Goal: Complete application form: Complete application form

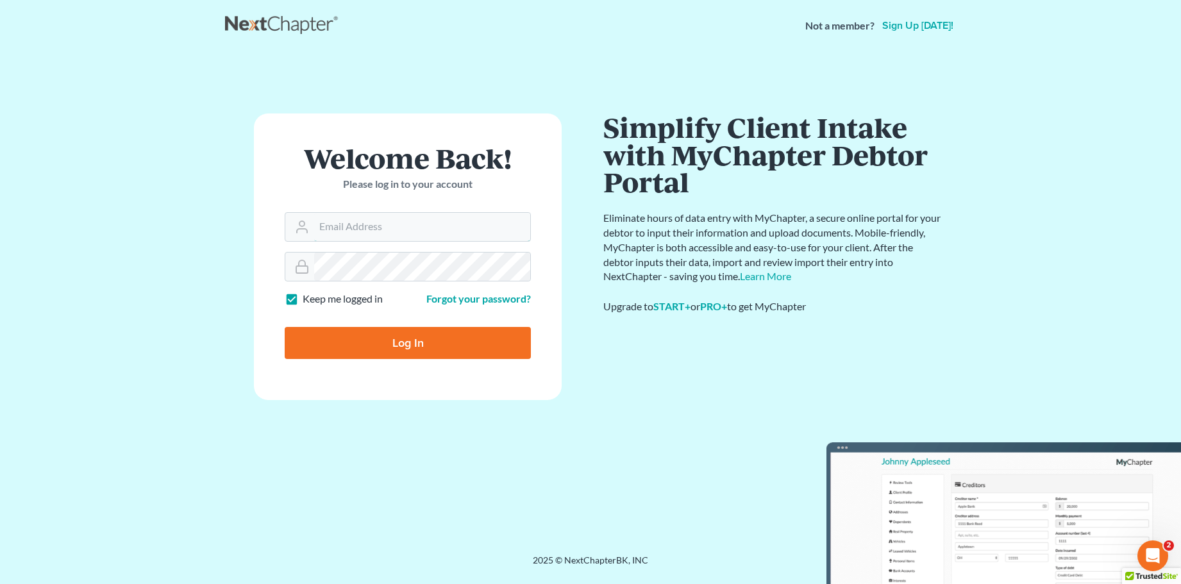
type input "[PERSON_NAME][EMAIL_ADDRESS][DOMAIN_NAME]"
click at [415, 342] on input "Log In" at bounding box center [408, 343] width 246 height 32
type input "Thinking..."
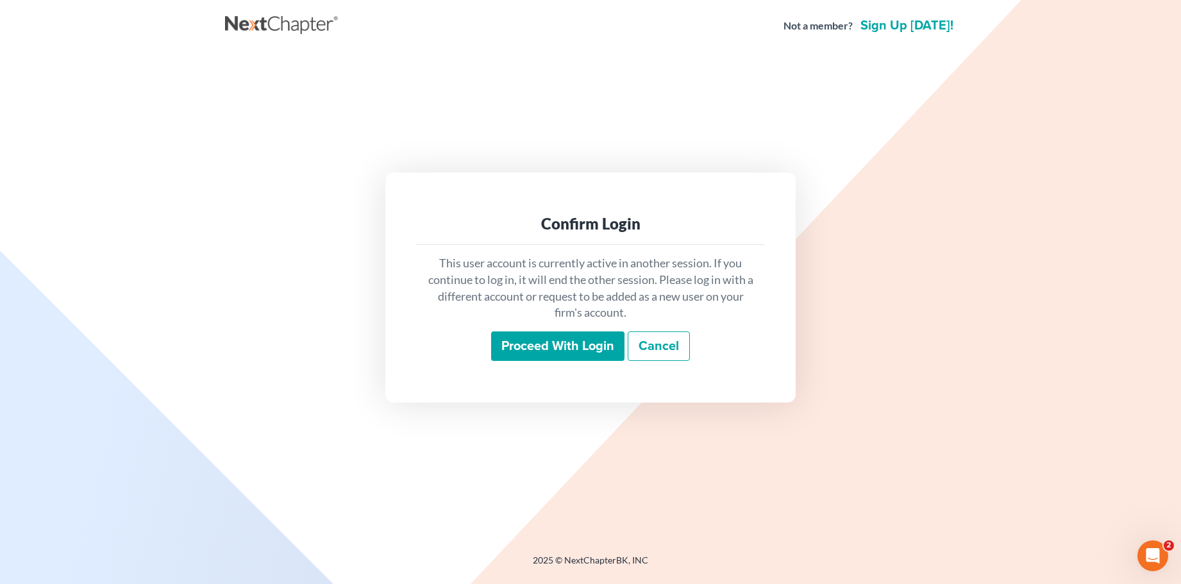
click at [573, 345] on input "Proceed with login" at bounding box center [557, 345] width 133 height 29
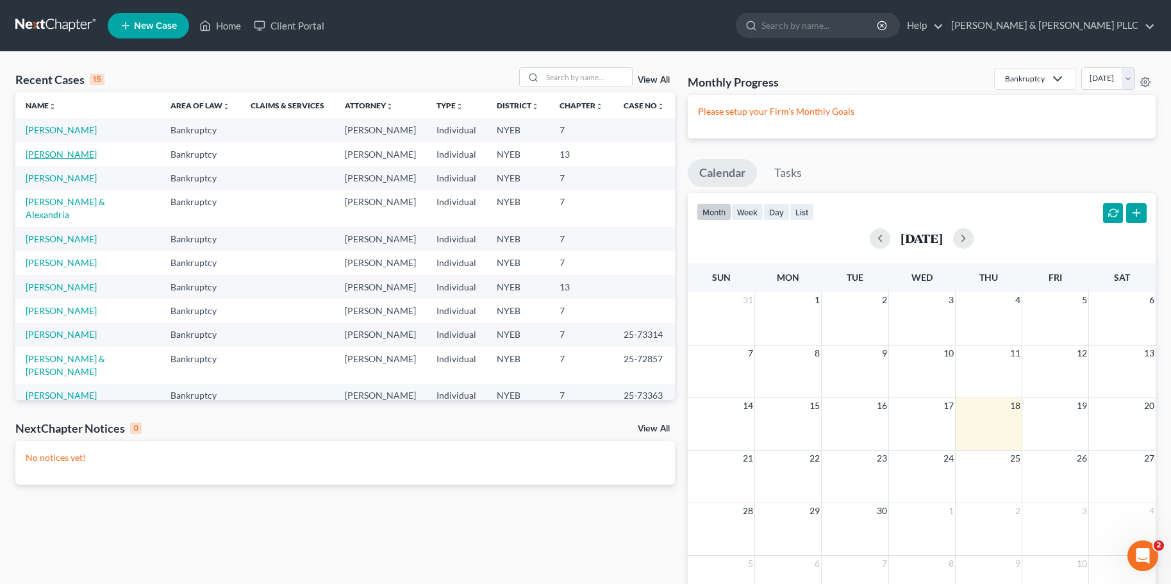
click at [83, 153] on link "[PERSON_NAME]" at bounding box center [61, 154] width 71 height 11
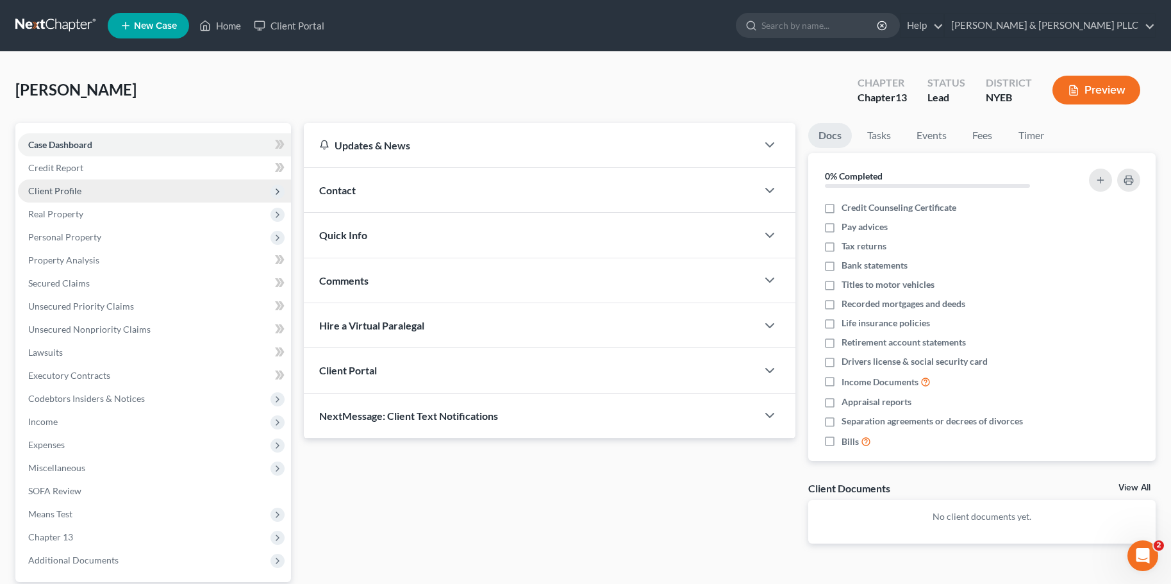
click at [66, 187] on span "Client Profile" at bounding box center [54, 190] width 53 height 11
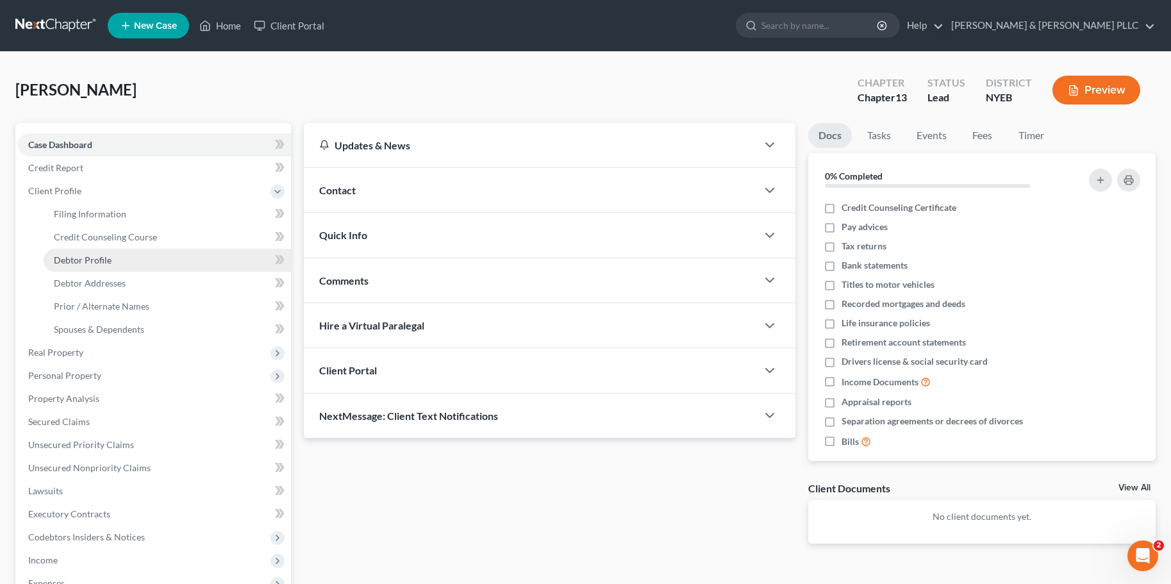
click at [77, 256] on span "Debtor Profile" at bounding box center [83, 260] width 58 height 11
select select "0"
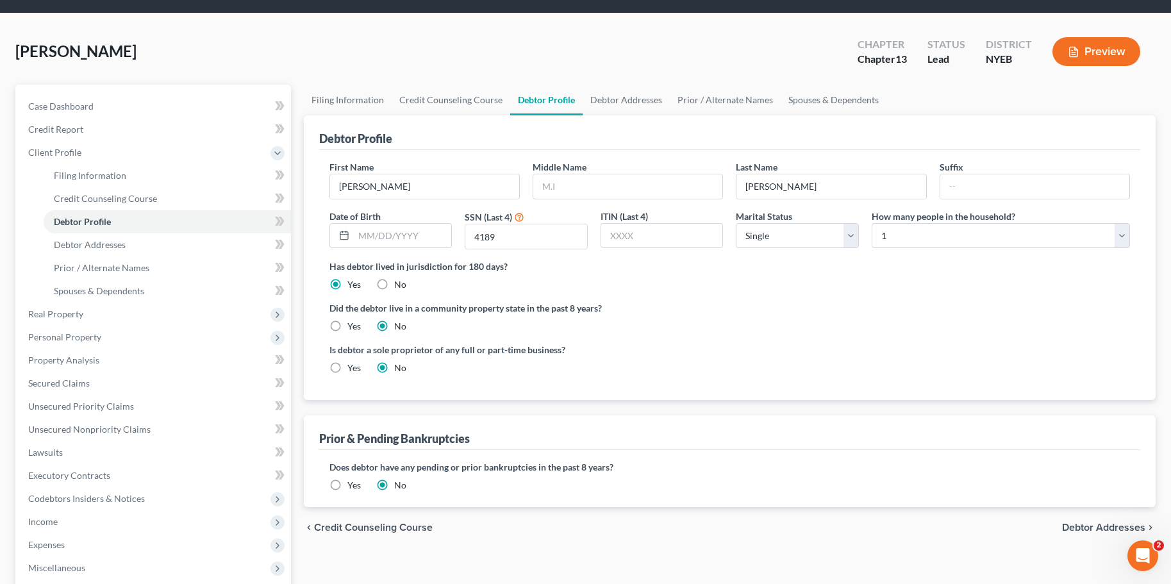
scroll to position [192, 0]
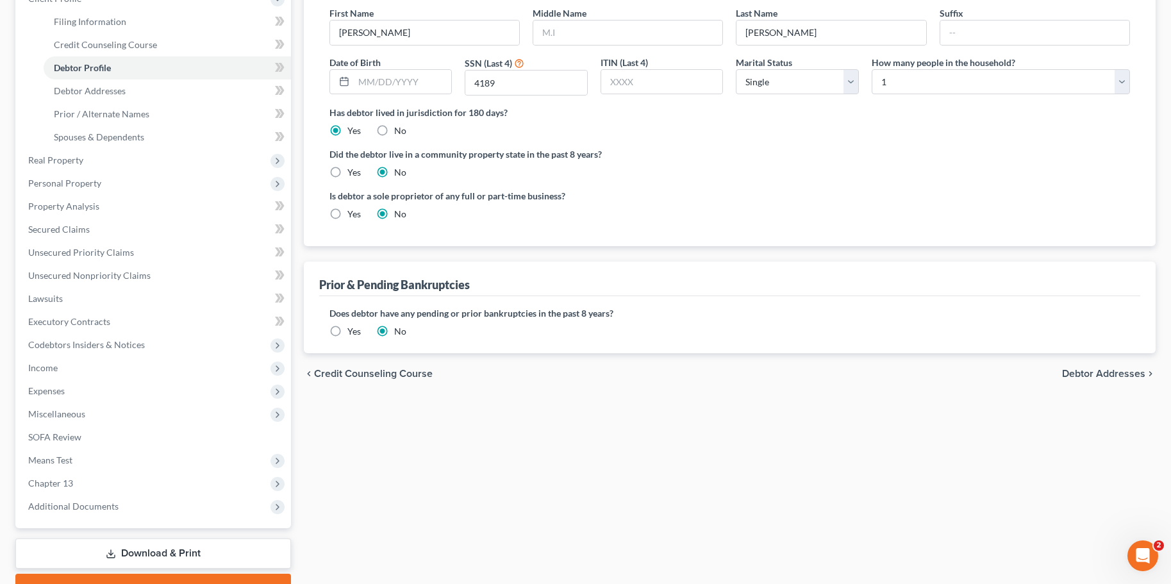
click at [1088, 373] on span "Debtor Addresses" at bounding box center [1103, 374] width 83 height 10
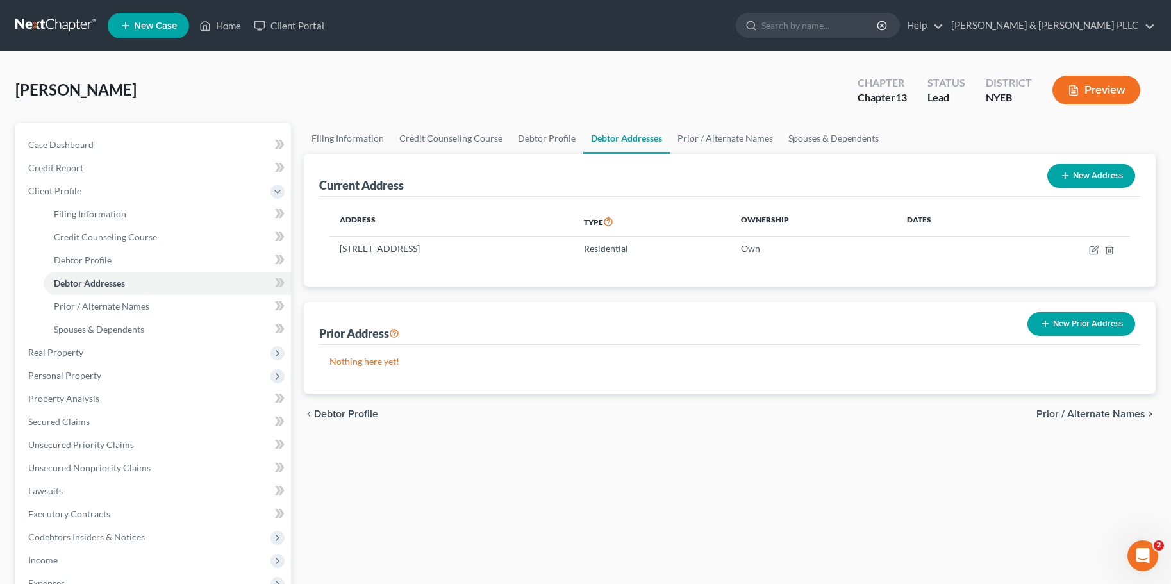
click at [1093, 414] on span "Prior / Alternate Names" at bounding box center [1091, 414] width 109 height 10
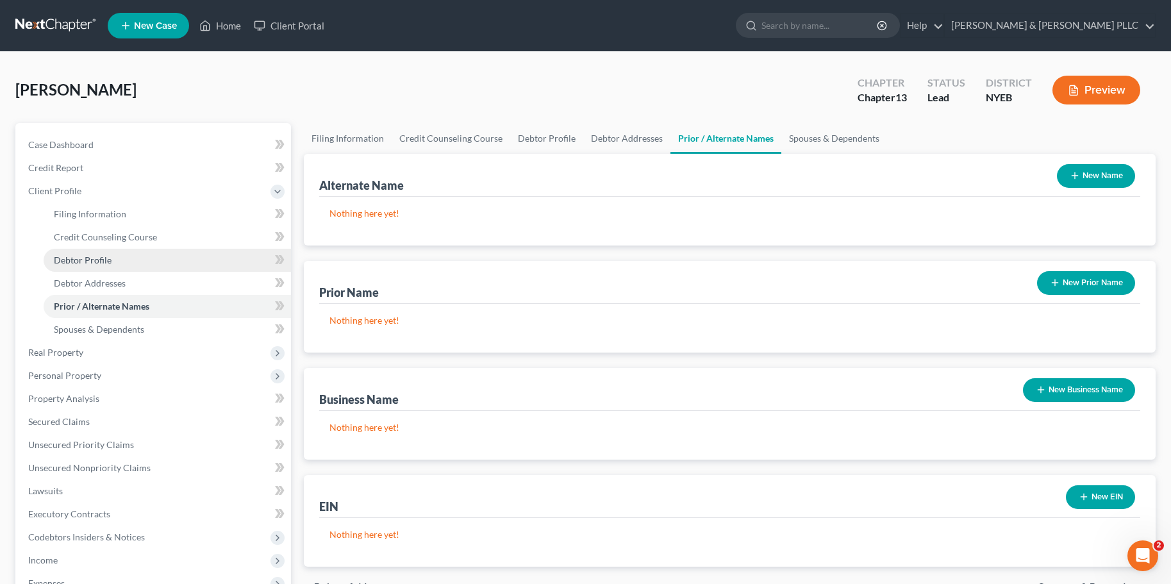
click at [99, 262] on span "Debtor Profile" at bounding box center [83, 260] width 58 height 11
select select "0"
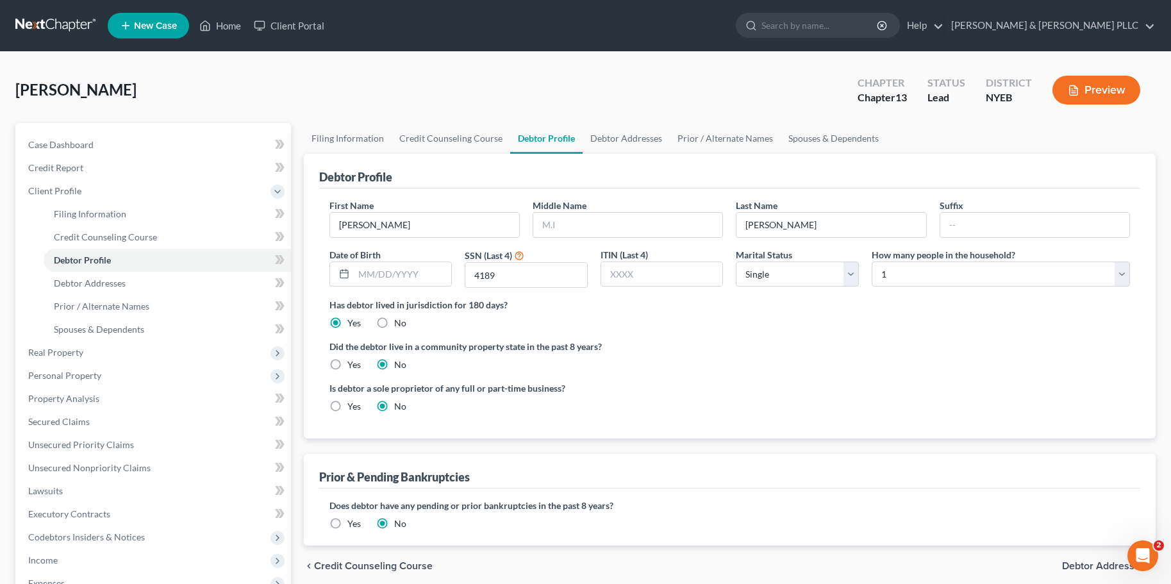
click at [394, 324] on label "No" at bounding box center [400, 323] width 12 height 13
click at [399, 324] on input "No" at bounding box center [403, 321] width 8 height 8
radio input "true"
radio input "false"
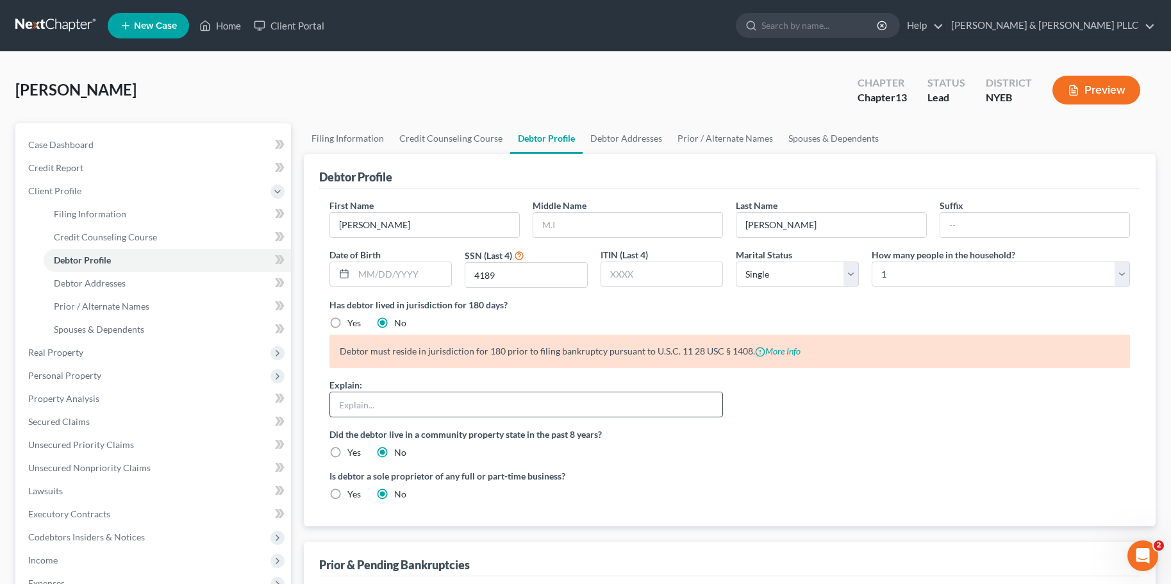
click at [362, 403] on input "text" at bounding box center [526, 404] width 393 height 24
click at [581, 408] on input "The Debtor's principal asset is located in this jurisdiction" at bounding box center [526, 404] width 393 height 24
paste input "for the one hundred and eighty days immediately preceding"
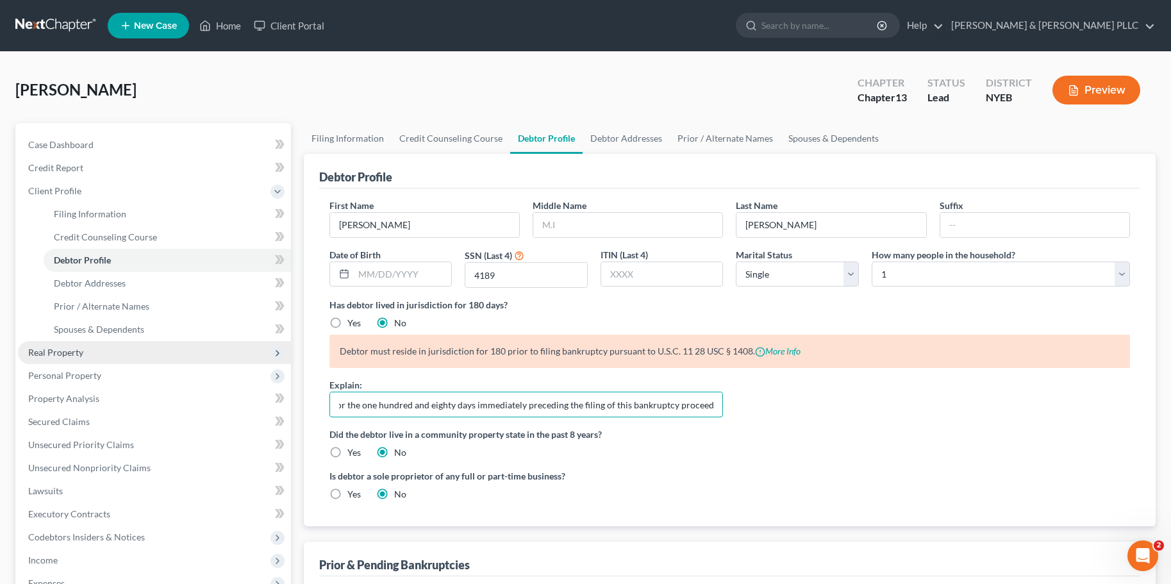
type input "The Debtor's principal asset is located in this jurisdiction for the one hundre…"
click at [63, 349] on span "Real Property" at bounding box center [55, 352] width 55 height 11
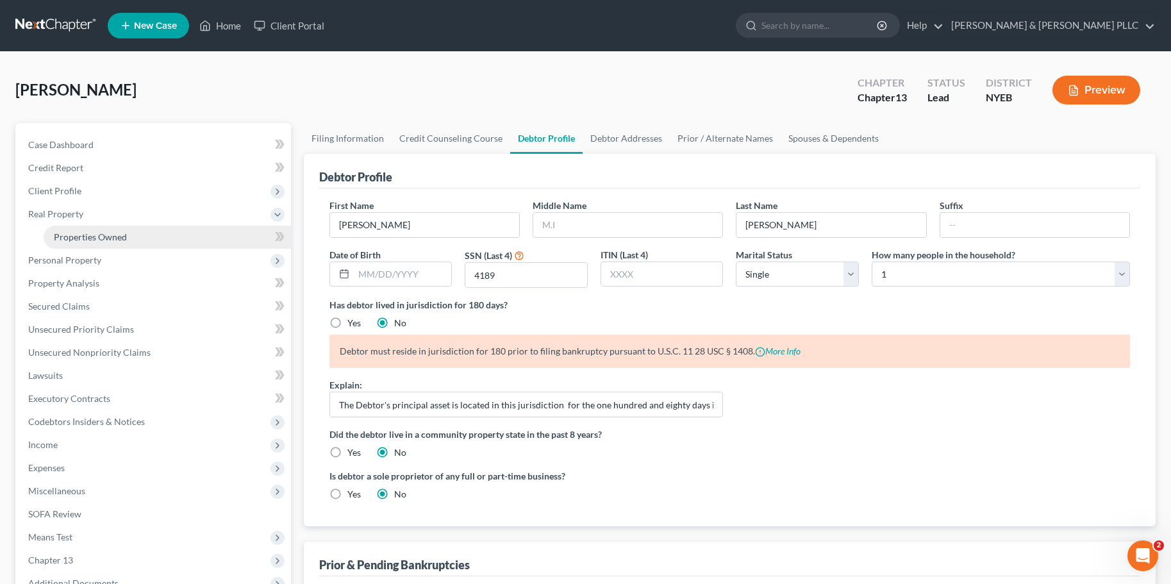
click at [85, 235] on span "Properties Owned" at bounding box center [90, 236] width 73 height 11
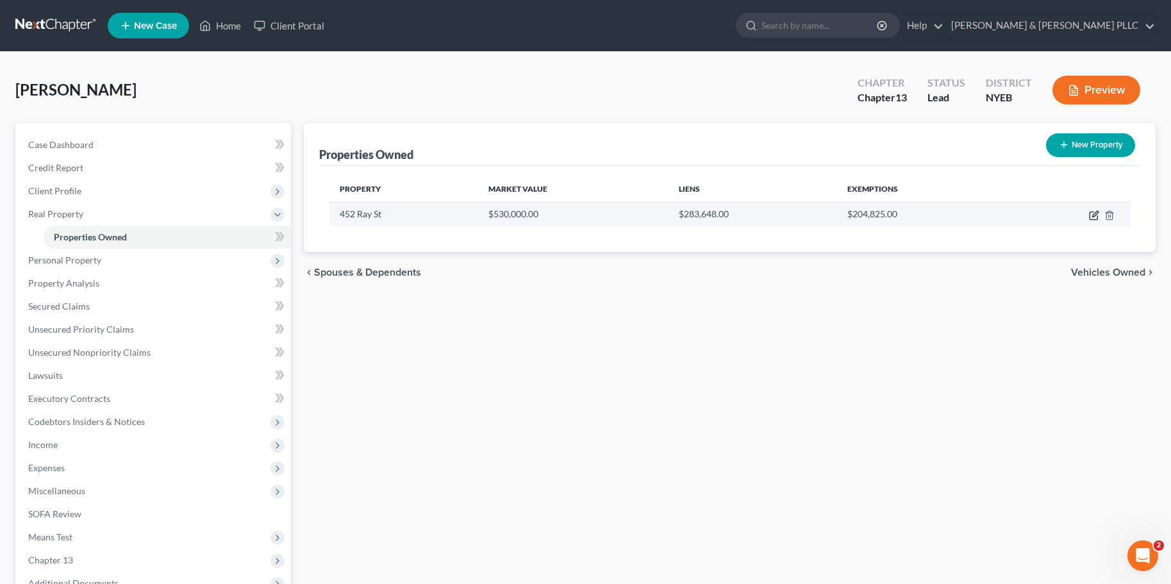
click at [1096, 215] on icon "button" at bounding box center [1096, 214] width 6 height 6
select select "35"
select select "0"
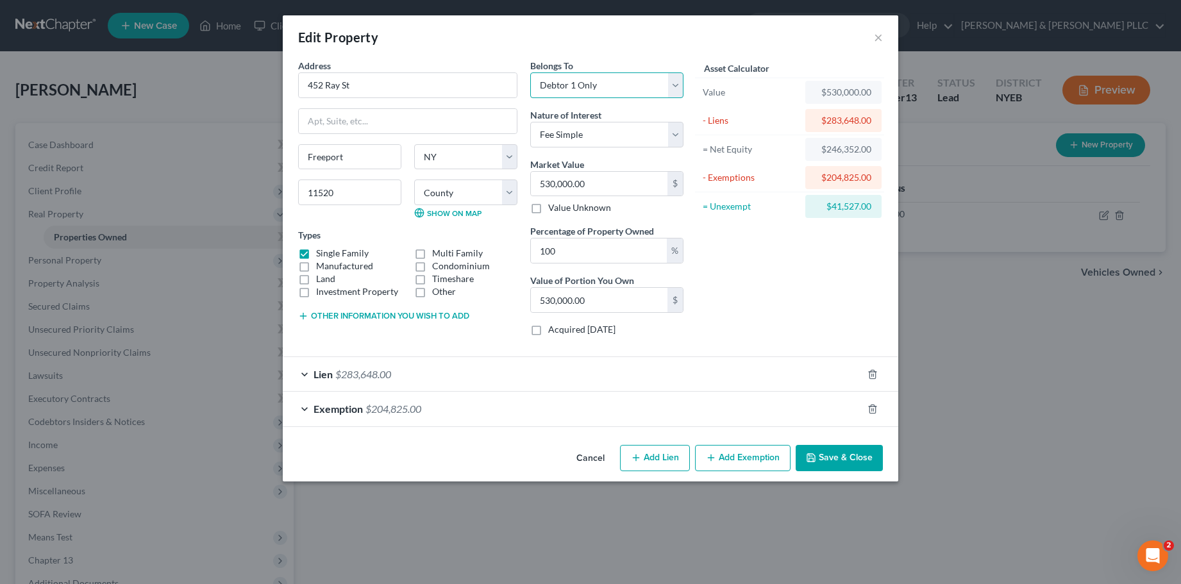
click at [681, 86] on select "Select Debtor 1 Only Debtor 2 Only Debtor 1 And Debtor 2 Only At Least One Of T…" at bounding box center [606, 85] width 153 height 26
select select "3"
click at [530, 72] on select "Select Debtor 1 Only Debtor 2 Only Debtor 1 And Debtor 2 Only At Least One Of T…" at bounding box center [606, 85] width 153 height 26
click at [674, 141] on select "Select Fee Simple Joint Tenant Life Estate Equitable Interest Future Interest T…" at bounding box center [606, 135] width 153 height 26
select select "6"
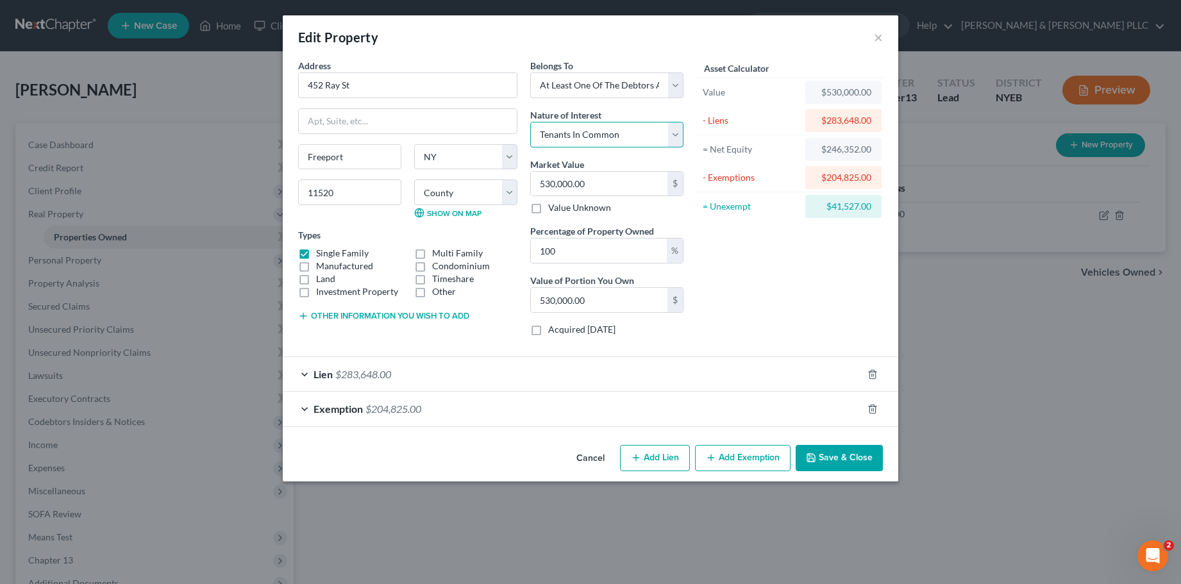
click at [530, 122] on select "Select Fee Simple Joint Tenant Life Estate Equitable Interest Future Interest T…" at bounding box center [606, 135] width 153 height 26
drag, startPoint x: 562, startPoint y: 255, endPoint x: 524, endPoint y: 251, distance: 38.0
click at [524, 251] on div "Belongs To * Select Debtor 1 Only Debtor 2 Only Debtor 1 And Debtor 2 Only At L…" at bounding box center [607, 202] width 166 height 287
type input "5"
type input "26,500.00"
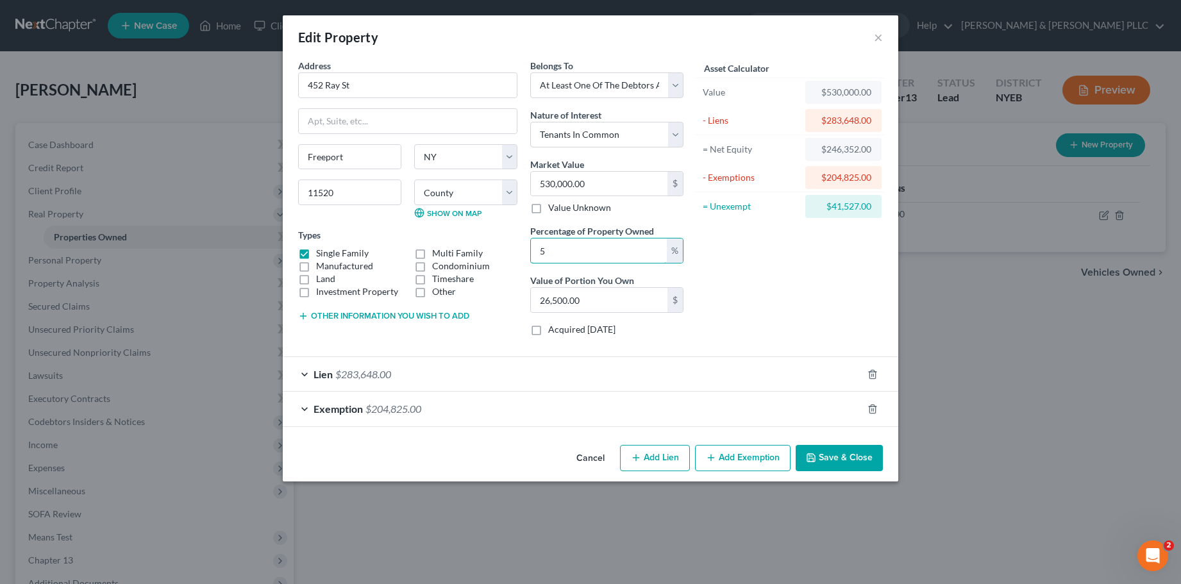
type input "50"
type input "265,000.00"
type input "50"
click at [850, 461] on button "Save & Close" at bounding box center [839, 458] width 87 height 27
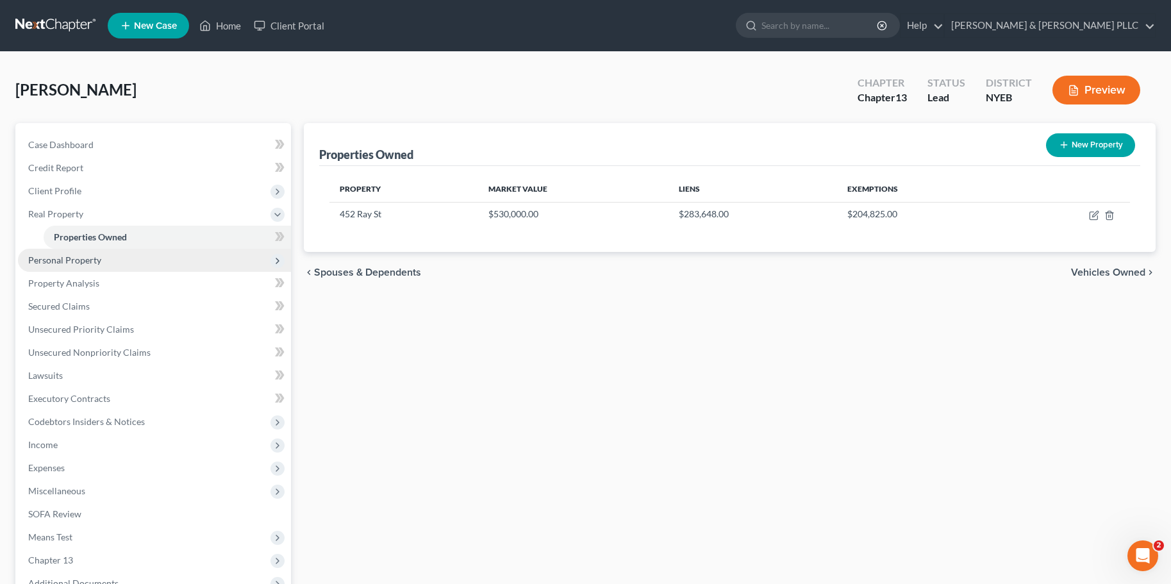
click at [63, 263] on span "Personal Property" at bounding box center [64, 260] width 73 height 11
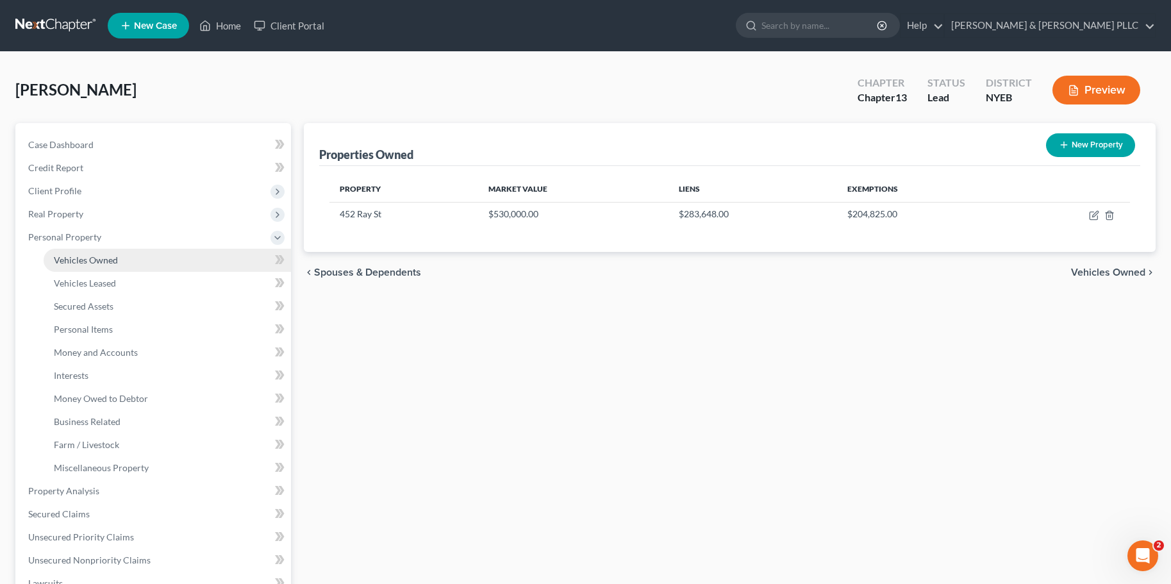
click at [79, 262] on span "Vehicles Owned" at bounding box center [86, 260] width 64 height 11
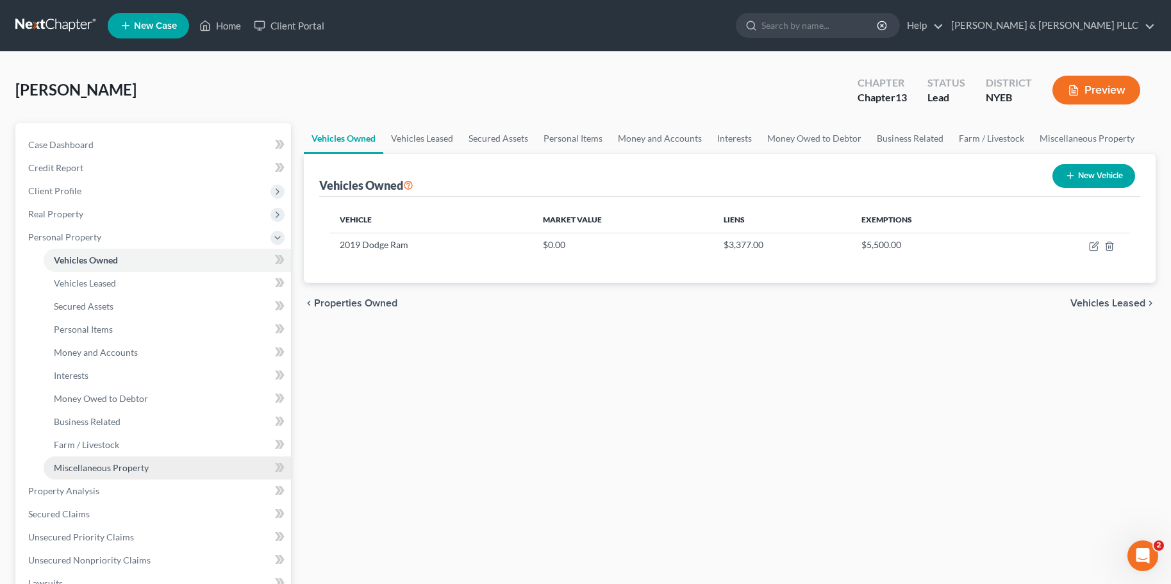
click at [105, 467] on span "Miscellaneous Property" at bounding box center [101, 467] width 95 height 11
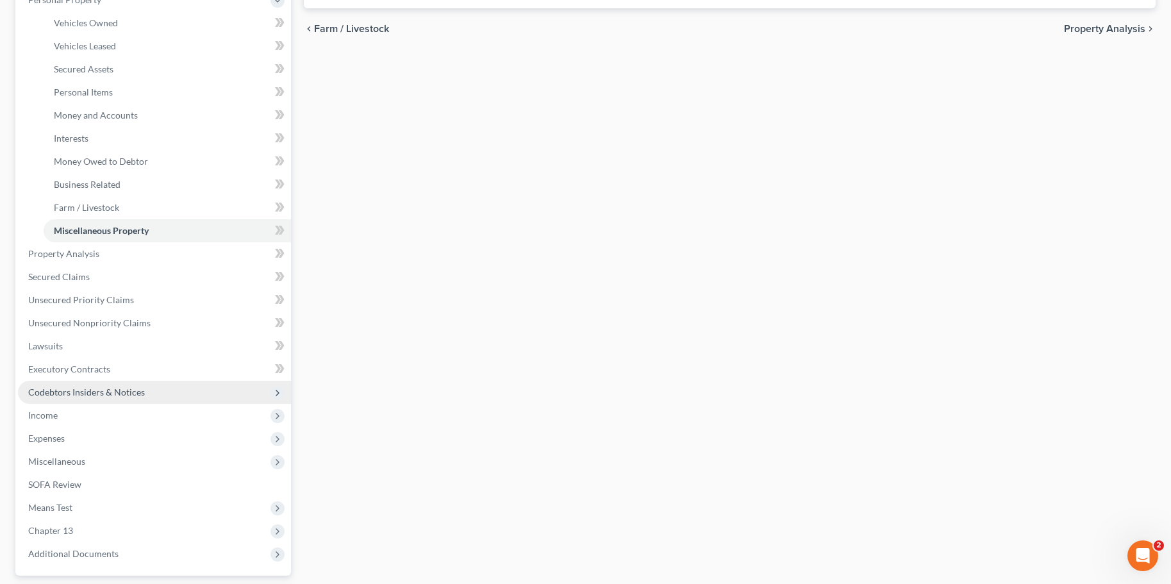
scroll to position [256, 0]
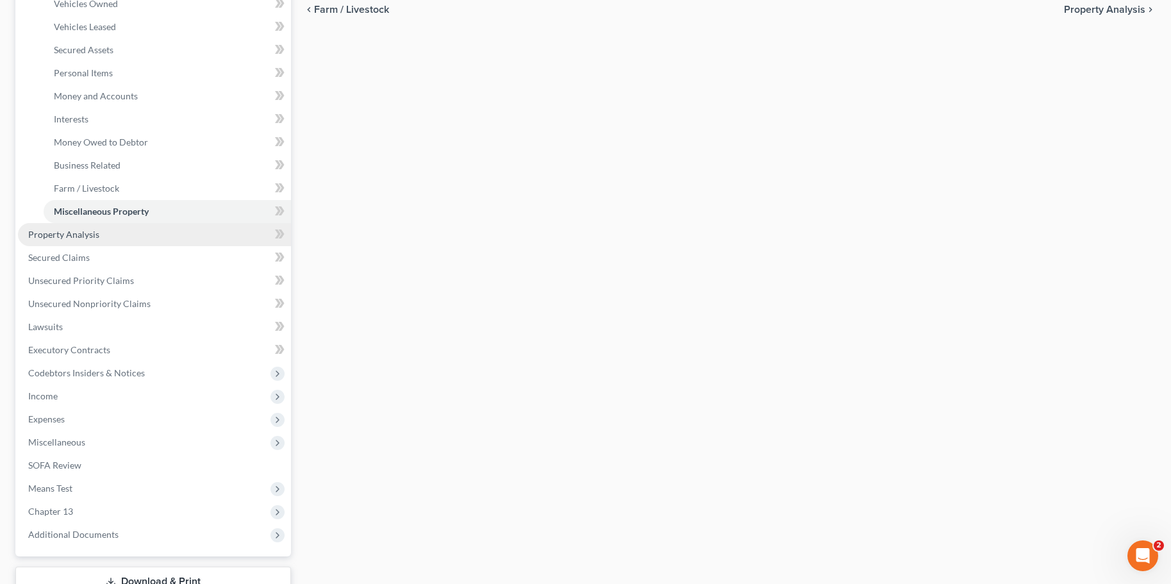
click at [81, 235] on span "Property Analysis" at bounding box center [63, 234] width 71 height 11
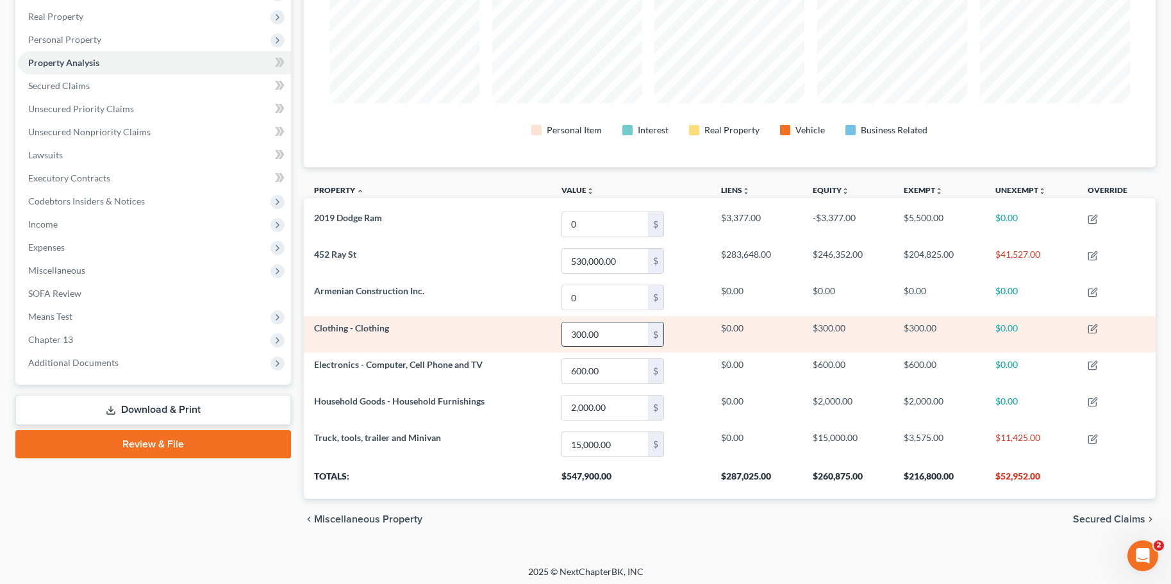
scroll to position [202, 0]
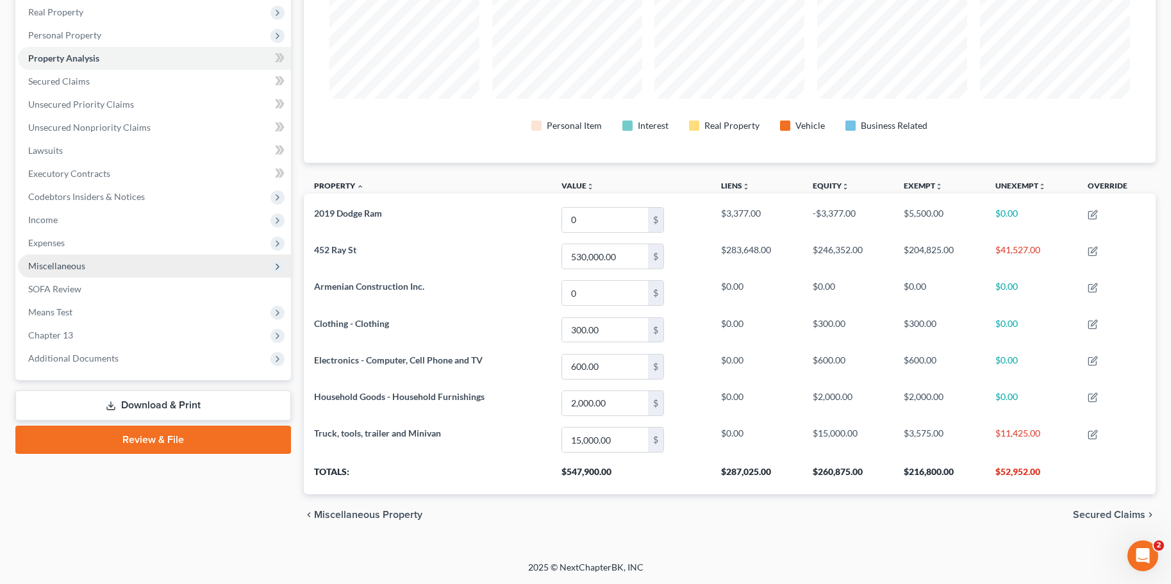
click at [88, 271] on span "Miscellaneous" at bounding box center [154, 266] width 273 height 23
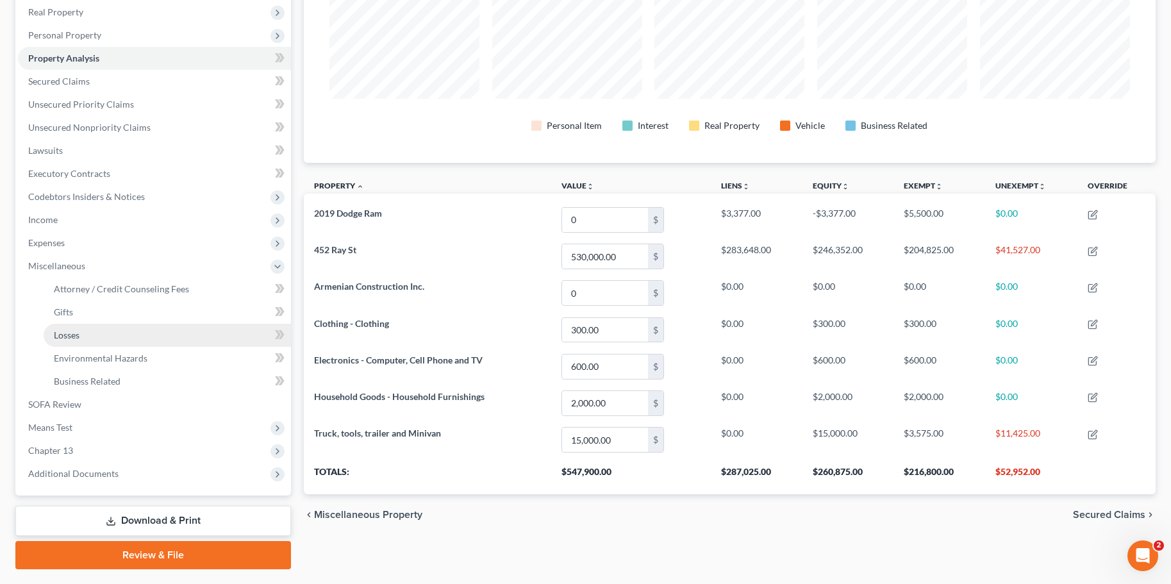
click at [65, 331] on span "Losses" at bounding box center [67, 335] width 26 height 11
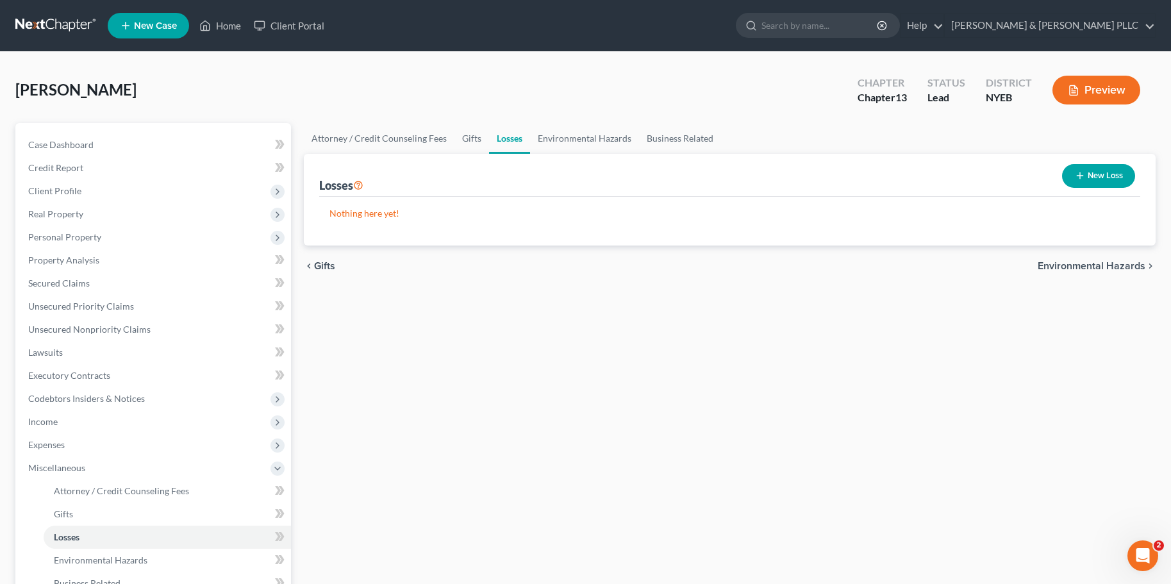
click at [1098, 178] on button "New Loss" at bounding box center [1098, 176] width 73 height 24
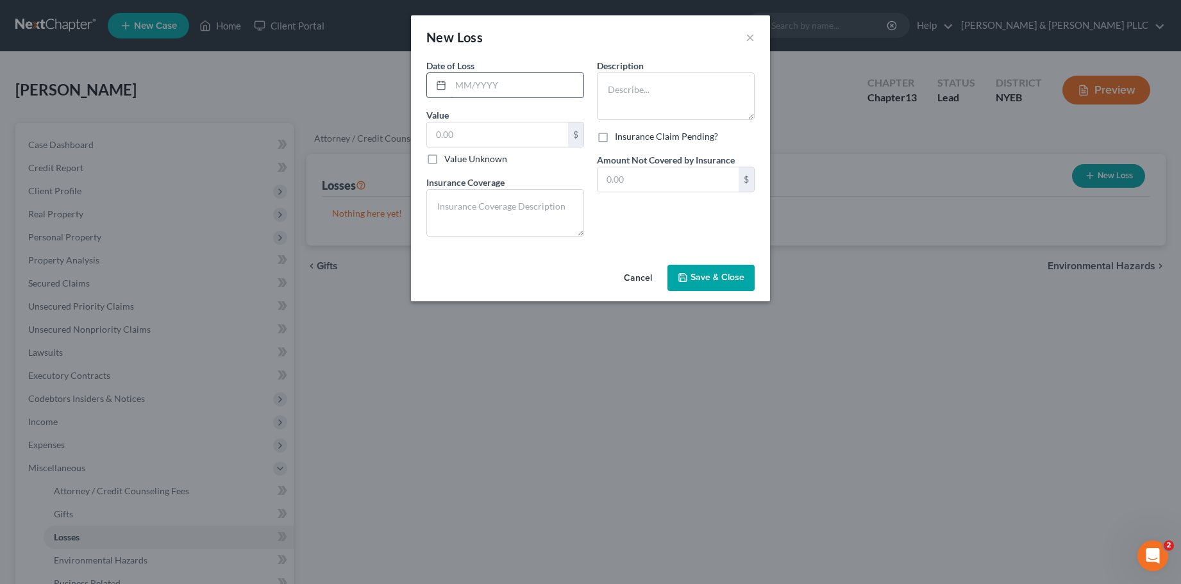
click at [455, 83] on input "text" at bounding box center [517, 85] width 133 height 24
type input "09/2025"
type input "2,019"
click at [616, 110] on textarea at bounding box center [676, 95] width 158 height 47
type textarea "2019 Dodge Ram Vehicle"
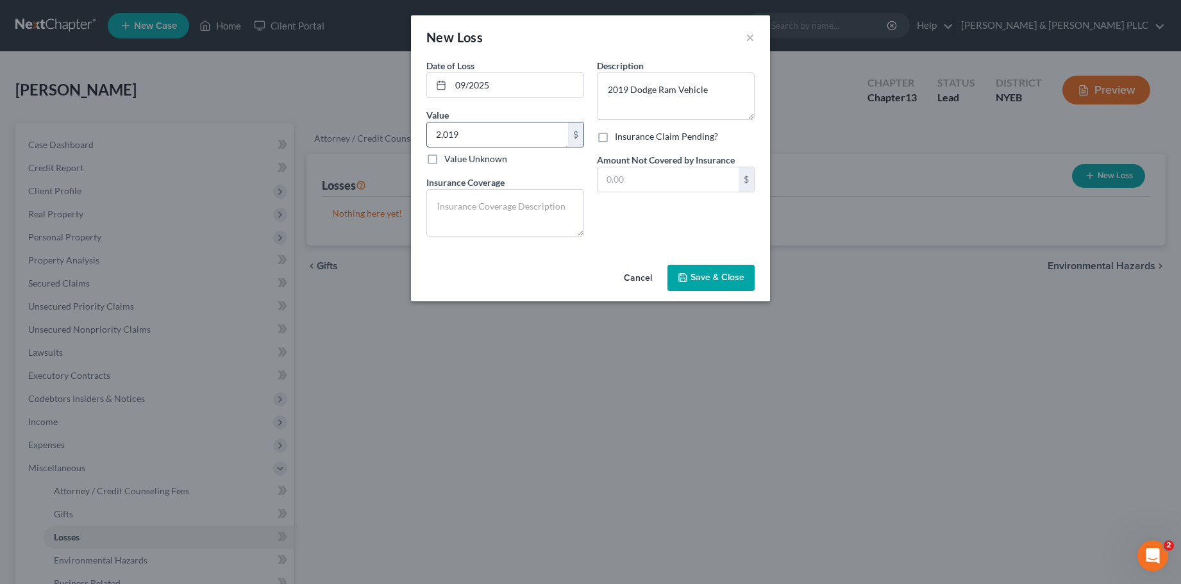
click at [504, 140] on input "2,019" at bounding box center [497, 134] width 141 height 24
click at [444, 158] on label "Value Unknown" at bounding box center [475, 159] width 63 height 13
click at [449, 158] on input "Value Unknown" at bounding box center [453, 157] width 8 height 8
checkbox input "true"
type input "0.00"
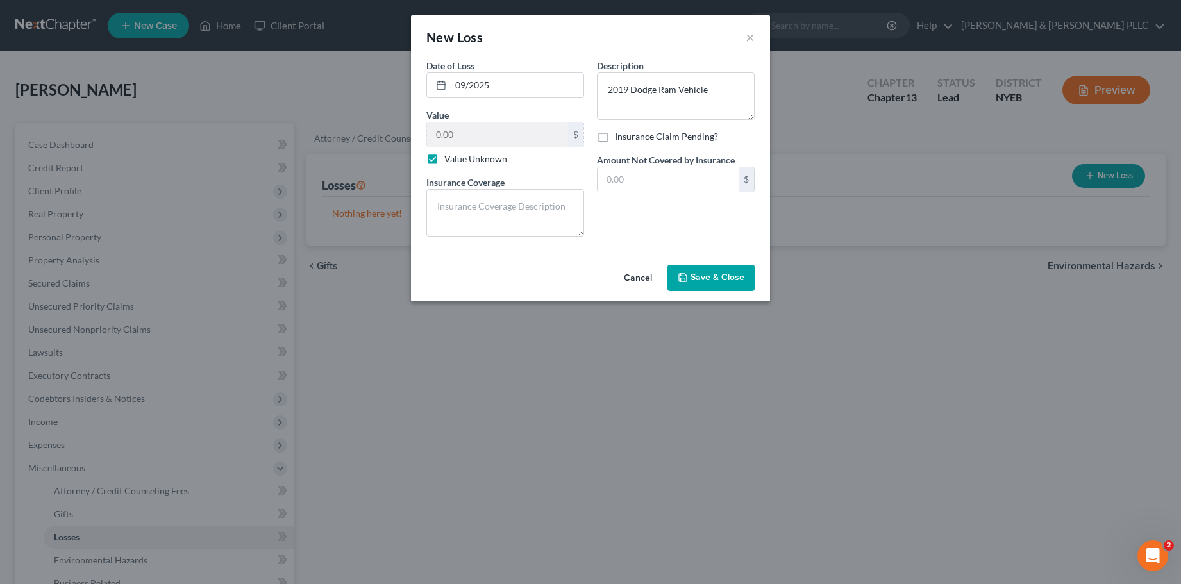
click at [728, 275] on span "Save & Close" at bounding box center [718, 277] width 54 height 11
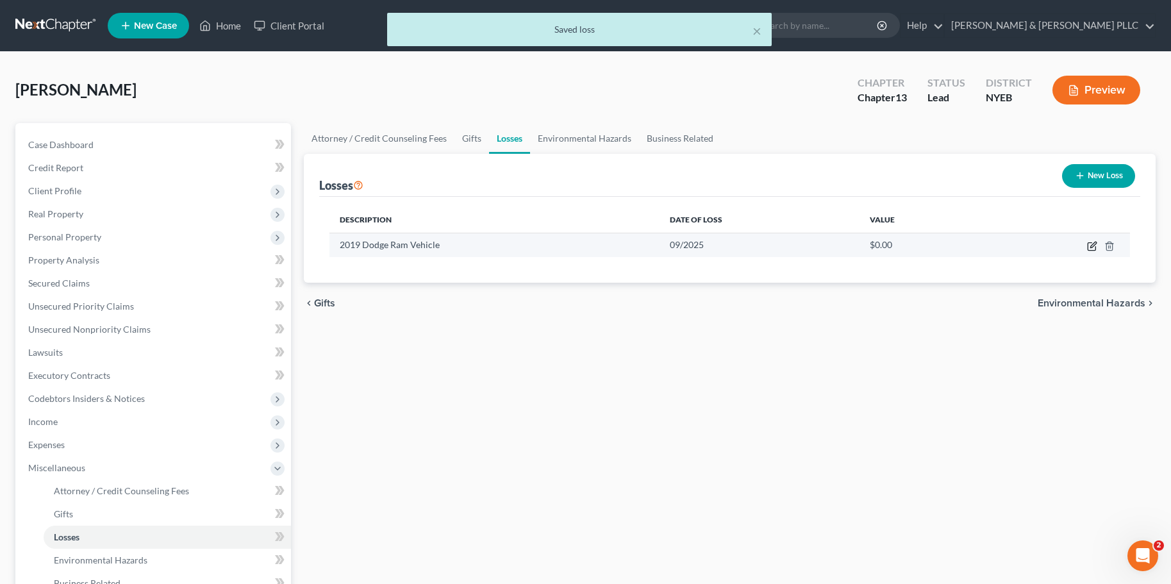
click at [1092, 246] on icon "button" at bounding box center [1094, 245] width 6 height 6
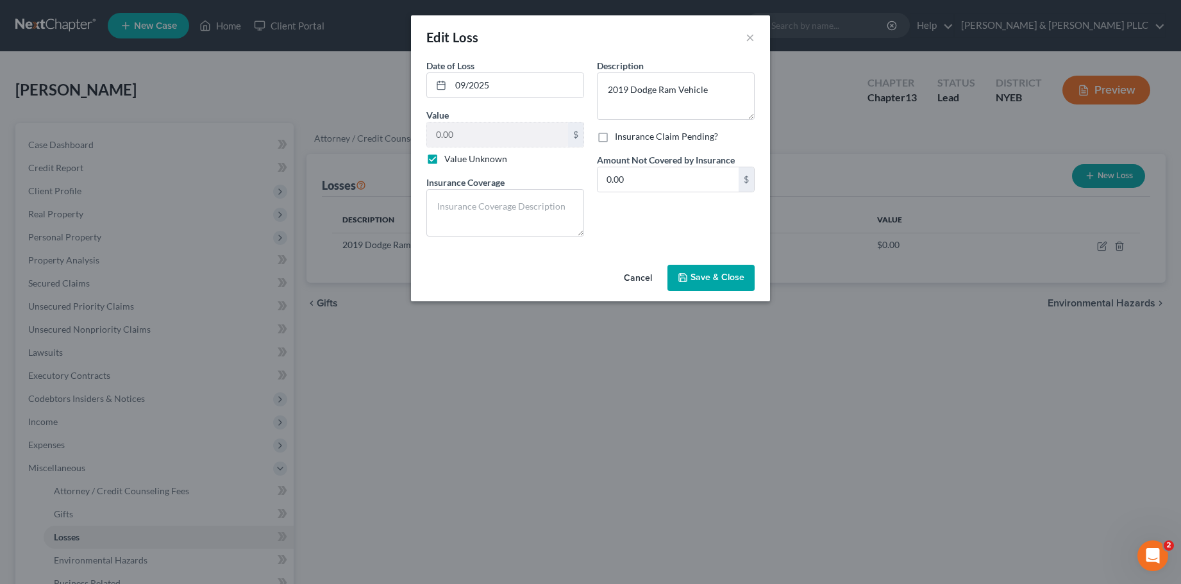
click at [629, 274] on button "Cancel" at bounding box center [638, 279] width 49 height 26
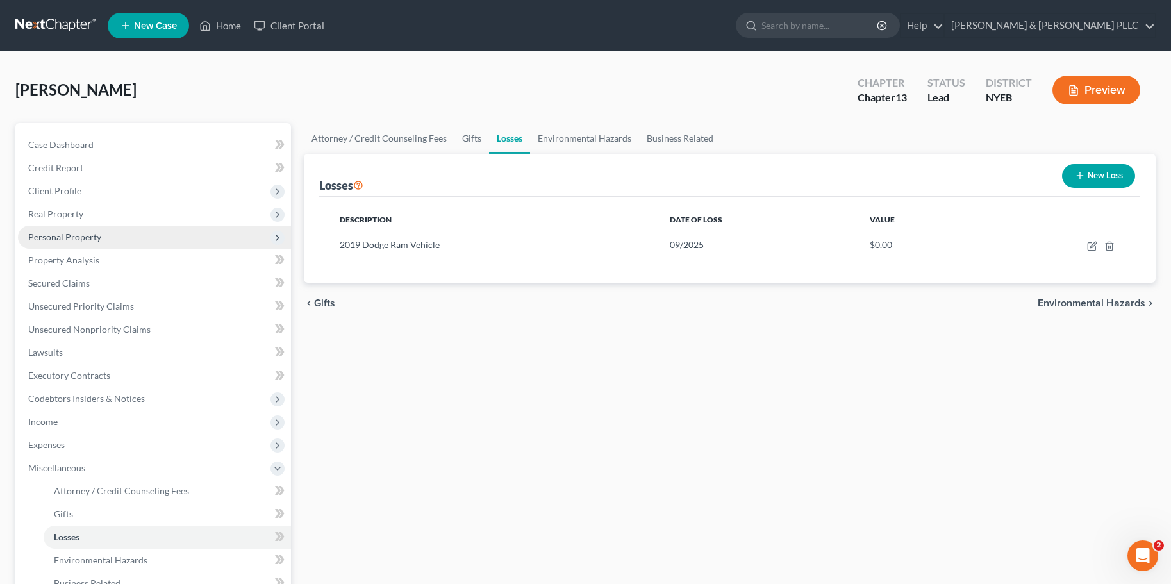
click at [60, 244] on span "Personal Property" at bounding box center [154, 237] width 273 height 23
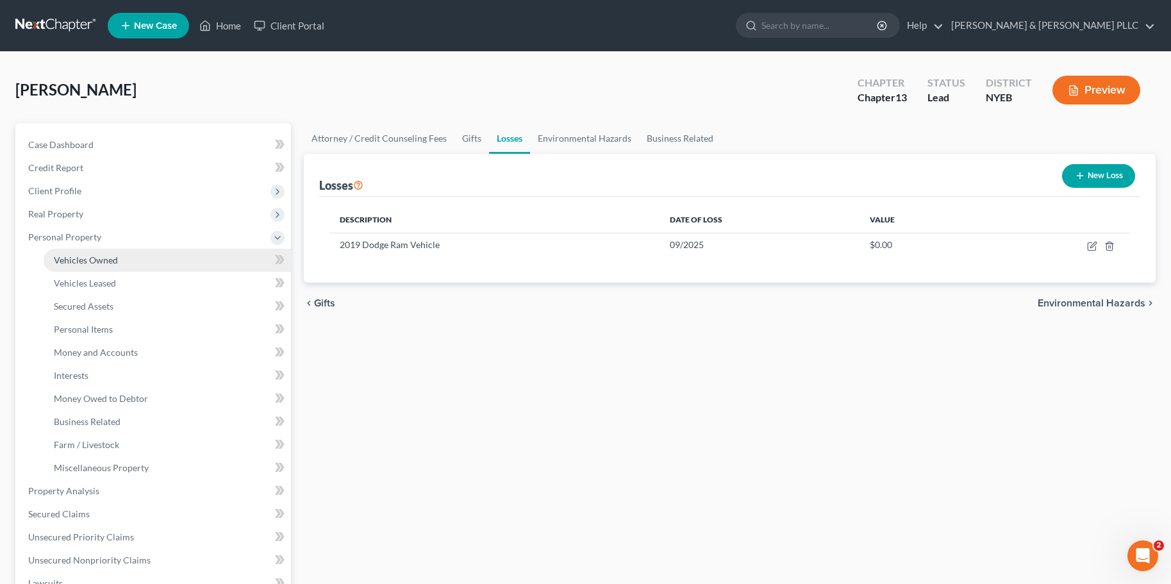
click at [74, 260] on span "Vehicles Owned" at bounding box center [86, 260] width 64 height 11
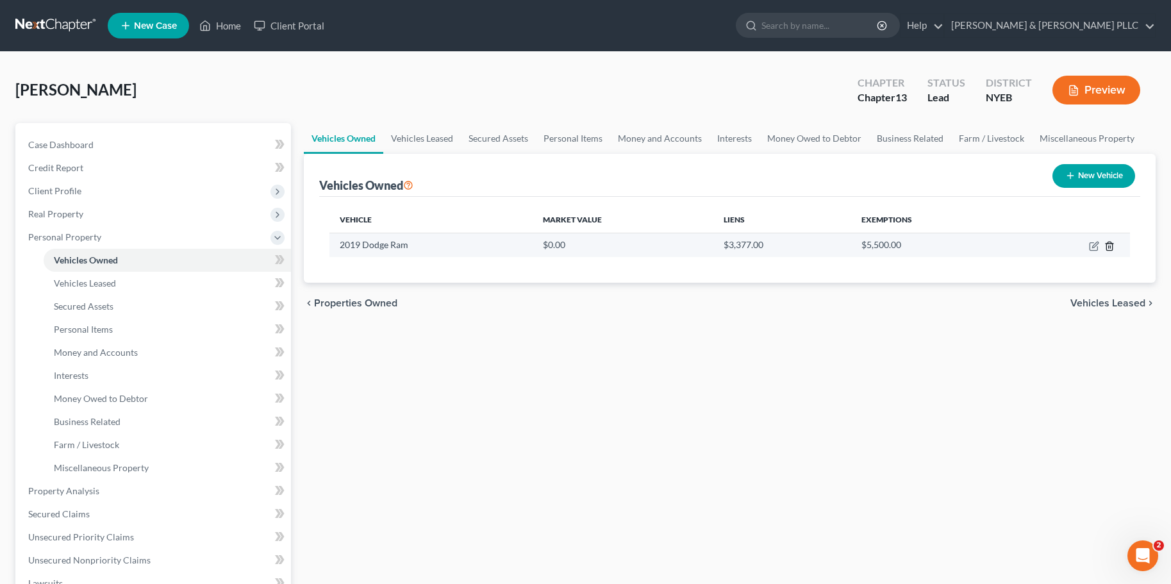
click at [1112, 244] on icon "button" at bounding box center [1110, 246] width 10 height 10
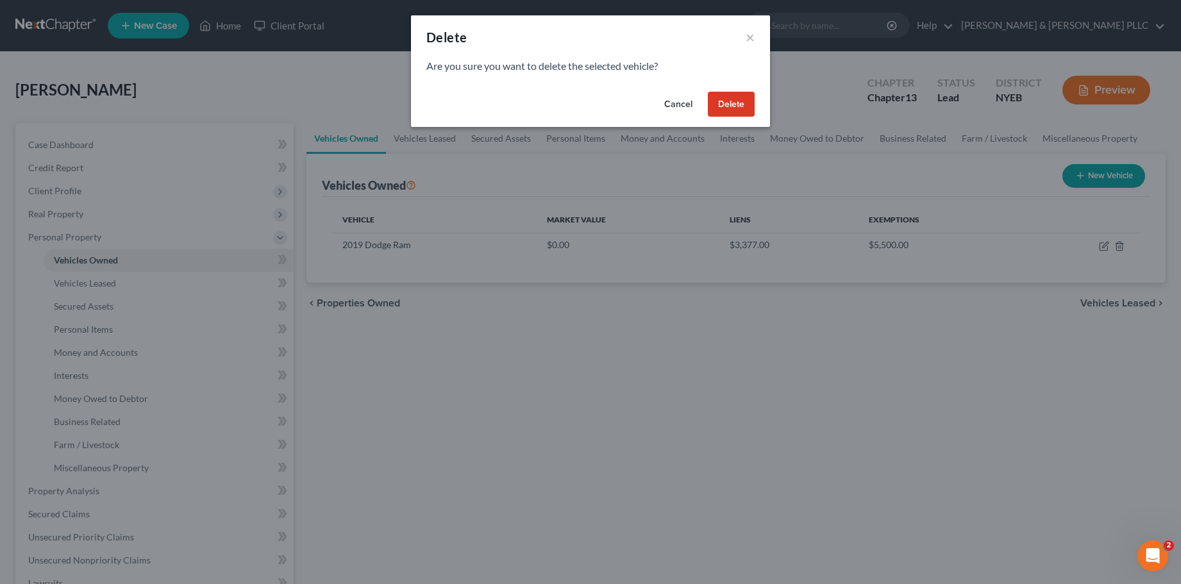
click at [732, 105] on button "Delete" at bounding box center [731, 105] width 47 height 26
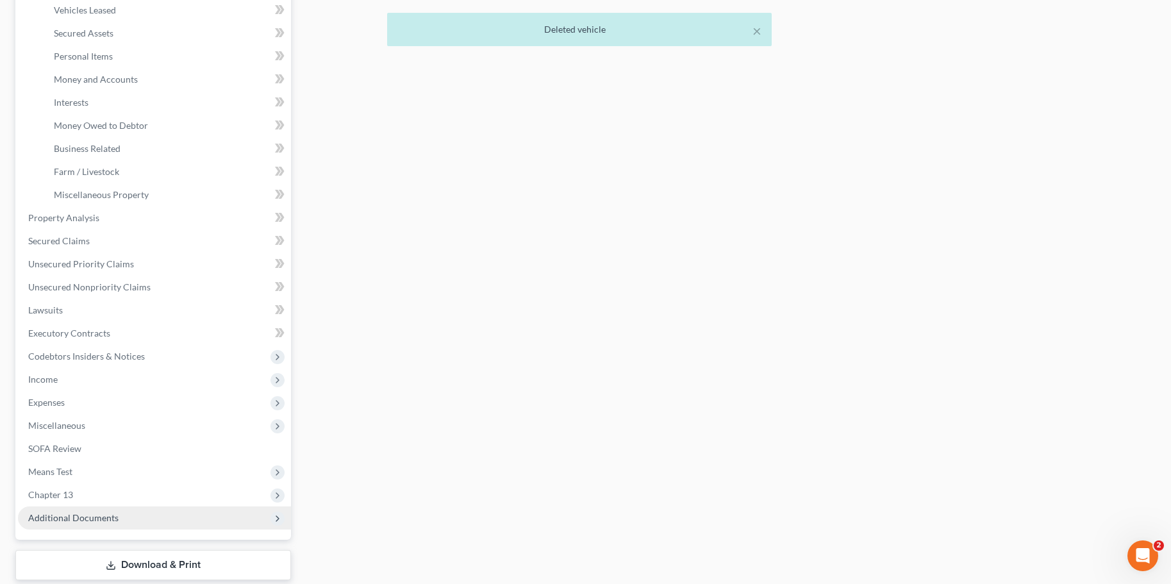
scroll to position [321, 0]
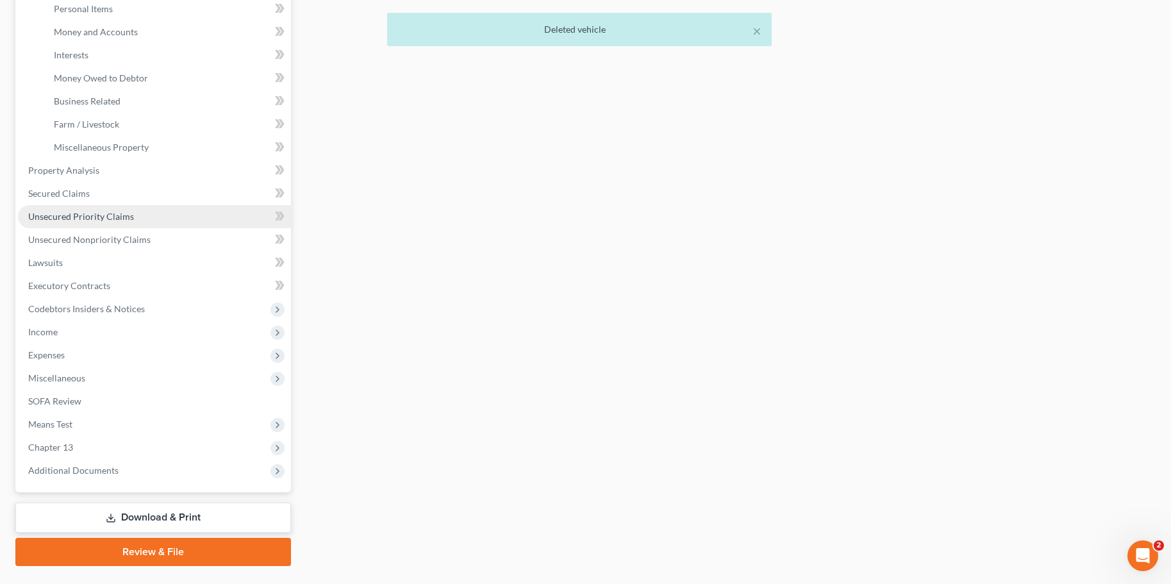
click at [68, 220] on span "Unsecured Priority Claims" at bounding box center [81, 216] width 106 height 11
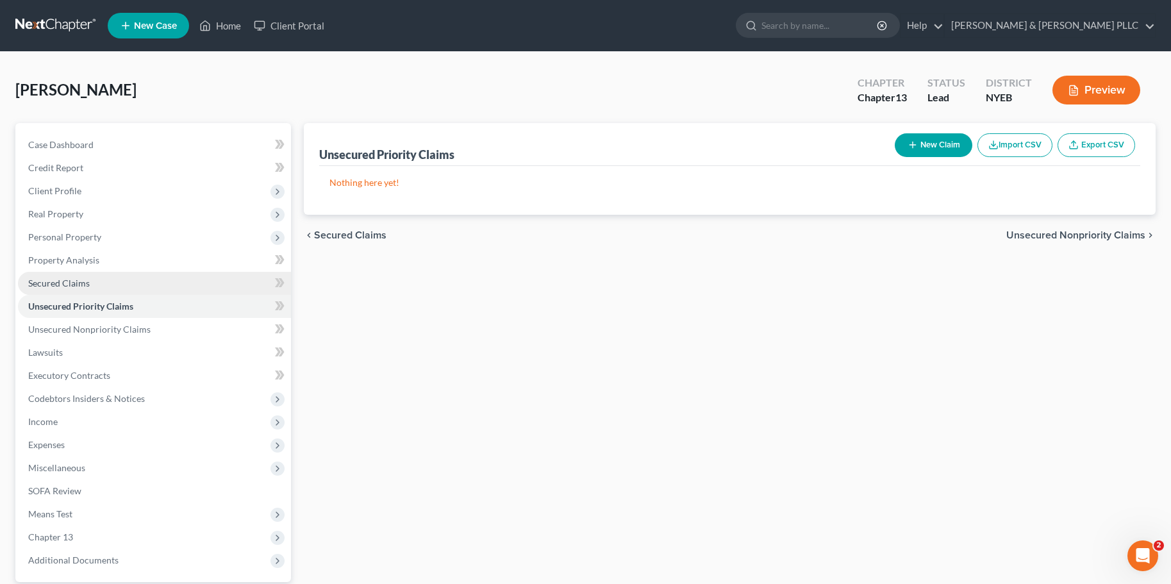
click at [63, 282] on span "Secured Claims" at bounding box center [59, 283] width 62 height 11
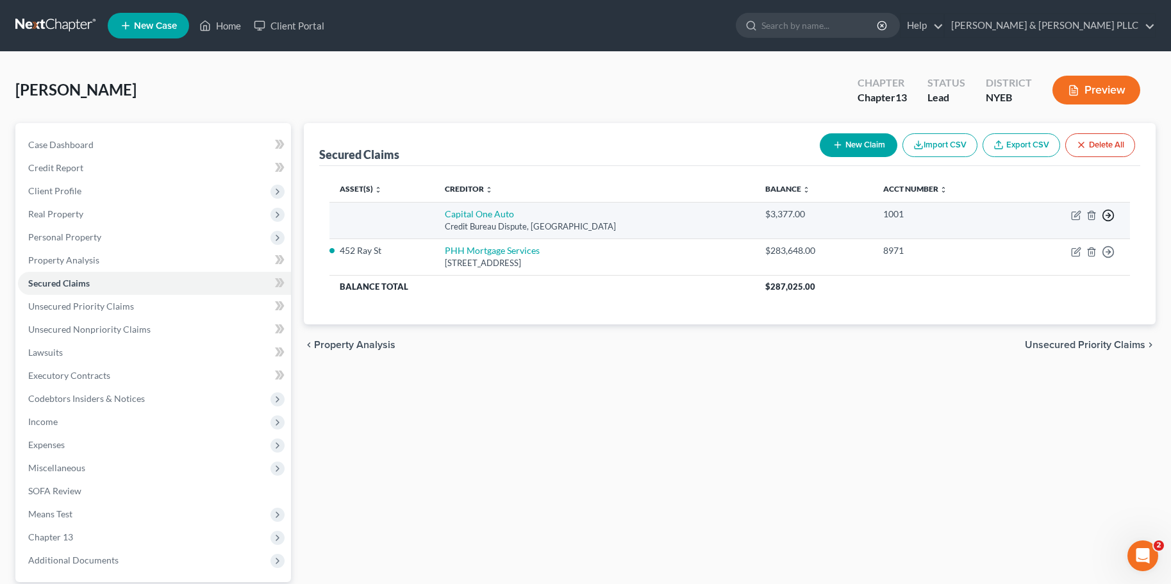
click at [1107, 215] on icon "button" at bounding box center [1108, 215] width 13 height 13
click at [1024, 243] on link "Move to F" at bounding box center [1049, 246] width 107 height 22
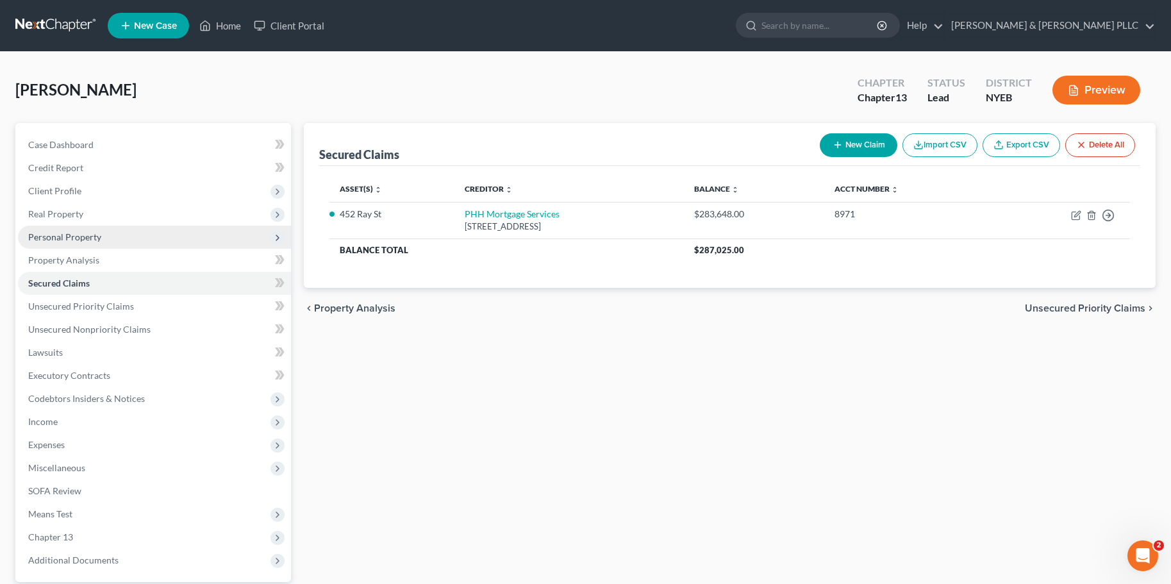
click at [68, 240] on span "Personal Property" at bounding box center [64, 236] width 73 height 11
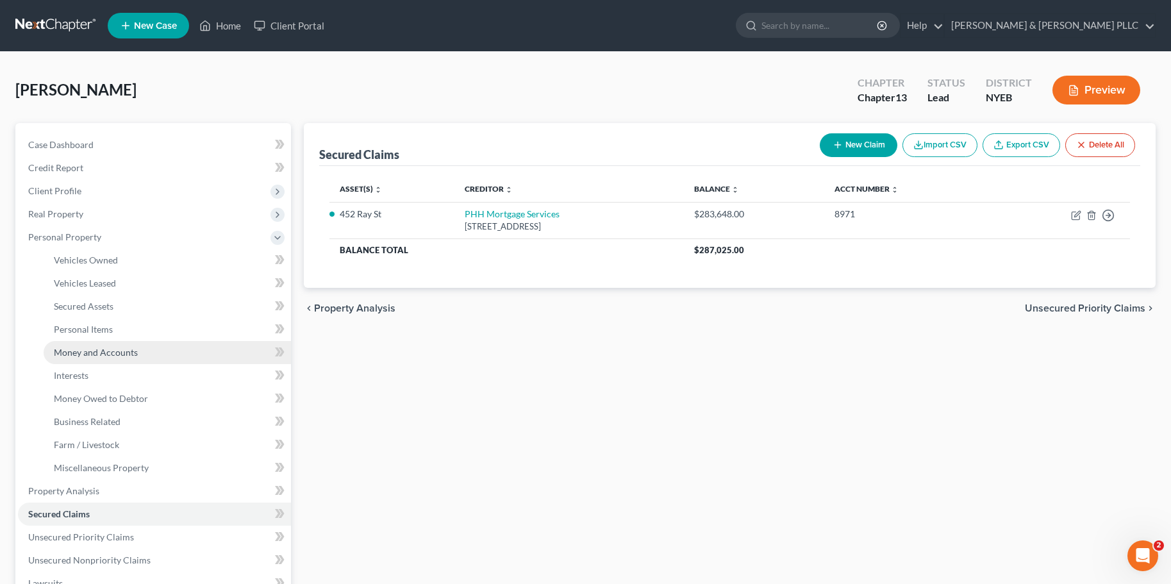
click at [67, 353] on span "Money and Accounts" at bounding box center [96, 352] width 84 height 11
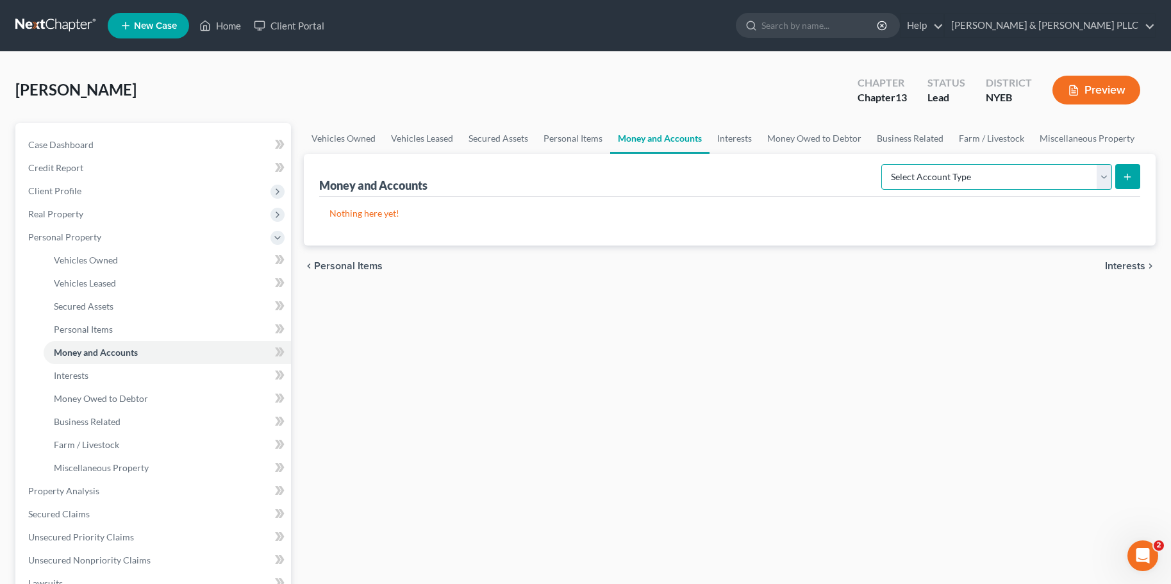
click at [1100, 175] on select "Select Account Type Brokerage Cash on Hand Certificates of Deposit Checking Acc…" at bounding box center [997, 177] width 231 height 26
select select "checking"
click at [884, 164] on select "Select Account Type Brokerage Cash on Hand Certificates of Deposit Checking Acc…" at bounding box center [997, 177] width 231 height 26
click at [1127, 180] on icon "submit" at bounding box center [1128, 177] width 10 height 10
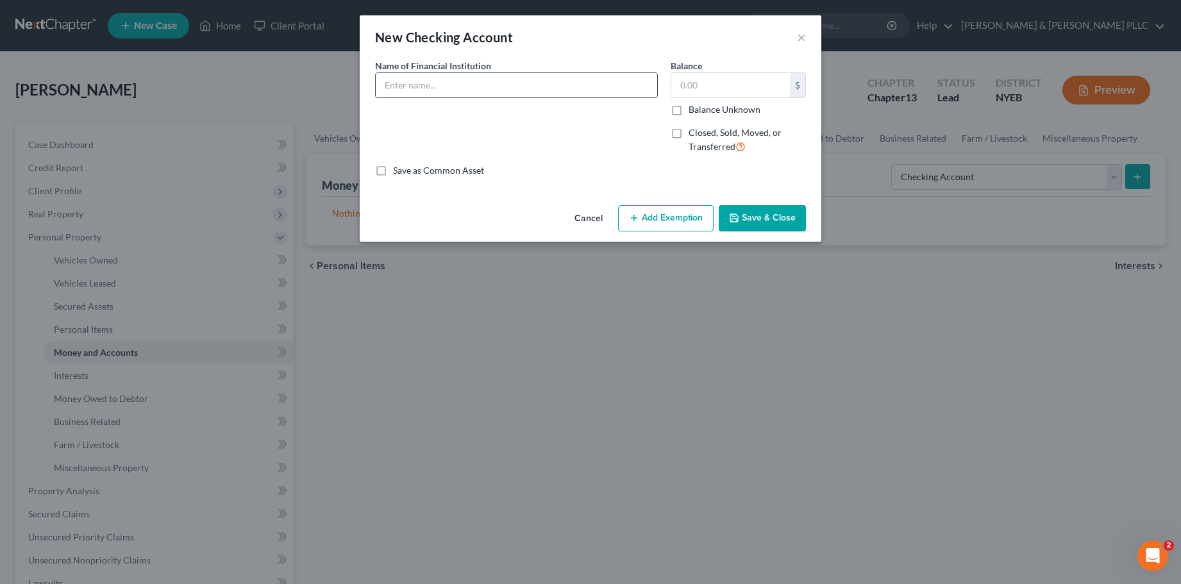
click at [451, 87] on input "text" at bounding box center [516, 85] width 281 height 24
type input "TD Bank Checking Account"
type input "300"
click at [787, 225] on button "Save & Close" at bounding box center [762, 218] width 87 height 27
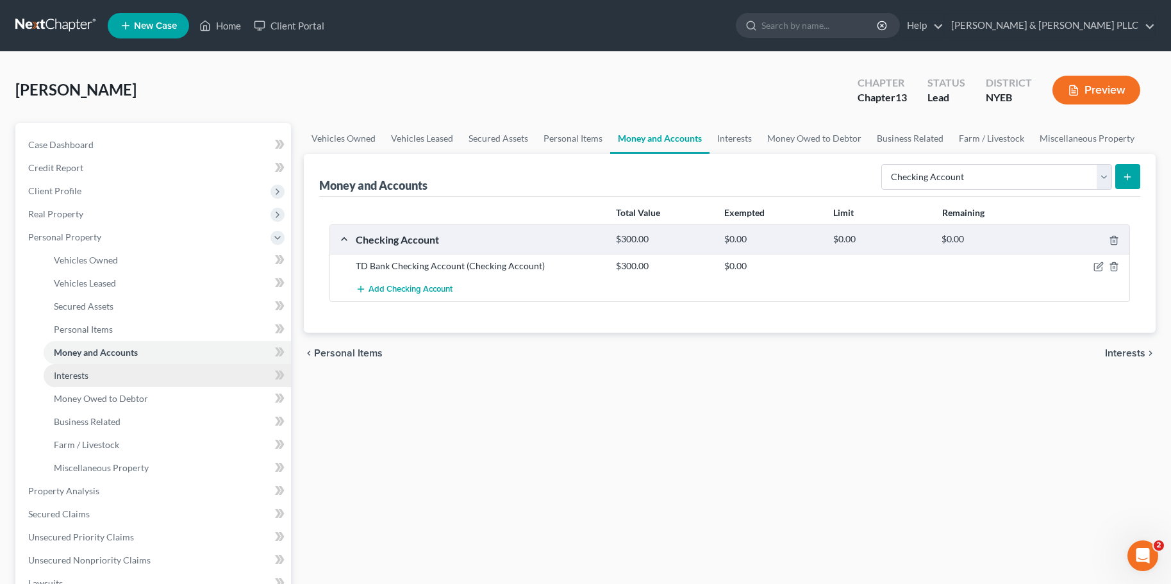
click at [71, 376] on span "Interests" at bounding box center [71, 375] width 35 height 11
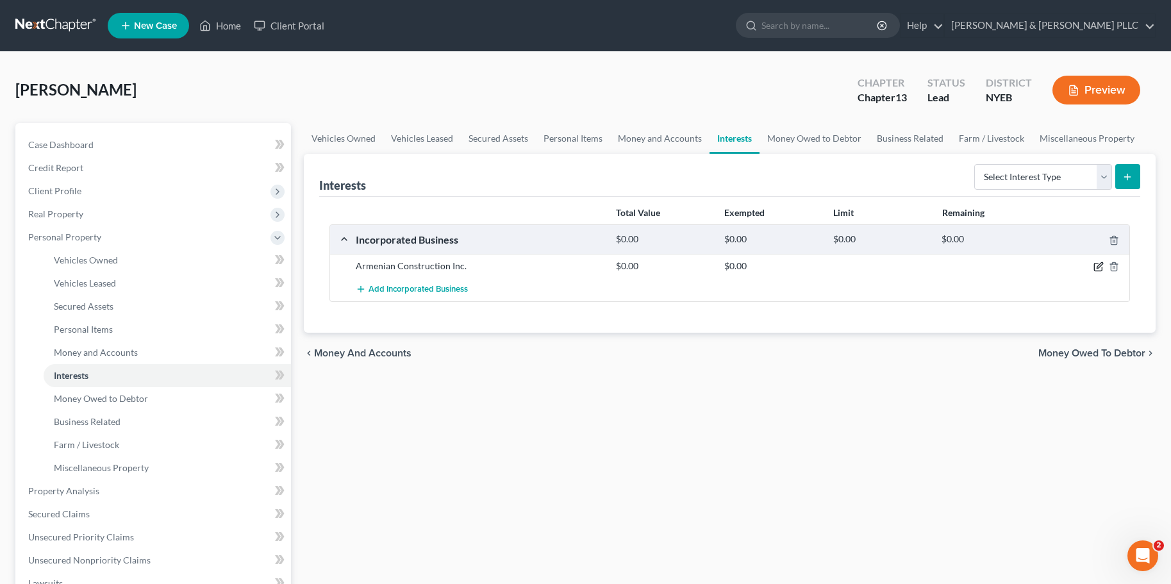
click at [1099, 267] on icon "button" at bounding box center [1099, 267] width 10 height 10
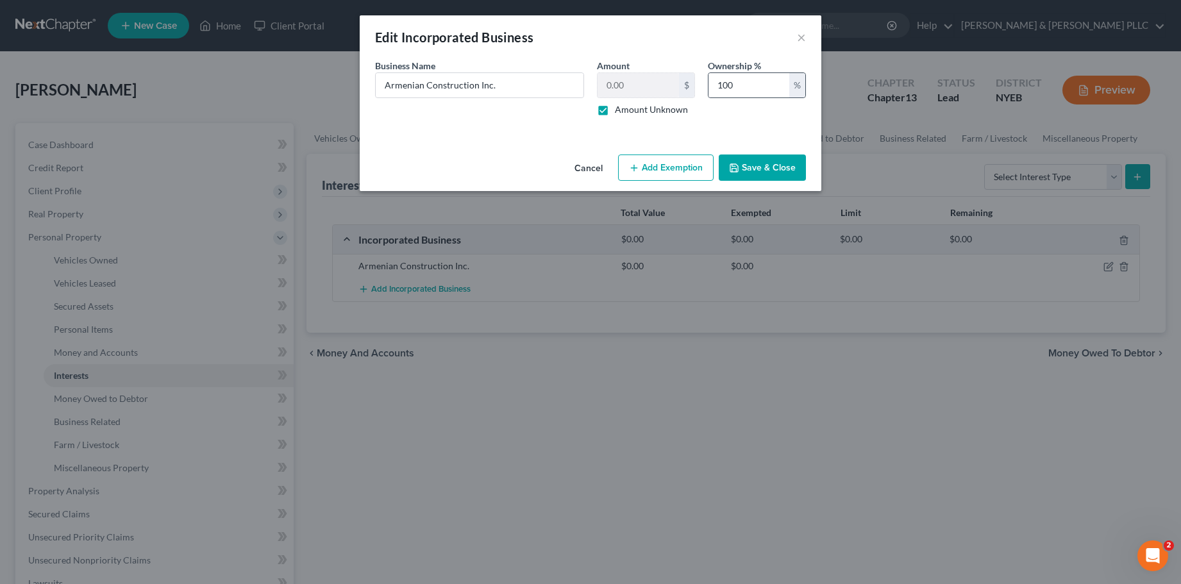
click at [798, 87] on div "%" at bounding box center [797, 85] width 16 height 24
click at [678, 77] on div "Business Name * Armenian Construction Inc. Amount 0.00 $ Amount Unknown Ownersh…" at bounding box center [591, 92] width 444 height 67
type input "50"
click at [766, 165] on button "Save & Close" at bounding box center [762, 168] width 87 height 27
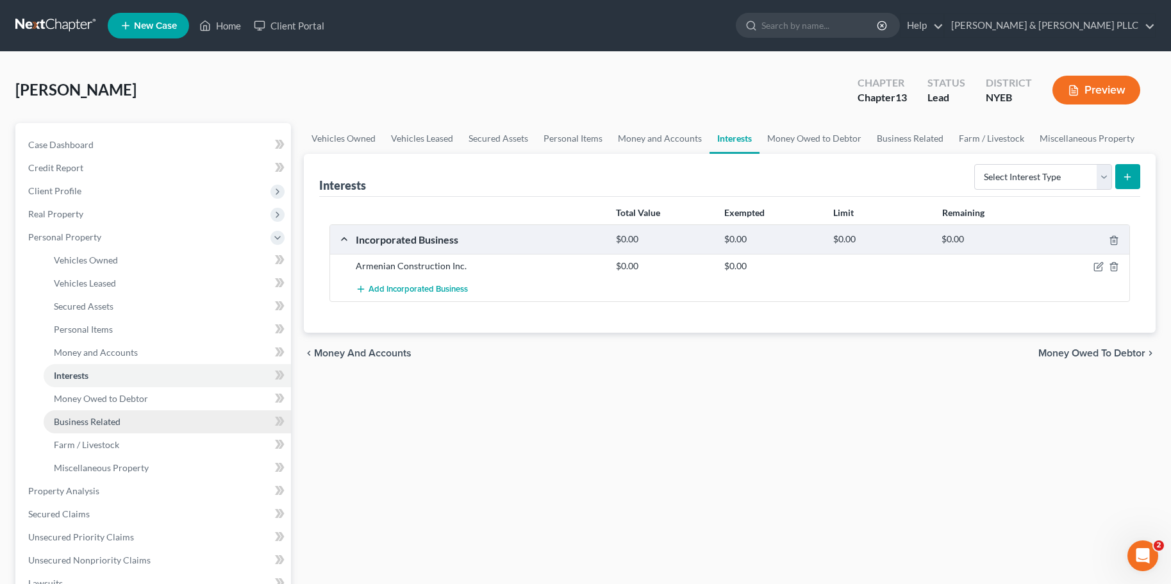
click at [97, 426] on span "Business Related" at bounding box center [87, 421] width 67 height 11
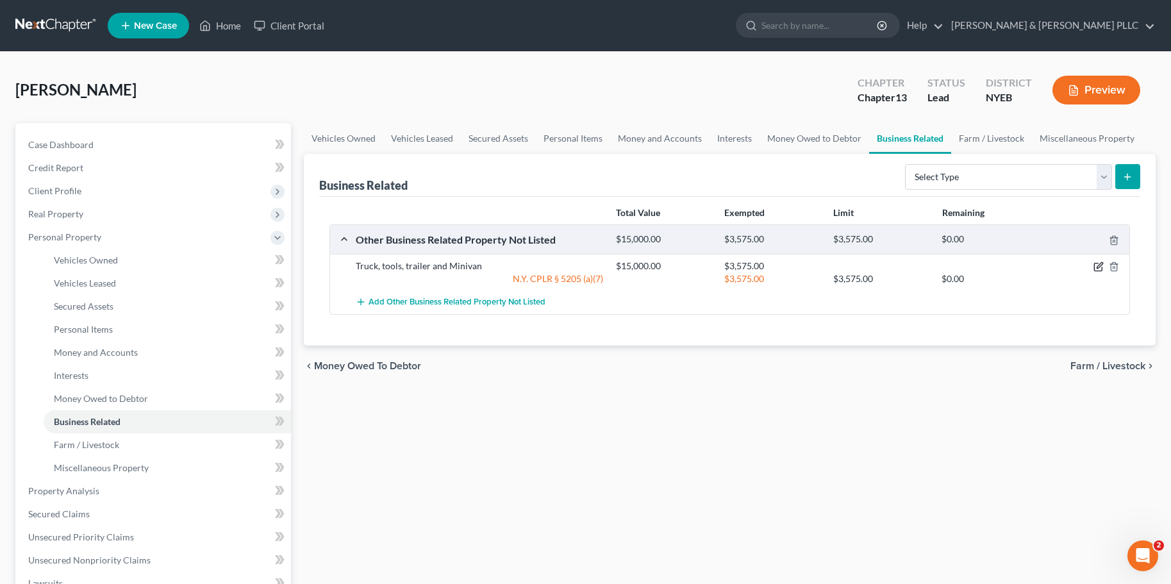
click at [1100, 267] on icon "button" at bounding box center [1100, 266] width 6 height 6
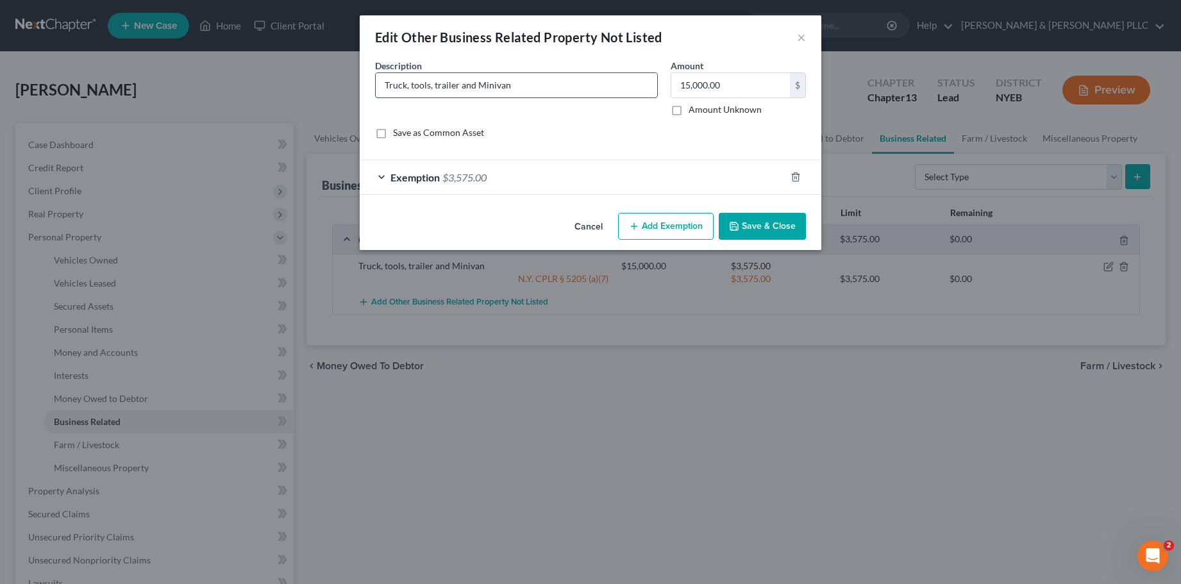
drag, startPoint x: 414, startPoint y: 86, endPoint x: 389, endPoint y: 89, distance: 24.6
click at [389, 89] on input "Truck, tools, trailer and Minivan" at bounding box center [516, 85] width 281 height 24
type input "Tools, trailer and Minivan"
click at [767, 225] on button "Save & Close" at bounding box center [762, 226] width 87 height 27
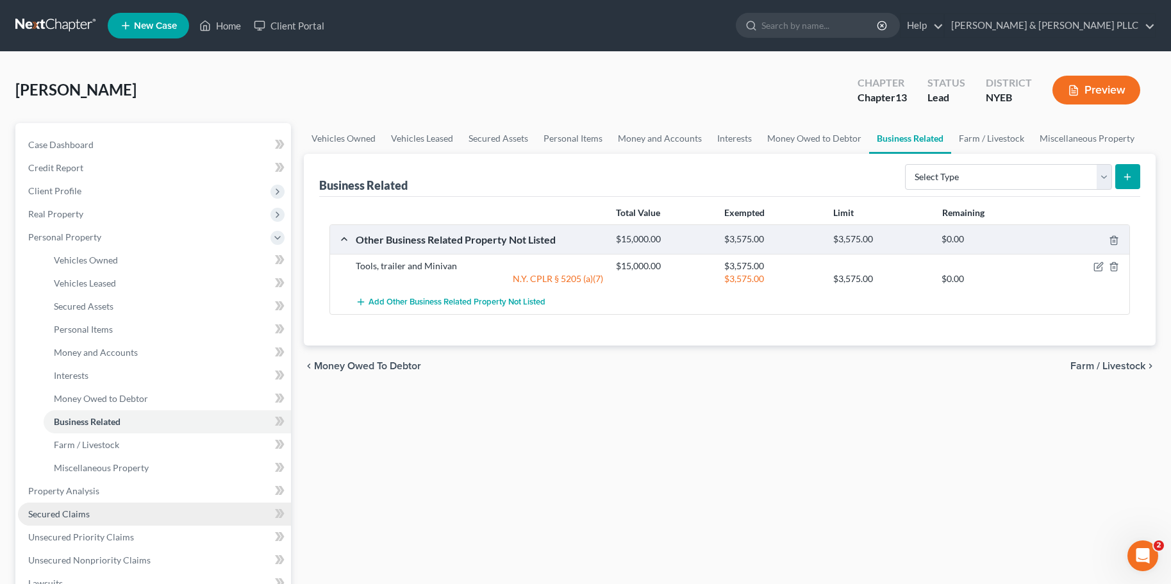
click at [69, 519] on link "Secured Claims" at bounding box center [154, 514] width 273 height 23
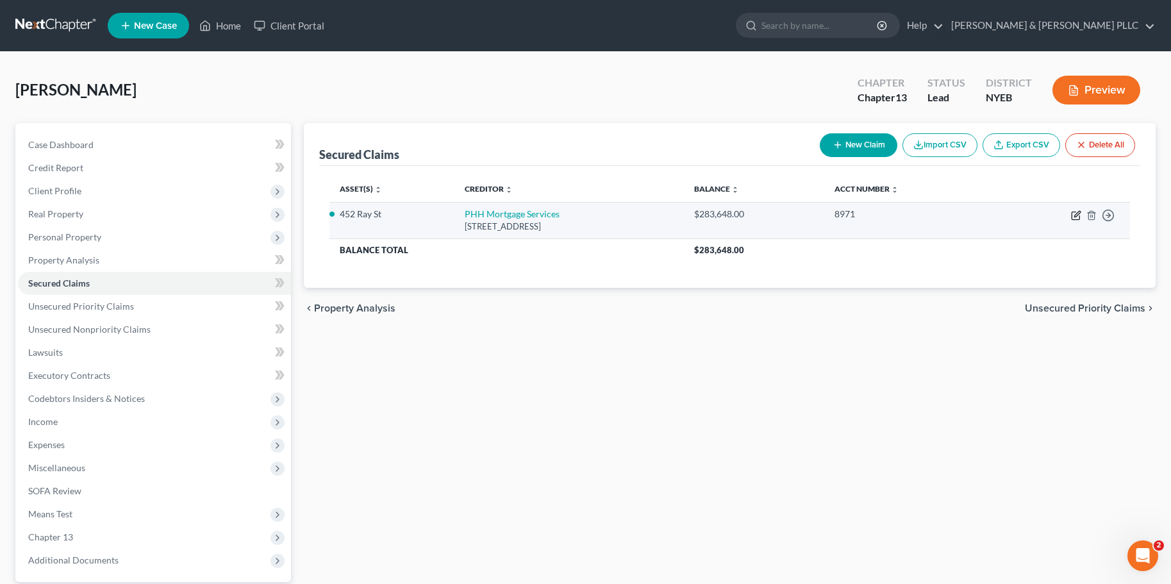
click at [1077, 217] on icon "button" at bounding box center [1076, 215] width 10 height 10
select select "33"
select select "4"
select select "0"
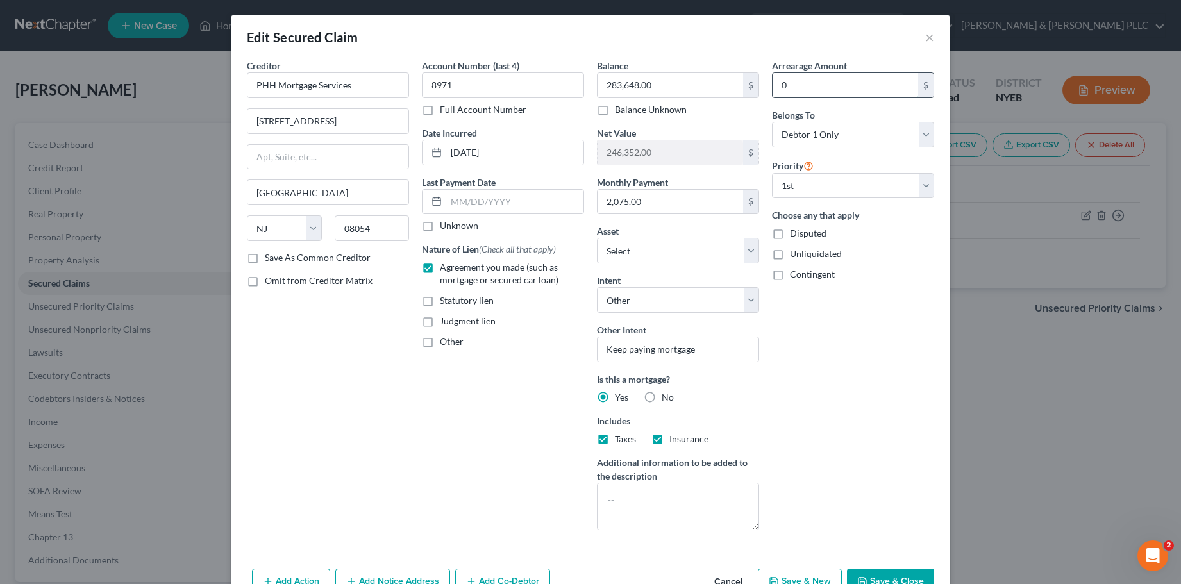
click at [789, 87] on input "0" at bounding box center [846, 85] width 146 height 24
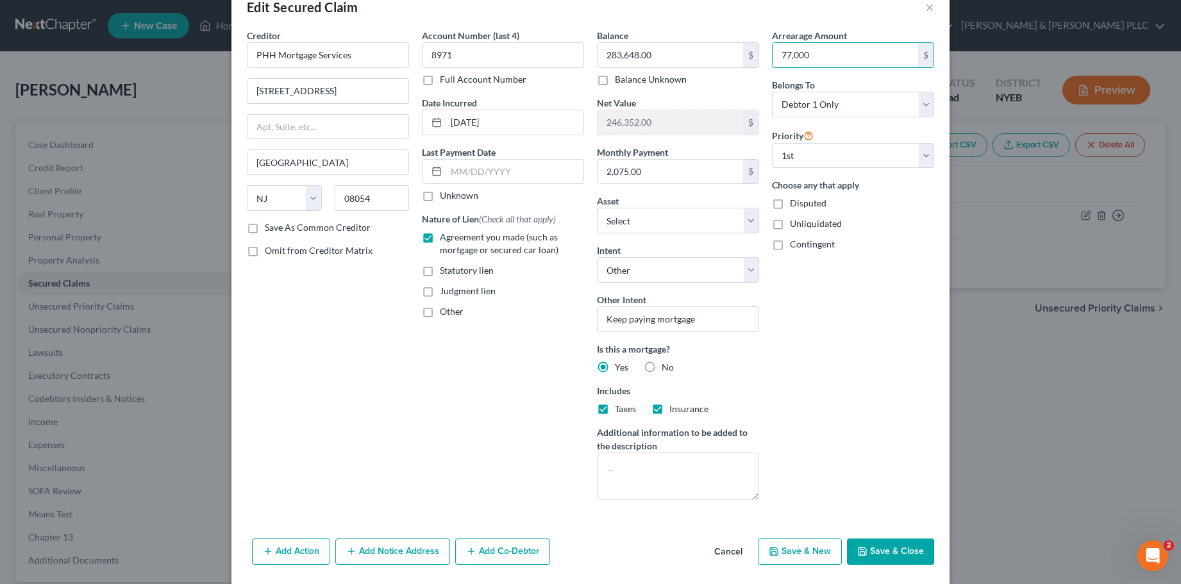
scroll to position [47, 0]
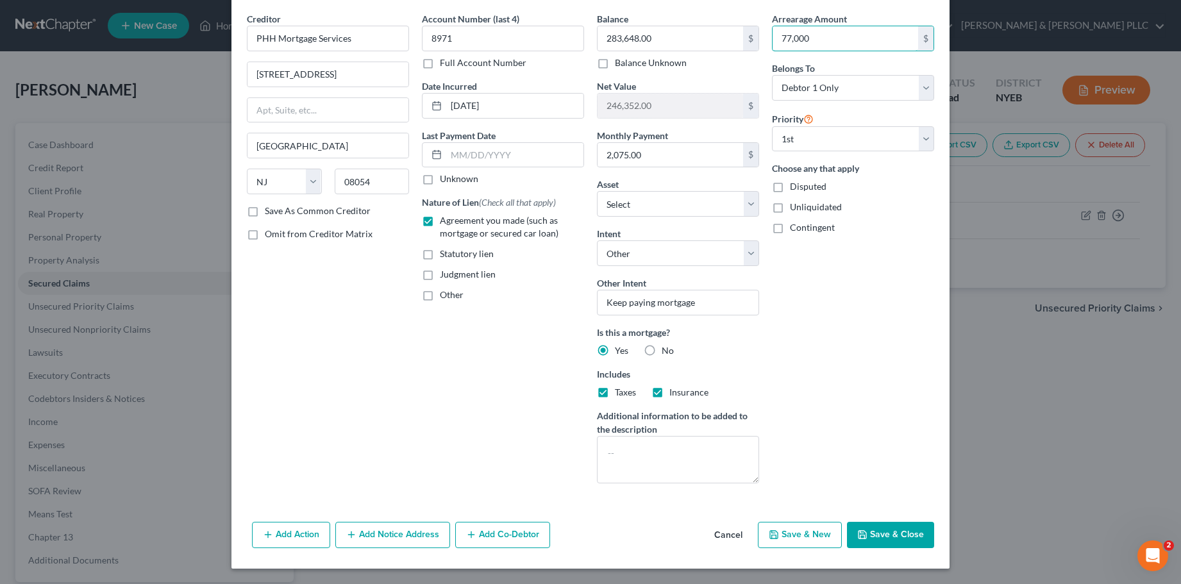
type input "77,000"
click at [886, 531] on button "Save & Close" at bounding box center [890, 535] width 87 height 27
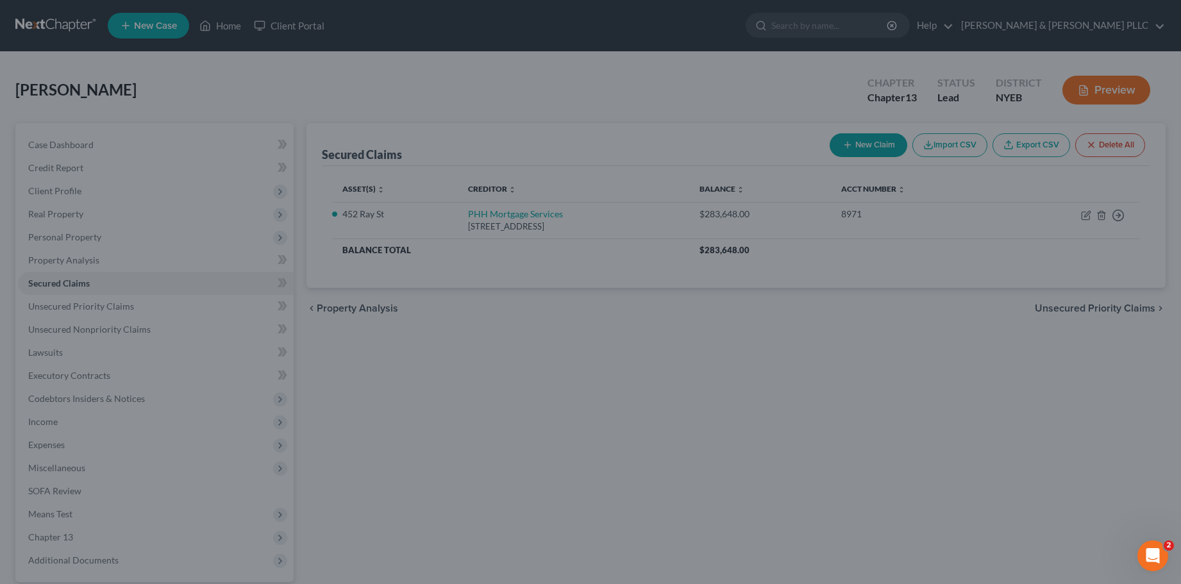
select select "6"
type input "77,000.00"
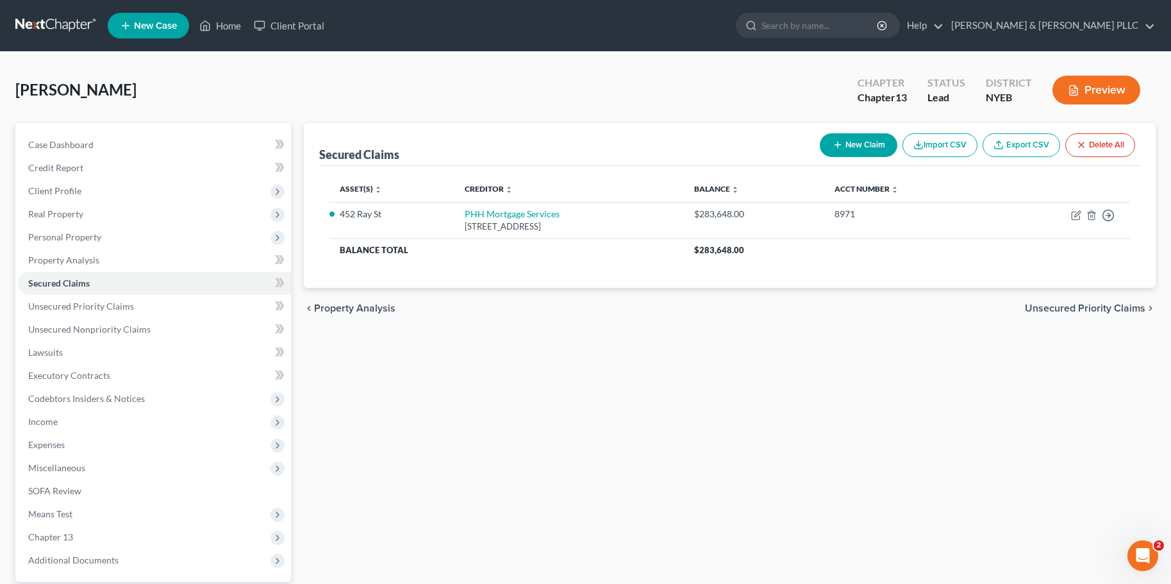
click at [687, 423] on div "Secured Claims New Claim Import CSV Export CSV Delete All Asset(s) expand_more …" at bounding box center [729, 389] width 865 height 533
click at [83, 379] on span "Executory Contracts" at bounding box center [69, 375] width 82 height 11
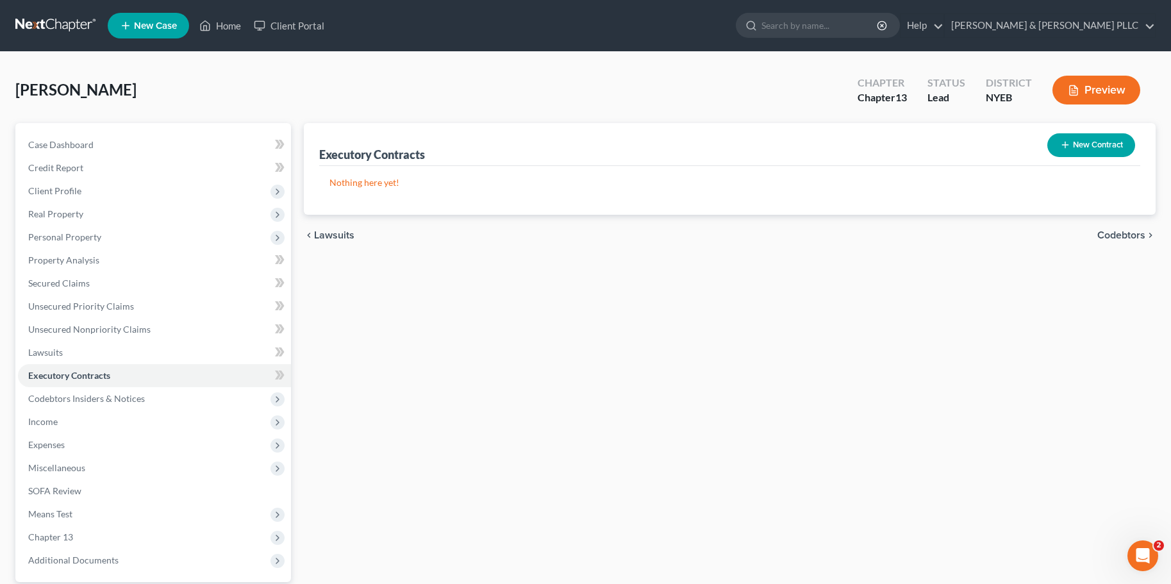
click at [1099, 147] on button "New Contract" at bounding box center [1092, 145] width 88 height 24
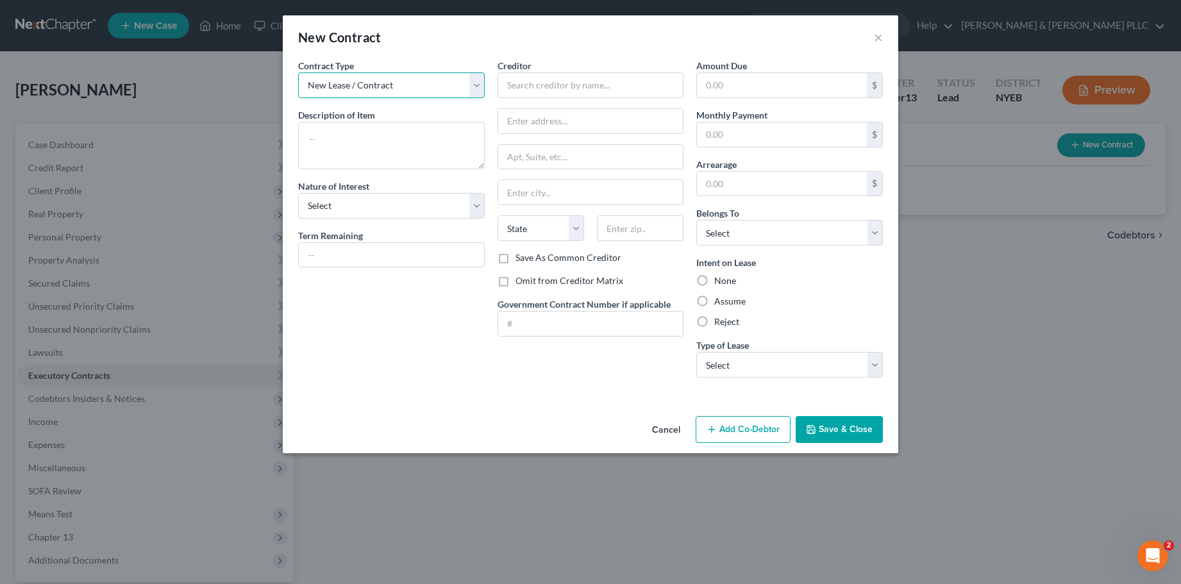
click at [478, 88] on select "New Lease / Contract New Timeshare" at bounding box center [391, 85] width 187 height 26
click at [361, 144] on textarea at bounding box center [391, 145] width 187 height 47
type textarea "Apartment lease"
click at [474, 207] on select "Select Purchaser Agent Lessor Lessee" at bounding box center [391, 206] width 187 height 26
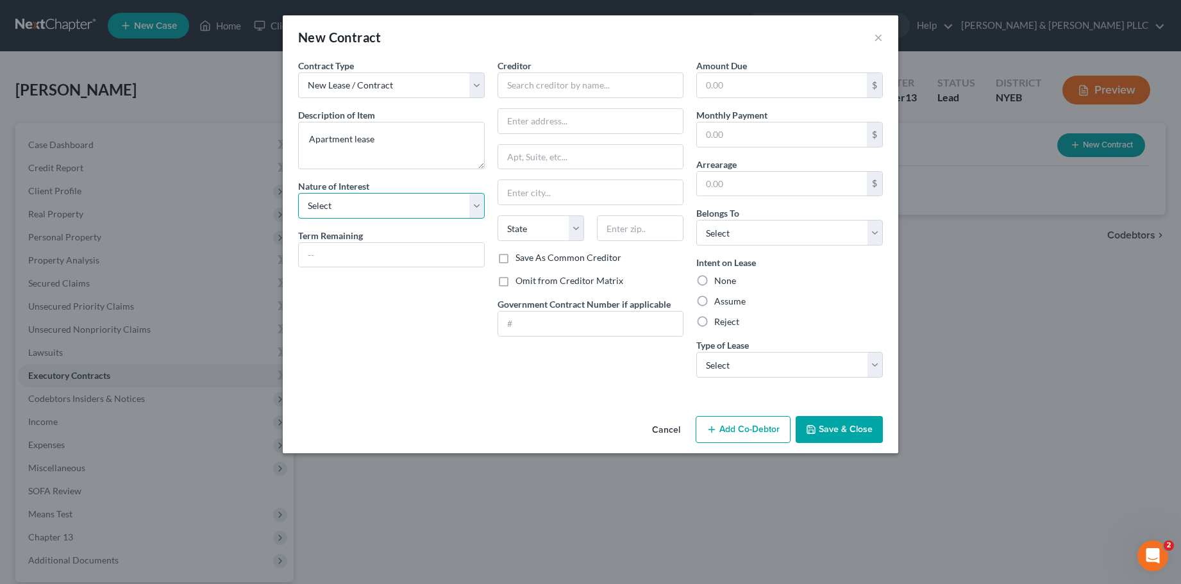
select select "2"
click at [298, 193] on select "Select Purchaser Agent Lessor Lessee" at bounding box center [391, 206] width 187 height 26
click at [714, 299] on label "Assume" at bounding box center [729, 301] width 31 height 13
click at [719, 299] on input "Assume" at bounding box center [723, 299] width 8 height 8
radio input "true"
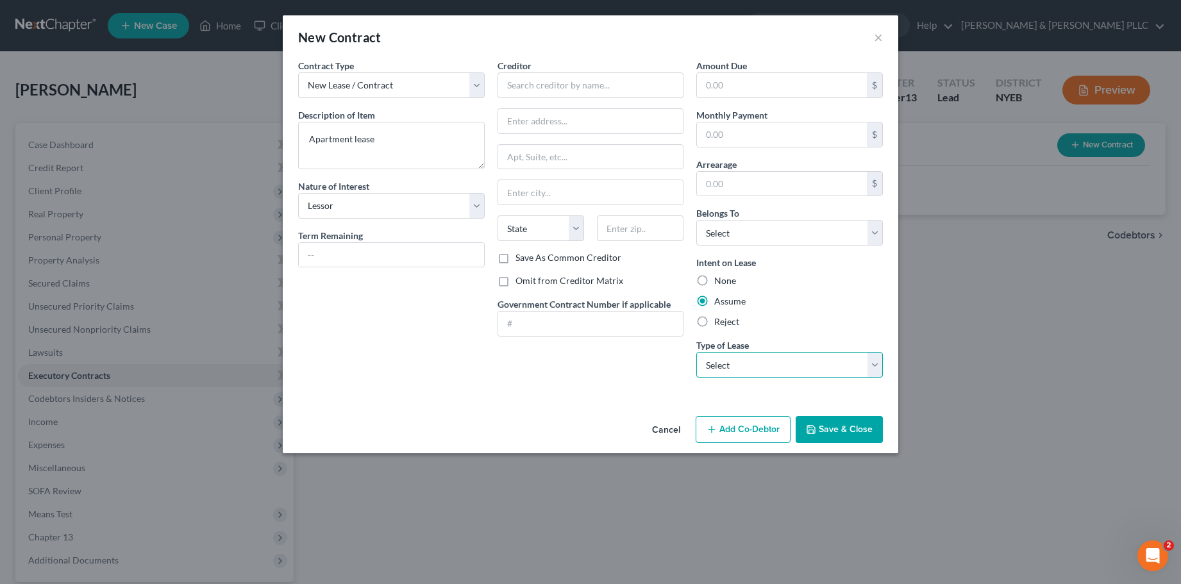
click at [875, 365] on select "Select Real Estate Car Other" at bounding box center [789, 365] width 187 height 26
select select "0"
click at [696, 352] on select "Select Real Estate Car Other" at bounding box center [789, 365] width 187 height 26
click at [734, 132] on input "text" at bounding box center [782, 134] width 170 height 24
type input "1,500"
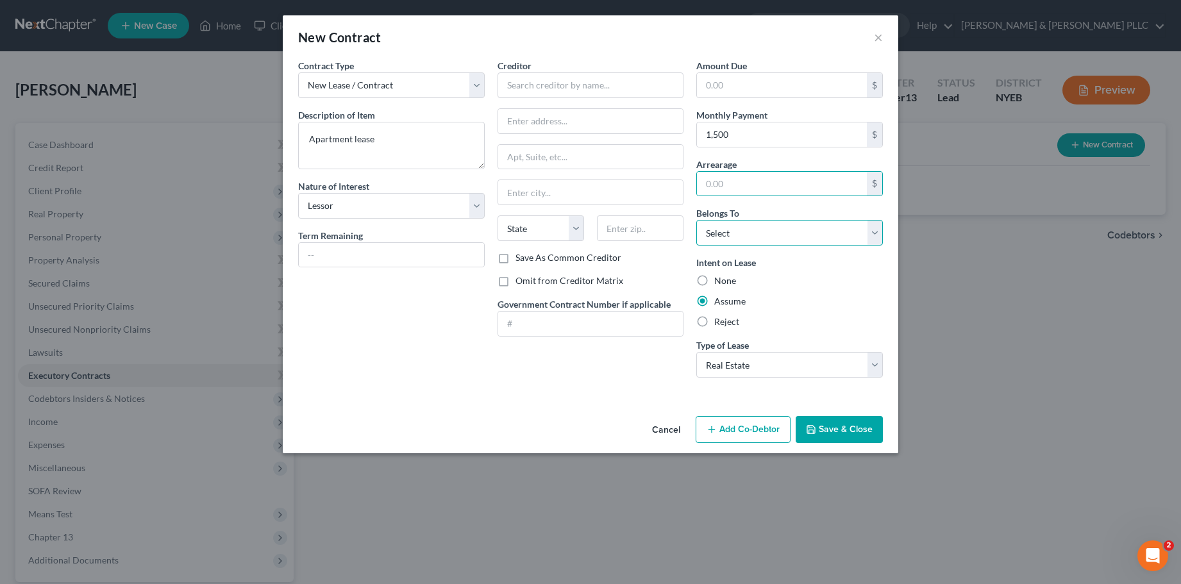
click at [880, 234] on select "Select Debtor 1 Only Debtor 2 Only Debtor 1 And Debtor 2 Only At Least One Of T…" at bounding box center [789, 233] width 187 height 26
select select "0"
click at [696, 220] on select "Select Debtor 1 Only Debtor 2 Only Debtor 1 And Debtor 2 Only At Least One Of T…" at bounding box center [789, 233] width 187 height 26
click at [844, 428] on button "Save & Close" at bounding box center [839, 429] width 87 height 27
click at [682, 37] on div "New Contract ×" at bounding box center [590, 37] width 615 height 44
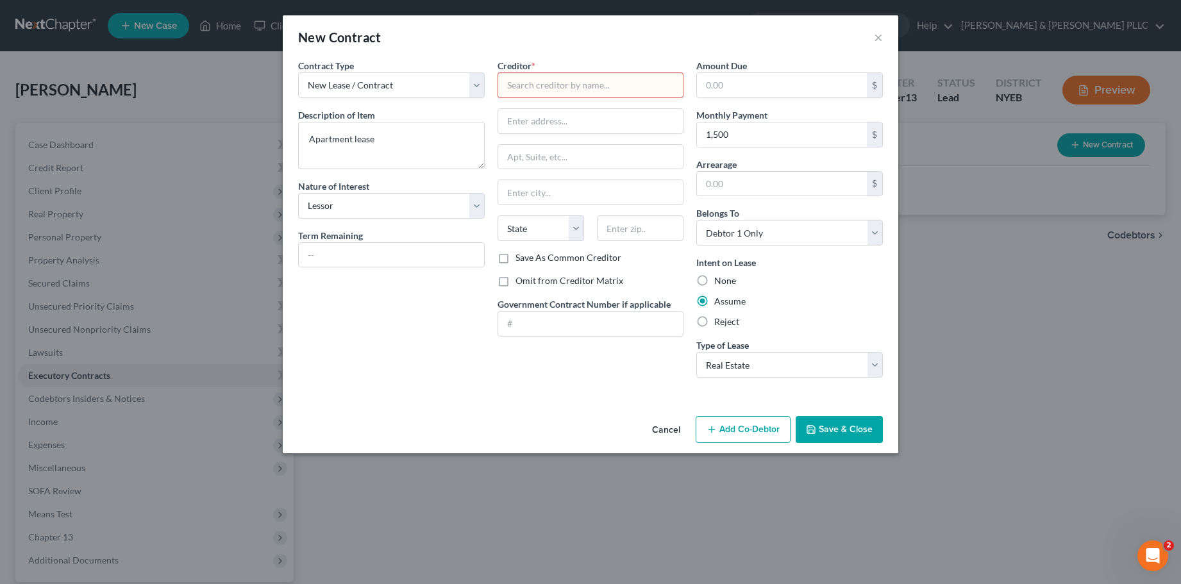
click at [590, 87] on input "text" at bounding box center [591, 85] width 187 height 26
type input "N"
click at [515, 280] on label "Omit from Creditor Matrix" at bounding box center [569, 280] width 108 height 13
click at [521, 280] on input "Omit from Creditor Matrix" at bounding box center [525, 278] width 8 height 8
checkbox input "true"
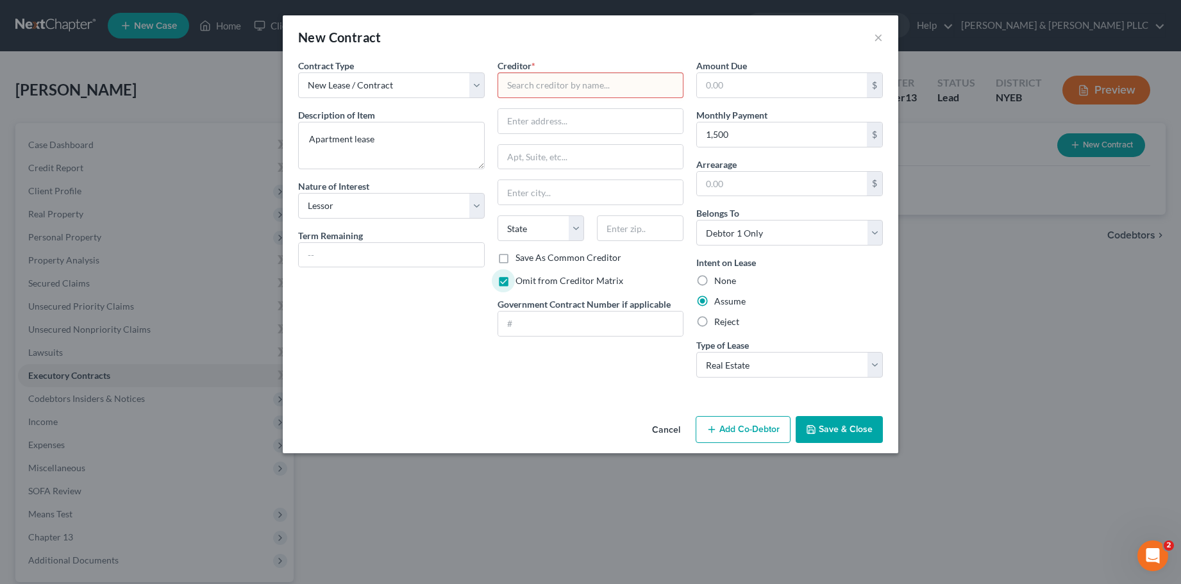
click at [527, 83] on input "text" at bounding box center [591, 85] width 187 height 26
type input "None"
click at [858, 426] on button "Save & Close" at bounding box center [839, 429] width 87 height 27
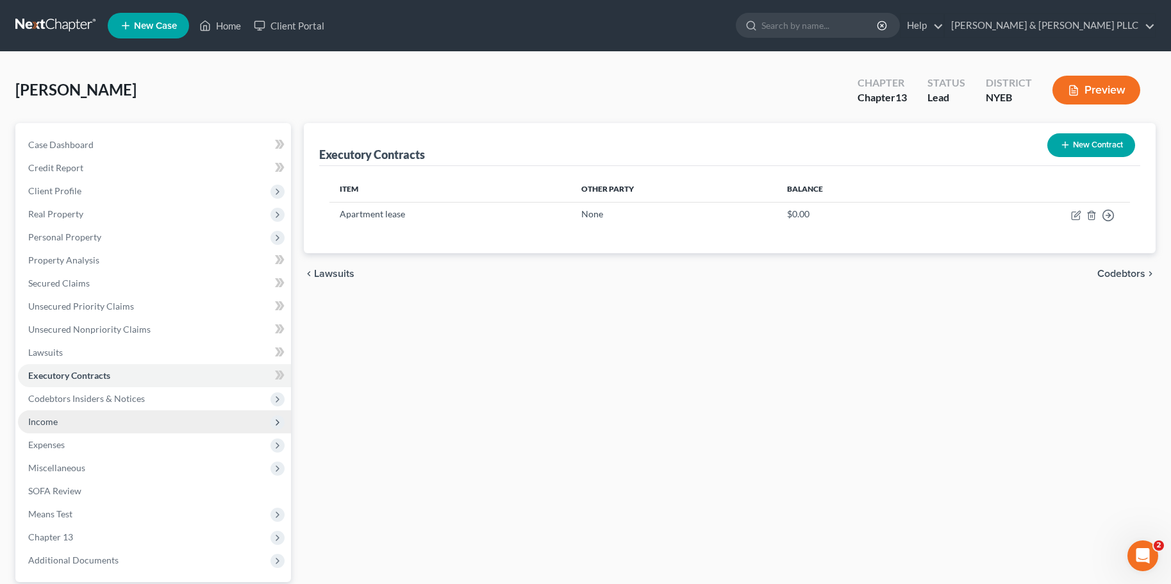
click at [54, 424] on span "Income" at bounding box center [42, 421] width 29 height 11
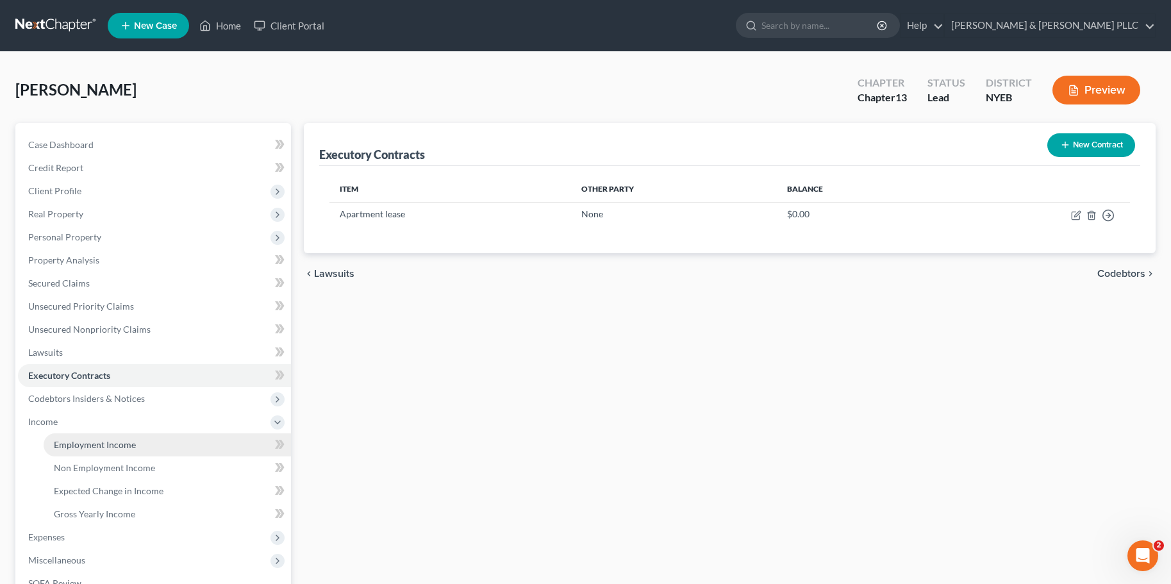
click at [112, 445] on span "Employment Income" at bounding box center [95, 444] width 82 height 11
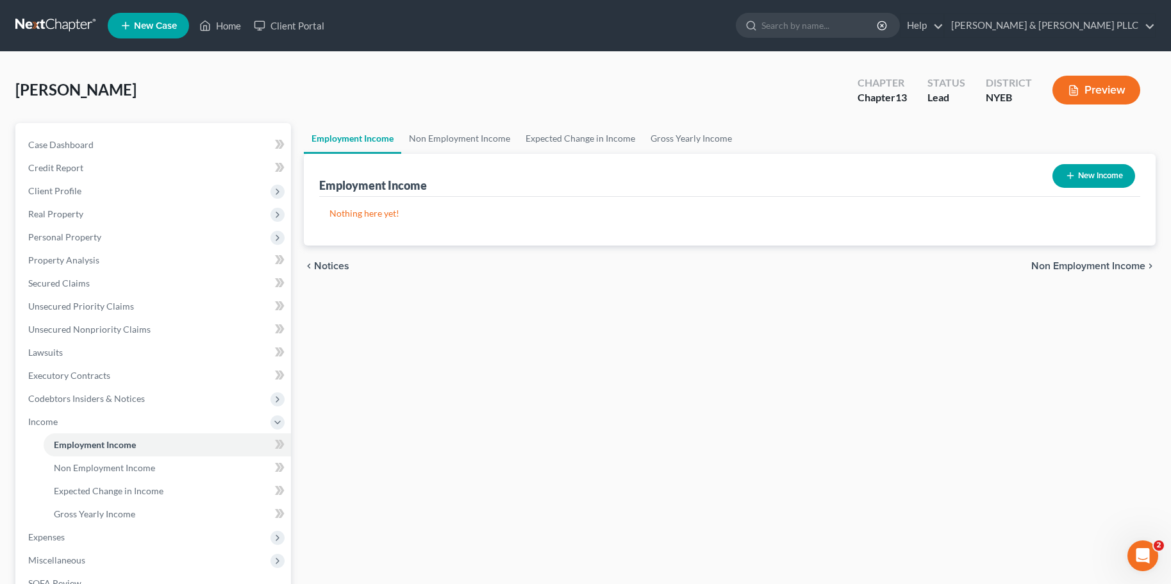
click at [1091, 171] on button "New Income" at bounding box center [1094, 176] width 83 height 24
select select "0"
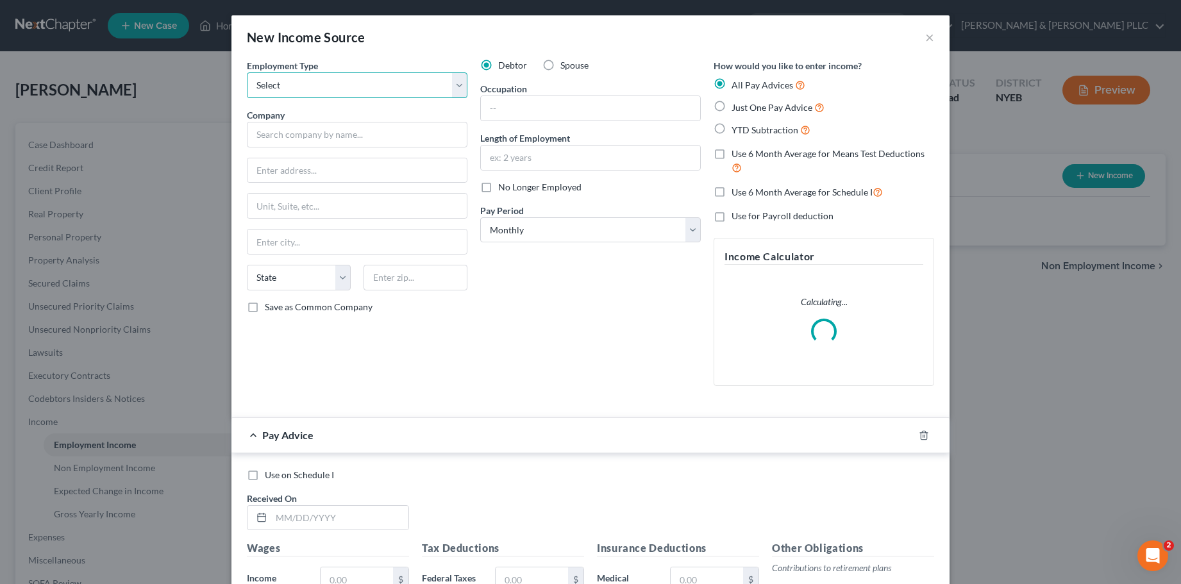
click at [450, 85] on select "Select Full or [DEMOGRAPHIC_DATA] Employment Self Employment" at bounding box center [357, 85] width 221 height 26
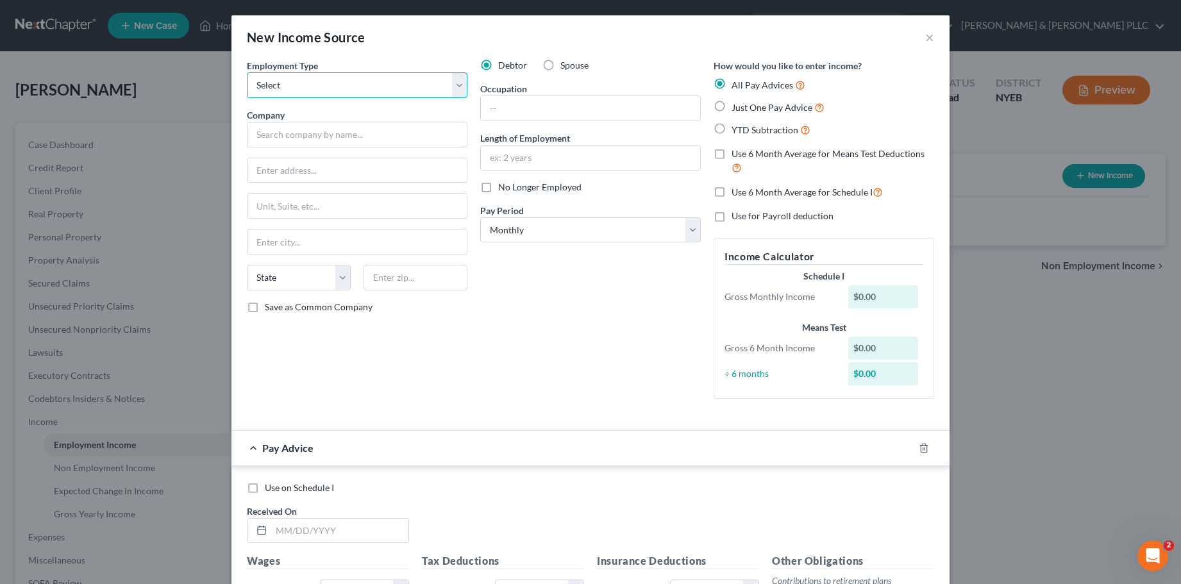
select select "1"
click at [247, 72] on select "Select Full or [DEMOGRAPHIC_DATA] Employment Self Employment" at bounding box center [357, 85] width 221 height 26
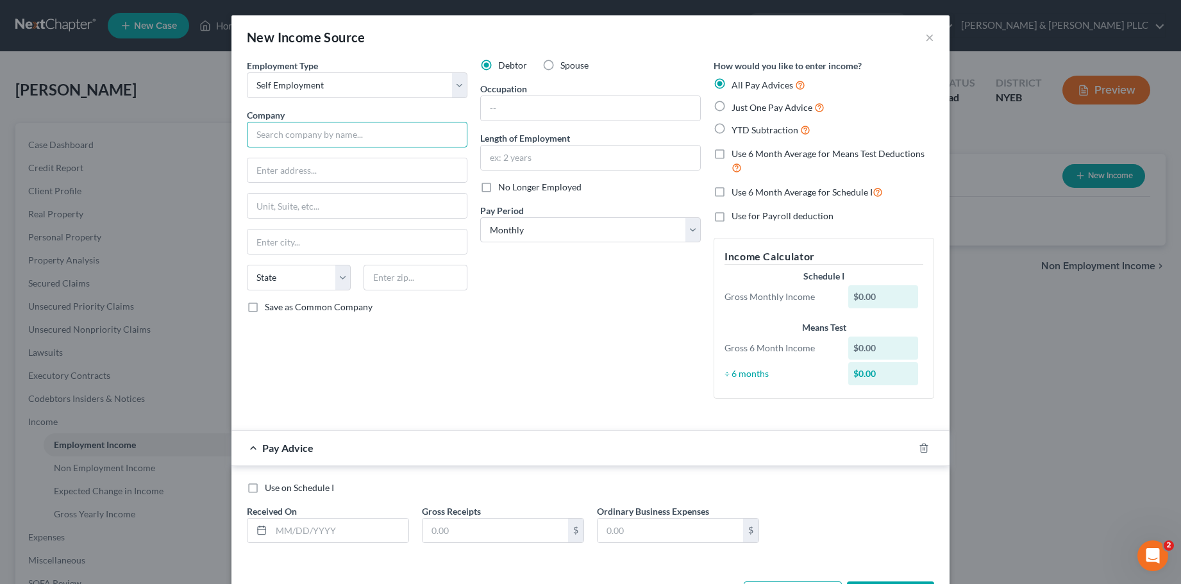
click at [285, 142] on input "text" at bounding box center [357, 135] width 221 height 26
type input "A"
type input "Armenian Construction, Inc."
type input "452 Ray St"
type input "Freeport"
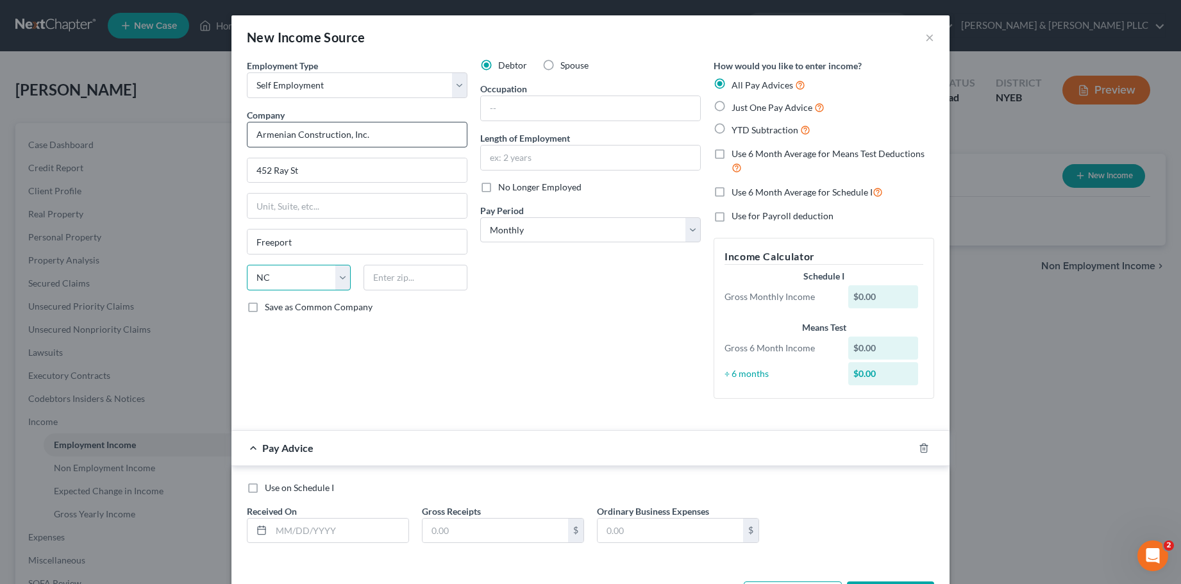
select select "35"
type input "11520"
click at [482, 103] on input "text" at bounding box center [590, 108] width 219 height 24
type input "Construction"
type input "20 years"
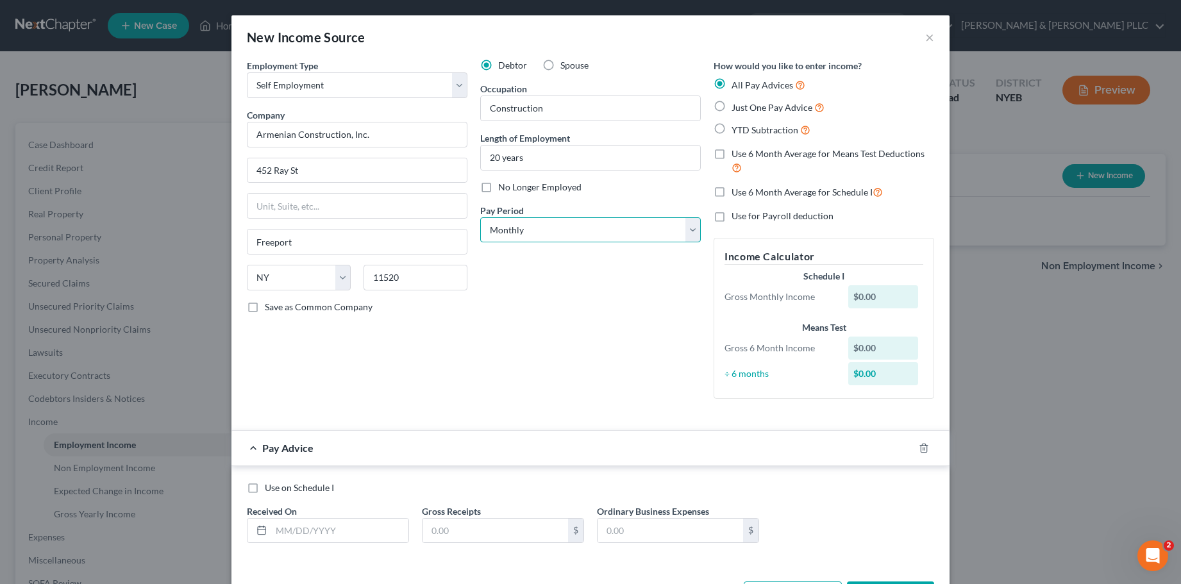
click at [693, 234] on select "Select Monthly Twice Monthly Every Other Week Weekly" at bounding box center [590, 230] width 221 height 26
select select "3"
click at [480, 217] on select "Select Monthly Twice Monthly Every Other Week Weekly" at bounding box center [590, 230] width 221 height 26
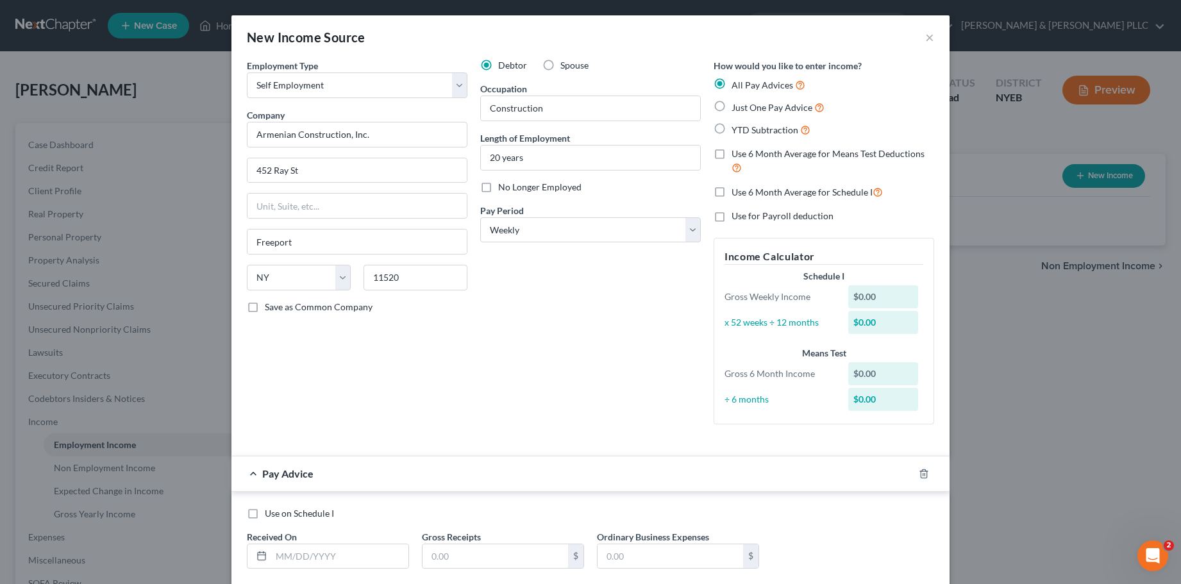
click at [732, 107] on label "Just One Pay Advice" at bounding box center [778, 107] width 93 height 15
click at [737, 107] on input "Just One Pay Advice" at bounding box center [741, 104] width 8 height 8
radio input "true"
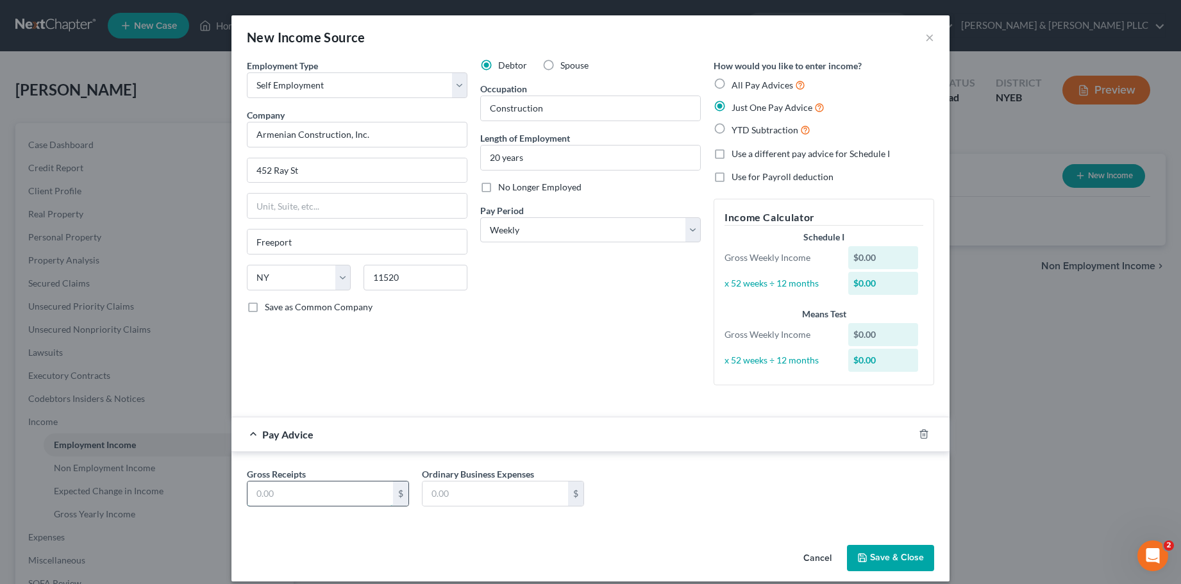
click at [290, 492] on input "text" at bounding box center [320, 494] width 146 height 24
type input "600"
type input "0"
click at [885, 556] on button "Save & Close" at bounding box center [890, 558] width 87 height 27
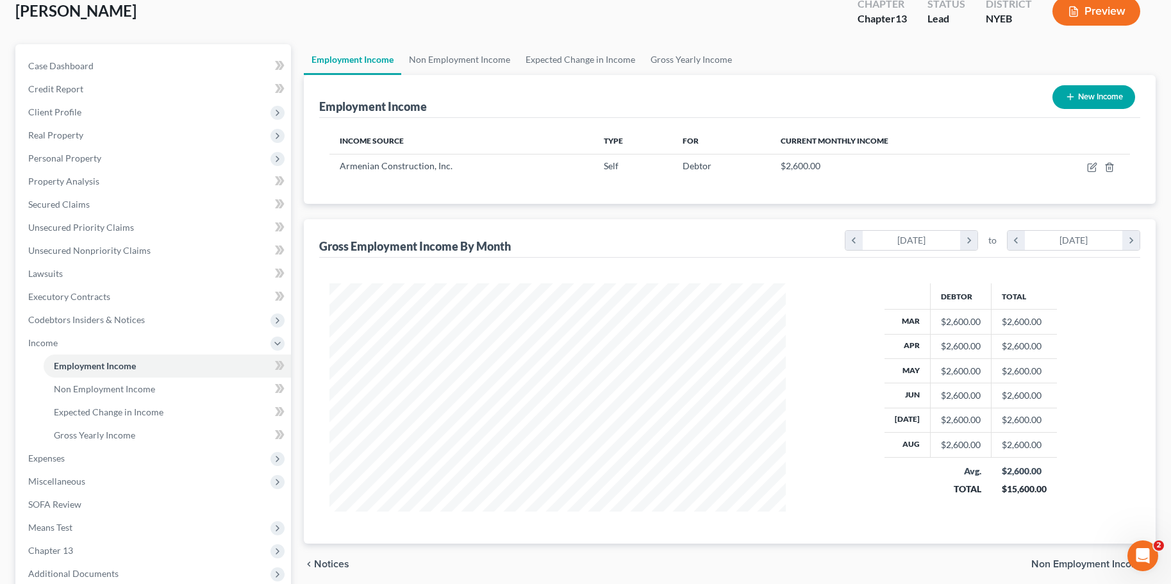
scroll to position [128, 0]
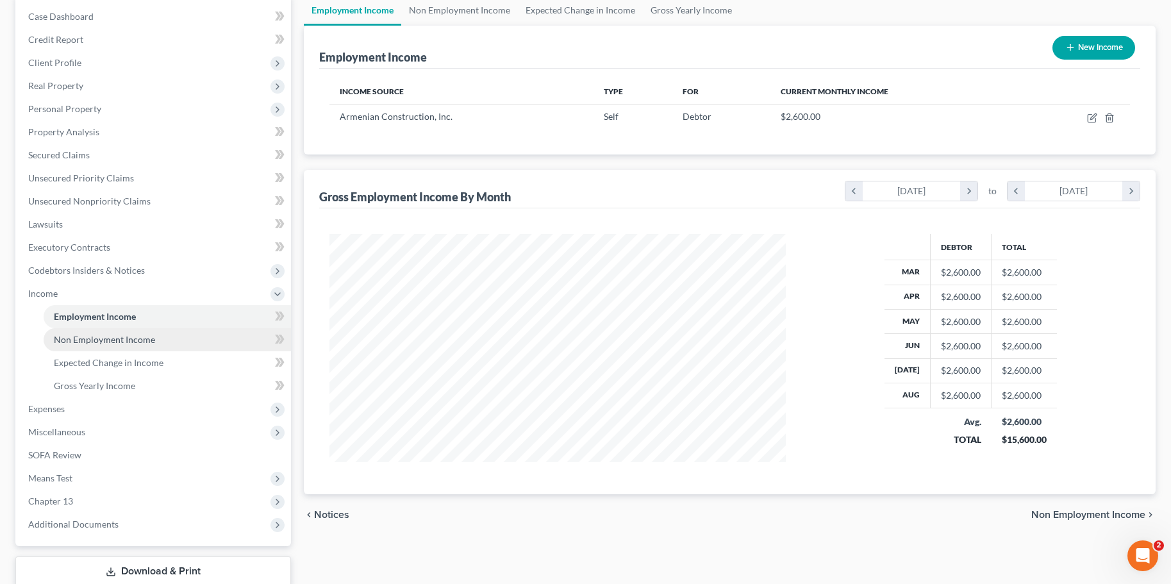
click at [103, 339] on span "Non Employment Income" at bounding box center [104, 339] width 101 height 11
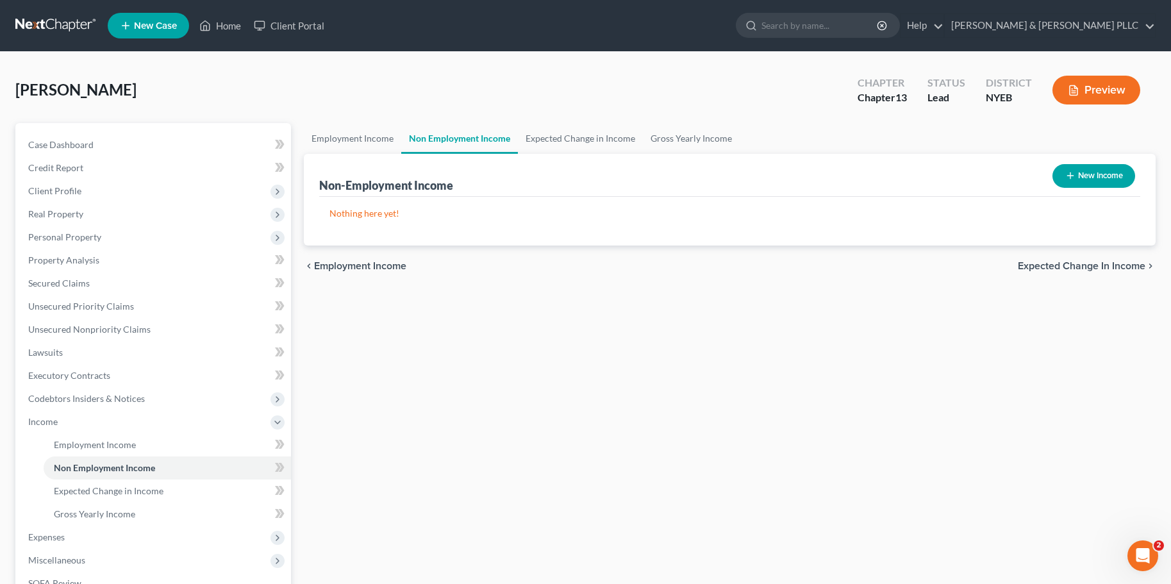
click at [1100, 175] on button "New Income" at bounding box center [1094, 176] width 83 height 24
select select "0"
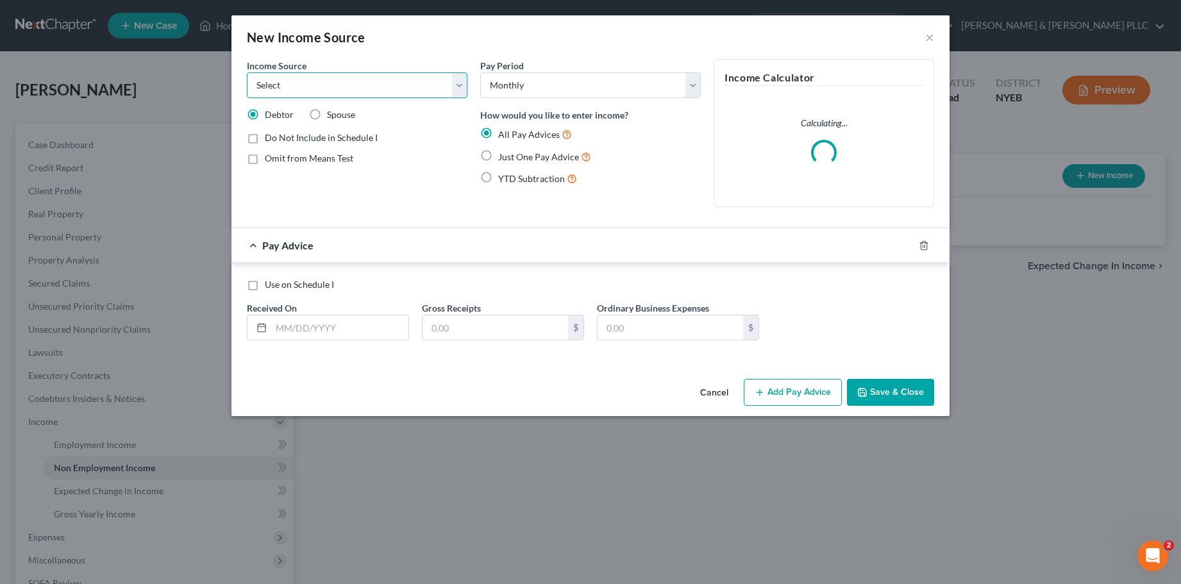
click at [346, 90] on select "Select Unemployment Disability (from employer) Pension Retirement Social Securi…" at bounding box center [357, 85] width 221 height 26
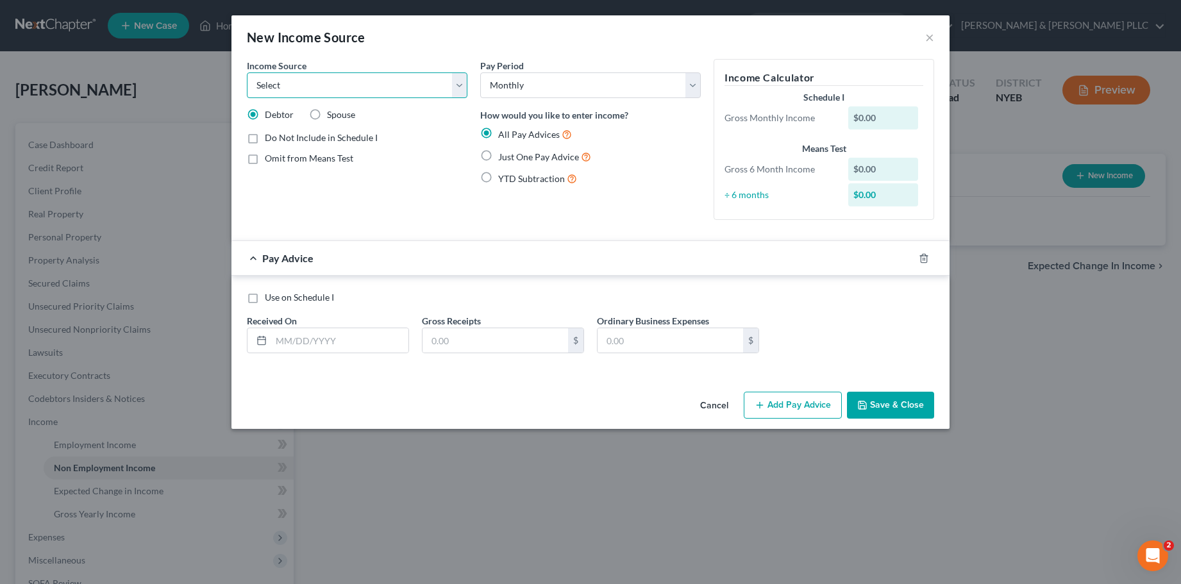
select select "9"
click at [247, 72] on select "Select Unemployment Disability (from employer) Pension Retirement Social Securi…" at bounding box center [357, 85] width 221 height 26
click at [285, 342] on input "text" at bounding box center [339, 340] width 137 height 24
type input "[DATE]"
type input "1,500"
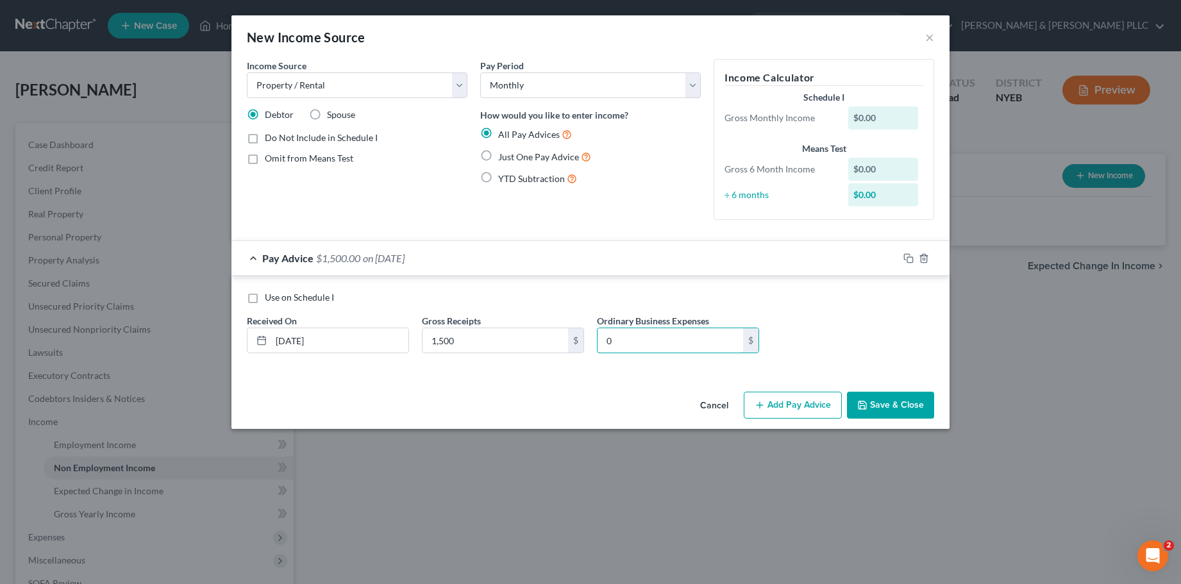
type input "0"
click at [879, 403] on button "Save & Close" at bounding box center [890, 405] width 87 height 27
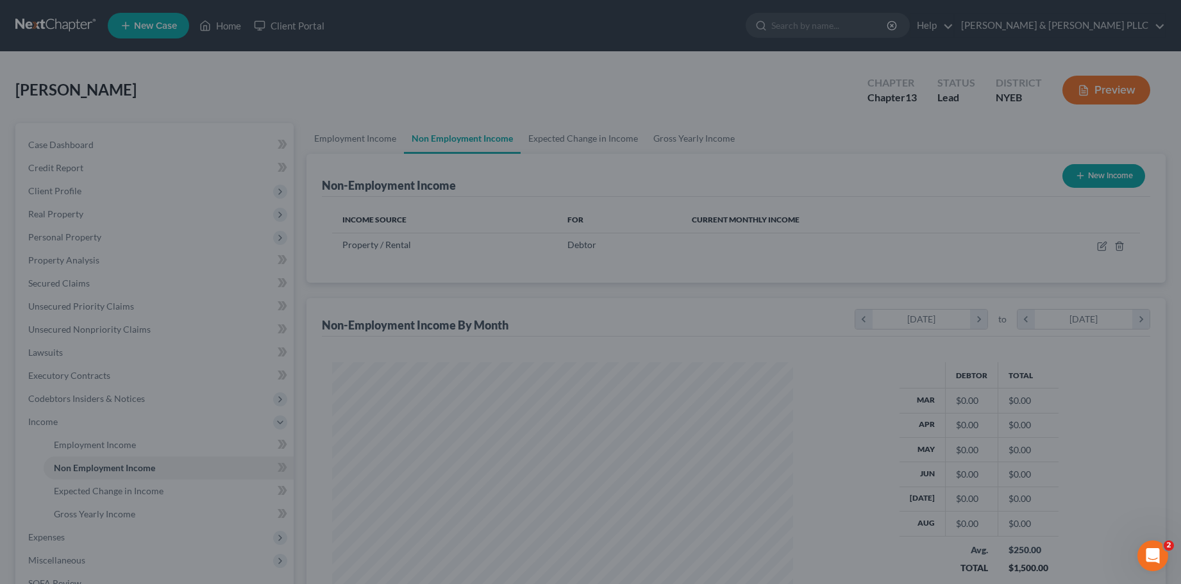
scroll to position [230, 482]
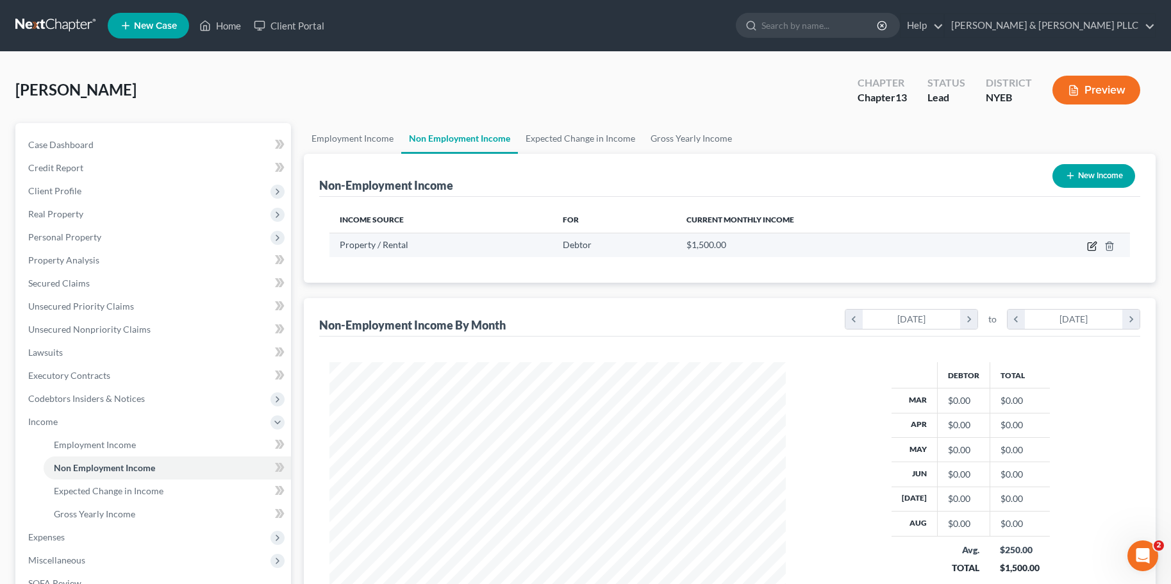
click at [1094, 245] on icon "button" at bounding box center [1092, 246] width 10 height 10
select select "9"
select select "0"
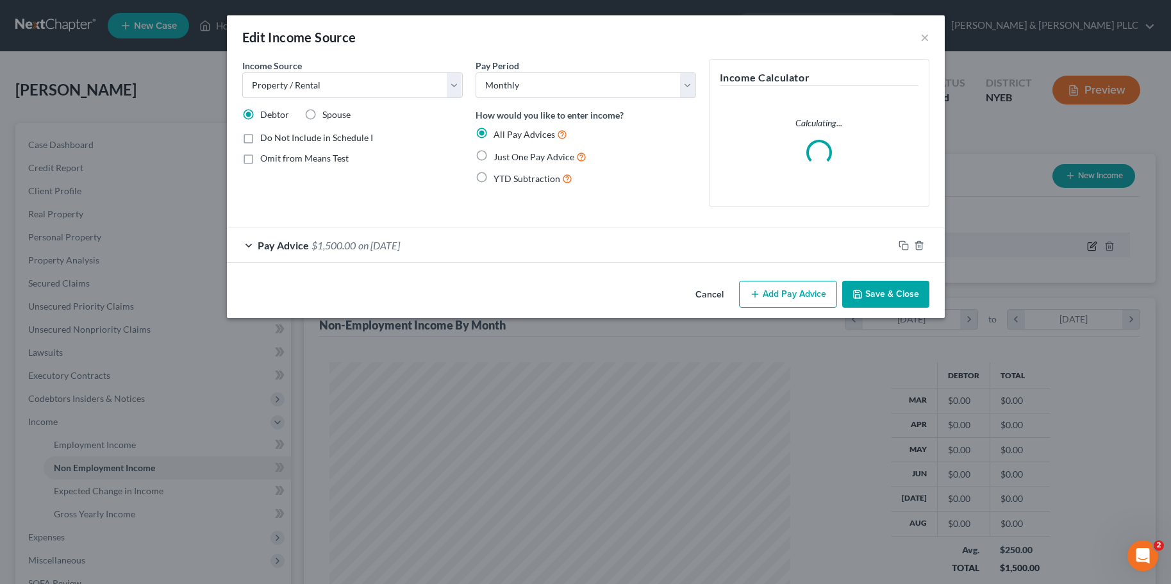
scroll to position [230, 486]
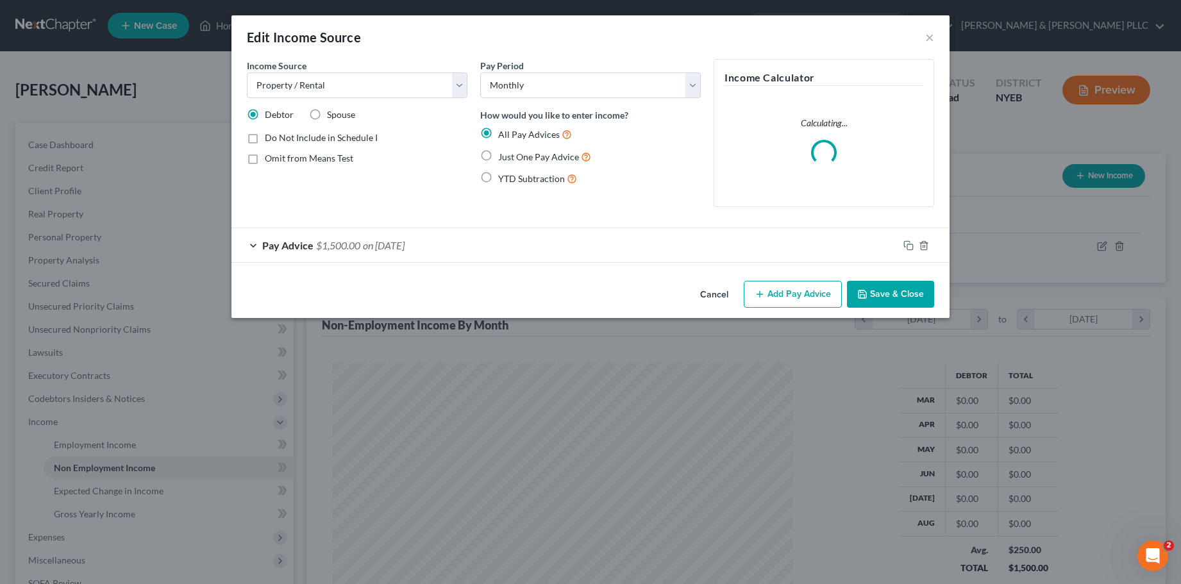
click at [899, 287] on button "Save & Close" at bounding box center [890, 294] width 87 height 27
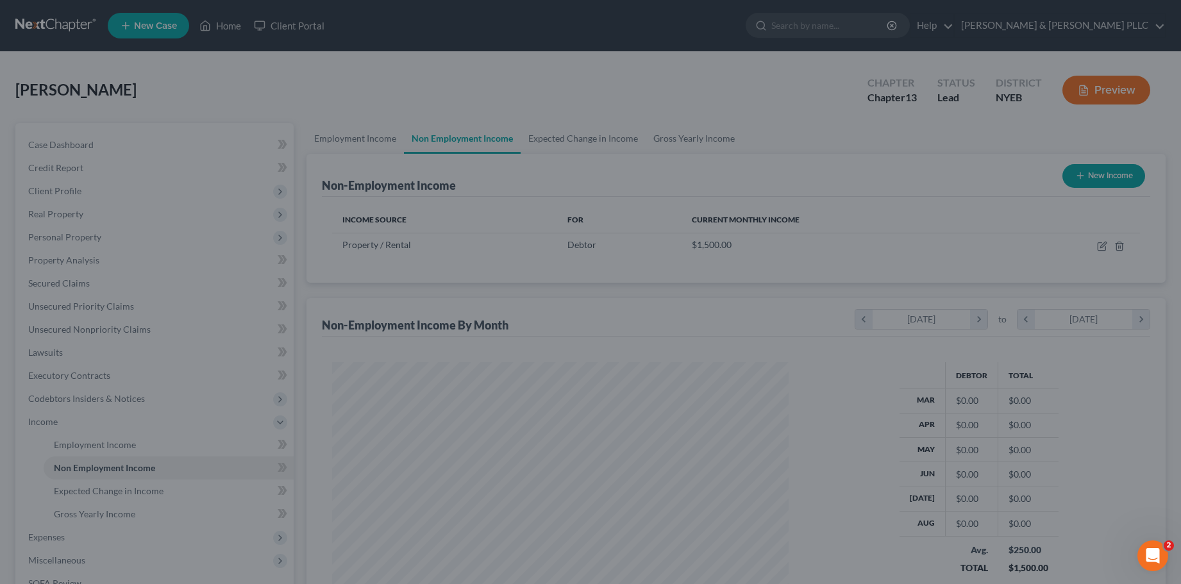
scroll to position [640915, 640663]
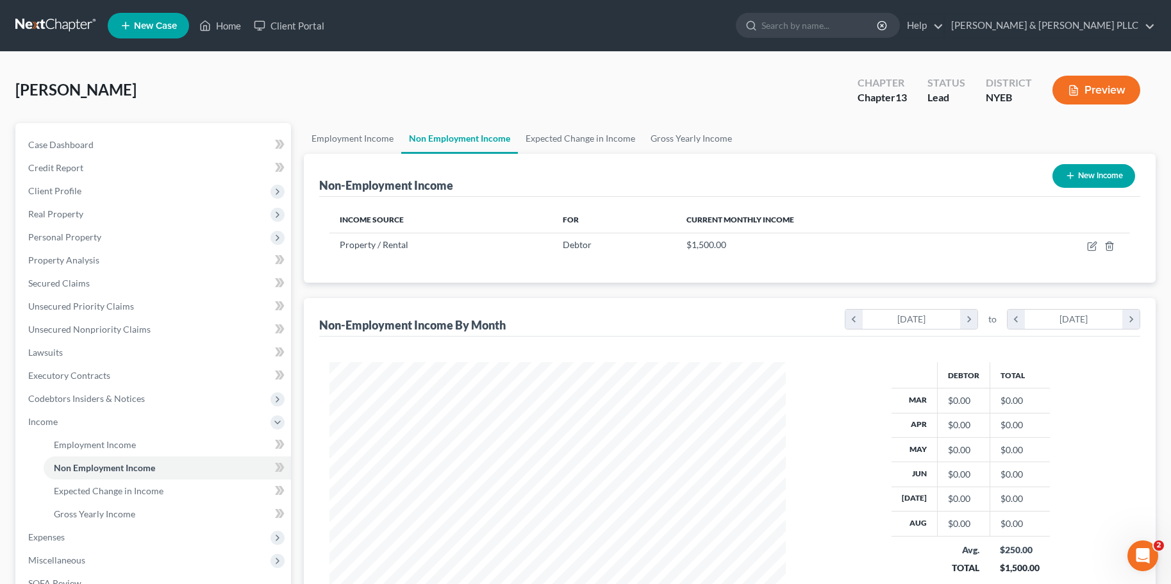
click at [1093, 178] on button "New Income" at bounding box center [1094, 176] width 83 height 24
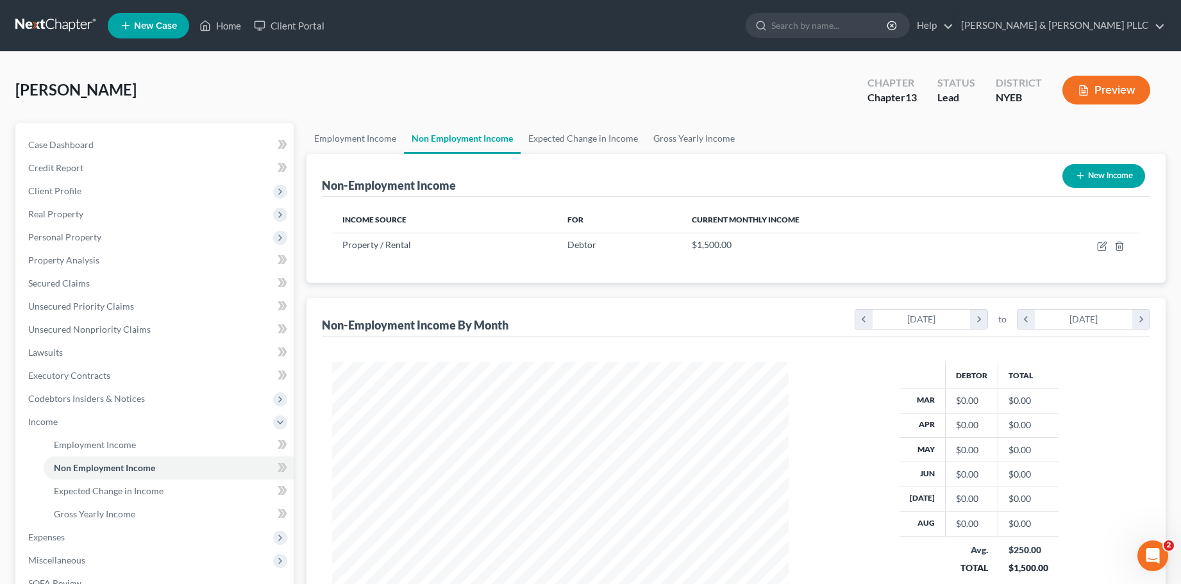
select select "0"
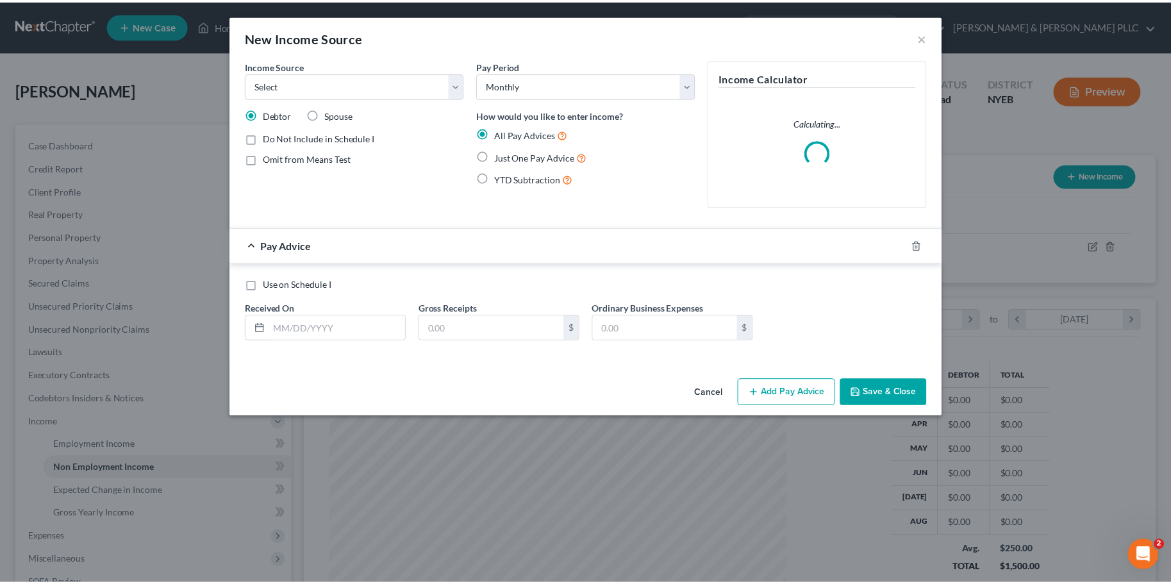
scroll to position [230, 486]
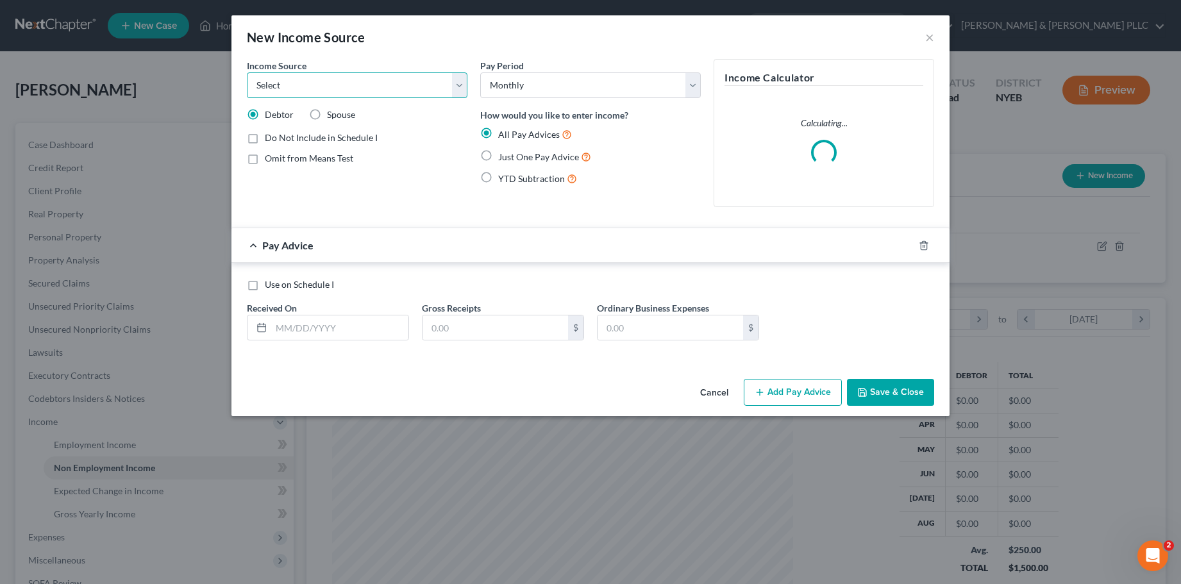
click at [376, 83] on select "Select Unemployment Disability (from employer) Pension Retirement Social Securi…" at bounding box center [357, 85] width 221 height 26
select select "4"
click at [247, 72] on select "Select Unemployment Disability (from employer) Pension Retirement Social Securi…" at bounding box center [357, 85] width 221 height 26
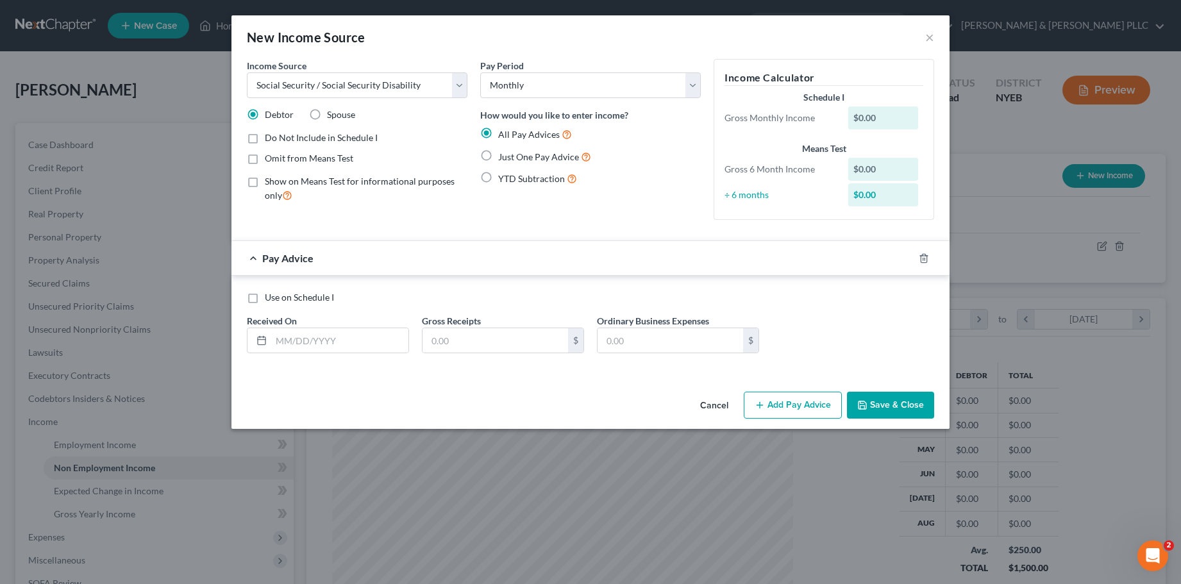
click at [498, 155] on label "Just One Pay Advice" at bounding box center [544, 156] width 93 height 15
click at [503, 155] on input "Just One Pay Advice" at bounding box center [507, 153] width 8 height 8
radio input "true"
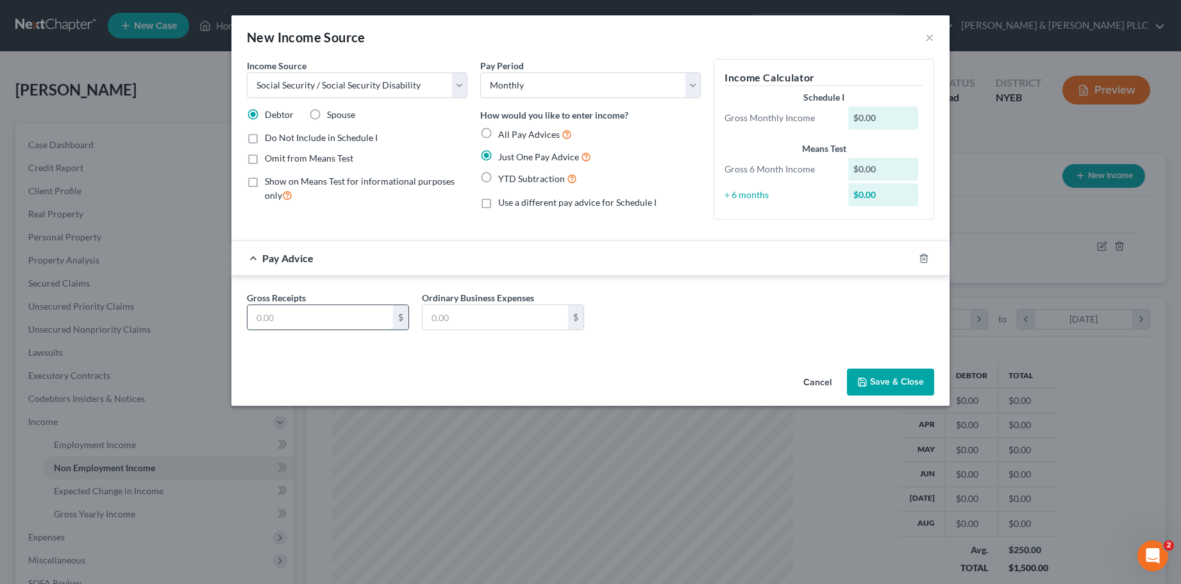
click at [301, 319] on input "text" at bounding box center [320, 317] width 146 height 24
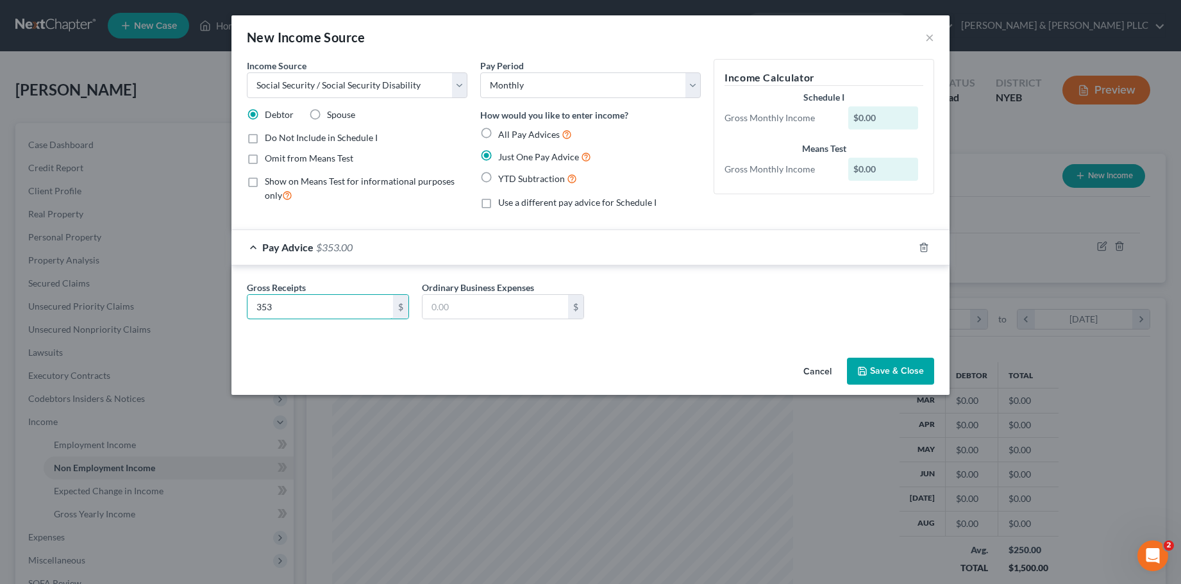
type input "353"
type input "0"
click at [885, 369] on button "Save & Close" at bounding box center [890, 371] width 87 height 27
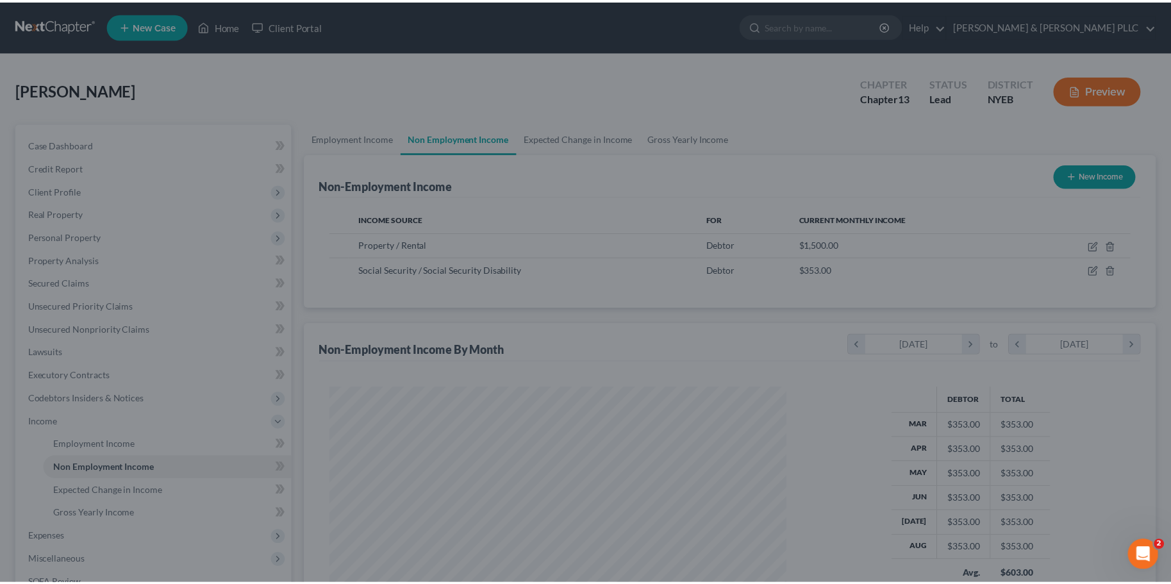
scroll to position [640915, 640663]
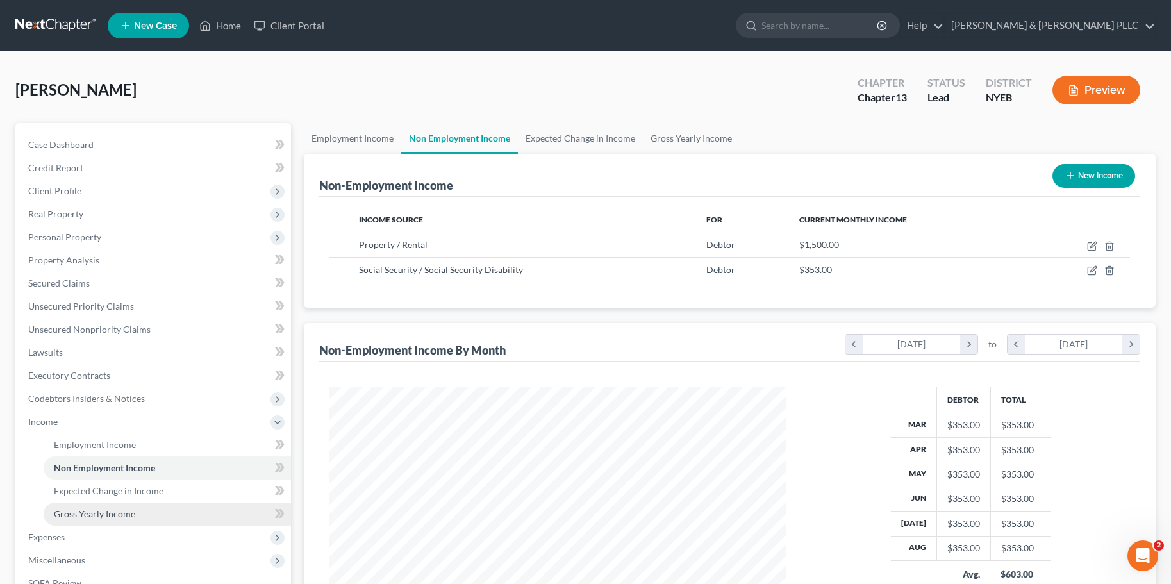
click at [90, 512] on span "Gross Yearly Income" at bounding box center [94, 513] width 81 height 11
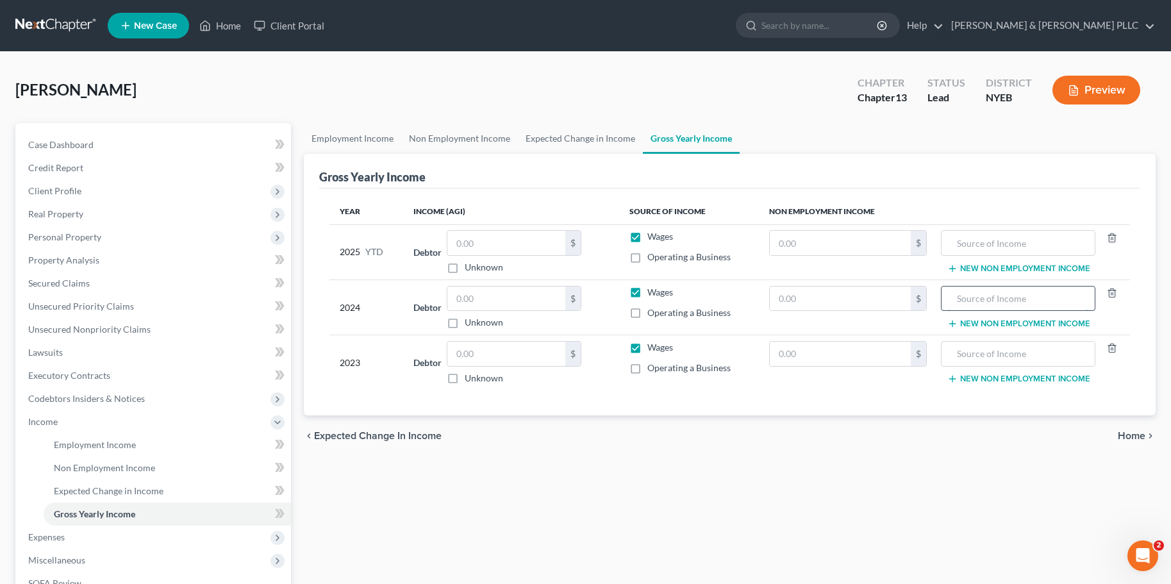
click at [1009, 301] on input "text" at bounding box center [1018, 299] width 140 height 24
type input "Social Security"
click at [846, 305] on input "text" at bounding box center [840, 299] width 141 height 24
type input "4,236"
click at [1014, 243] on input "text" at bounding box center [1018, 243] width 140 height 24
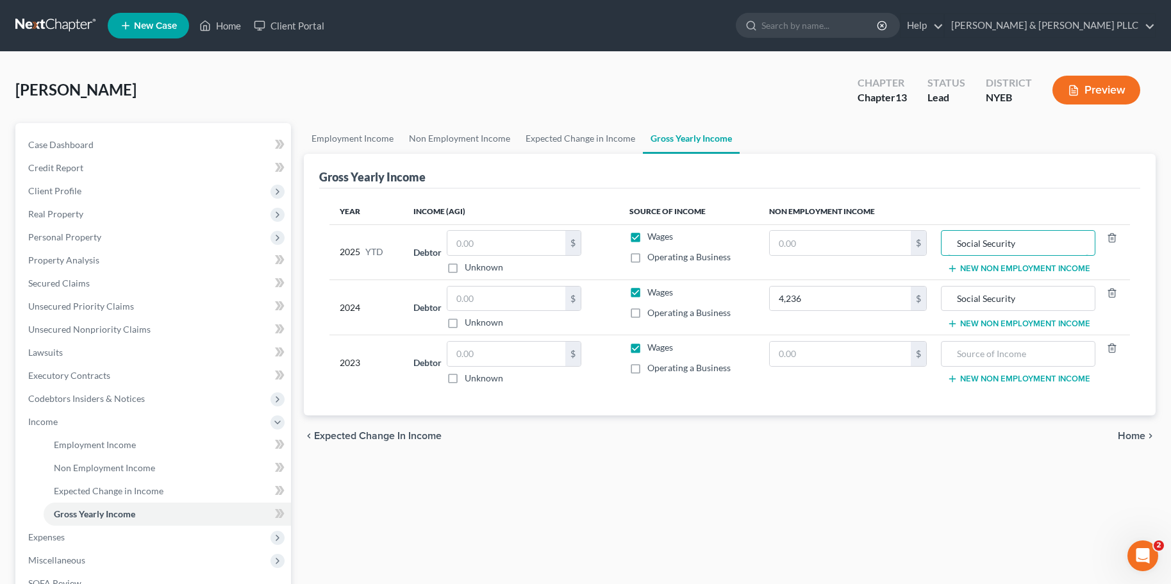
type input "Social Security"
click at [805, 244] on input "text" at bounding box center [840, 243] width 141 height 24
type input "3,177"
click at [648, 260] on label "Operating a Business" at bounding box center [689, 257] width 83 height 13
click at [653, 259] on input "Operating a Business" at bounding box center [657, 255] width 8 height 8
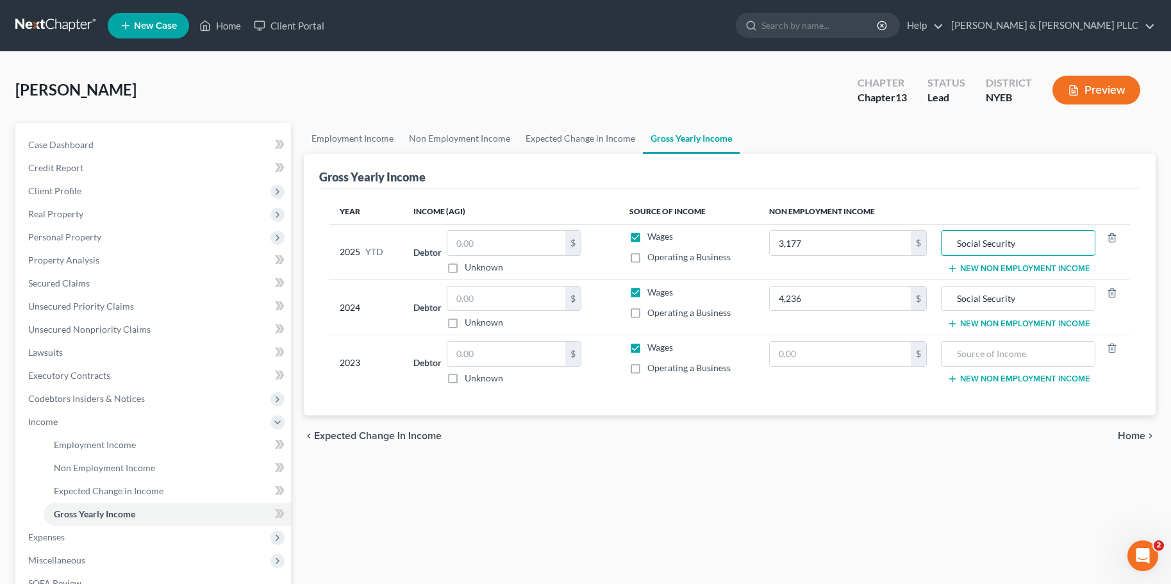
checkbox input "true"
click at [648, 239] on label "Wages" at bounding box center [661, 236] width 26 height 13
click at [653, 239] on input "Wages" at bounding box center [657, 234] width 8 height 8
checkbox input "false"
click at [648, 296] on label "Wages" at bounding box center [661, 292] width 26 height 13
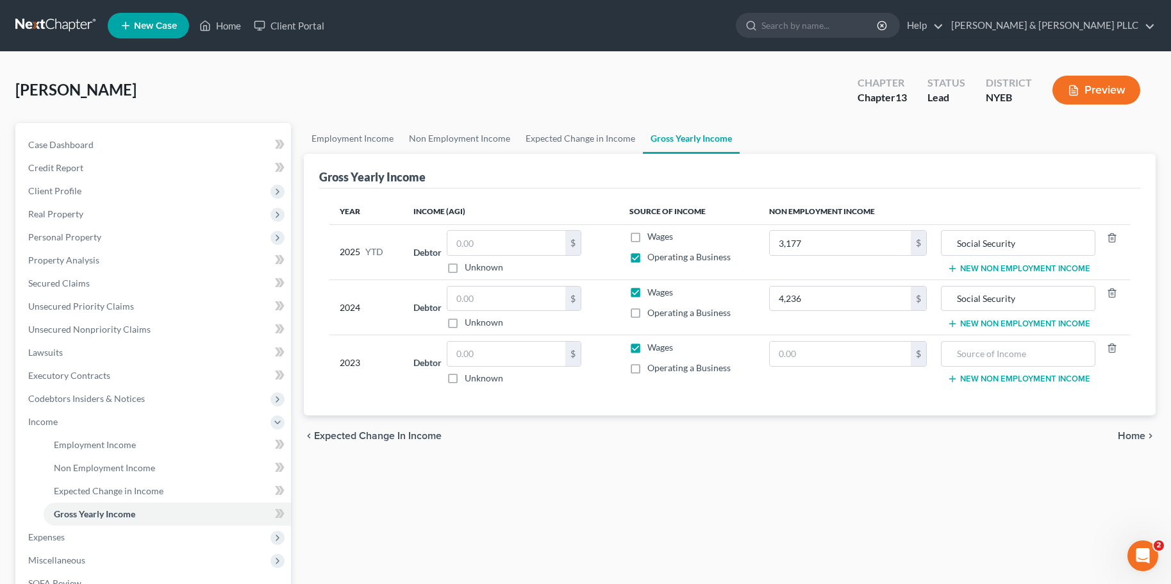
click at [653, 294] on input "Wages" at bounding box center [657, 290] width 8 height 8
checkbox input "false"
click at [648, 312] on label "Operating a Business" at bounding box center [689, 312] width 83 height 13
click at [653, 312] on input "Operating a Business" at bounding box center [657, 310] width 8 height 8
checkbox input "true"
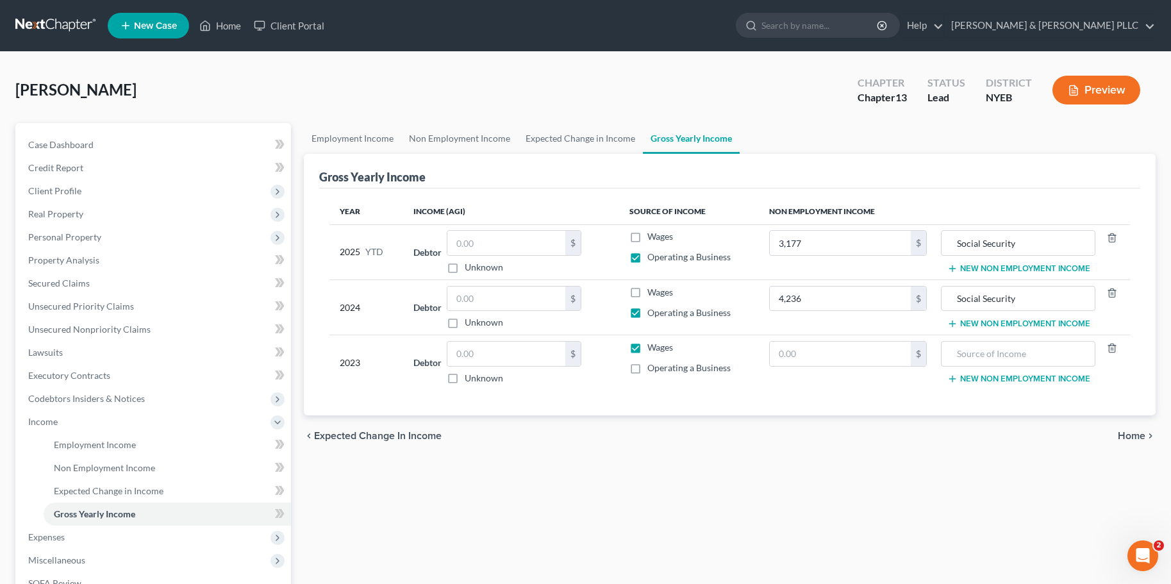
click at [648, 348] on label "Wages" at bounding box center [661, 347] width 26 height 13
click at [653, 348] on input "Wages" at bounding box center [657, 345] width 8 height 8
checkbox input "false"
click at [648, 369] on label "Operating a Business" at bounding box center [689, 368] width 83 height 13
click at [653, 369] on input "Operating a Business" at bounding box center [657, 366] width 8 height 8
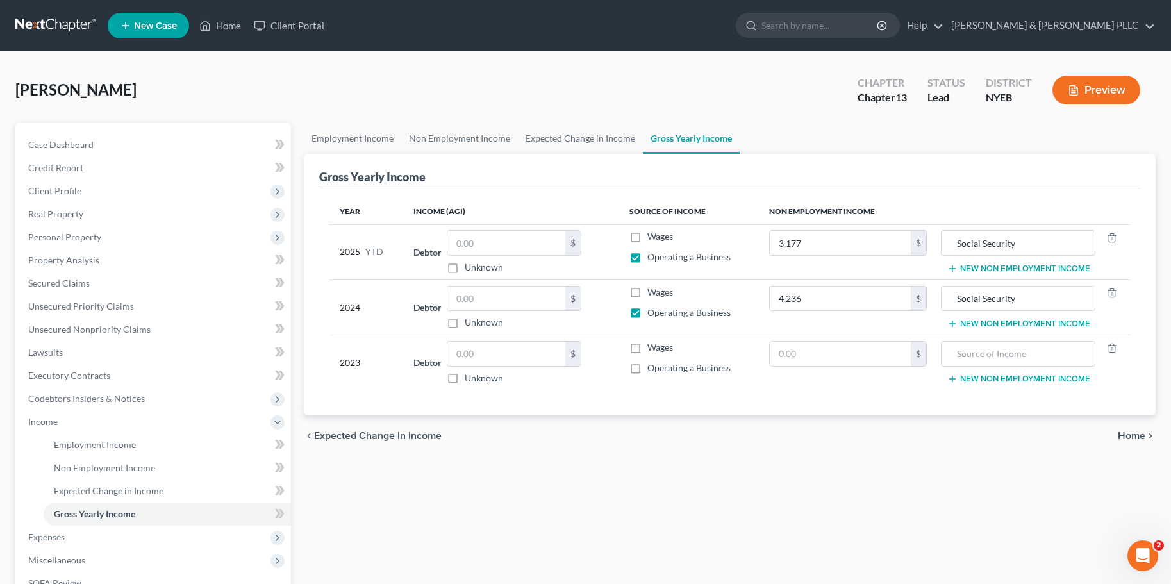
checkbox input "true"
click at [100, 444] on span "Employment Income" at bounding box center [95, 444] width 82 height 11
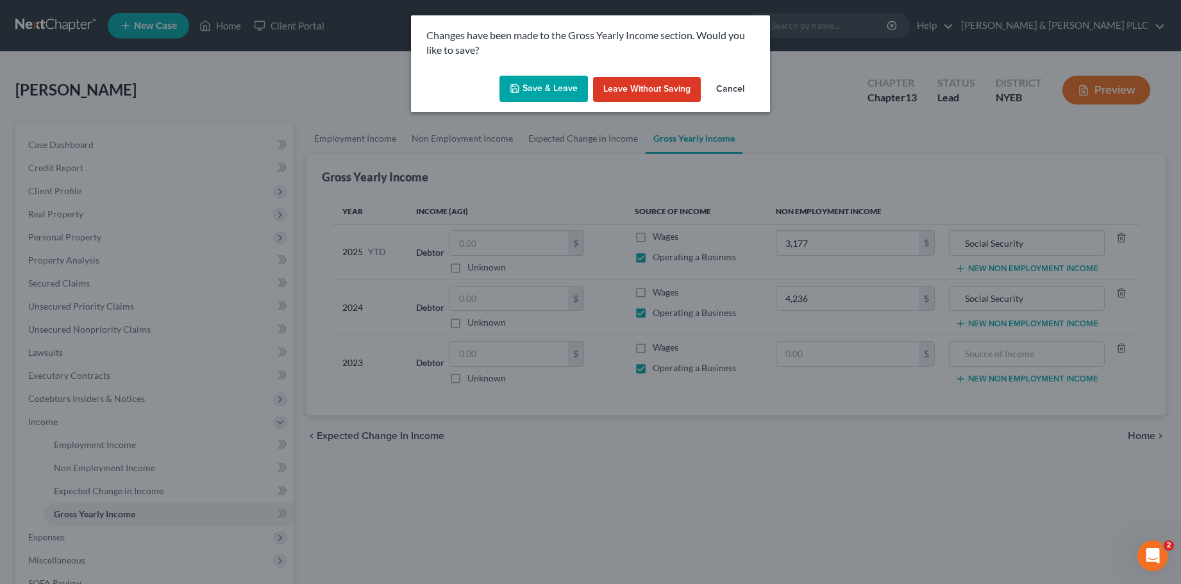
click at [565, 83] on button "Save & Leave" at bounding box center [543, 89] width 88 height 27
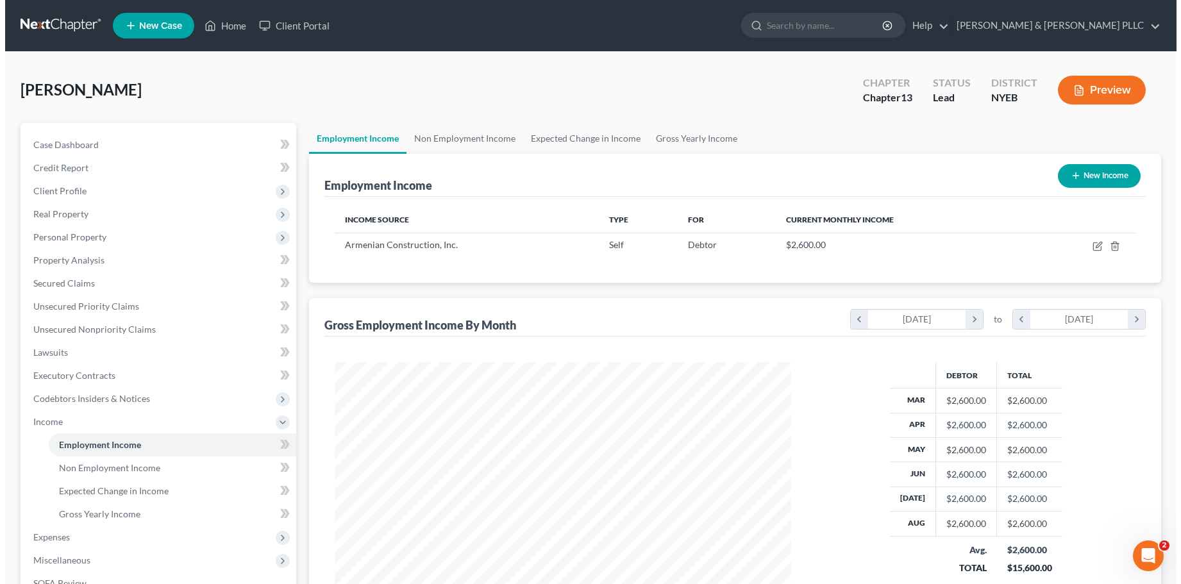
scroll to position [64, 0]
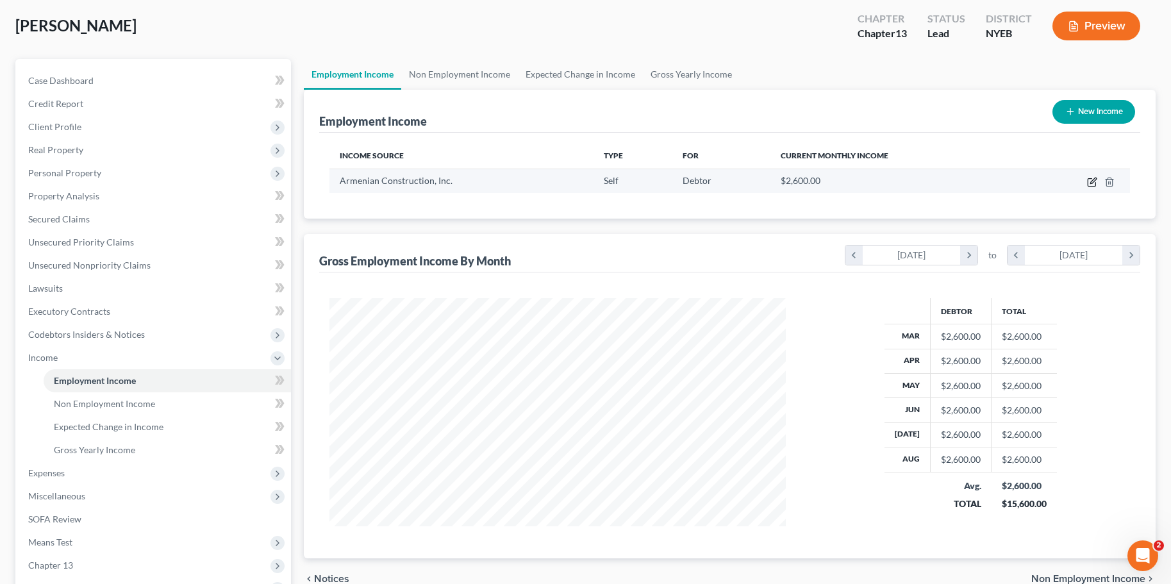
click at [1091, 181] on icon "button" at bounding box center [1092, 182] width 10 height 10
select select "1"
select select "35"
select select "3"
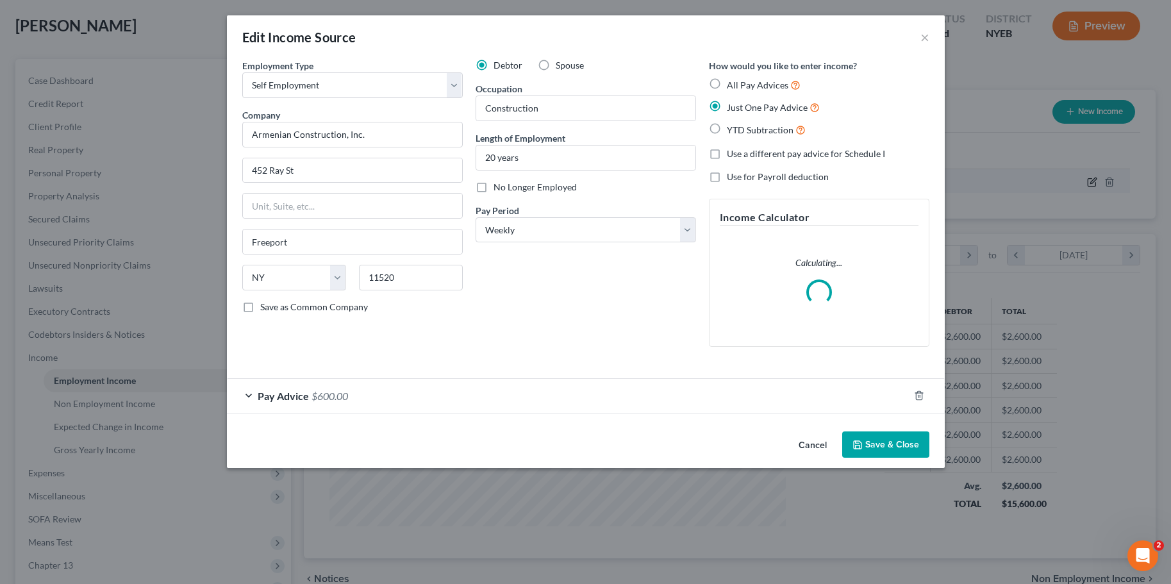
scroll to position [230, 486]
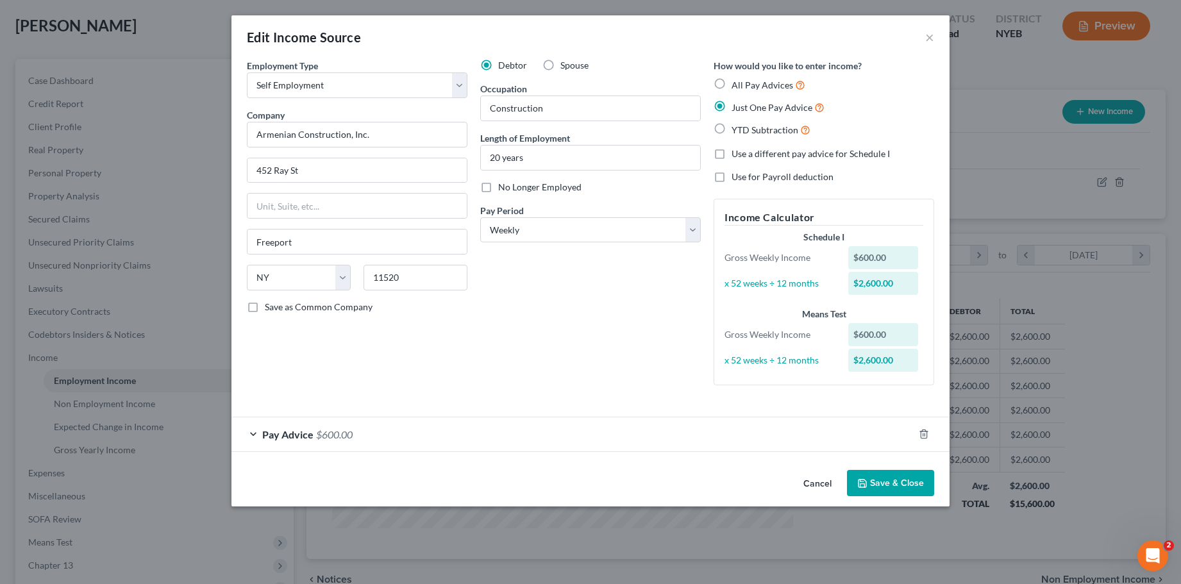
click at [825, 482] on button "Cancel" at bounding box center [817, 484] width 49 height 26
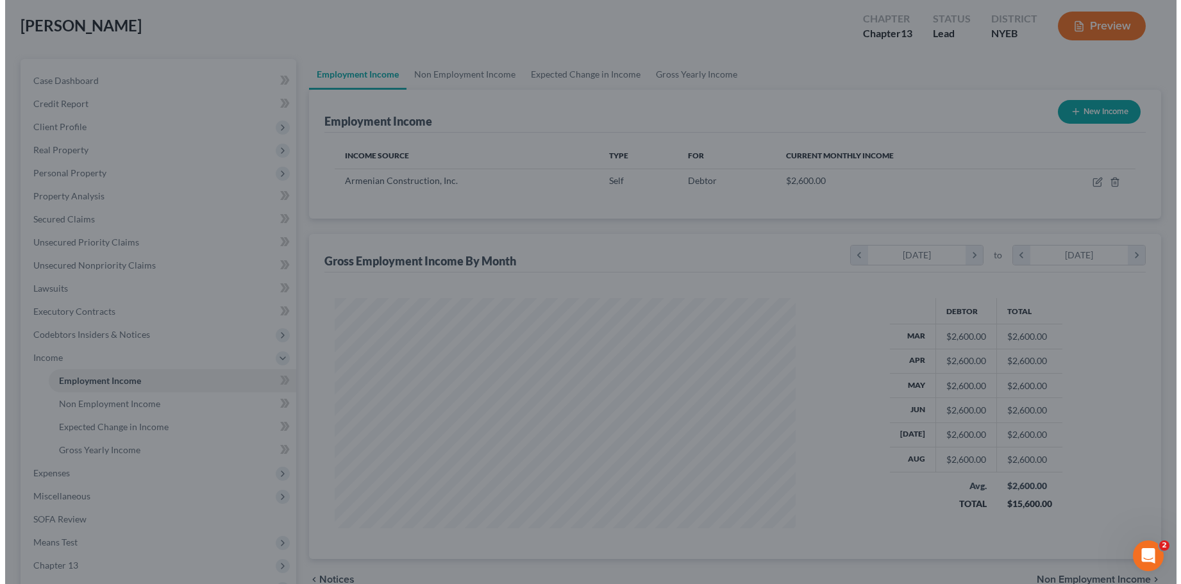
scroll to position [640915, 640663]
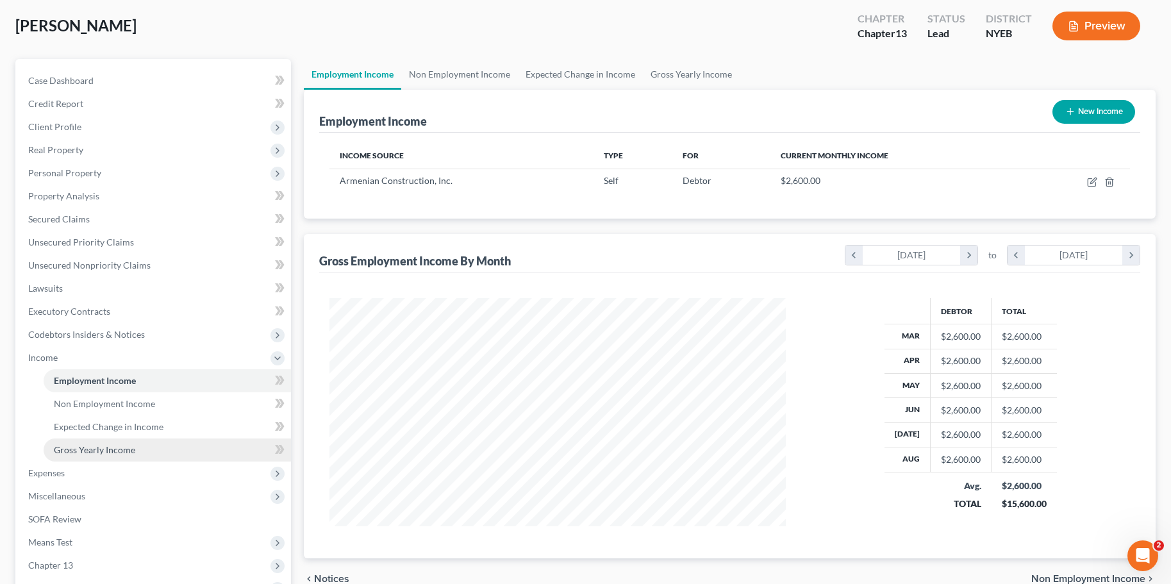
click at [95, 453] on span "Gross Yearly Income" at bounding box center [94, 449] width 81 height 11
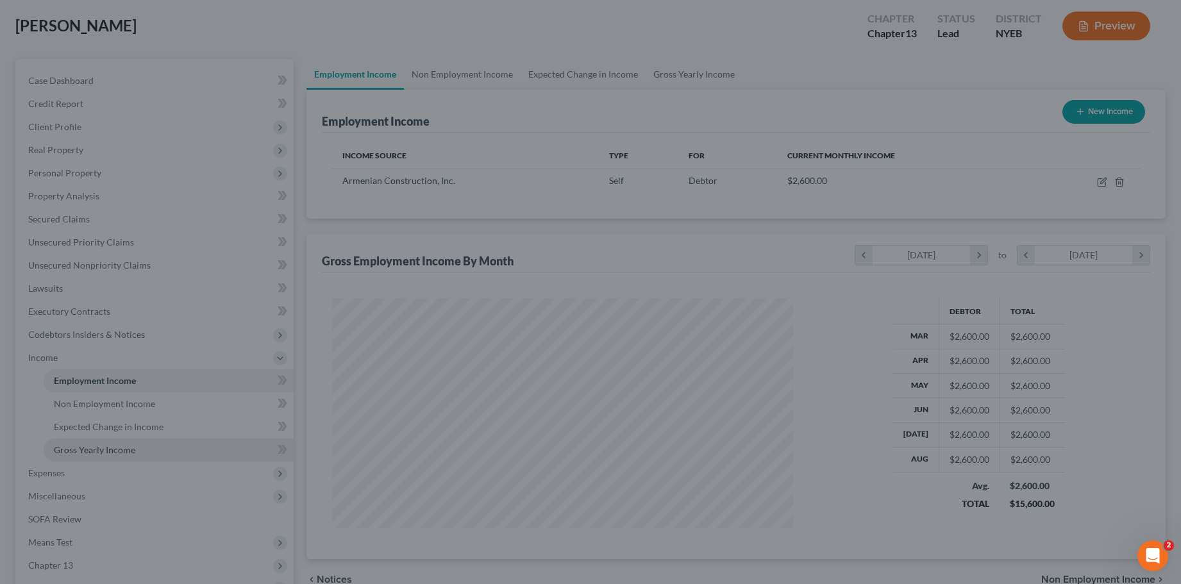
scroll to position [230, 486]
click at [90, 449] on div at bounding box center [590, 292] width 1181 height 584
click at [803, 56] on div at bounding box center [590, 292] width 1181 height 584
click at [630, 31] on div at bounding box center [590, 292] width 1181 height 584
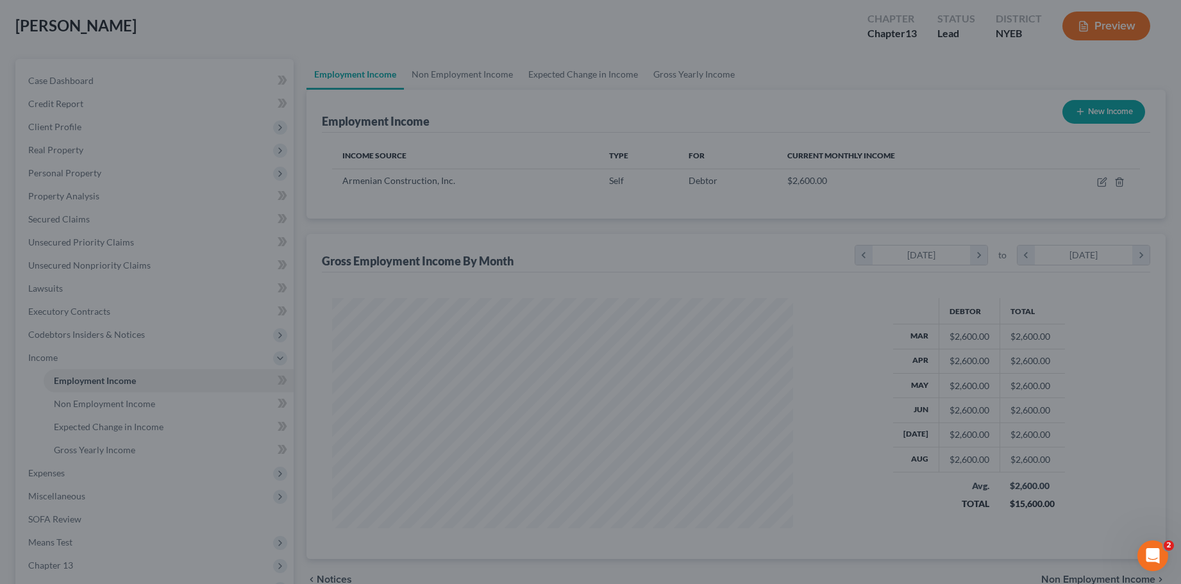
click at [622, 312] on div at bounding box center [590, 292] width 1181 height 584
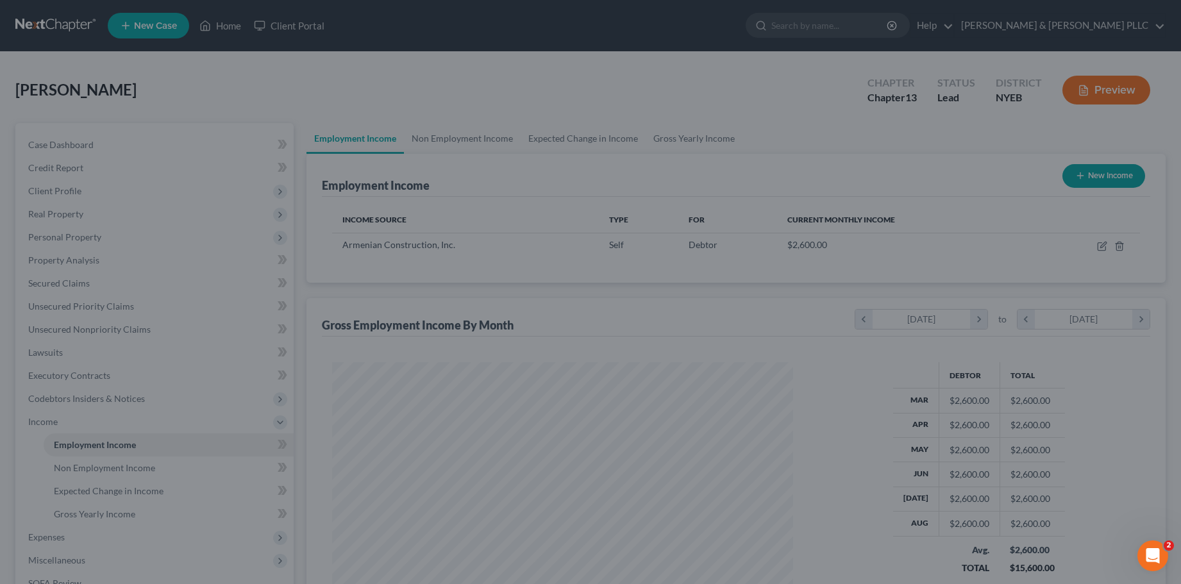
scroll to position [64, 0]
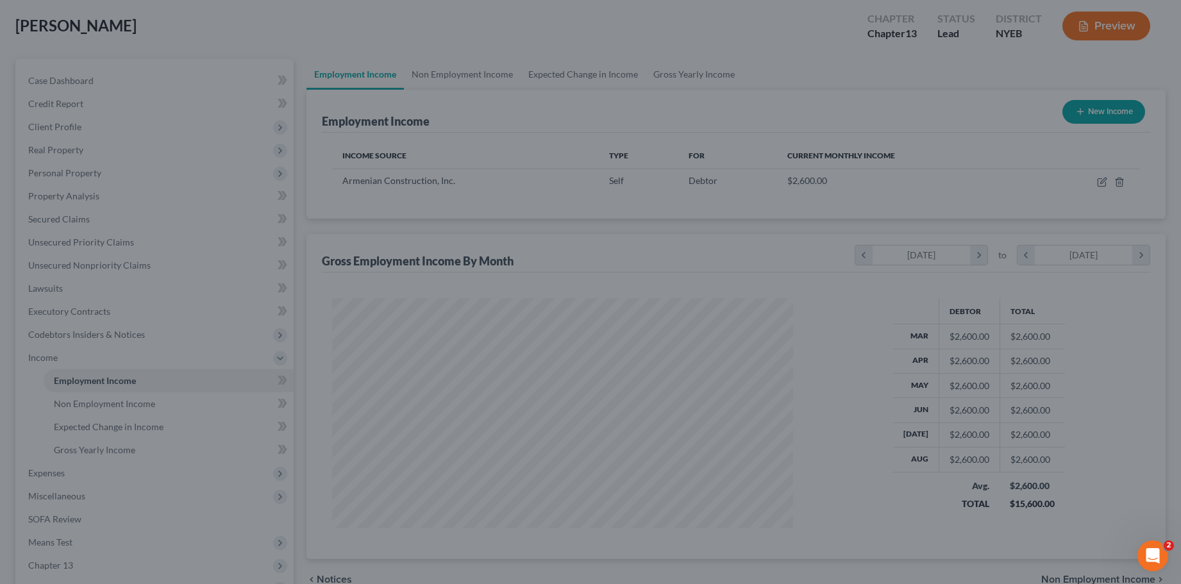
click at [1041, 67] on div at bounding box center [590, 292] width 1181 height 584
click at [1111, 24] on div at bounding box center [590, 292] width 1181 height 584
click at [1058, 533] on div at bounding box center [590, 292] width 1181 height 584
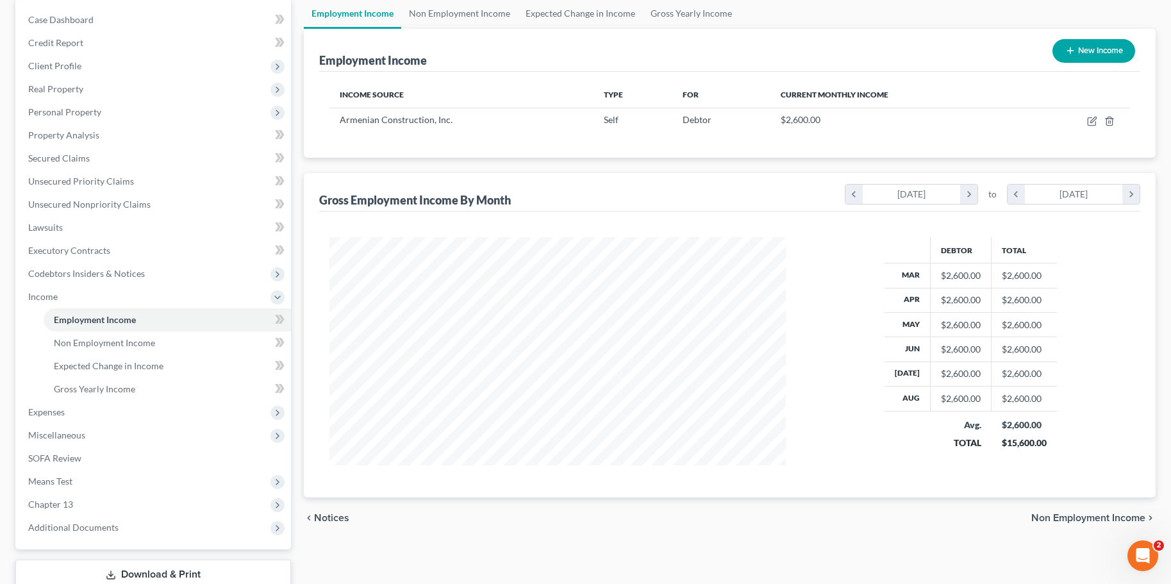
scroll to position [128, 0]
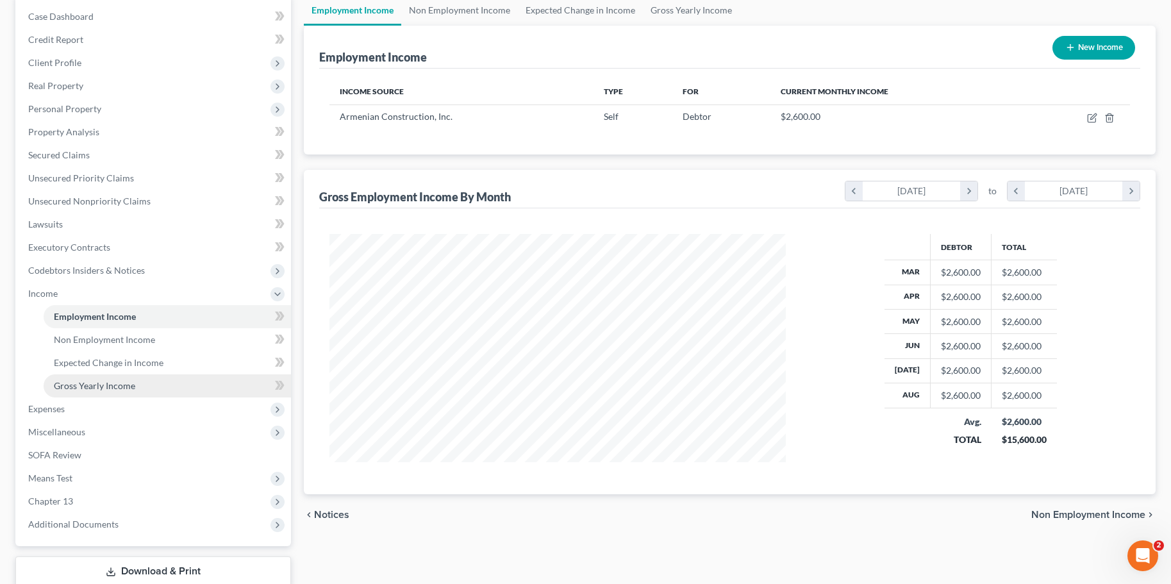
click at [98, 385] on span "Gross Yearly Income" at bounding box center [94, 385] width 81 height 11
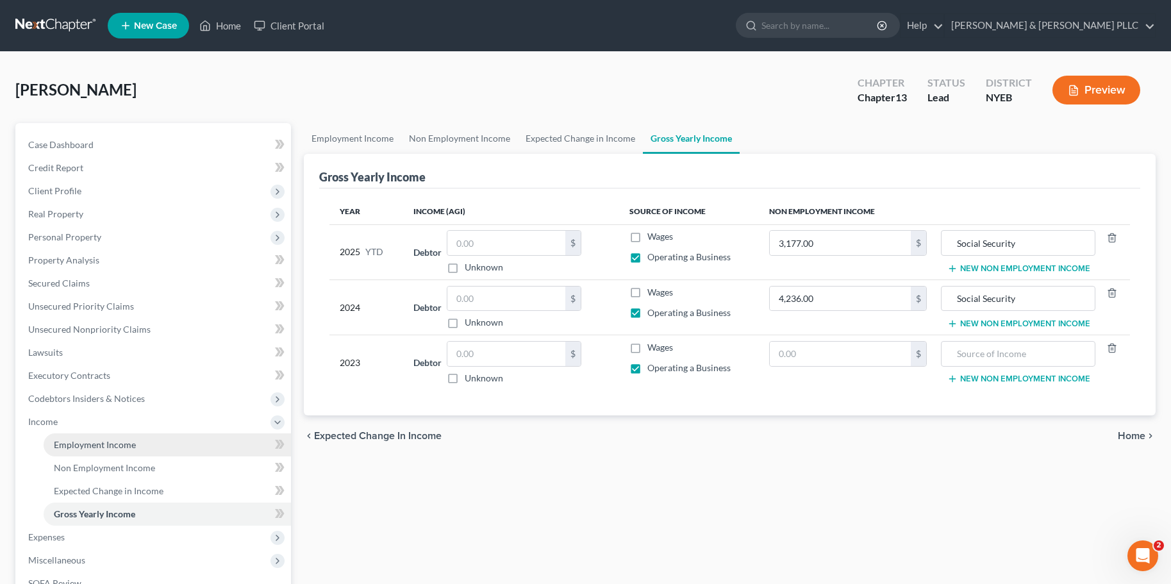
click at [100, 442] on span "Employment Income" at bounding box center [95, 444] width 82 height 11
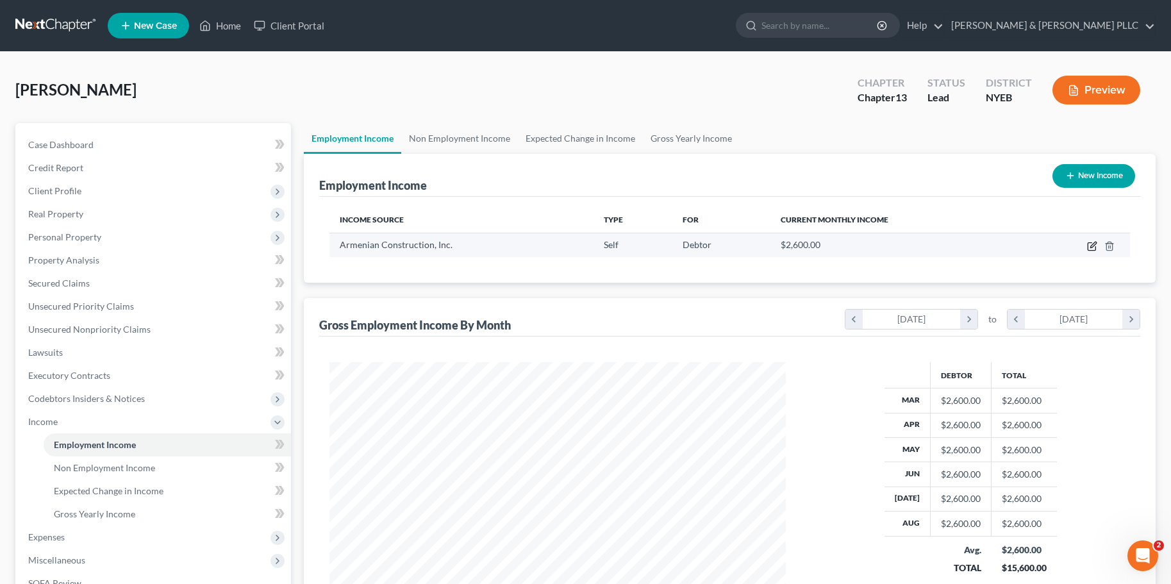
click at [1095, 249] on icon "button" at bounding box center [1092, 246] width 10 height 10
select select "1"
select select "35"
select select "3"
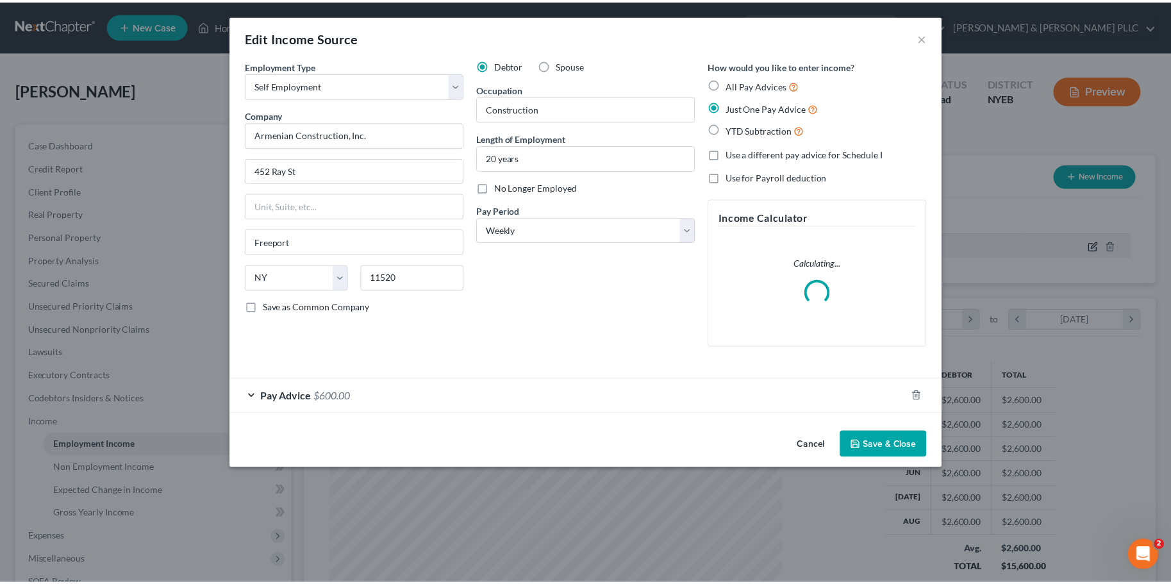
scroll to position [230, 486]
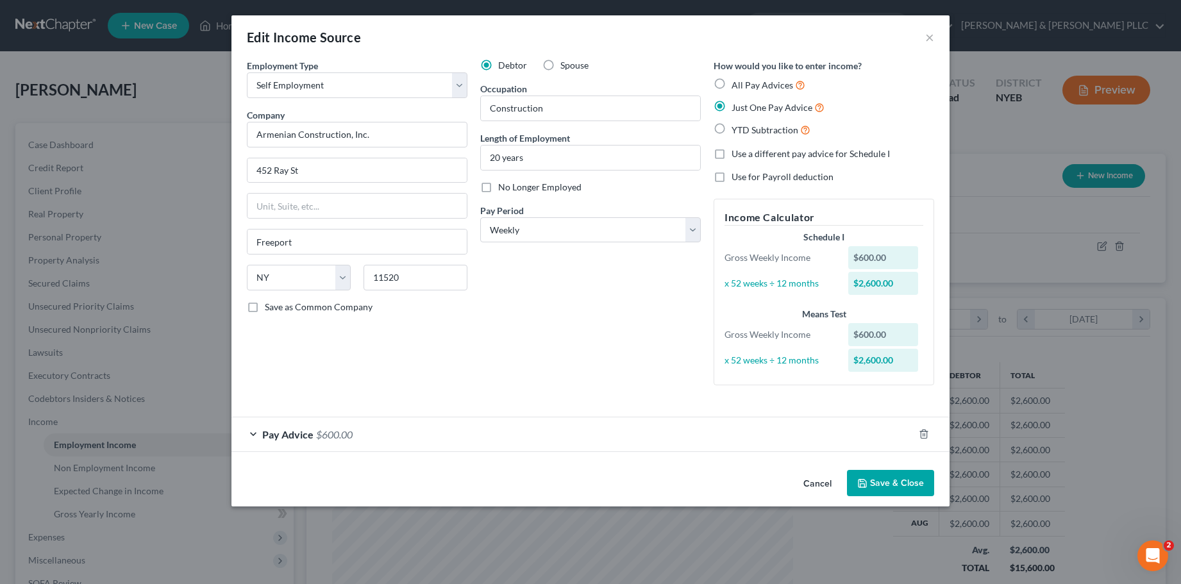
click at [817, 484] on button "Cancel" at bounding box center [817, 484] width 49 height 26
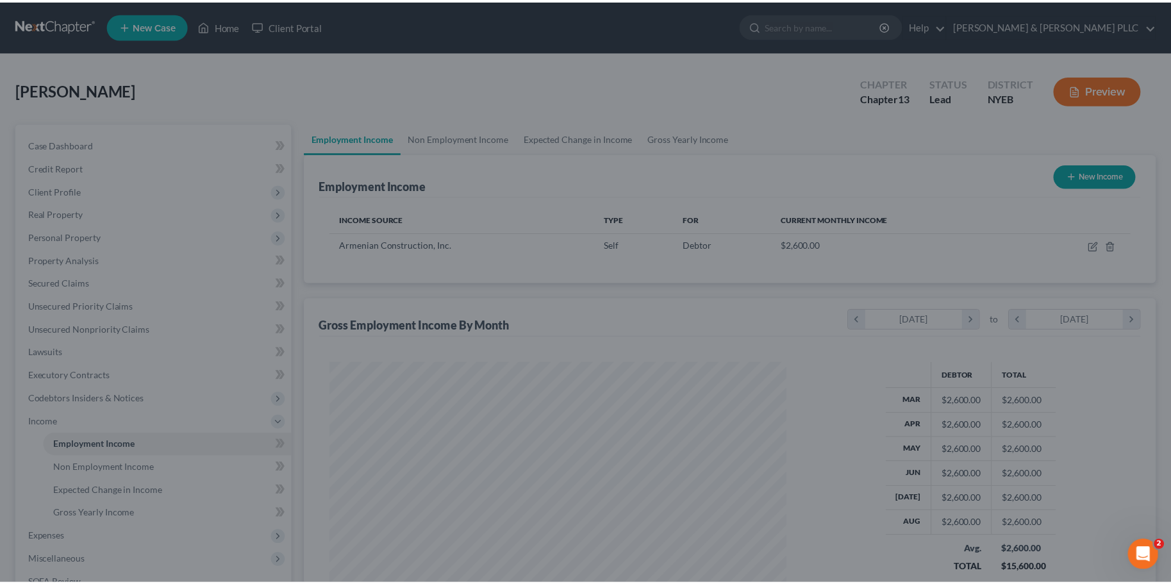
scroll to position [640915, 640663]
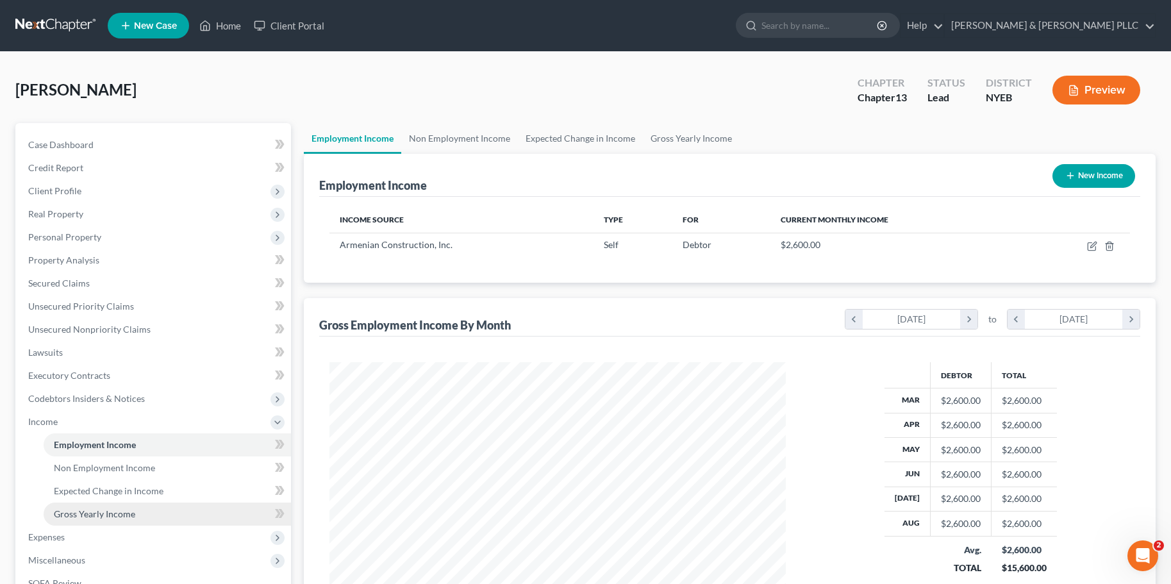
click at [83, 512] on span "Gross Yearly Income" at bounding box center [94, 513] width 81 height 11
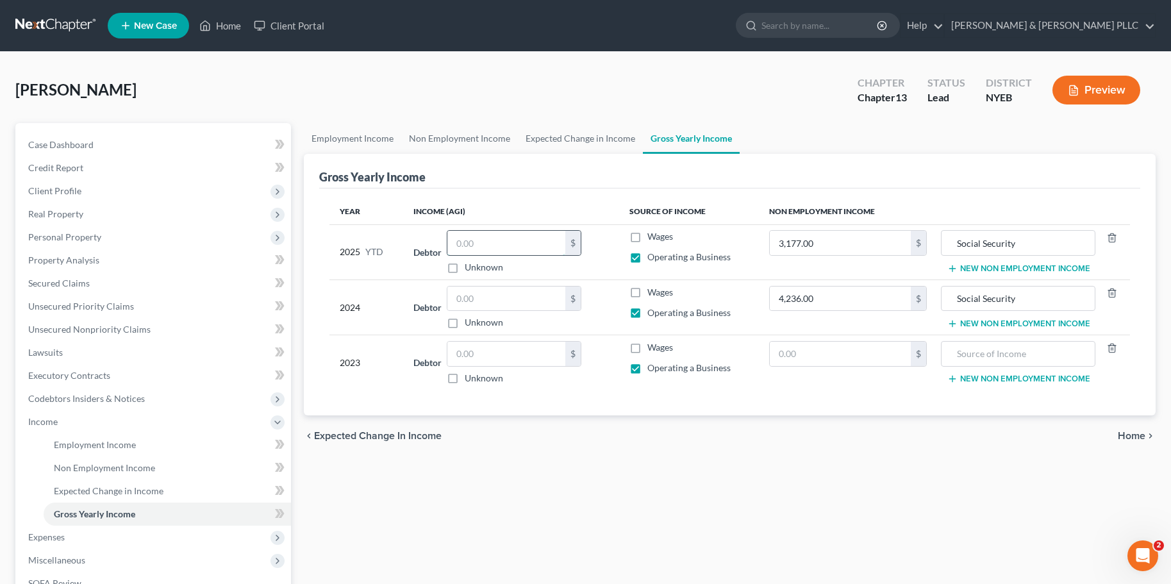
click at [512, 247] on input "text" at bounding box center [507, 243] width 118 height 24
type input "22,800"
click at [472, 297] on input "text" at bounding box center [507, 299] width 118 height 24
drag, startPoint x: 551, startPoint y: 92, endPoint x: 497, endPoint y: 129, distance: 65.6
click at [551, 92] on div "Garzon, Claudio Upgraded Chapter Chapter 13 Status Lead District NYEB Preview" at bounding box center [585, 95] width 1141 height 56
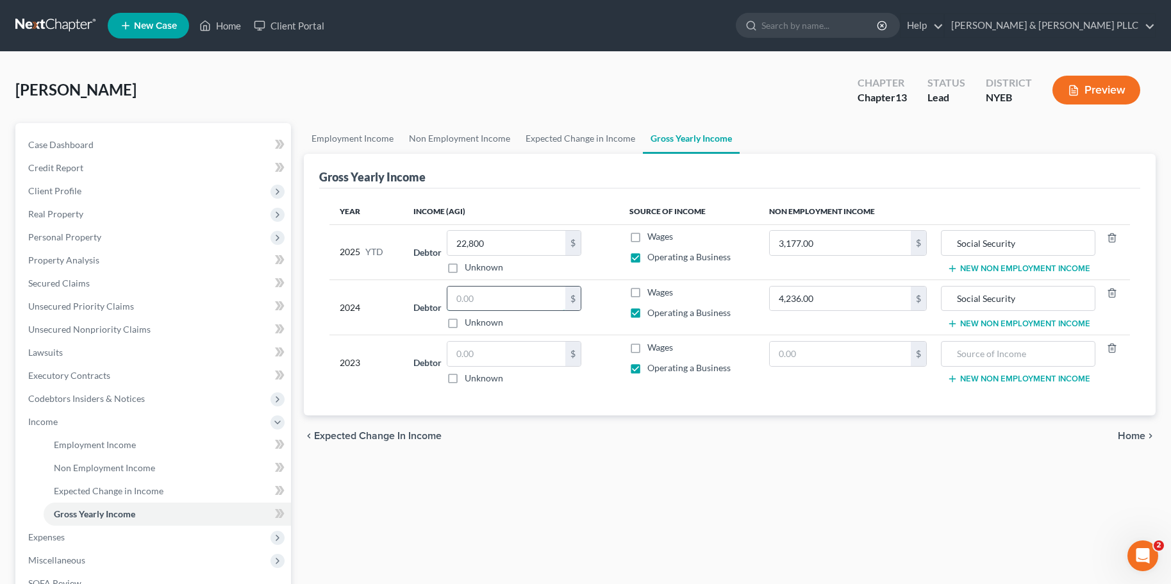
click at [465, 296] on input "text" at bounding box center [507, 299] width 118 height 24
type input "31,200"
click at [487, 355] on input "text" at bounding box center [507, 354] width 118 height 24
type input "0"
click at [783, 355] on input "text" at bounding box center [840, 354] width 141 height 24
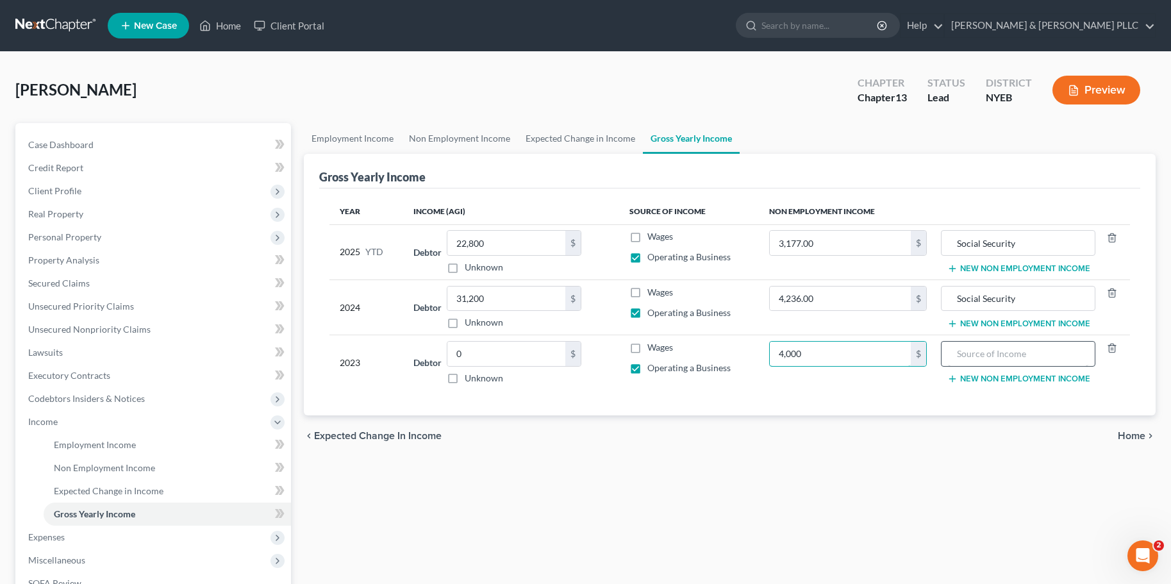
type input "4,000"
click at [997, 349] on input "text" at bounding box center [1018, 354] width 140 height 24
click at [1051, 358] on input "text" at bounding box center [1018, 354] width 140 height 24
type input "Social Security"
click at [481, 525] on div "Employment Income Non Employment Income Expected Change in Income Gross Yearly …" at bounding box center [729, 435] width 865 height 625
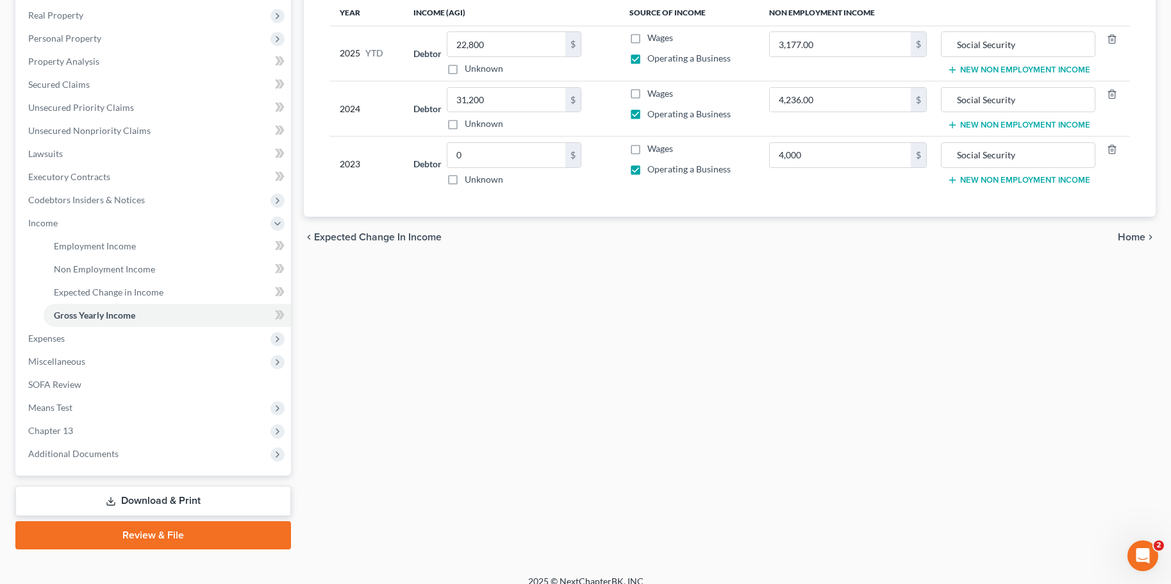
scroll to position [213, 0]
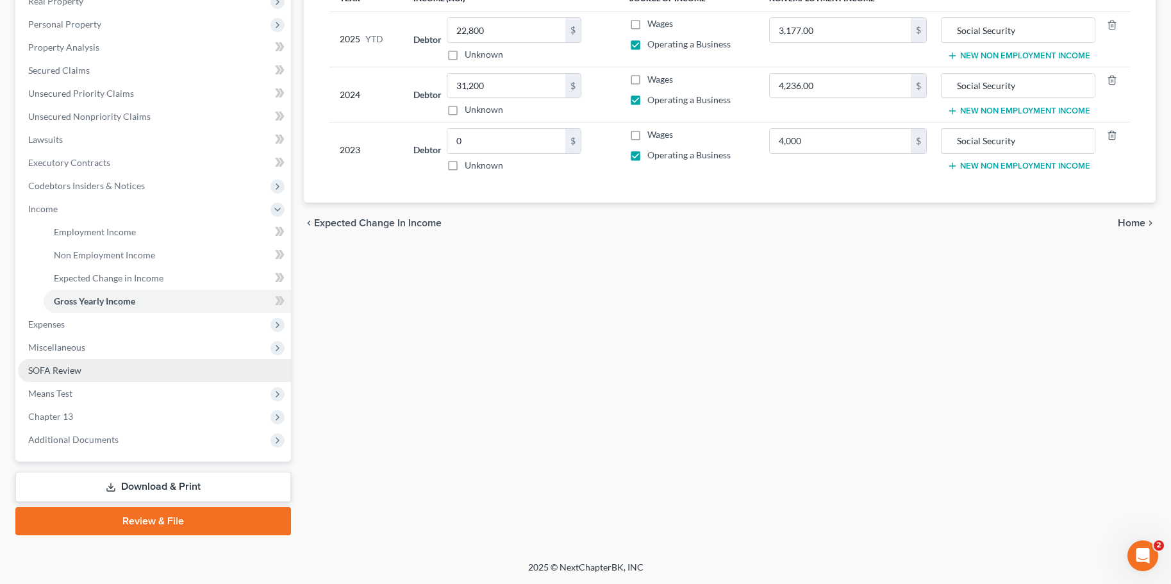
click at [60, 372] on span "SOFA Review" at bounding box center [54, 370] width 53 height 11
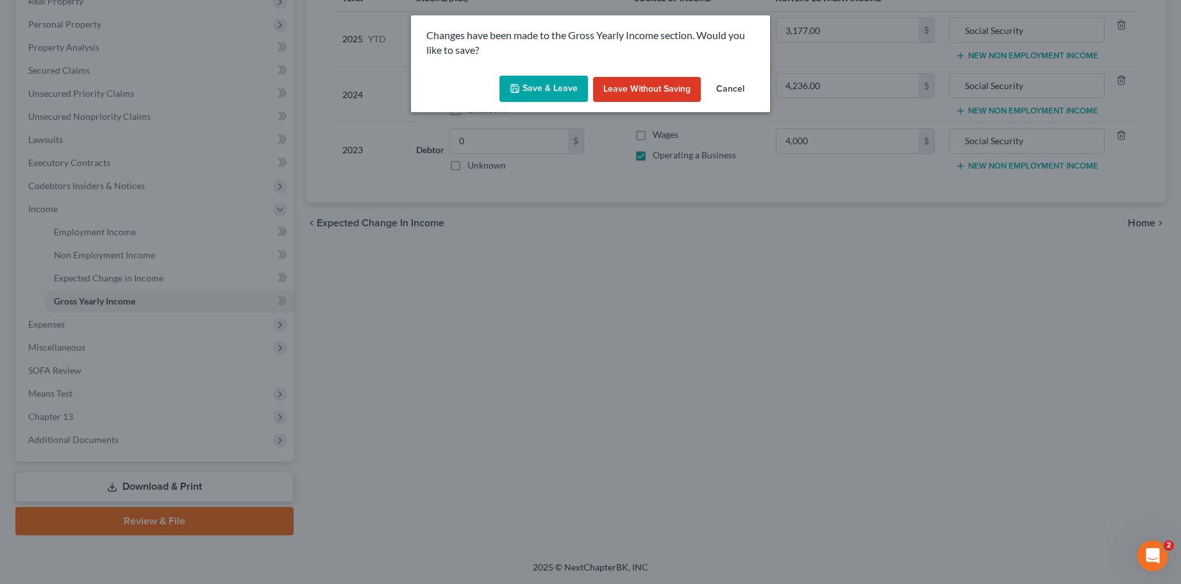
click at [564, 82] on button "Save & Leave" at bounding box center [543, 89] width 88 height 27
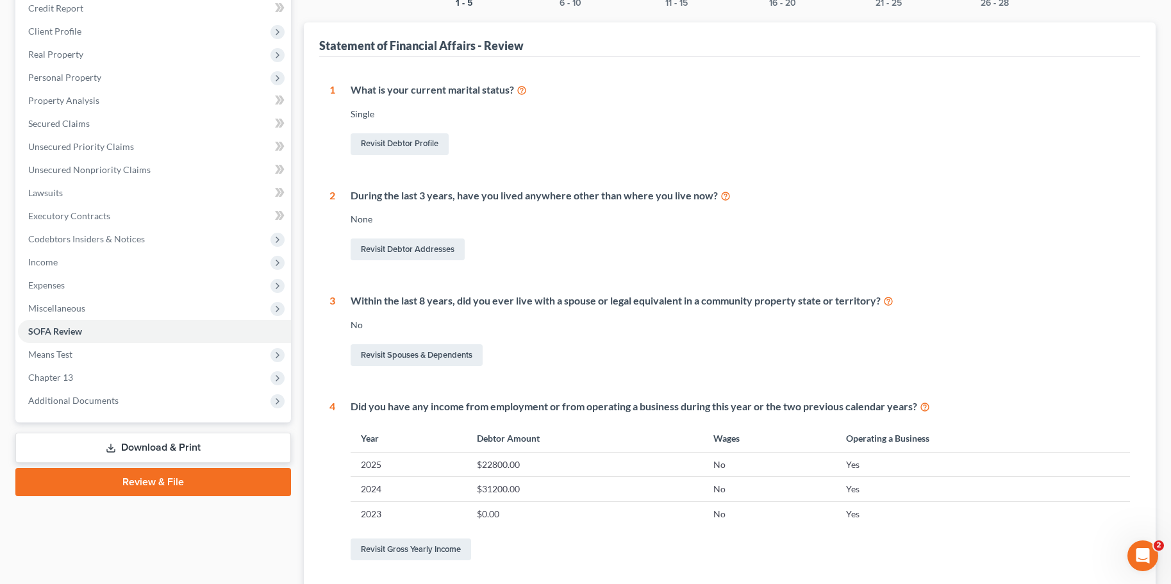
scroll to position [192, 0]
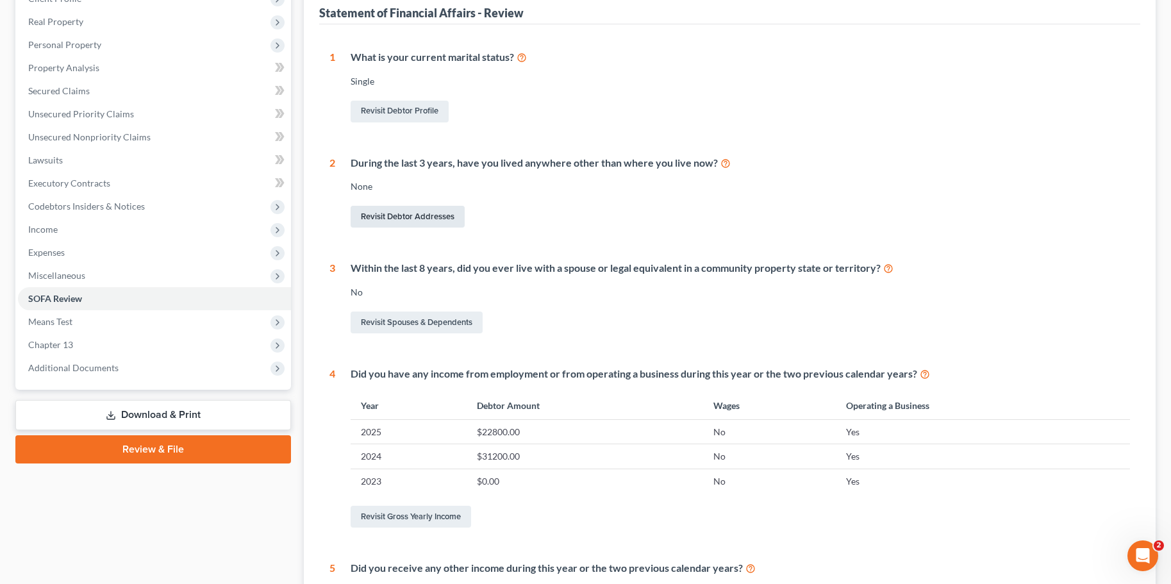
click at [406, 217] on link "Revisit Debtor Addresses" at bounding box center [408, 217] width 114 height 22
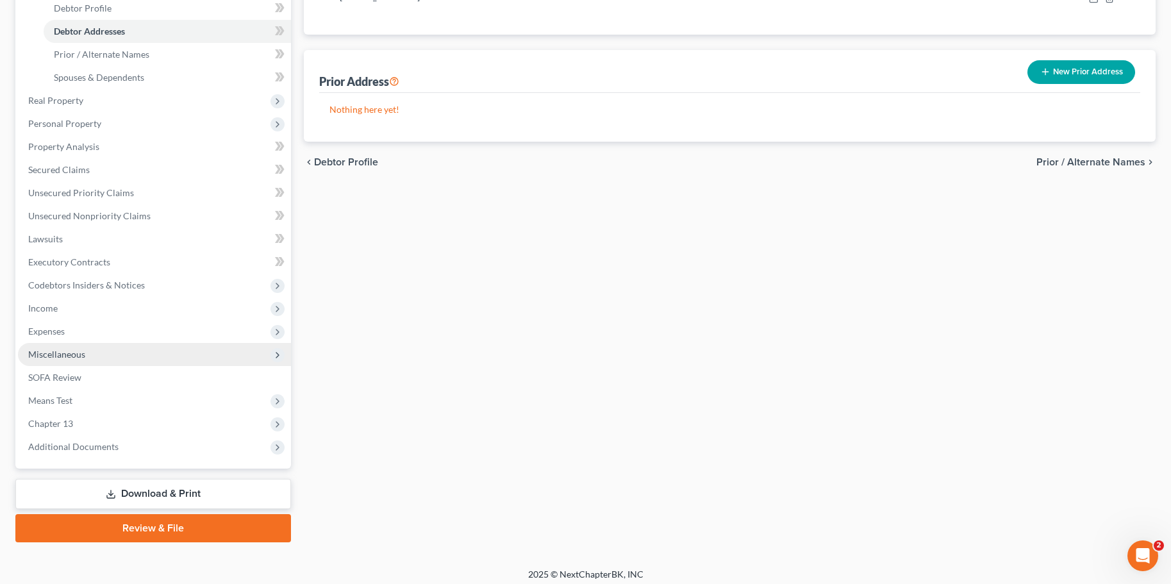
scroll to position [256, 0]
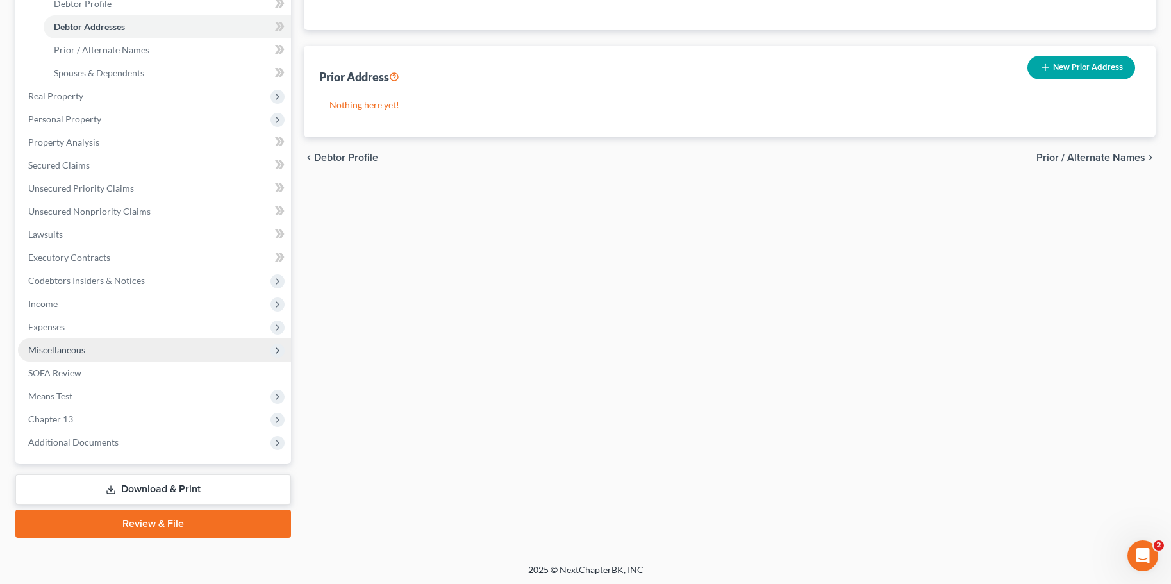
click at [74, 352] on span "Miscellaneous" at bounding box center [56, 349] width 57 height 11
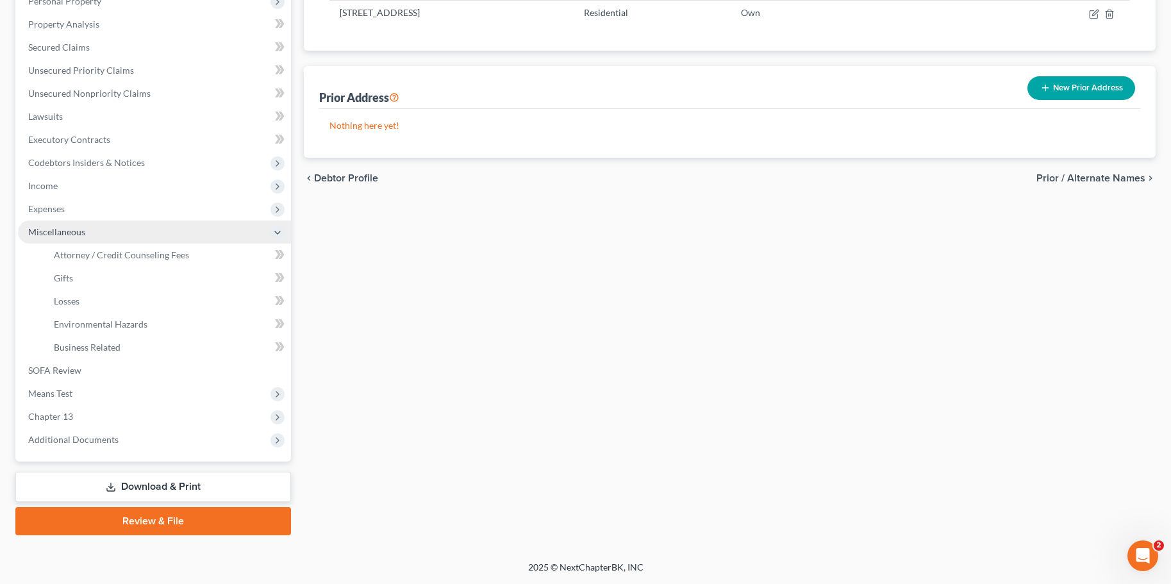
scroll to position [236, 0]
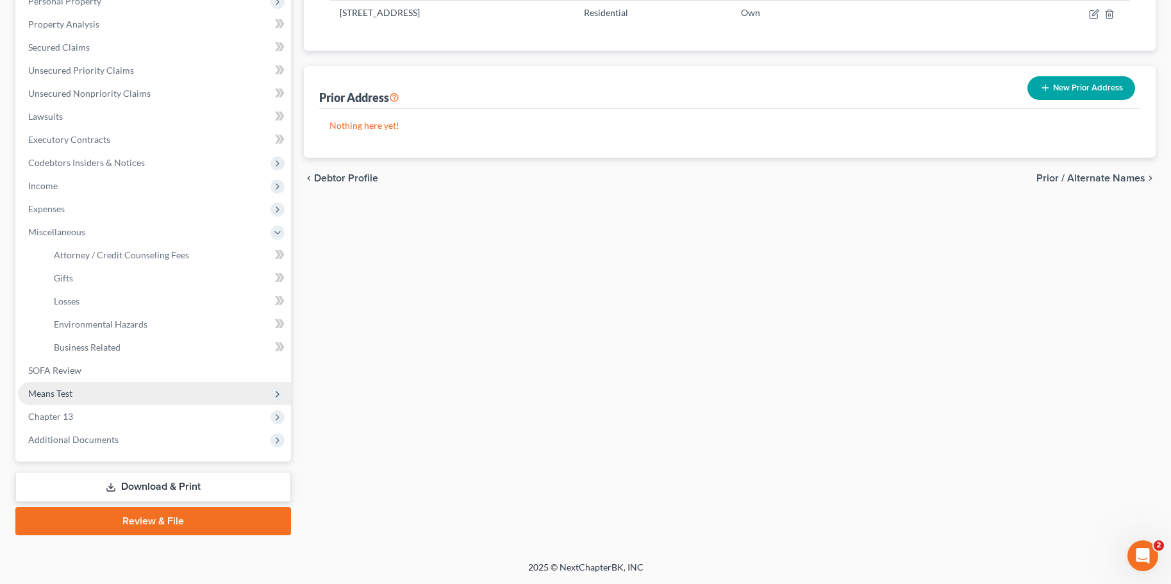
click at [54, 393] on span "Means Test" at bounding box center [50, 393] width 44 height 11
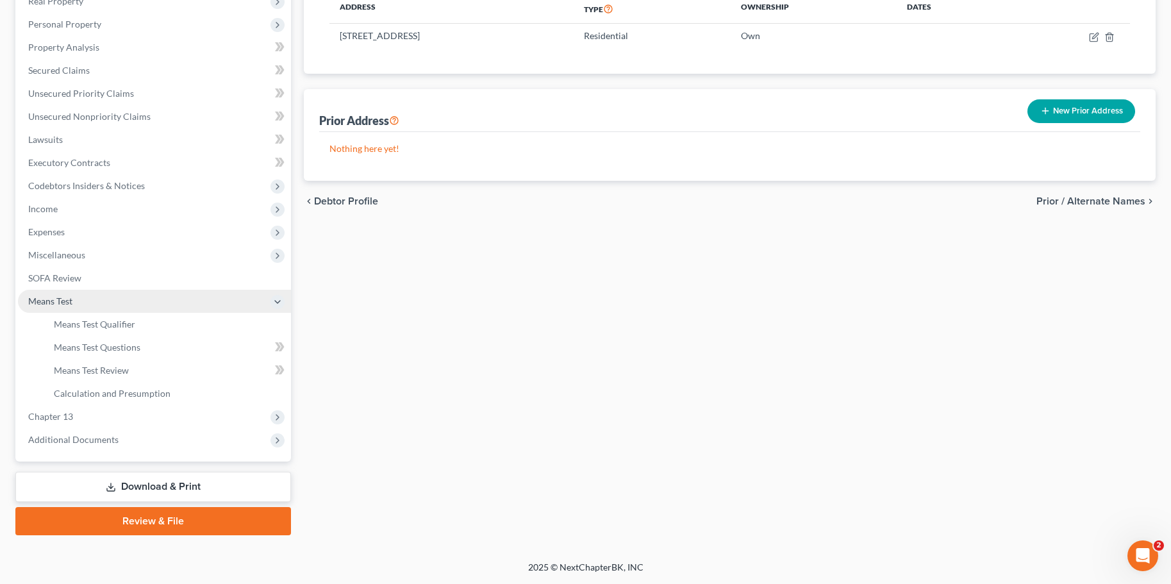
scroll to position [213, 0]
click at [99, 324] on span "Means Test Qualifier" at bounding box center [94, 324] width 81 height 11
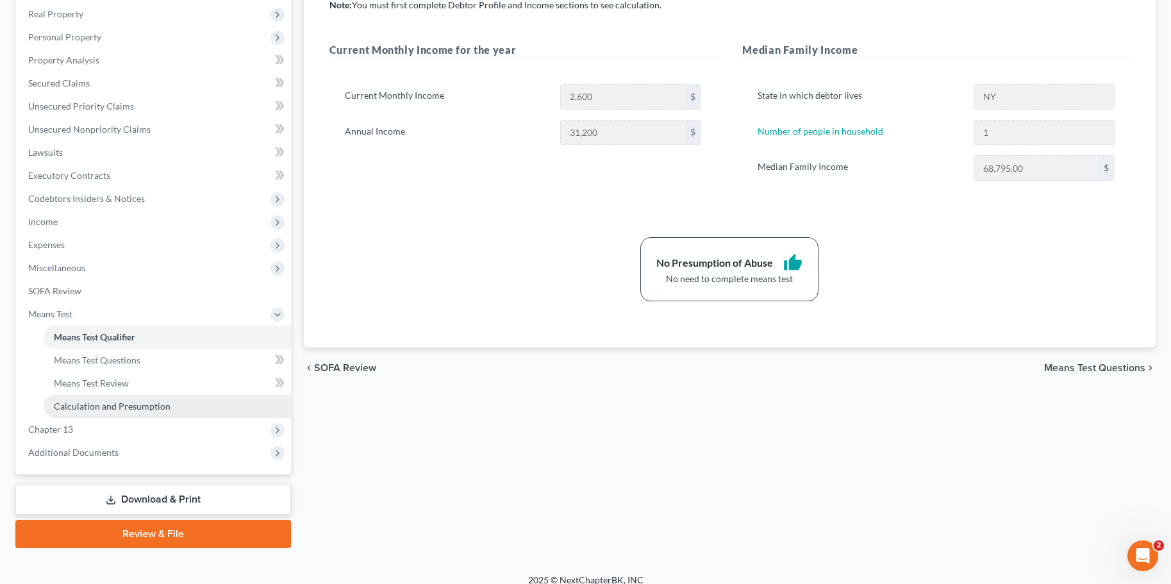
scroll to position [213, 0]
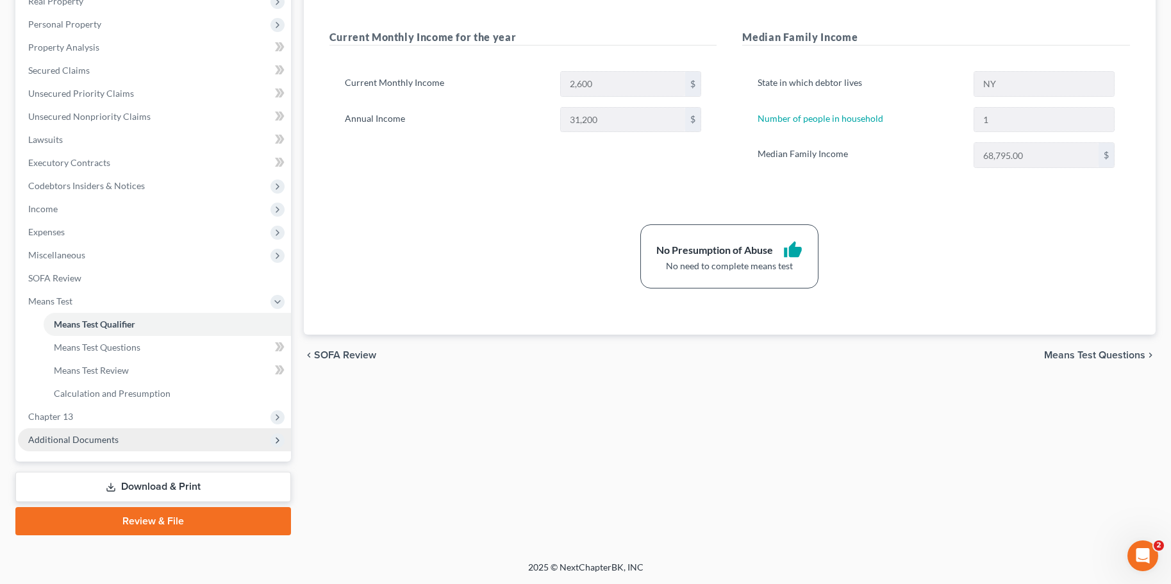
click at [76, 441] on span "Additional Documents" at bounding box center [73, 439] width 90 height 11
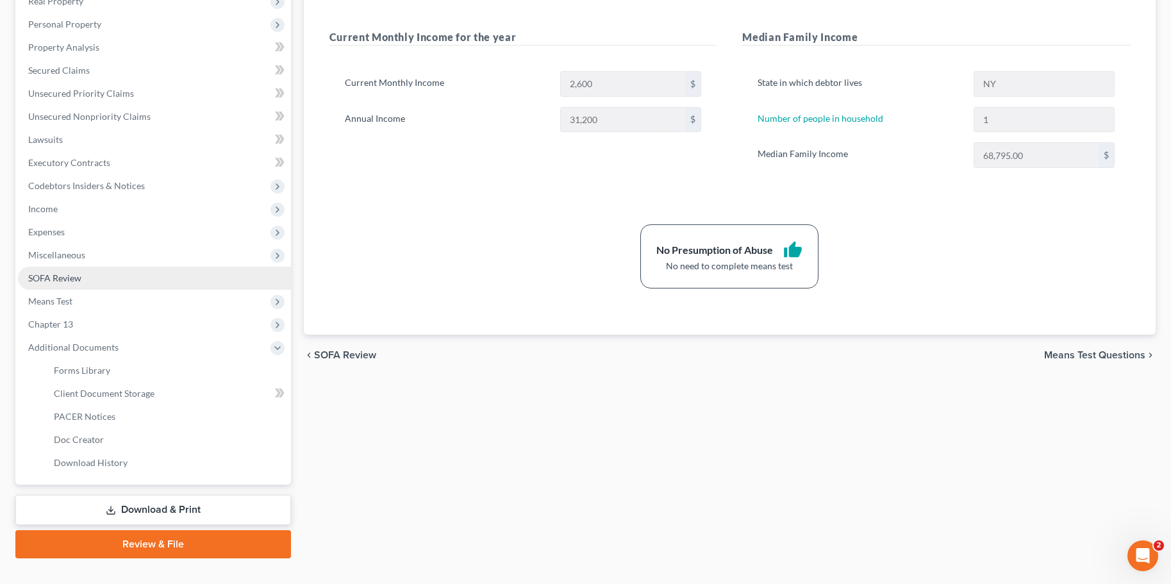
click at [54, 279] on span "SOFA Review" at bounding box center [54, 277] width 53 height 11
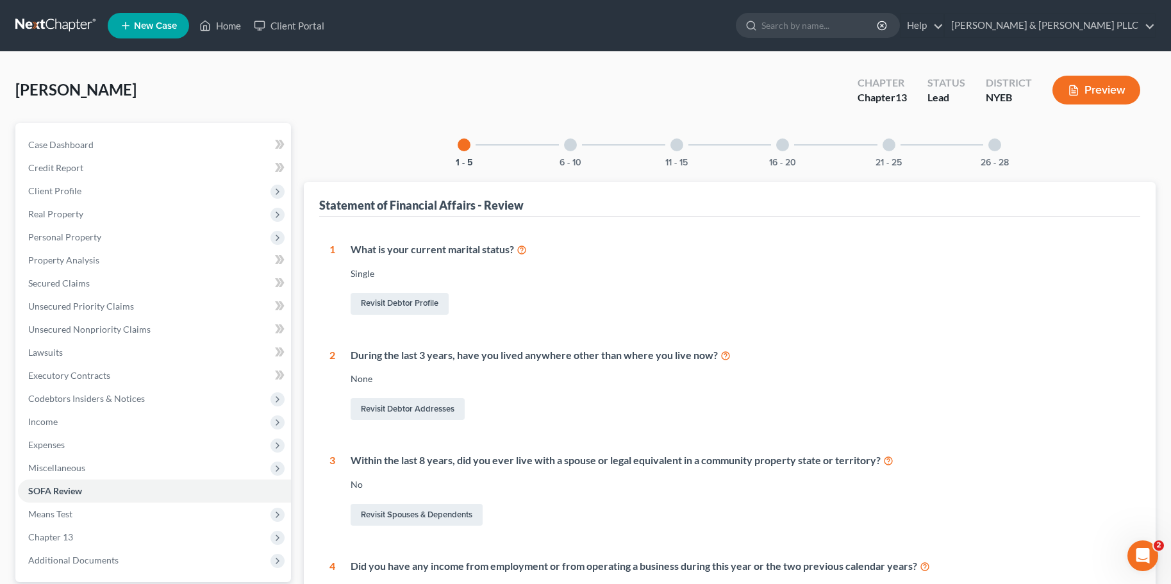
click at [1100, 96] on button "Preview" at bounding box center [1097, 90] width 88 height 29
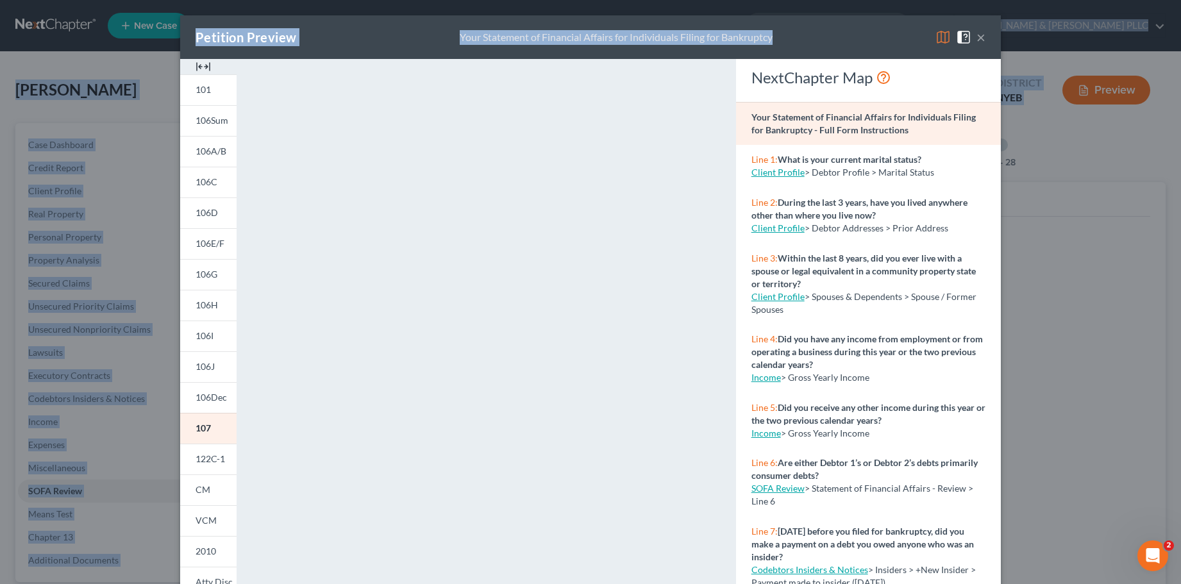
drag, startPoint x: 823, startPoint y: 33, endPoint x: 864, endPoint y: -35, distance: 79.7
click at [864, 0] on html "Home New Case Client Portal Sferrazza & Keenan PLLC sally@skpllc.com My Account…" at bounding box center [590, 526] width 1181 height 1053
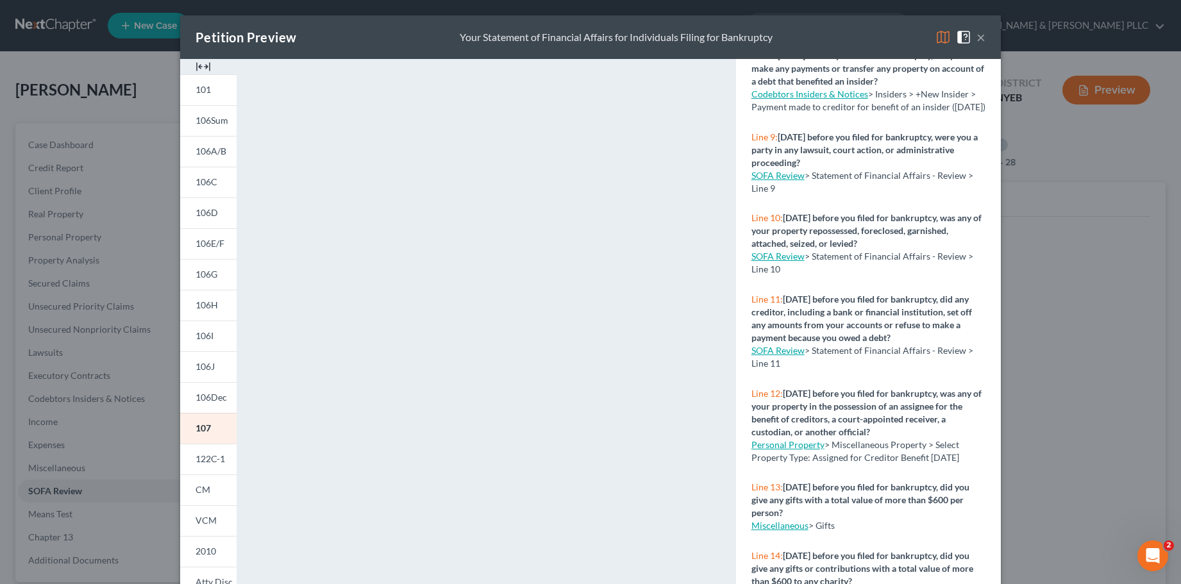
drag, startPoint x: 174, startPoint y: 187, endPoint x: 71, endPoint y: 190, distance: 102.7
click at [71, 190] on div "Petition Preview Your Statement of Financial Affairs for Individuals Filing for…" at bounding box center [590, 292] width 1181 height 584
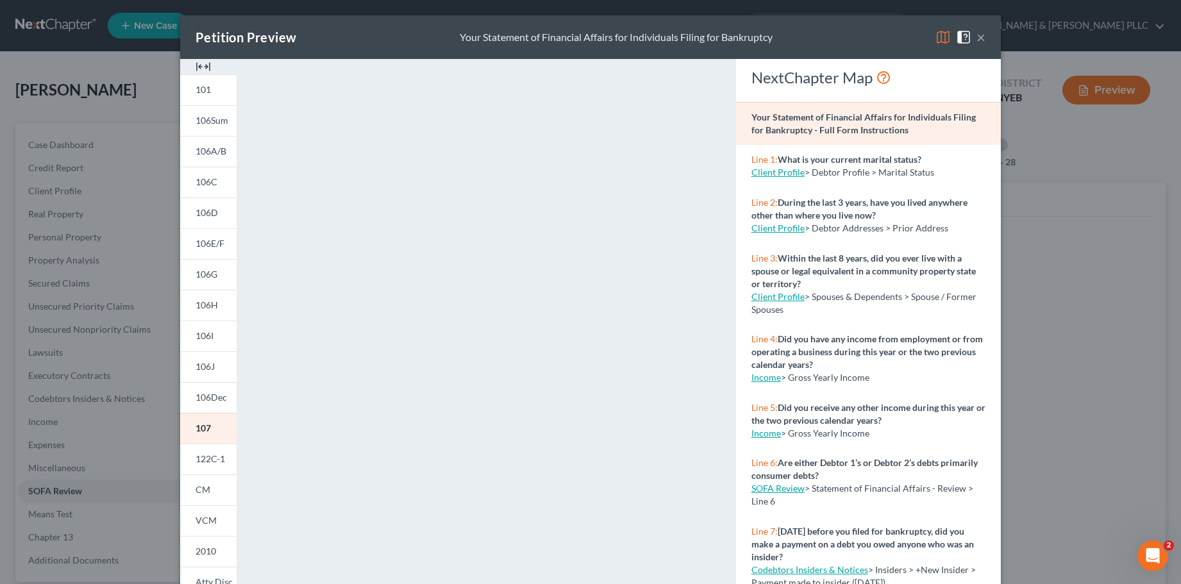
click at [892, 43] on div "Petition Preview Your Statement of Financial Affairs for Individuals Filing for…" at bounding box center [590, 37] width 821 height 44
click at [976, 37] on button "×" at bounding box center [980, 36] width 9 height 15
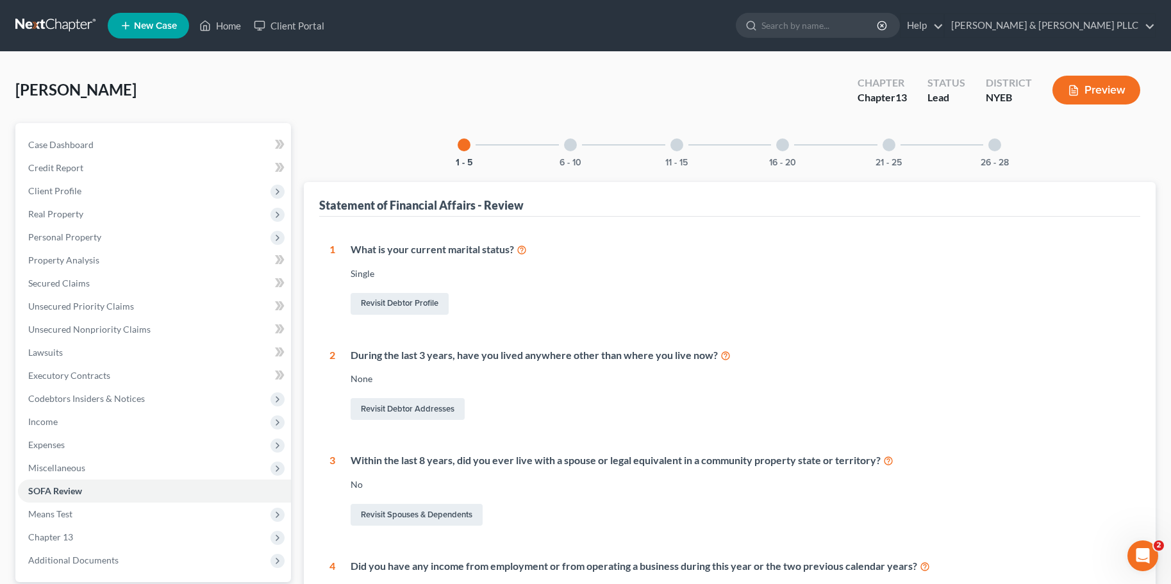
click at [1112, 90] on button "Preview" at bounding box center [1097, 90] width 88 height 29
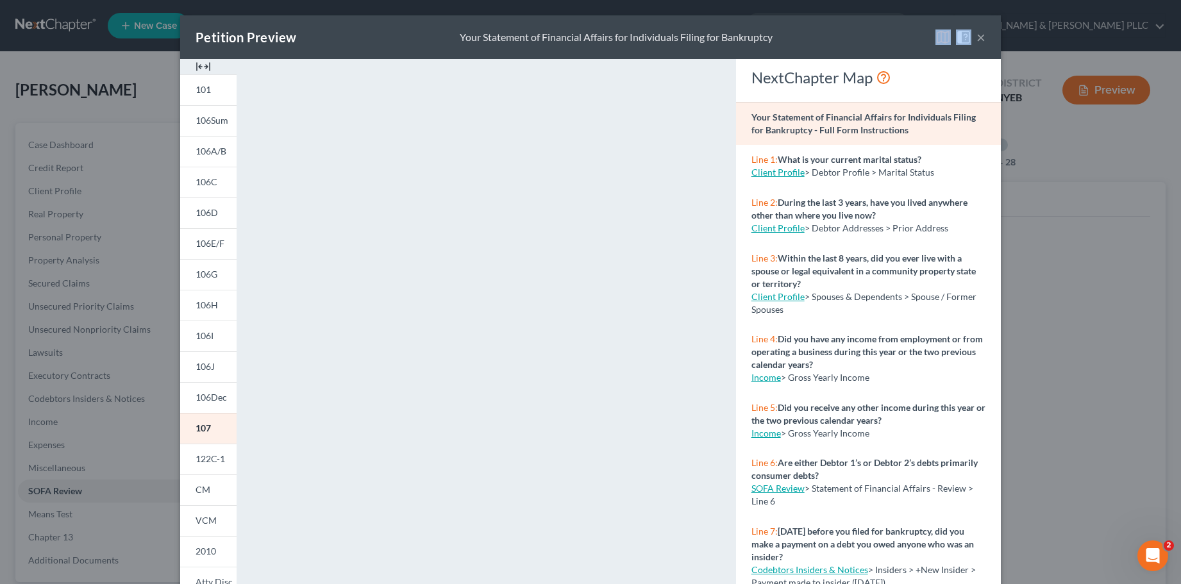
drag, startPoint x: 865, startPoint y: 20, endPoint x: 1125, endPoint y: 36, distance: 260.8
click at [1125, 36] on div "Petition Preview Your Statement of Financial Affairs for Individuals Filing for…" at bounding box center [590, 292] width 1181 height 584
click at [977, 34] on button "×" at bounding box center [980, 36] width 9 height 15
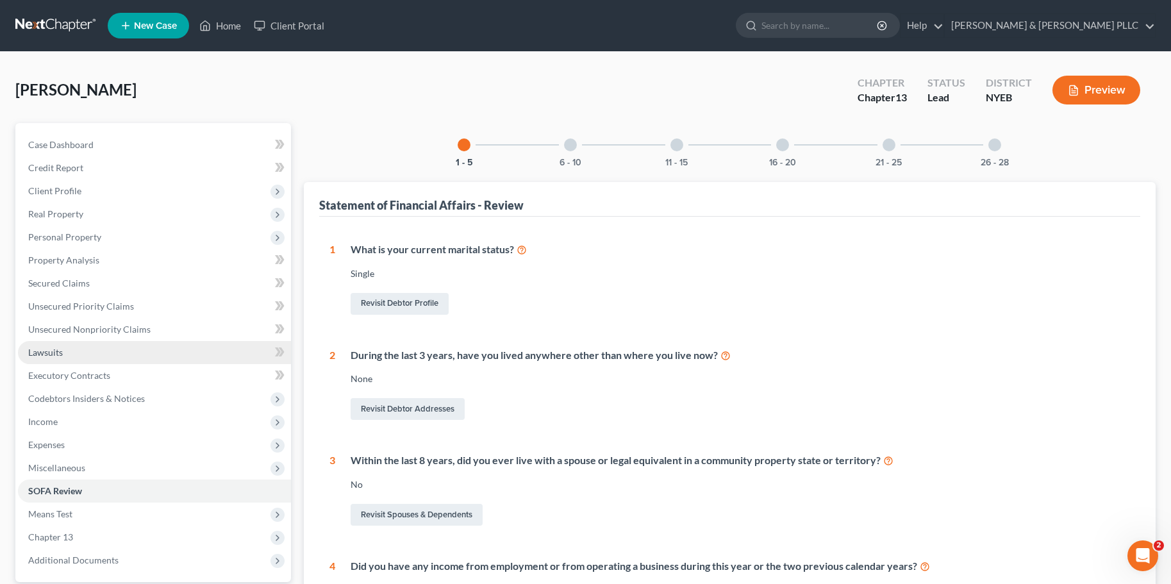
click at [42, 353] on span "Lawsuits" at bounding box center [45, 352] width 35 height 11
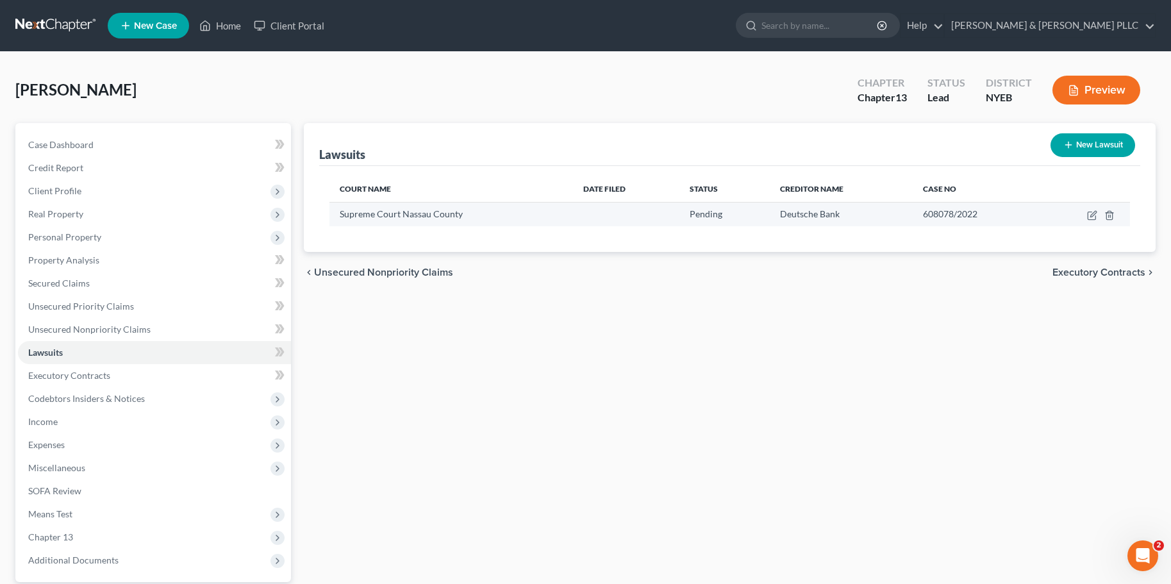
click at [1083, 216] on td at bounding box center [1085, 214] width 90 height 24
click at [1093, 217] on icon "button" at bounding box center [1094, 214] width 6 height 6
select select "35"
select select "0"
select select "2"
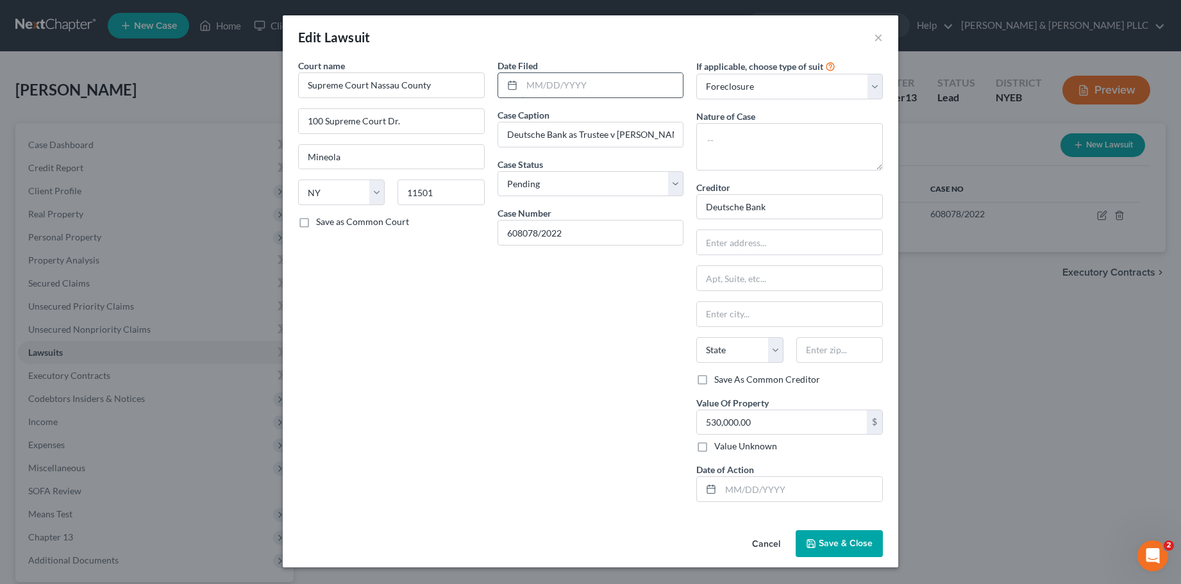
click at [533, 85] on input "text" at bounding box center [603, 85] width 162 height 24
type input "03/17/2023"
click at [680, 183] on select "Select Pending On Appeal Concluded" at bounding box center [591, 184] width 187 height 26
select select "2"
click at [498, 171] on select "Select Pending On Appeal Concluded" at bounding box center [591, 184] width 187 height 26
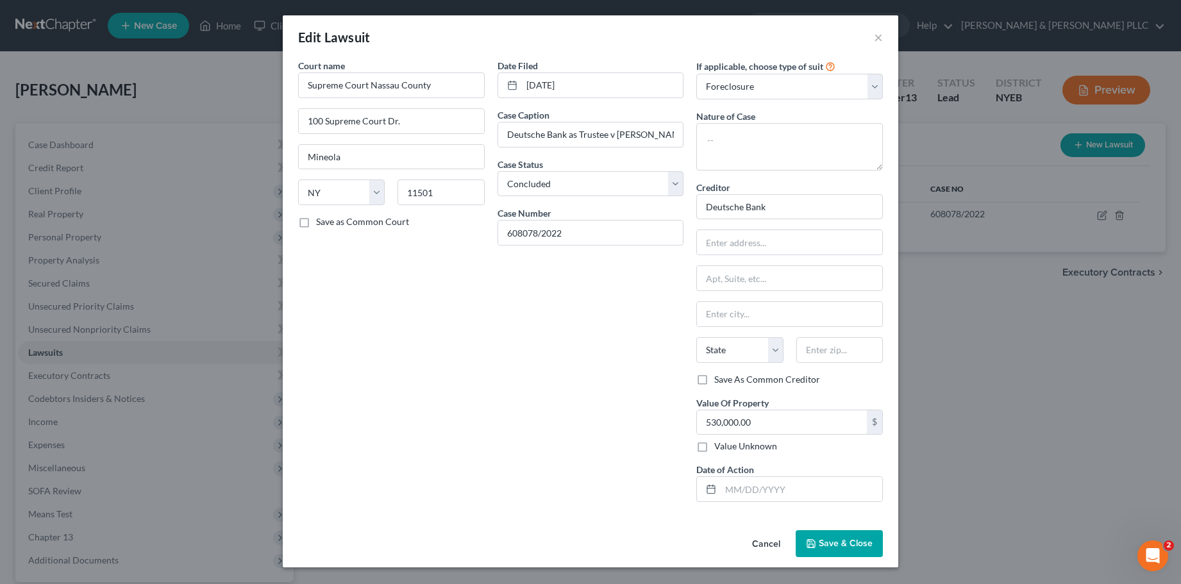
click at [833, 540] on span "Save & Close" at bounding box center [846, 543] width 54 height 11
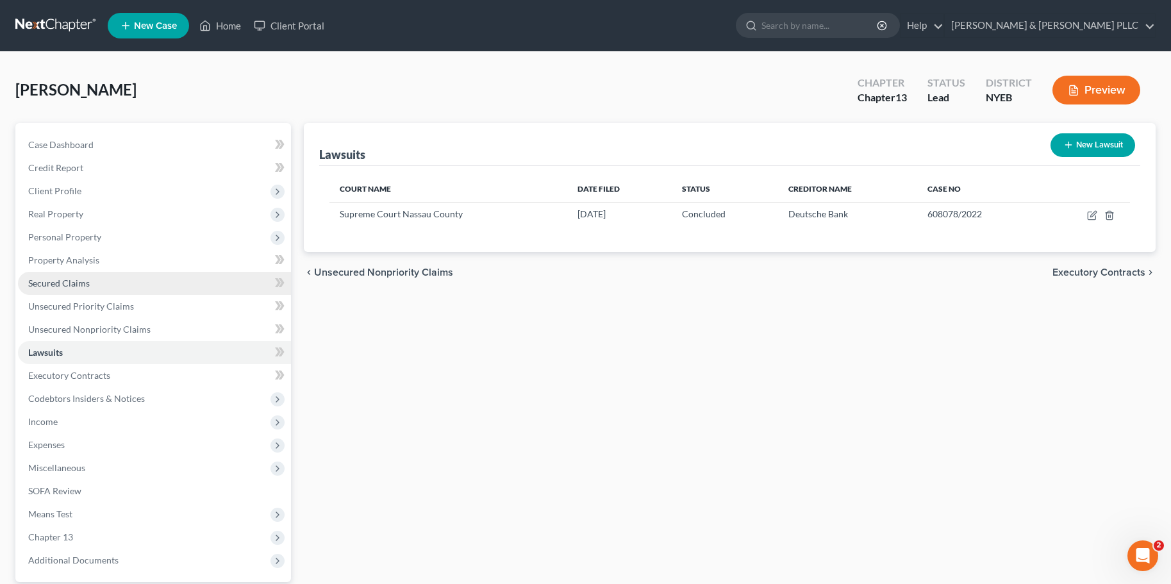
click at [54, 279] on span "Secured Claims" at bounding box center [59, 283] width 62 height 11
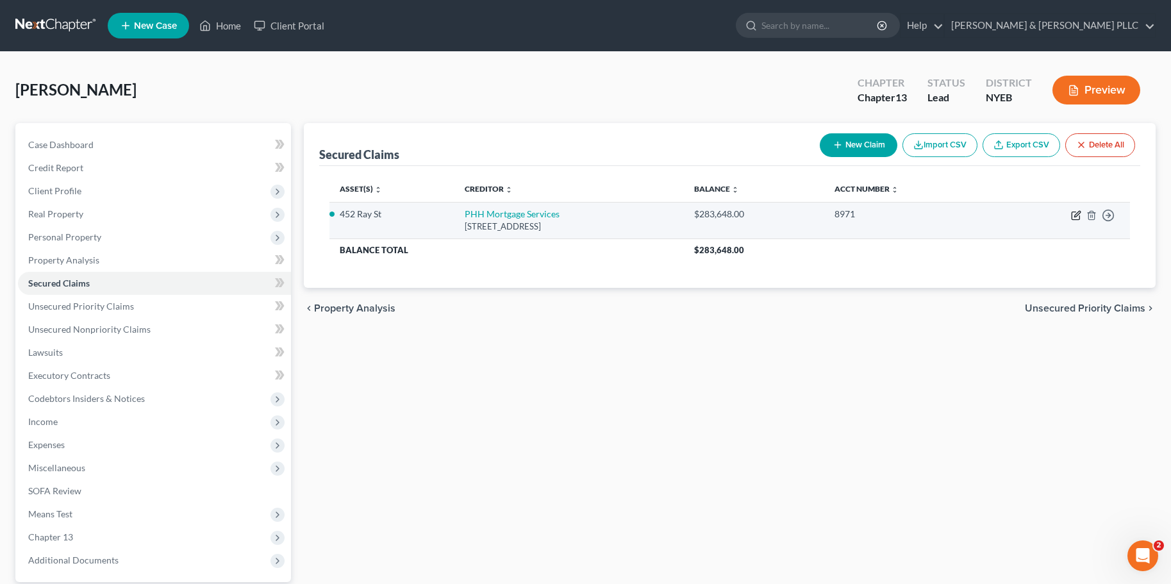
click at [1076, 215] on icon "button" at bounding box center [1076, 215] width 10 height 10
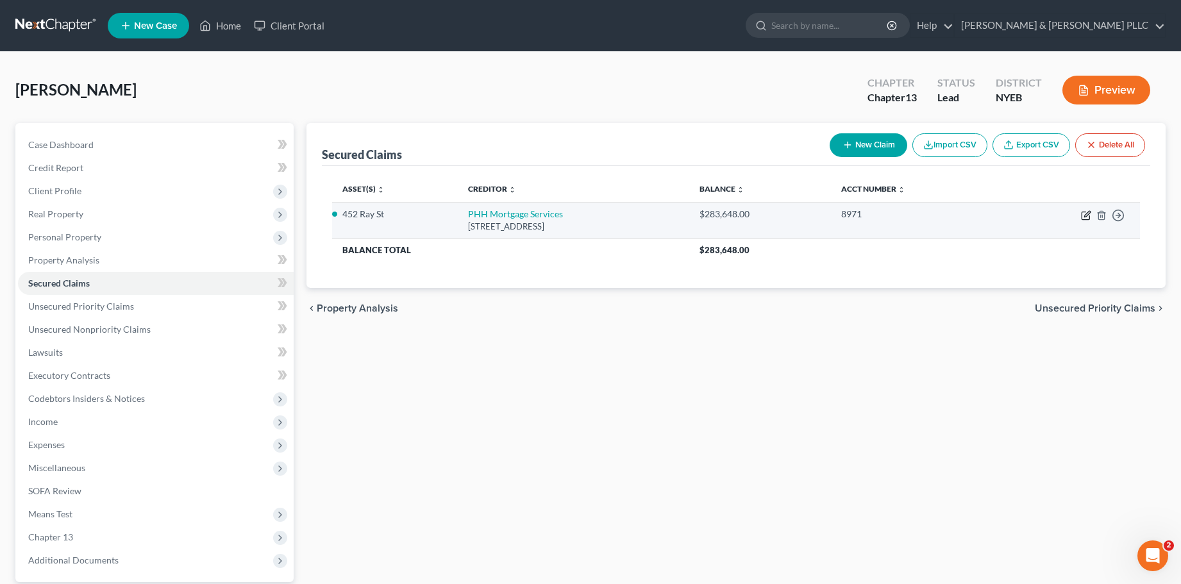
select select "33"
select select "6"
select select "4"
select select "0"
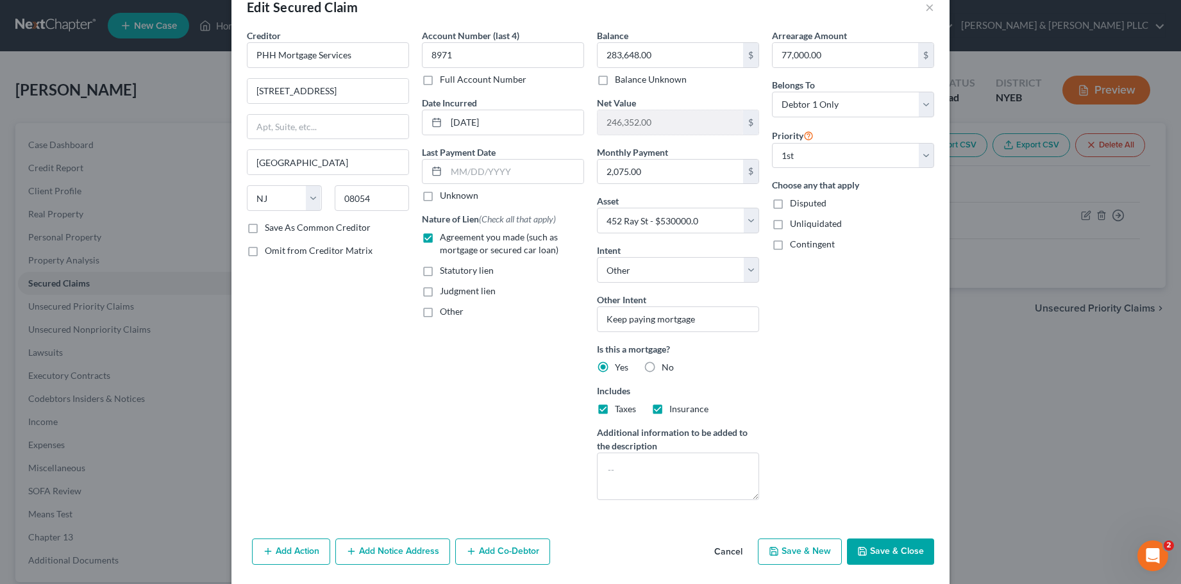
scroll to position [47, 0]
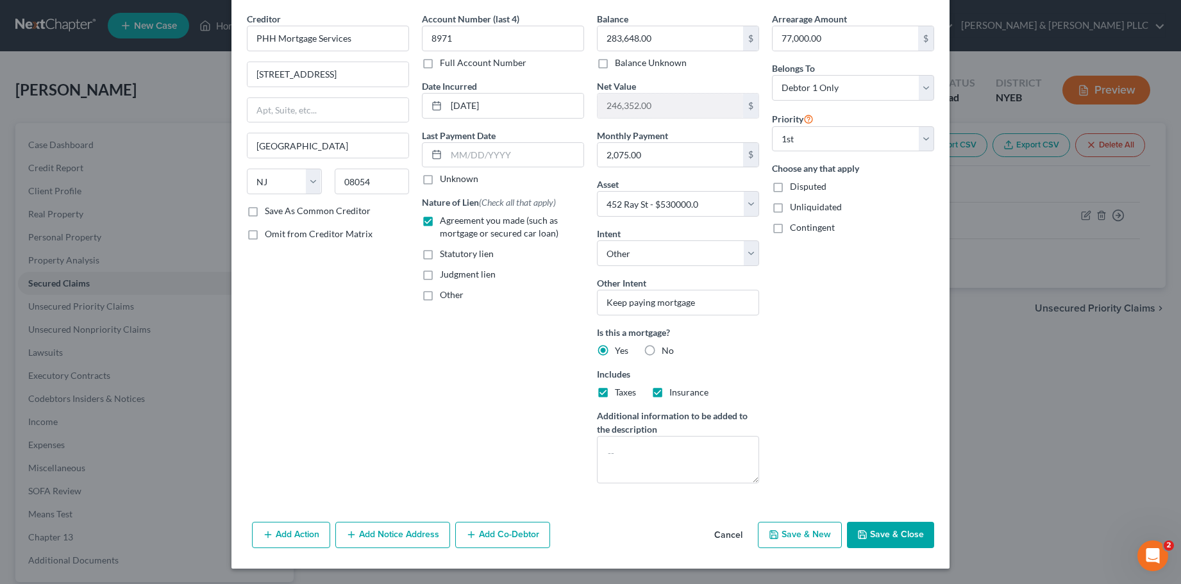
click at [363, 532] on button "Add Notice Address" at bounding box center [392, 535] width 115 height 27
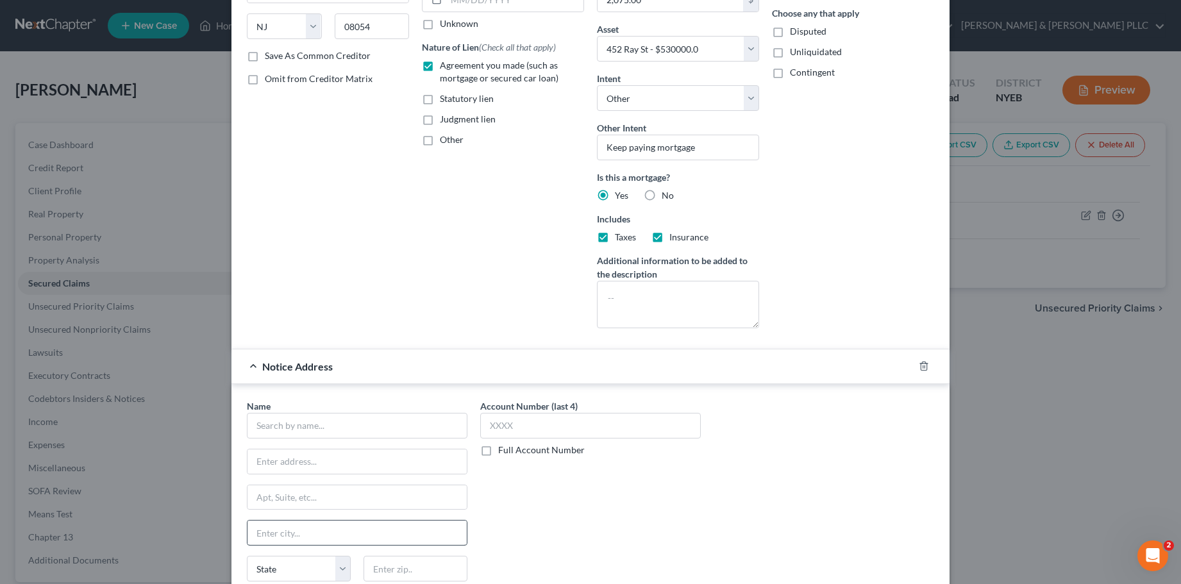
scroll to position [303, 0]
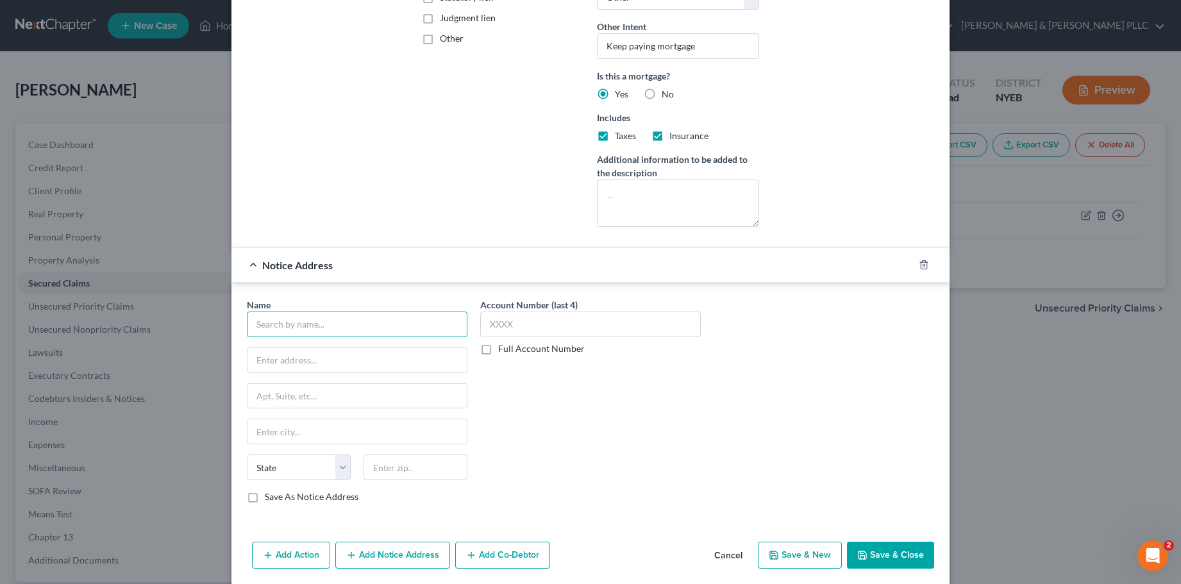
click at [258, 330] on input "text" at bounding box center [357, 325] width 221 height 26
type input "LOGS Legal Group LLP"
type input "175 Mile Crossing Blvd"
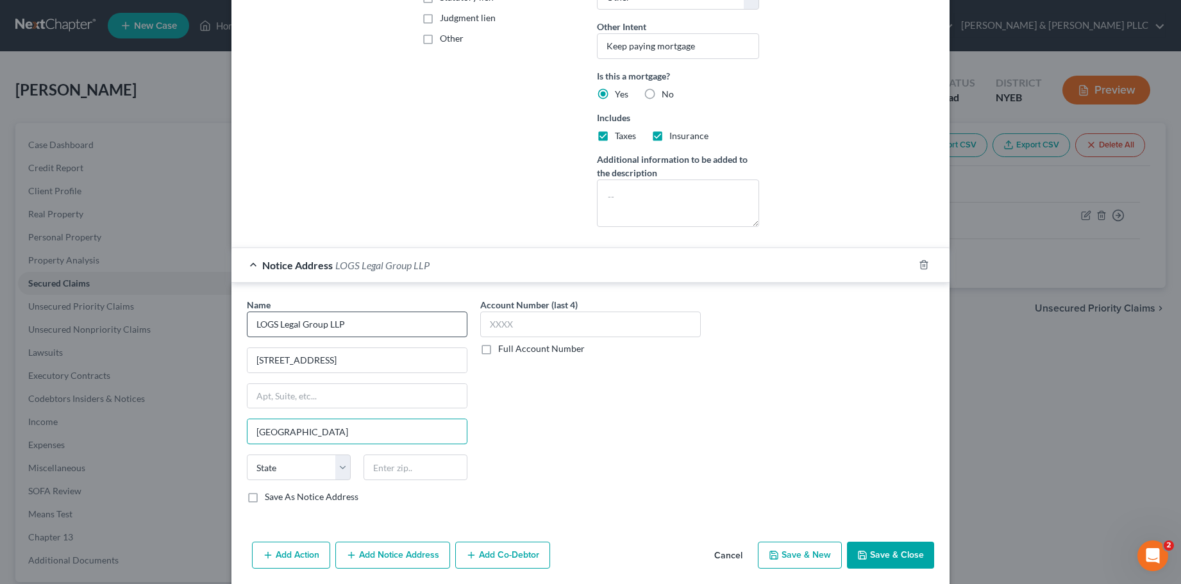
type input "Rochester"
select select "35"
type input "14624"
click at [594, 437] on div "Account Number (last 4) Full Account Number" at bounding box center [590, 405] width 233 height 215
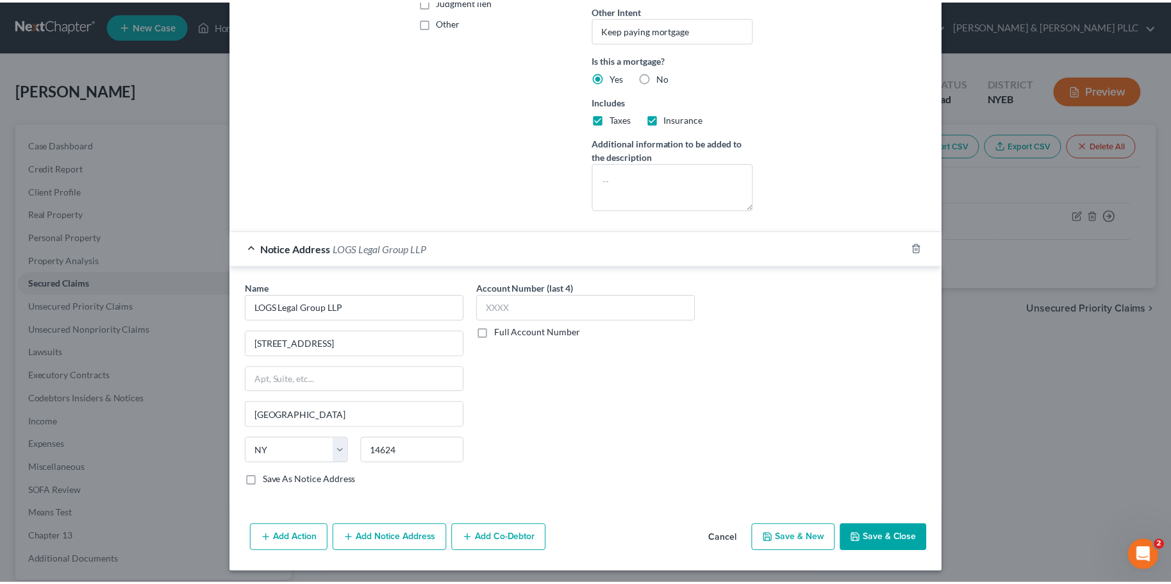
scroll to position [324, 0]
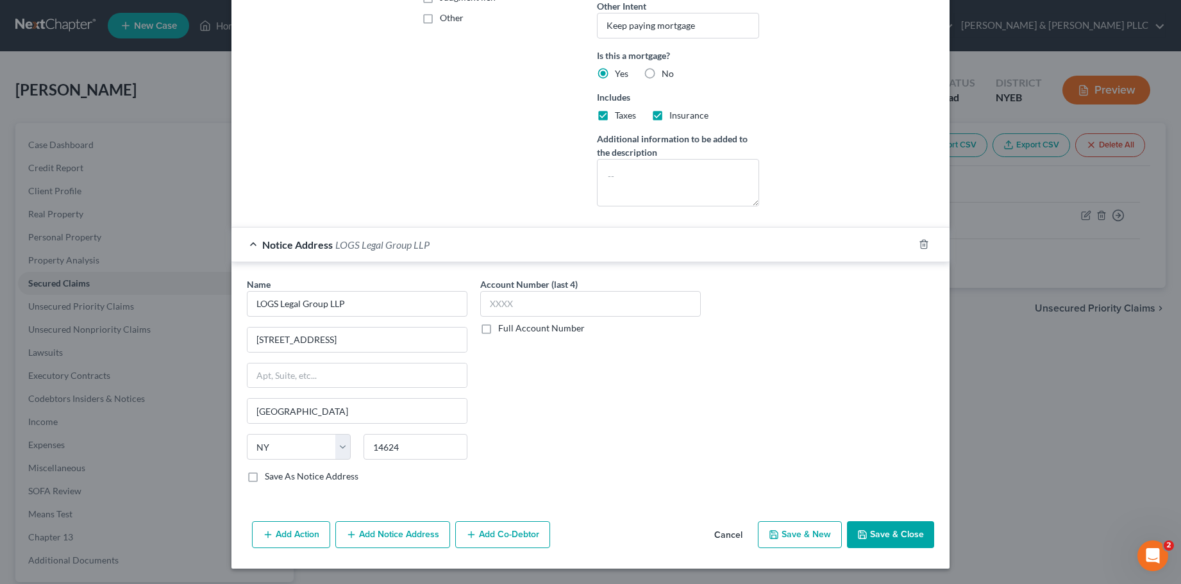
click at [887, 533] on button "Save & Close" at bounding box center [890, 534] width 87 height 27
select select
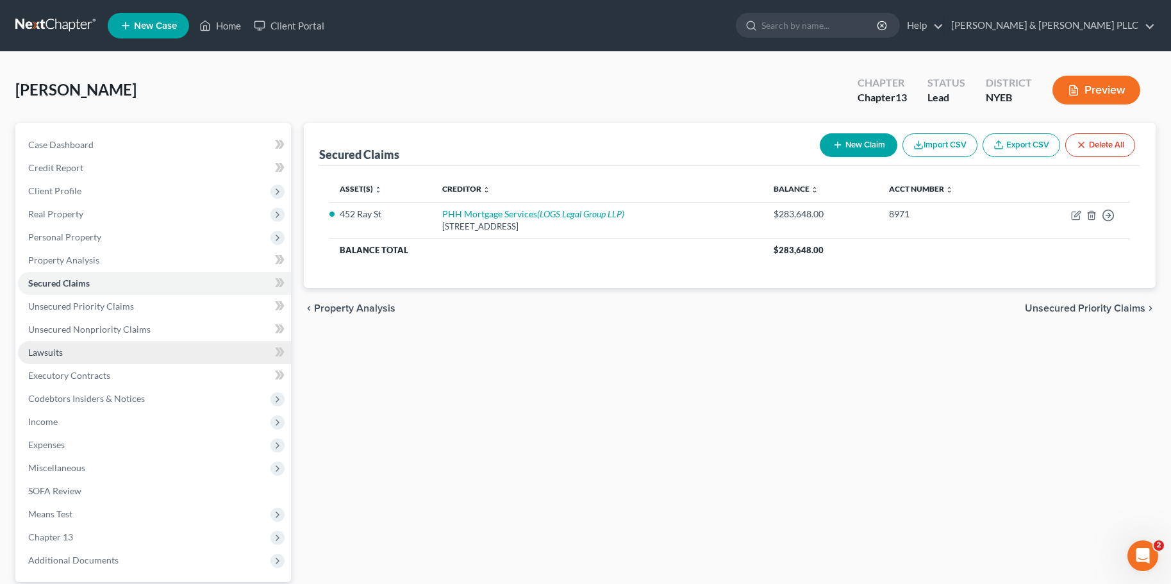
scroll to position [121, 0]
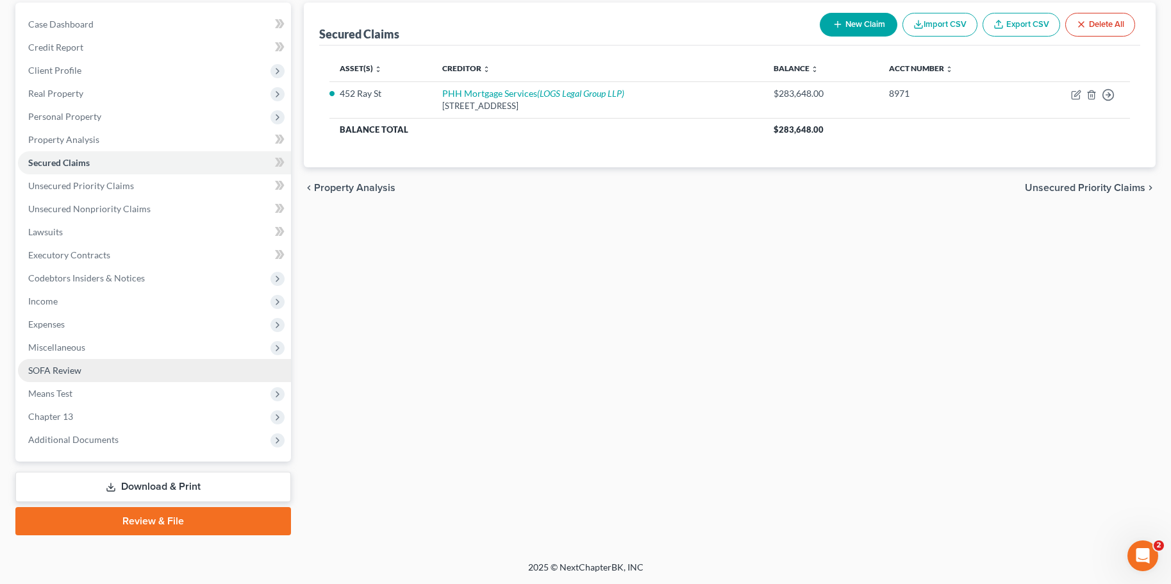
click at [56, 371] on span "SOFA Review" at bounding box center [54, 370] width 53 height 11
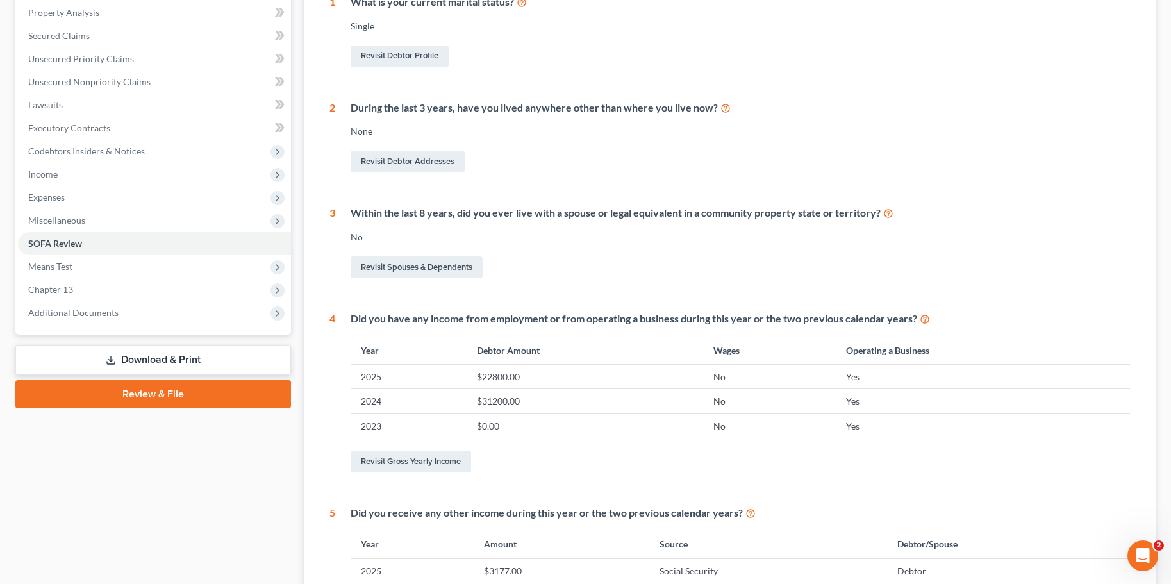
scroll to position [84, 0]
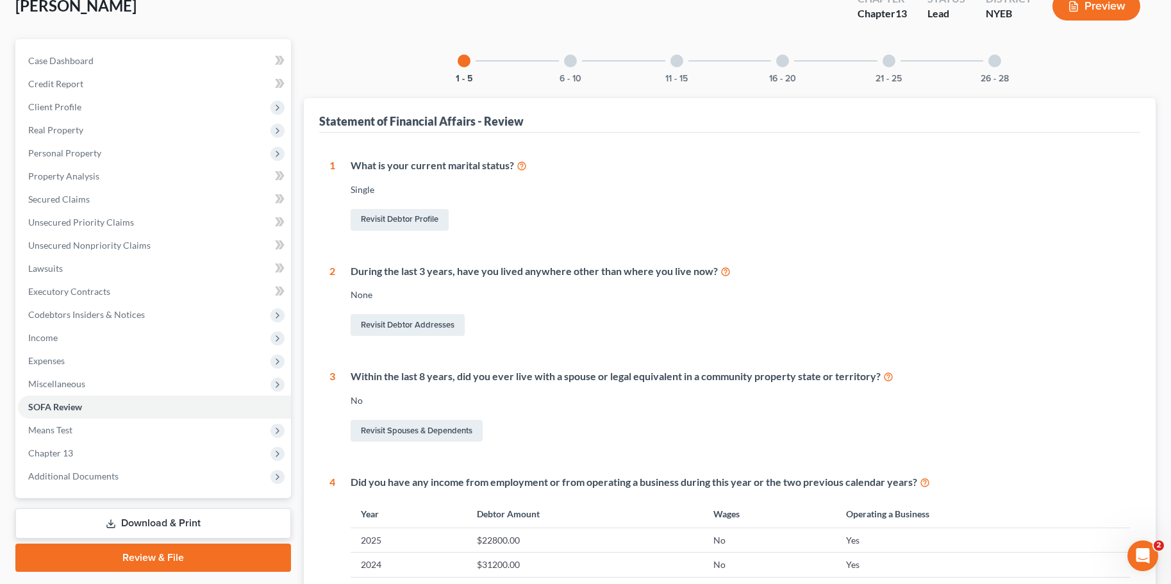
click at [571, 64] on div at bounding box center [570, 60] width 13 height 13
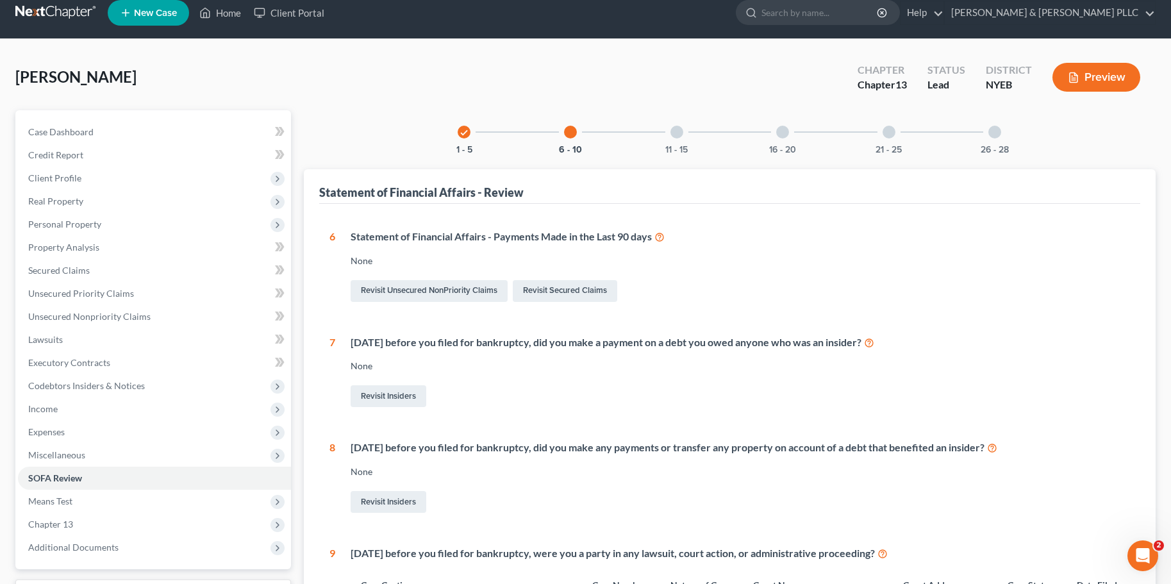
scroll to position [0, 0]
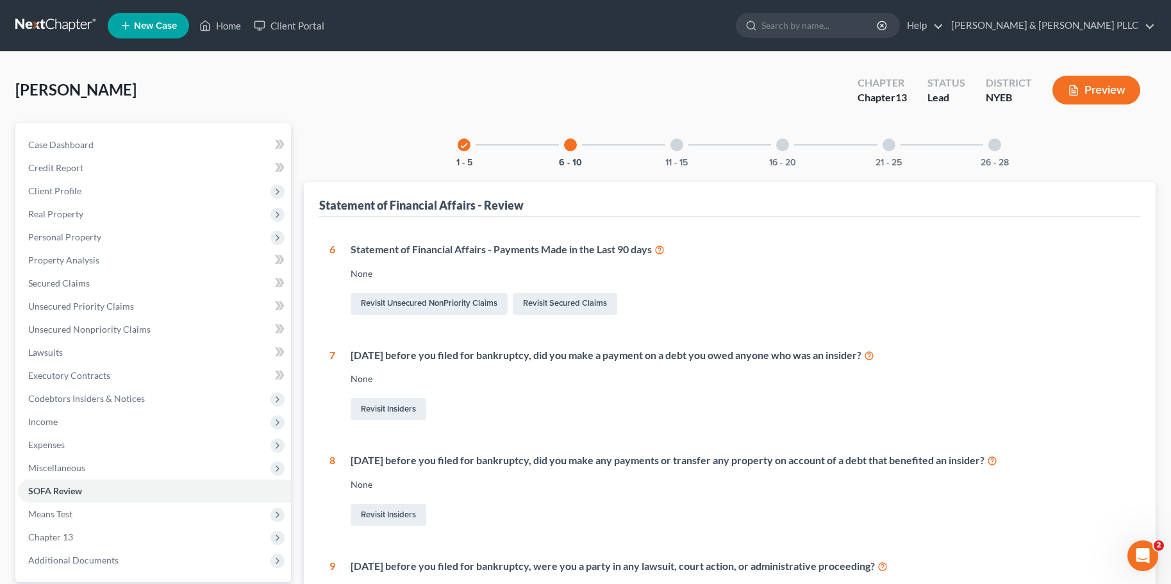
click at [674, 144] on div at bounding box center [677, 144] width 13 height 13
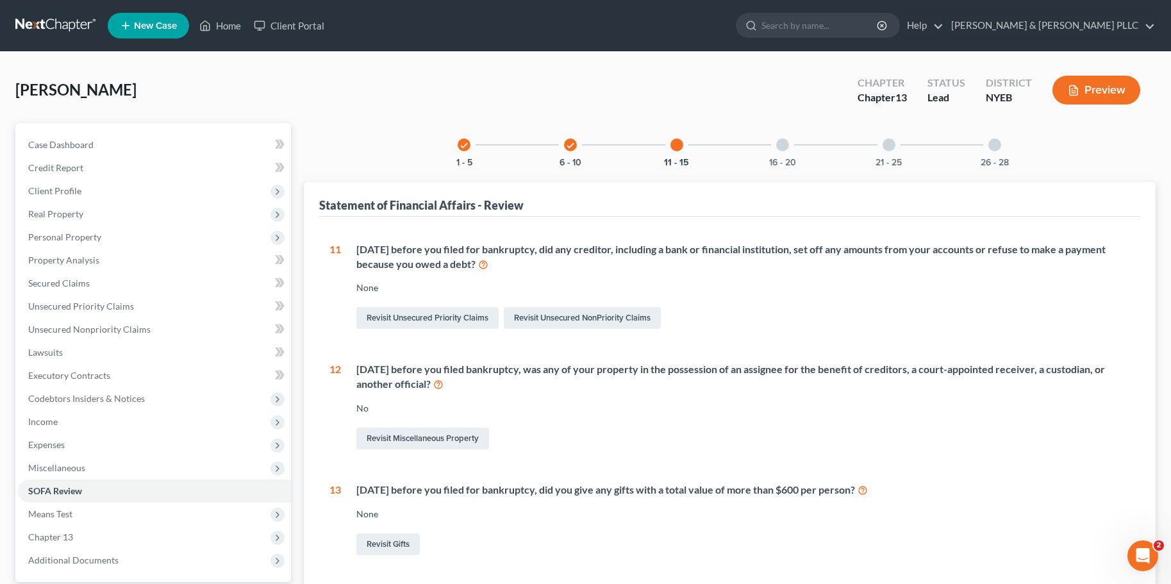
click at [676, 89] on div "Garzon, Claudio Upgraded Chapter Chapter 13 Status Lead District NYEB Preview" at bounding box center [585, 95] width 1141 height 56
click at [782, 147] on div at bounding box center [782, 144] width 13 height 13
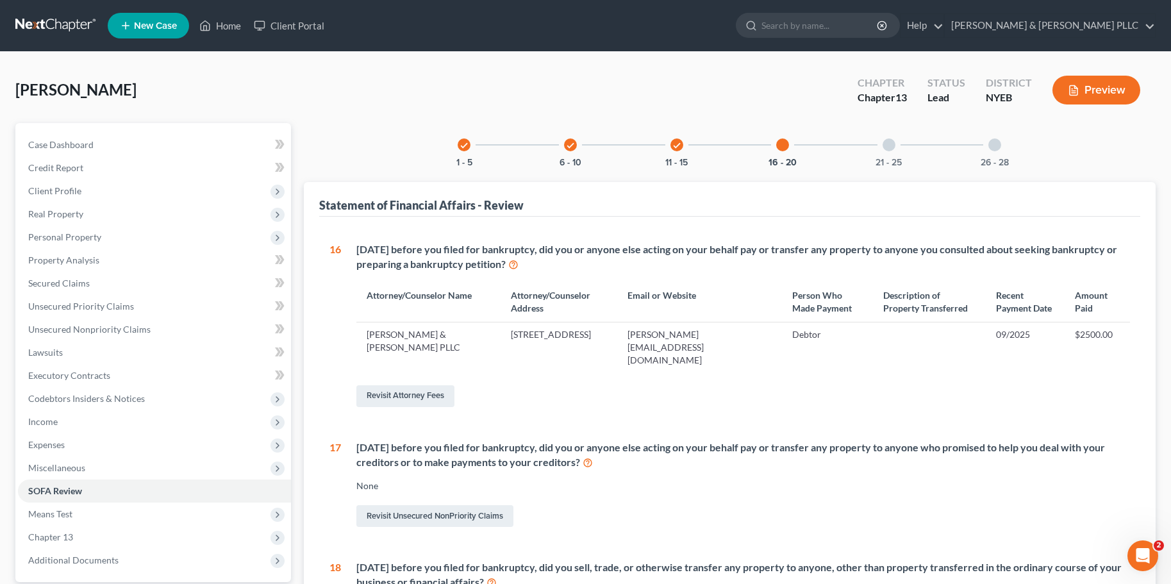
click at [888, 146] on div at bounding box center [889, 144] width 13 height 13
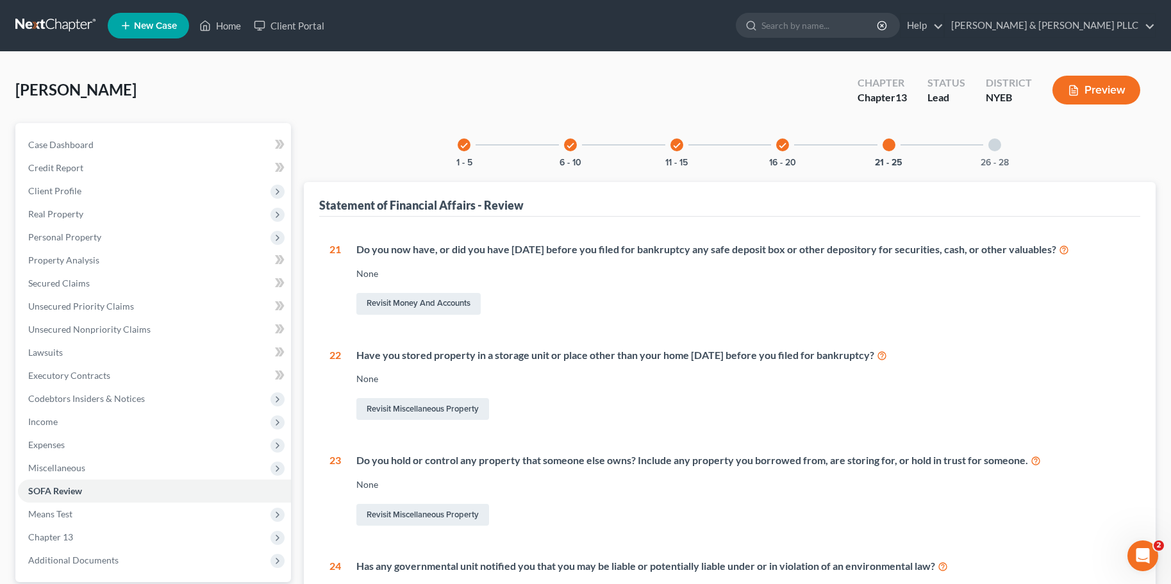
click at [996, 144] on div at bounding box center [995, 144] width 13 height 13
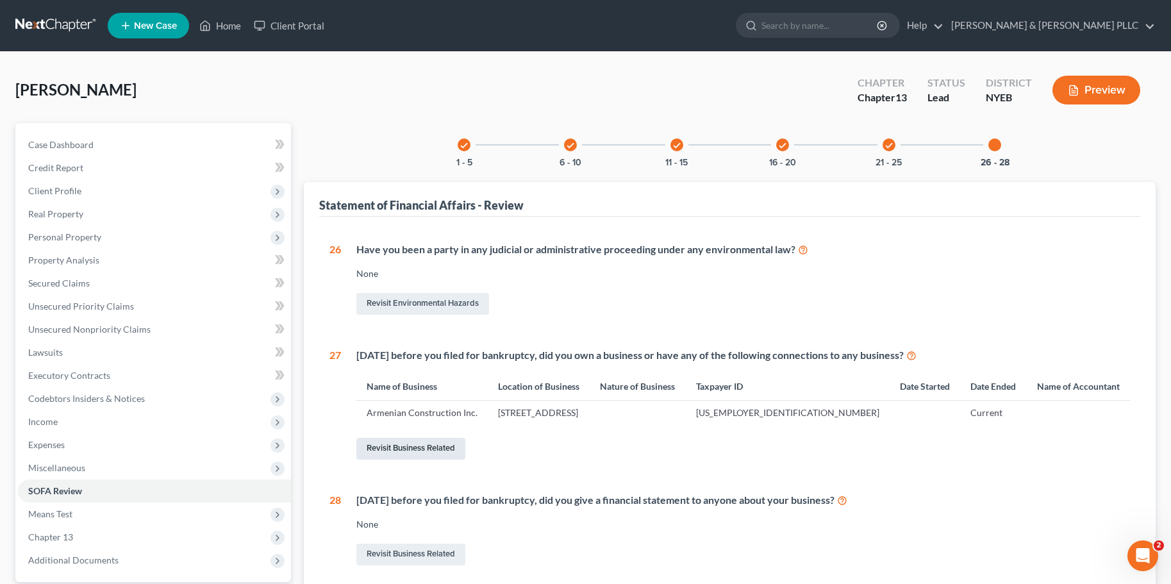
click at [422, 446] on link "Revisit Business Related" at bounding box center [410, 449] width 109 height 22
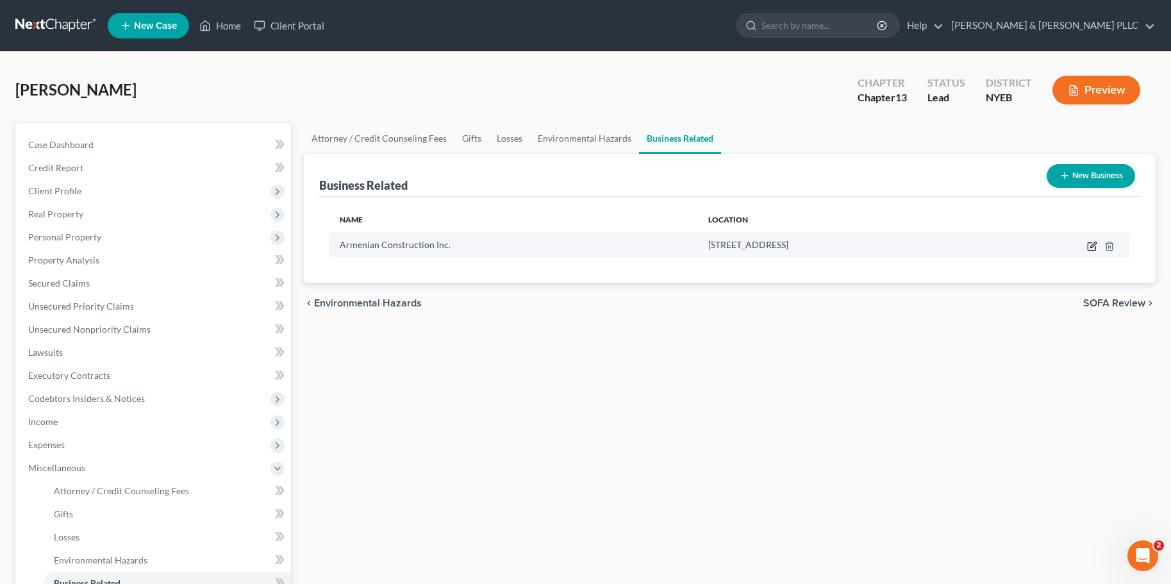
click at [1095, 247] on icon "button" at bounding box center [1092, 246] width 10 height 10
select select "officer"
select select "35"
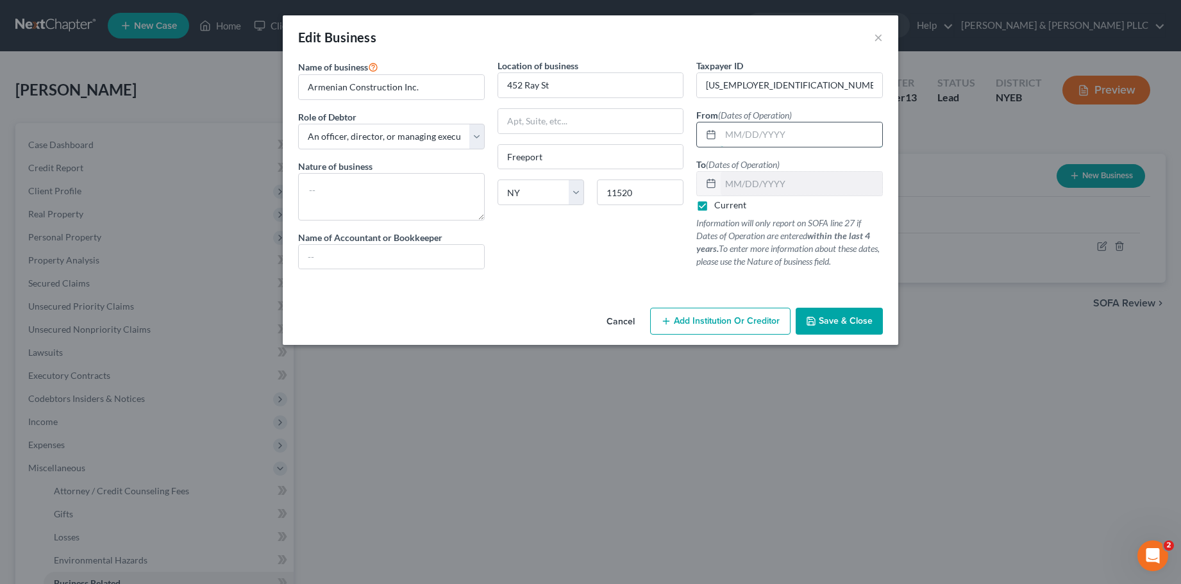
click at [724, 134] on input "text" at bounding box center [802, 134] width 162 height 24
click at [307, 188] on textarea at bounding box center [391, 196] width 187 height 47
type textarea "Construction"
click at [724, 131] on input "text" at bounding box center [802, 134] width 162 height 24
type input "01/01/2005"
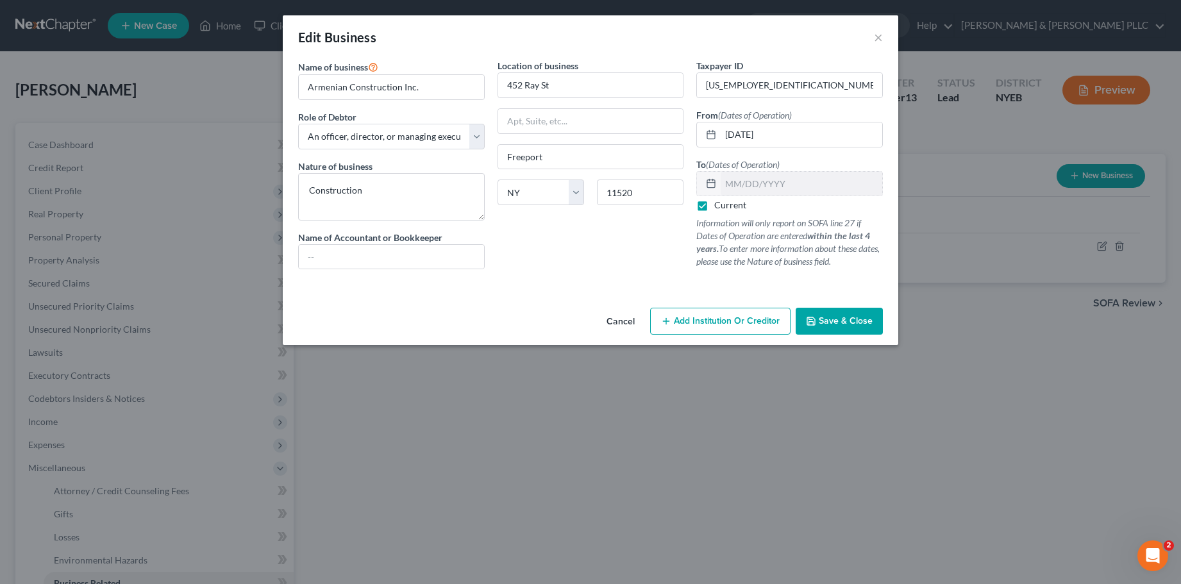
click at [828, 316] on span "Save & Close" at bounding box center [846, 320] width 54 height 11
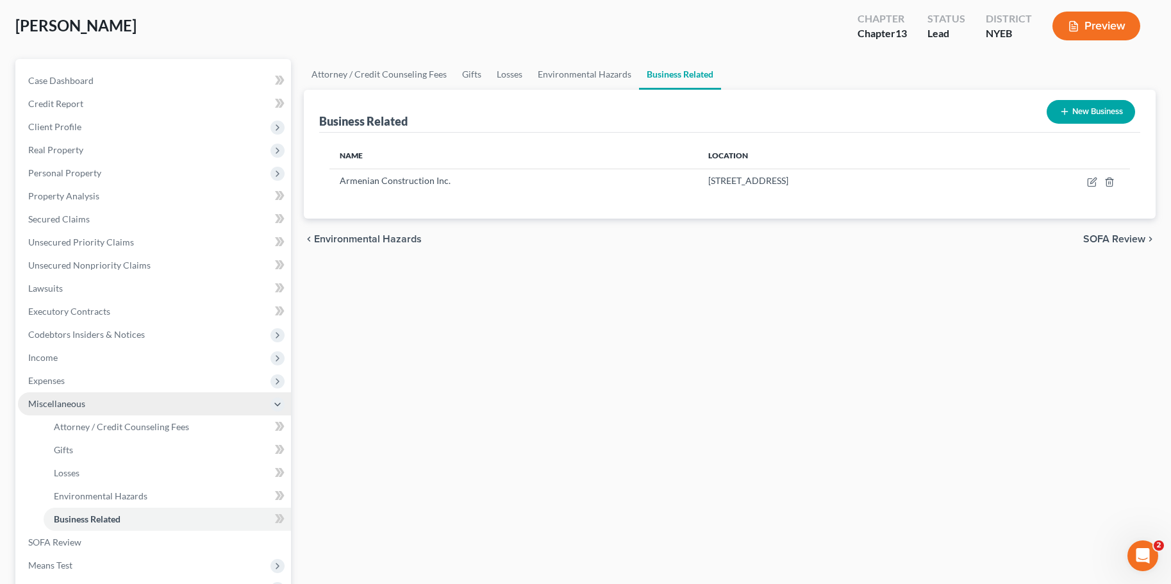
scroll to position [192, 0]
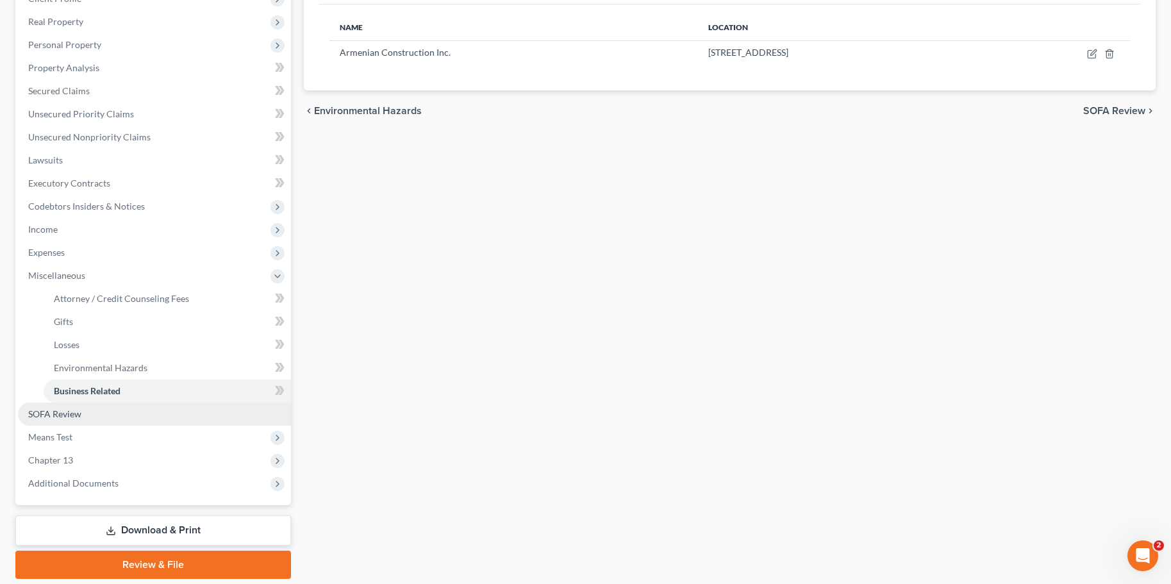
click at [71, 416] on span "SOFA Review" at bounding box center [54, 413] width 53 height 11
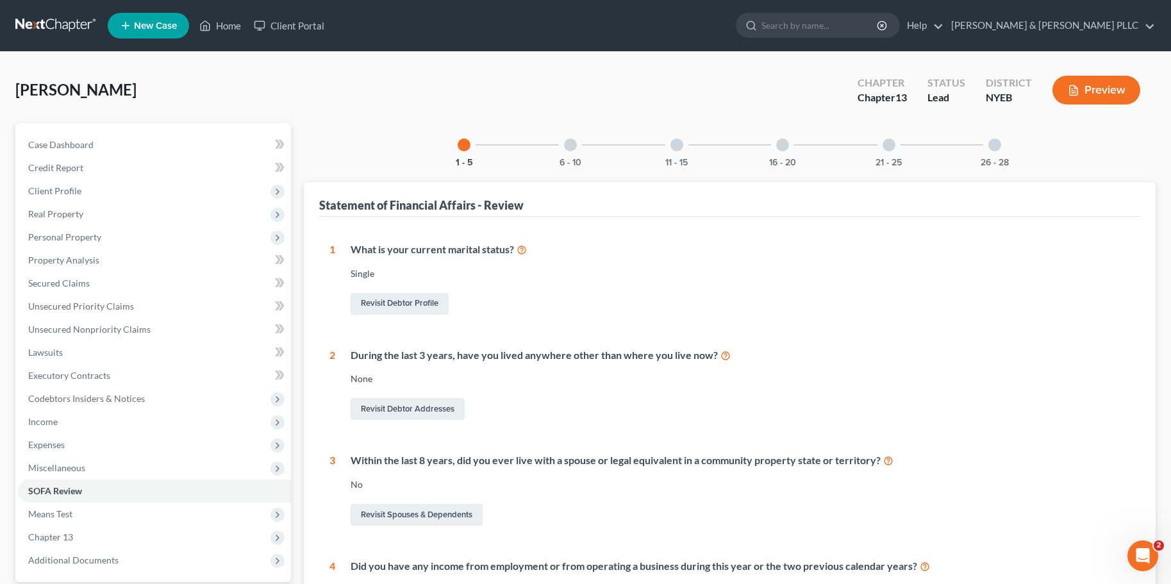
click at [998, 147] on div at bounding box center [995, 144] width 13 height 13
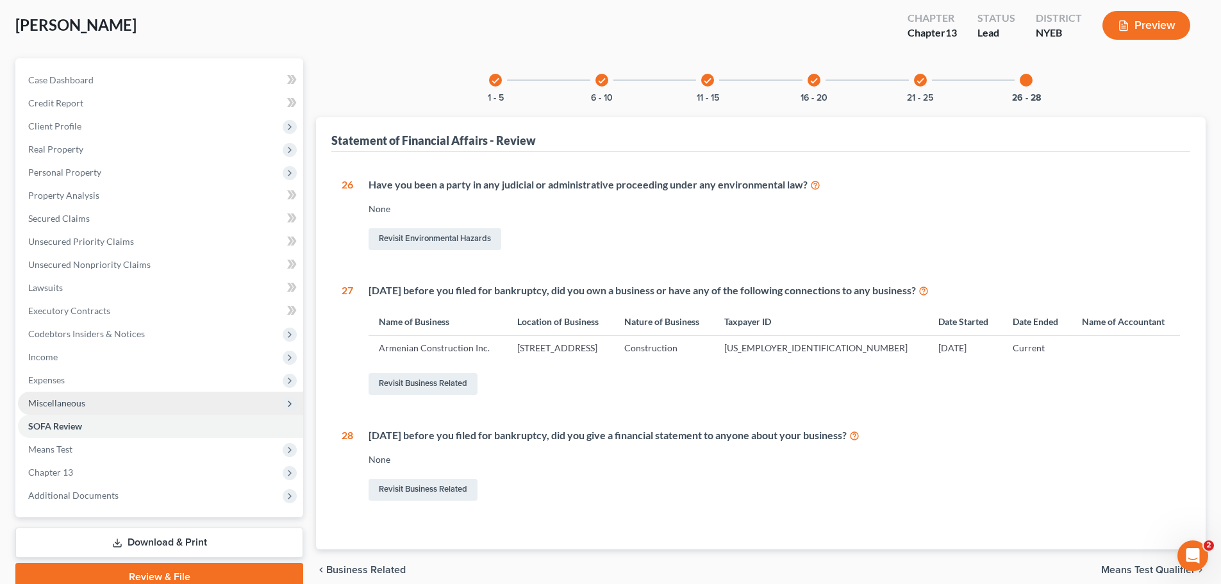
scroll to position [121, 0]
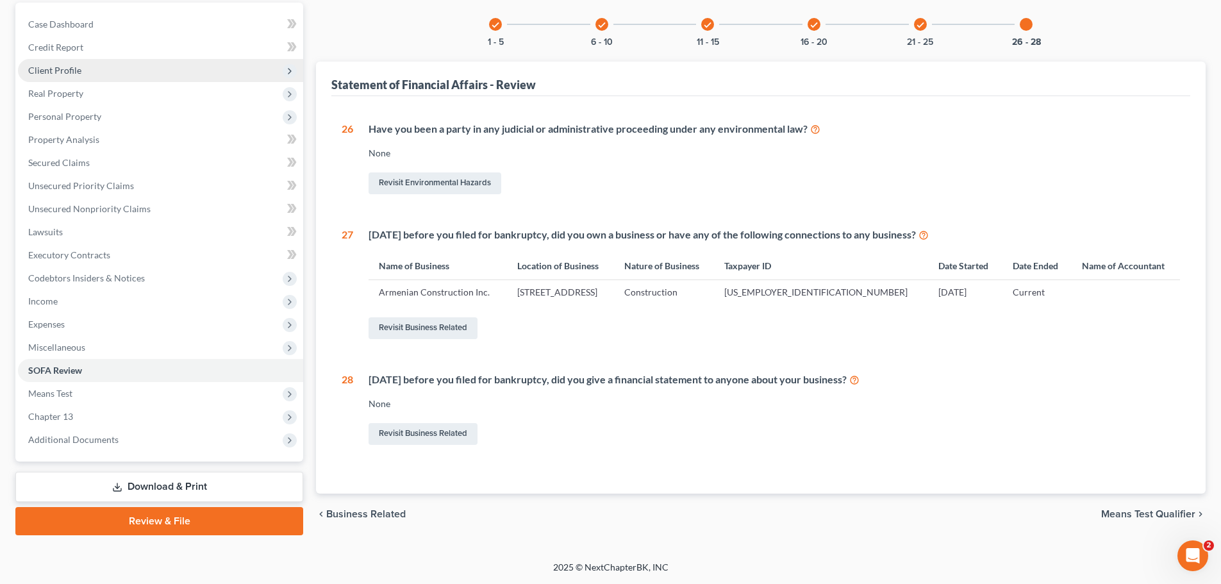
click at [59, 70] on span "Client Profile" at bounding box center [54, 70] width 53 height 11
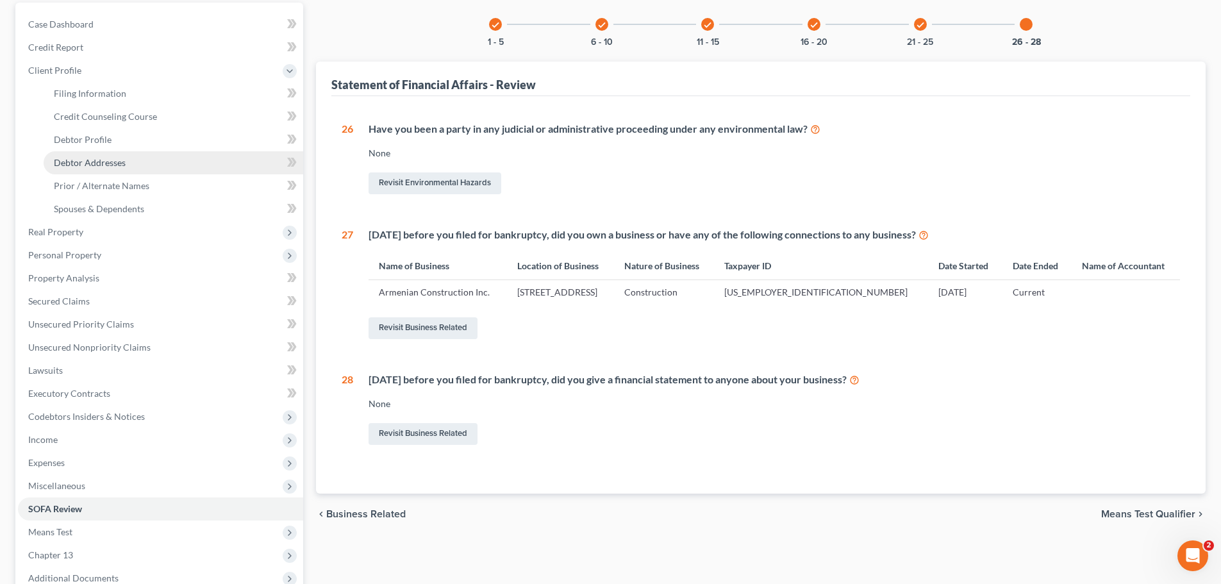
click at [95, 160] on span "Debtor Addresses" at bounding box center [90, 162] width 72 height 11
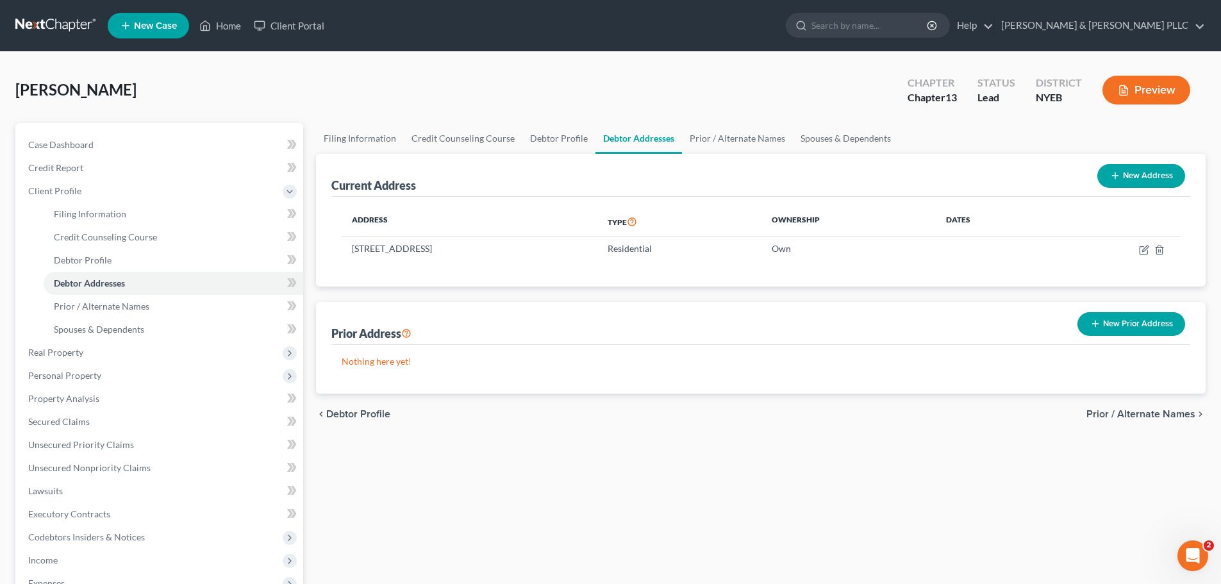
click at [1135, 323] on button "New Prior Address" at bounding box center [1132, 324] width 108 height 24
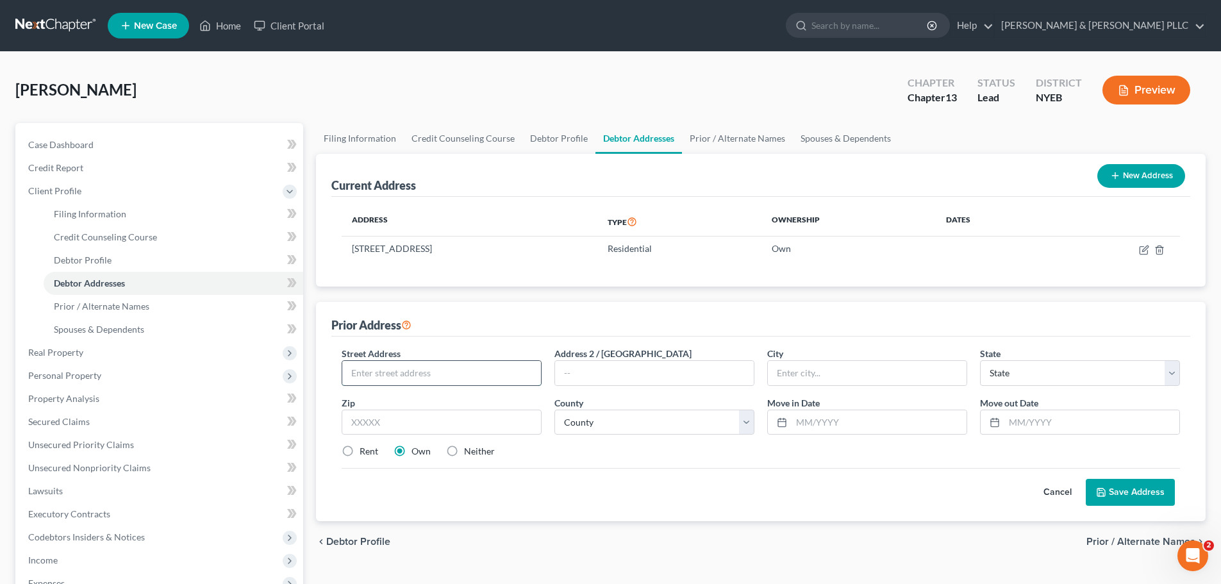
click at [416, 377] on input "text" at bounding box center [441, 373] width 199 height 24
click at [385, 379] on input "text" at bounding box center [441, 373] width 199 height 24
type input "452 Ray St"
type input "Freeport"
select select "35"
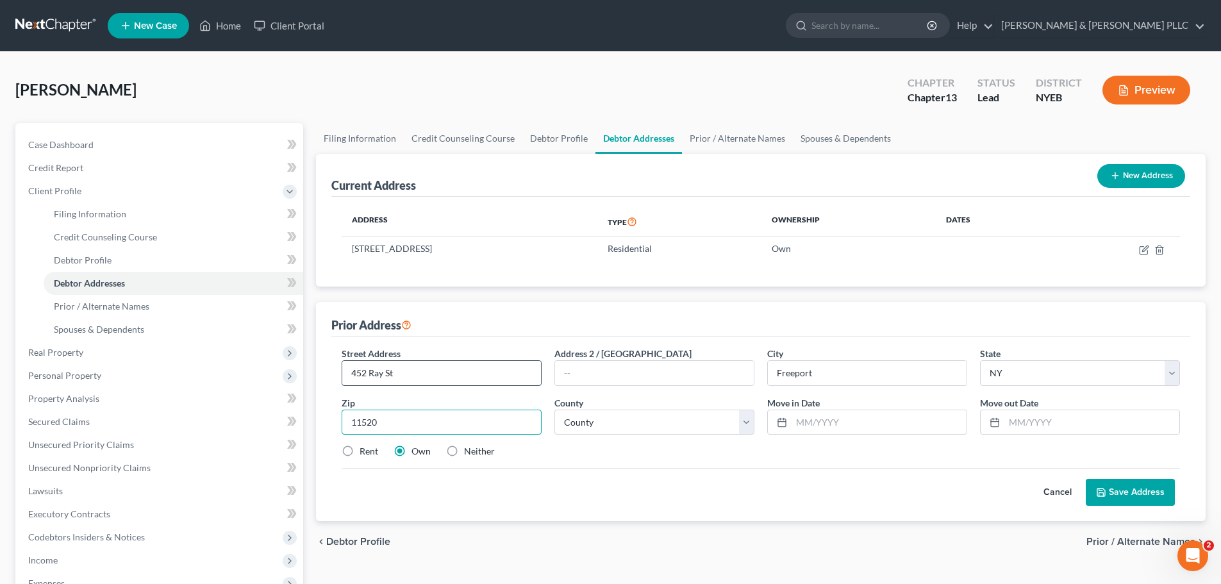
type input "11520"
select select "29"
click at [1139, 489] on button "Save Address" at bounding box center [1130, 492] width 89 height 27
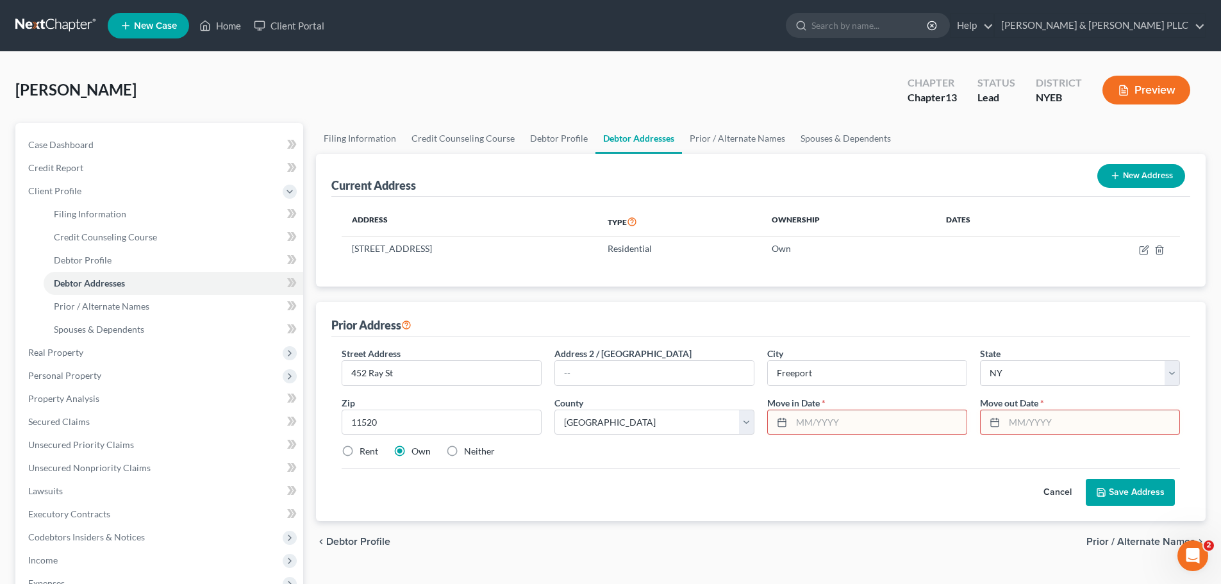
click at [779, 30] on ul "New Case Home Client Portal - No Result - See all results Or Press Enter... Hel…" at bounding box center [657, 25] width 1098 height 33
click at [793, 420] on input "text" at bounding box center [879, 422] width 175 height 24
type input "01/2005"
type input "05/2020"
click at [1163, 496] on button "Save Address" at bounding box center [1130, 492] width 89 height 27
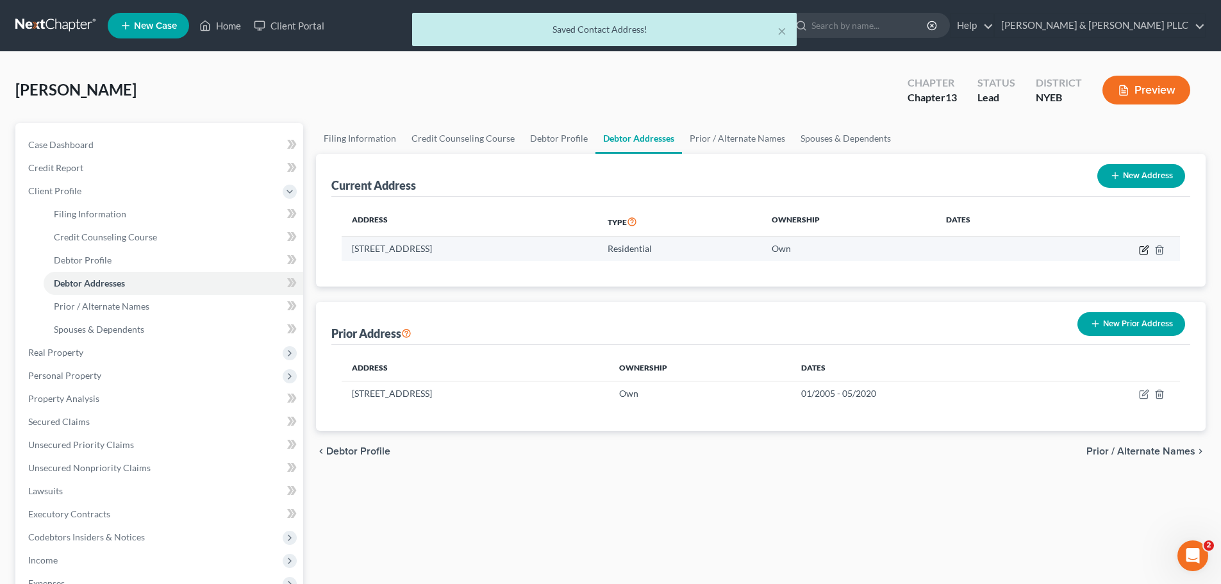
click at [1143, 249] on icon "button" at bounding box center [1146, 249] width 6 height 6
select select "35"
select select "29"
select select "0"
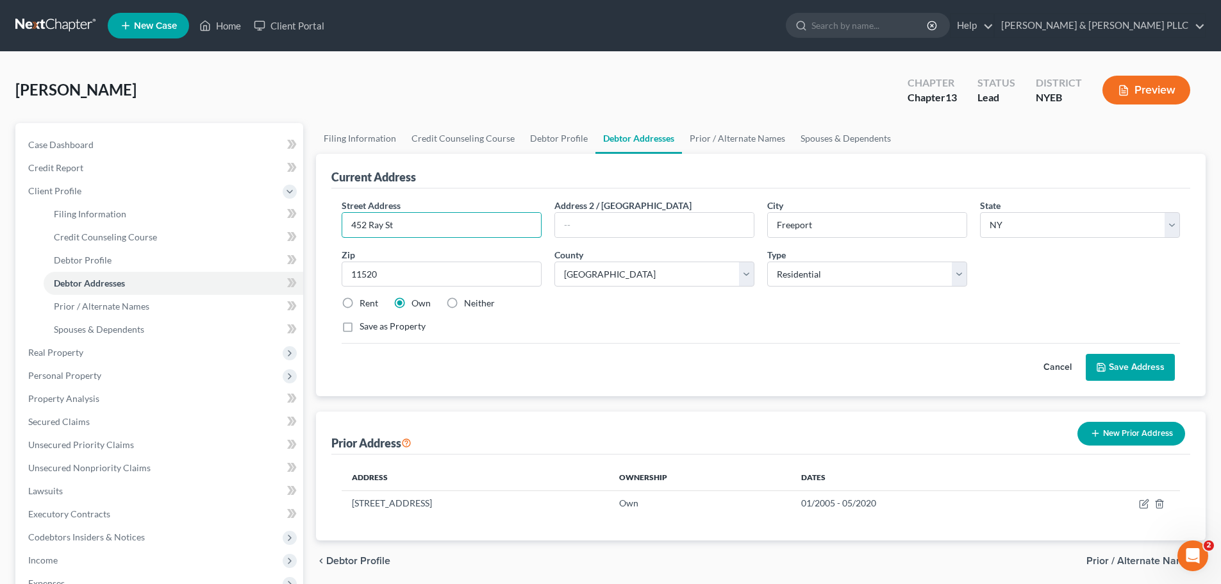
drag, startPoint x: 404, startPoint y: 224, endPoint x: 331, endPoint y: 223, distance: 73.1
click at [331, 223] on div "Current Address Street Address * 452 Ray St Address 2 / PO Box City * Freeport …" at bounding box center [761, 275] width 890 height 242
type input "Parque Residencial del Cafe"
drag, startPoint x: 820, startPoint y: 226, endPoint x: 766, endPoint y: 226, distance: 54.5
click at [766, 226] on div "City * Freeport" at bounding box center [867, 218] width 213 height 39
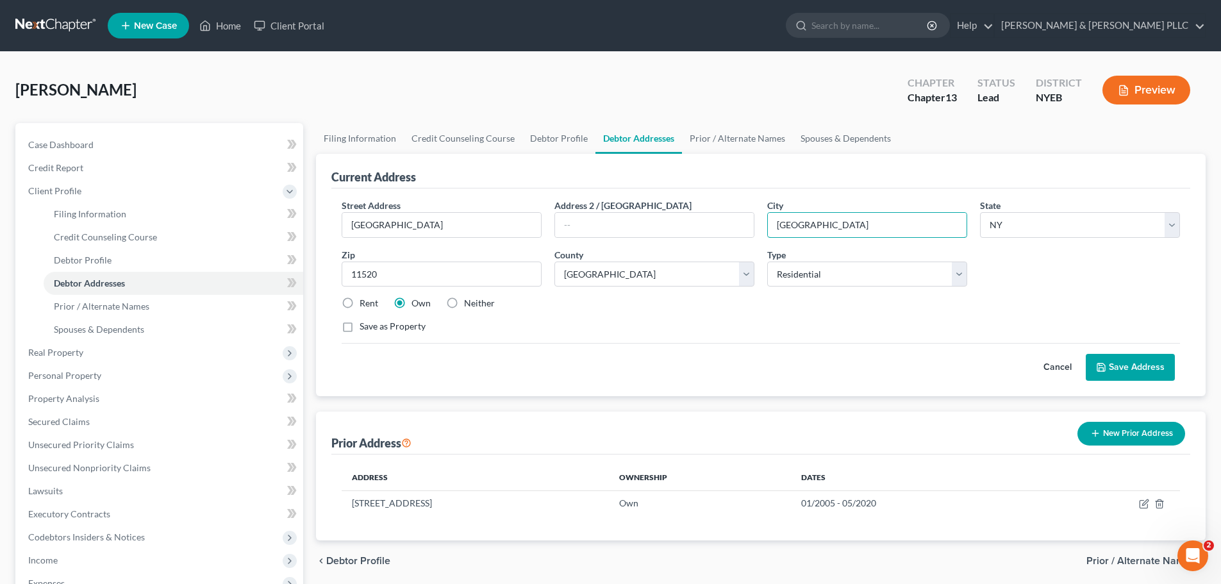
type input "[GEOGRAPHIC_DATA]"
click at [1175, 224] on select "State [US_STATE] AK AR AZ CA CO CT DE DC [GEOGRAPHIC_DATA] [GEOGRAPHIC_DATA] GU…" at bounding box center [1080, 225] width 200 height 26
select select
click at [980, 212] on select "State [US_STATE] AK AR AZ CA CO CT DE DC [GEOGRAPHIC_DATA] [GEOGRAPHIC_DATA] GU…" at bounding box center [1080, 225] width 200 height 26
select select
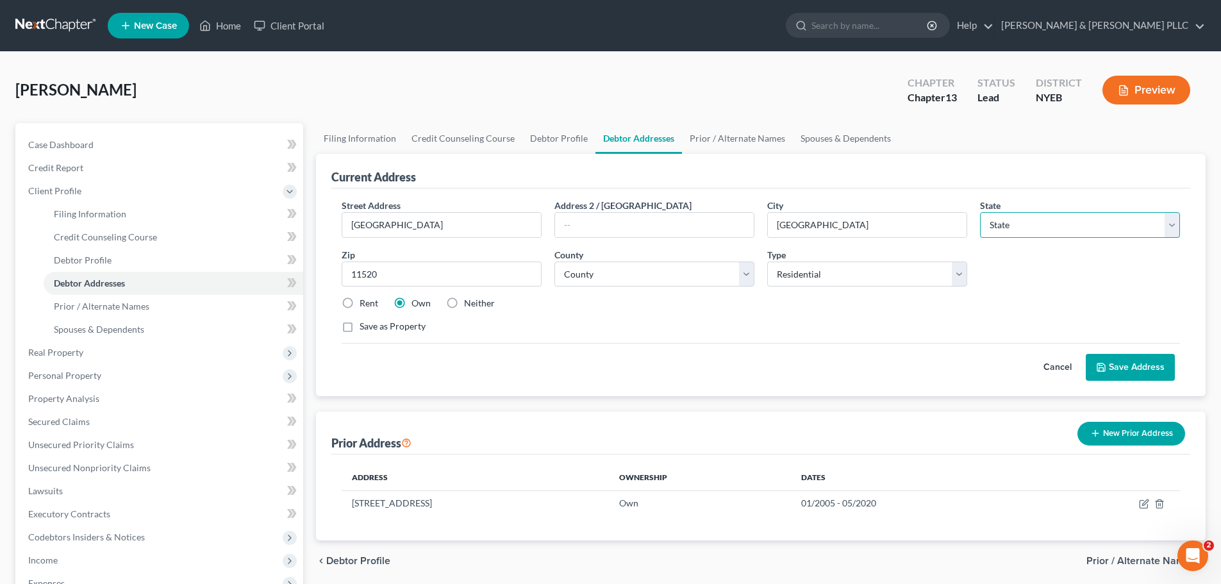
click at [1171, 223] on select "State [US_STATE] AK AR AZ CA CO CT DE DC [GEOGRAPHIC_DATA] [GEOGRAPHIC_DATA] GU…" at bounding box center [1080, 225] width 200 height 26
click at [1051, 224] on select "State [US_STATE] AK AR AZ CA CO CT DE DC [GEOGRAPHIC_DATA] [GEOGRAPHIC_DATA] GU…" at bounding box center [1080, 225] width 200 height 26
drag, startPoint x: 400, startPoint y: 274, endPoint x: 335, endPoint y: 269, distance: 65.6
click at [335, 269] on div "Street Address * Parque Residencial del Cafe Address 2 / PO Box City * Armenia …" at bounding box center [760, 292] width 859 height 208
click at [1028, 225] on select "State [US_STATE] AK AR AZ CA CO CT DE DC [GEOGRAPHIC_DATA] [GEOGRAPHIC_DATA] GU…" at bounding box center [1080, 225] width 200 height 26
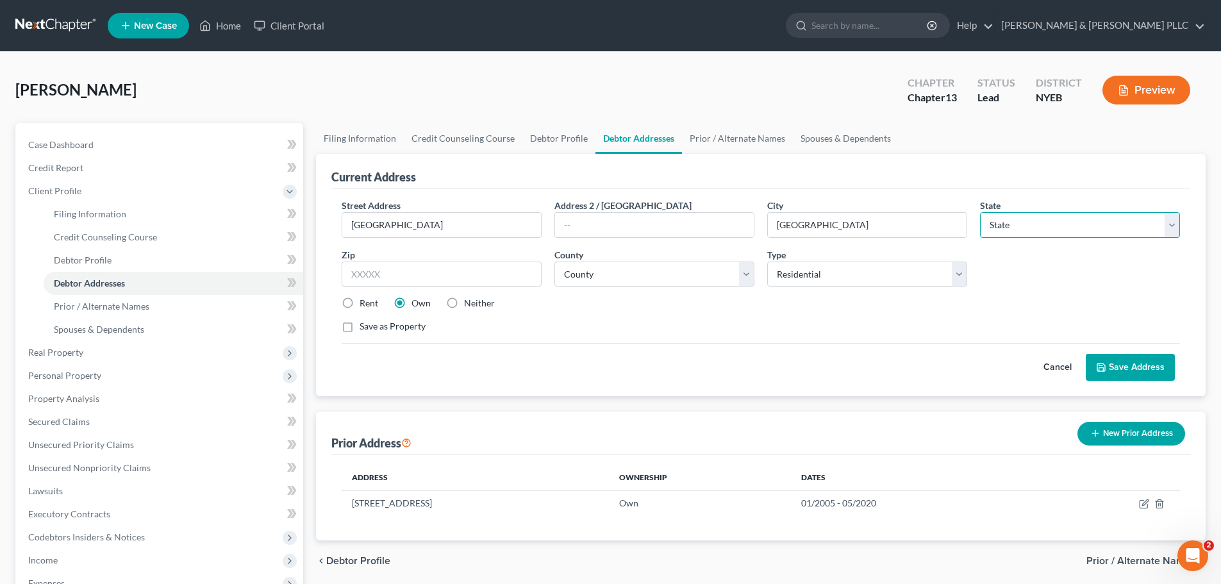
drag, startPoint x: 1021, startPoint y: 224, endPoint x: 1000, endPoint y: 221, distance: 20.7
click at [1000, 221] on select "State [US_STATE] AK AR AZ CA CO CT DE DC [GEOGRAPHIC_DATA] [GEOGRAPHIC_DATA] GU…" at bounding box center [1080, 225] width 200 height 26
click at [989, 221] on select "State [US_STATE] AK AR AZ CA CO CT DE DC [GEOGRAPHIC_DATA] [GEOGRAPHIC_DATA] GU…" at bounding box center [1080, 225] width 200 height 26
click at [749, 274] on select "County" at bounding box center [655, 275] width 200 height 26
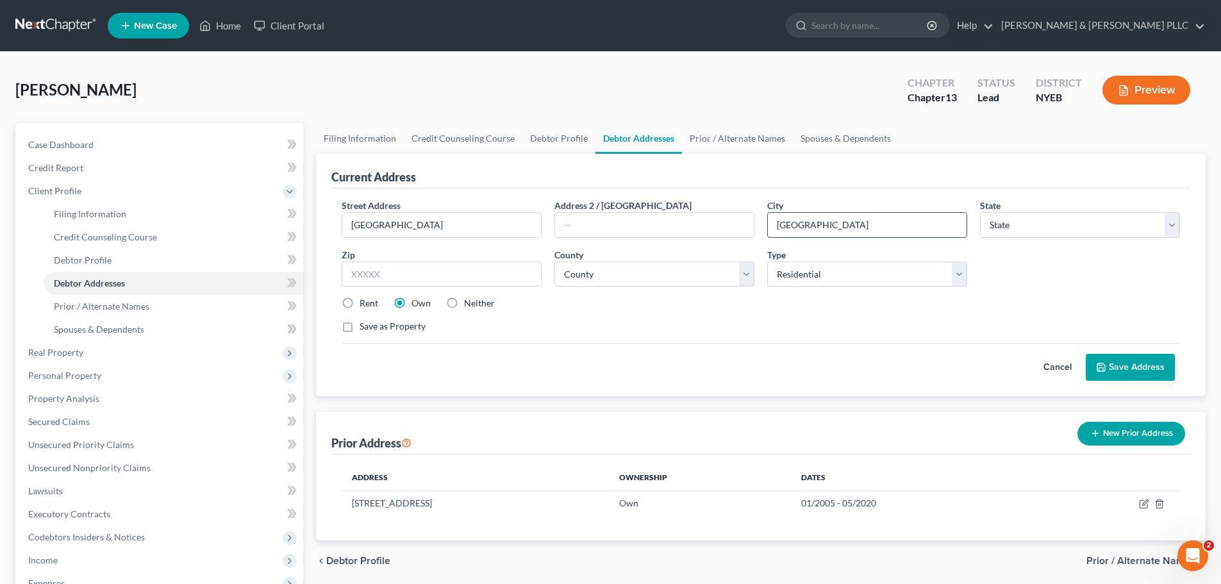
click at [821, 228] on input "[GEOGRAPHIC_DATA]" at bounding box center [867, 225] width 199 height 24
type input "Armenia, Colombia"
click at [598, 224] on input "text" at bounding box center [654, 225] width 199 height 24
type input "Torre 6 , Apt 1205"
click at [1136, 88] on button "Preview" at bounding box center [1147, 90] width 88 height 29
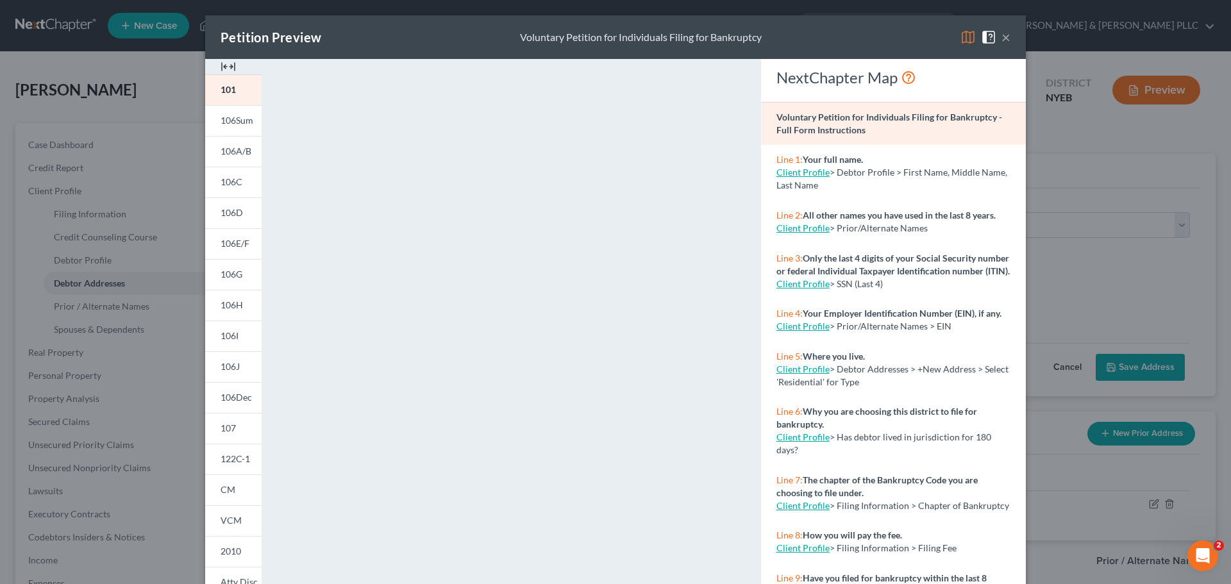
click at [1001, 36] on button "×" at bounding box center [1005, 36] width 9 height 15
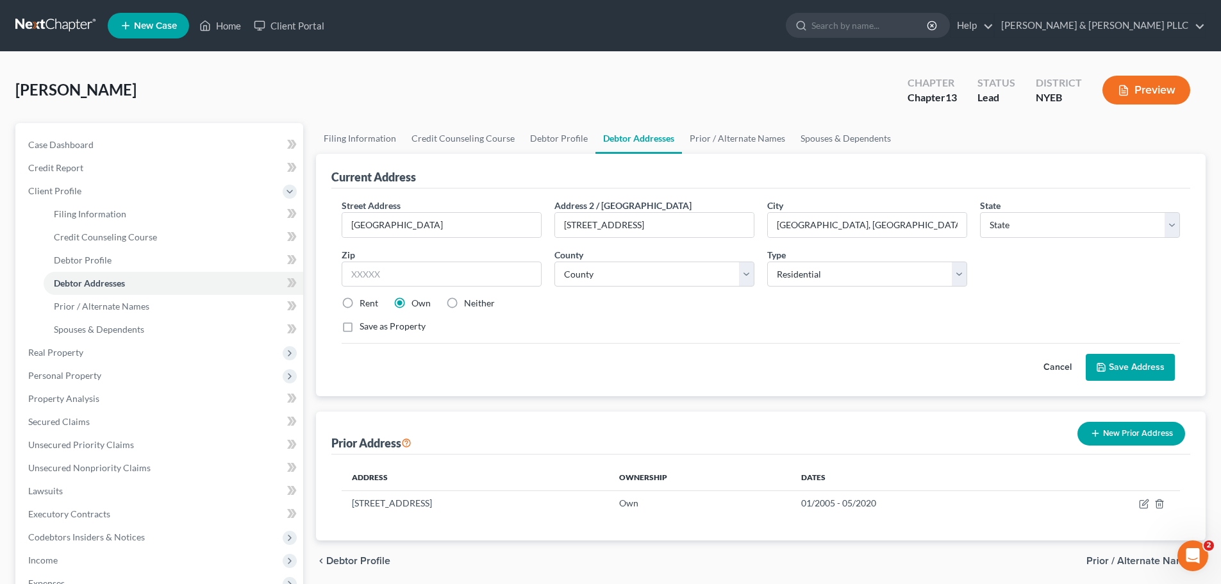
click at [1130, 367] on button "Save Address" at bounding box center [1130, 367] width 89 height 27
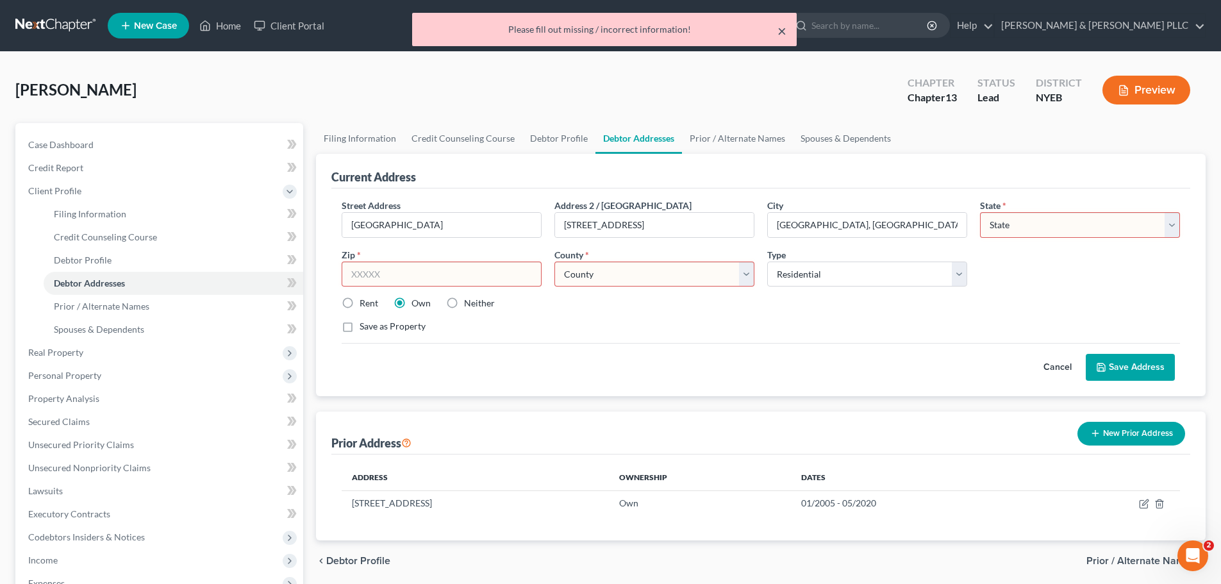
click at [780, 33] on button "×" at bounding box center [782, 30] width 9 height 15
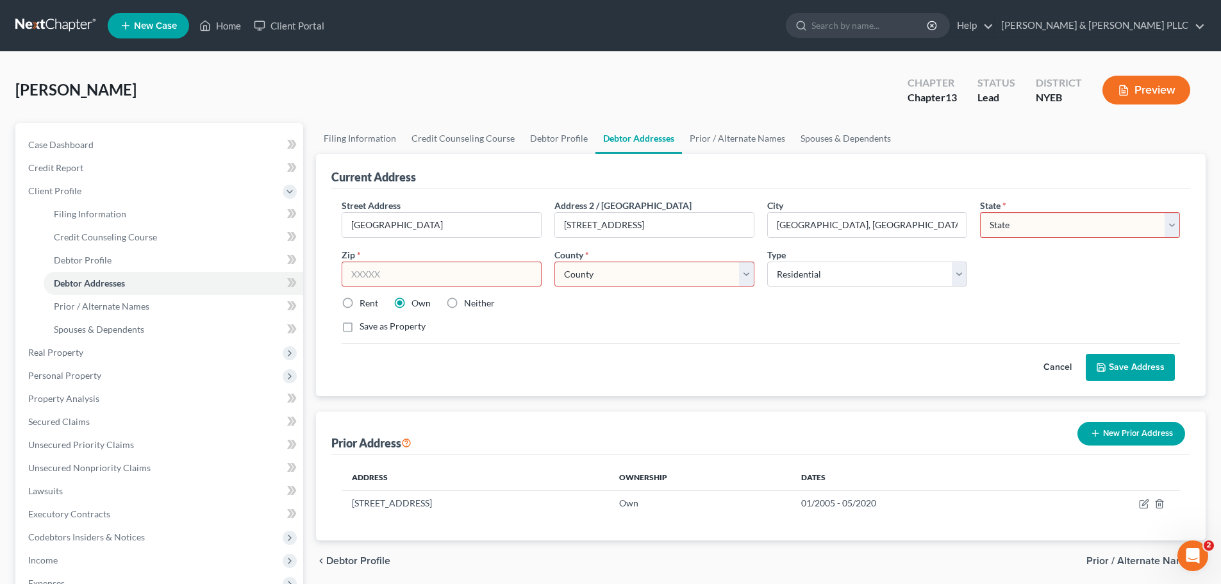
click at [383, 274] on input "text" at bounding box center [442, 275] width 200 height 26
type input "00000"
click at [650, 278] on select "County" at bounding box center [655, 275] width 200 height 26
click at [555, 262] on select "County" at bounding box center [655, 275] width 200 height 26
click at [578, 270] on select "County" at bounding box center [655, 275] width 200 height 26
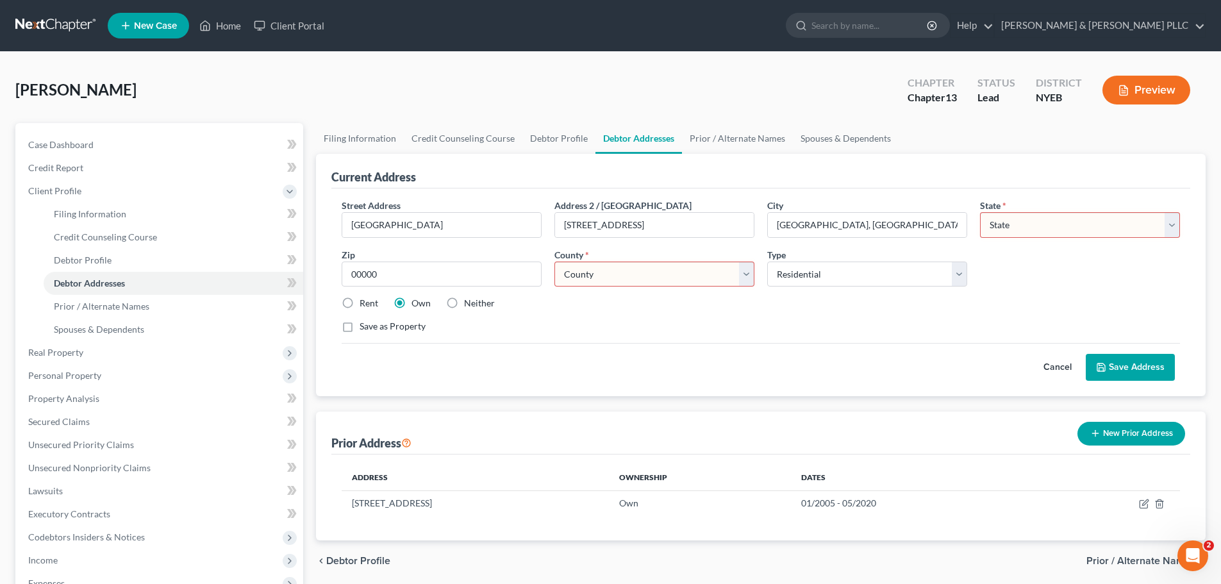
click at [751, 278] on select "County" at bounding box center [655, 275] width 200 height 26
click at [619, 270] on select "County" at bounding box center [655, 275] width 200 height 26
click at [569, 274] on select "County" at bounding box center [655, 275] width 200 height 26
click at [561, 271] on select "County" at bounding box center [655, 275] width 200 height 26
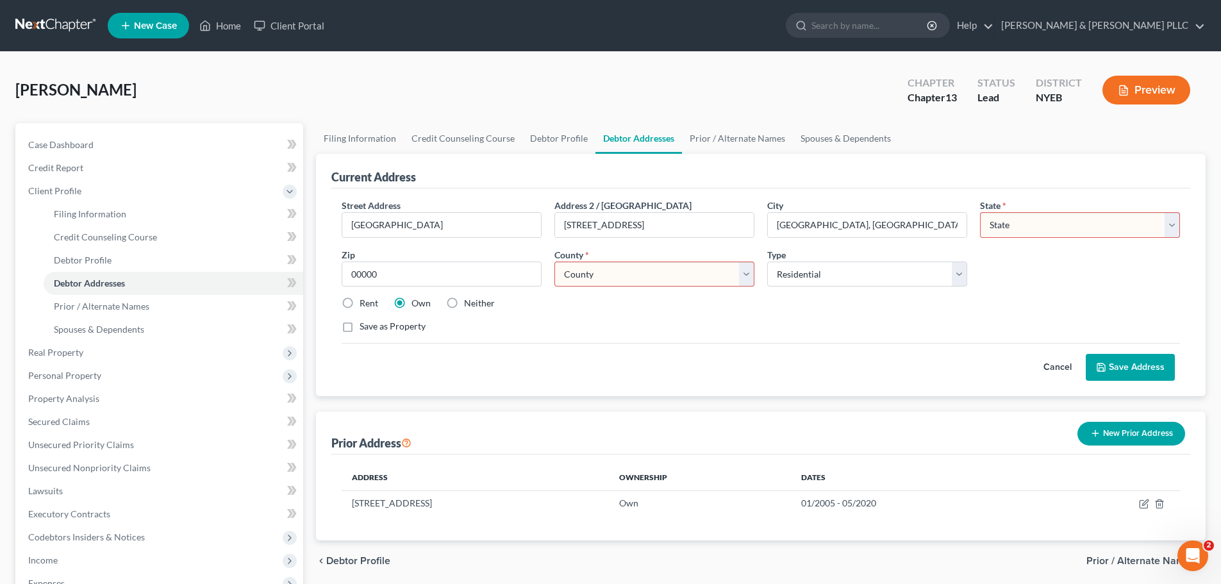
click at [589, 317] on div "Street Address * Parque Residencial del Cafe Address 2 / PO Box Torre 6 , Apt 1…" at bounding box center [760, 271] width 851 height 145
click at [844, 273] on select "Select Residential Mailing Rental Business" at bounding box center [867, 275] width 200 height 26
click at [649, 272] on select "County" at bounding box center [655, 275] width 200 height 26
click at [742, 276] on select "County" at bounding box center [655, 275] width 200 height 26
click at [446, 269] on input "00000" at bounding box center [442, 275] width 200 height 26
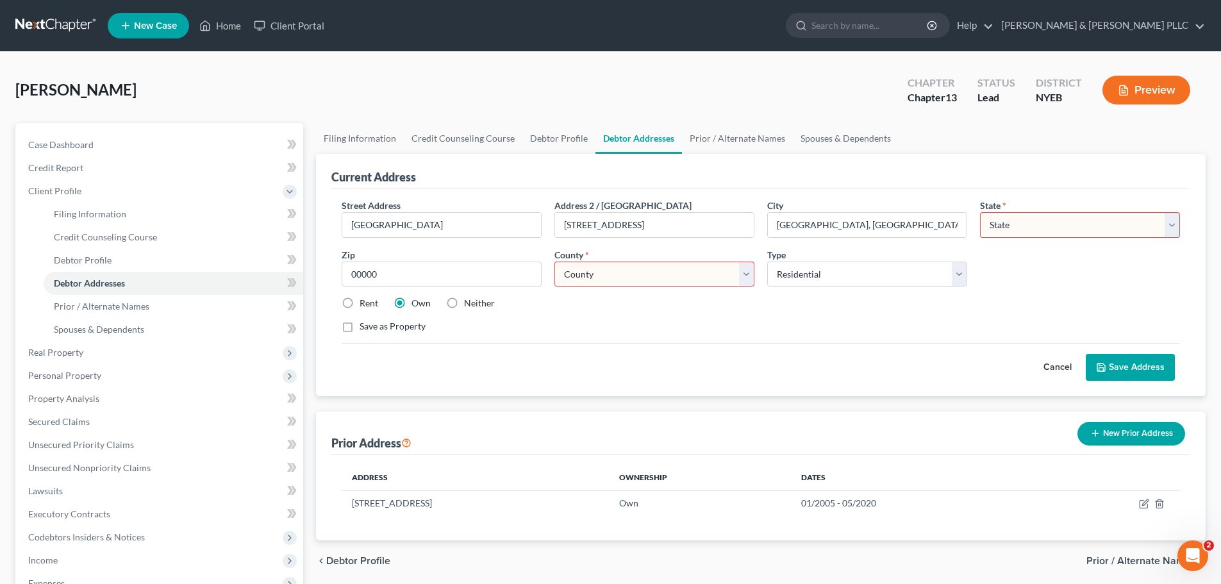
click at [1033, 224] on select "State [US_STATE] AK AR AZ CA CO CT DE DC [GEOGRAPHIC_DATA] [GEOGRAPHIC_DATA] GU…" at bounding box center [1080, 225] width 200 height 26
select select "35"
click at [980, 212] on select "State [US_STATE] AK AR AZ CA CO CT DE DC [GEOGRAPHIC_DATA] [GEOGRAPHIC_DATA] GU…" at bounding box center [1080, 225] width 200 height 26
click at [633, 271] on select "County Albany County Allegany County Bronx County Broome County Cattaraugus Cou…" at bounding box center [655, 275] width 200 height 26
select select "29"
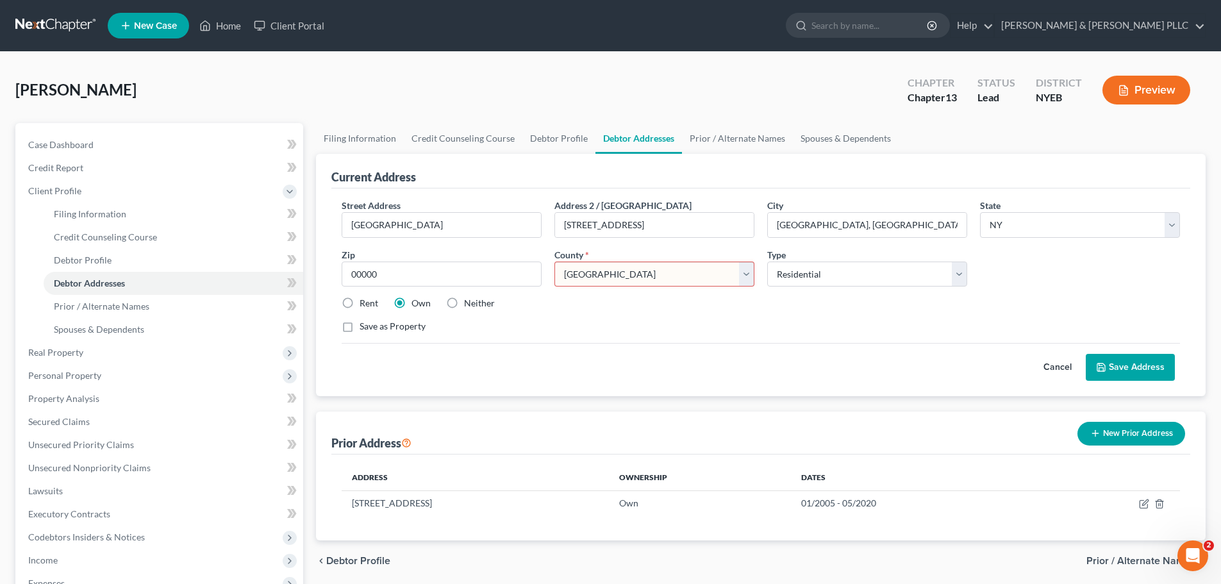
click at [555, 262] on select "County Albany County Allegany County Bronx County Broome County Cattaraugus Cou…" at bounding box center [655, 275] width 200 height 26
click at [1121, 362] on button "Save Address" at bounding box center [1130, 367] width 89 height 27
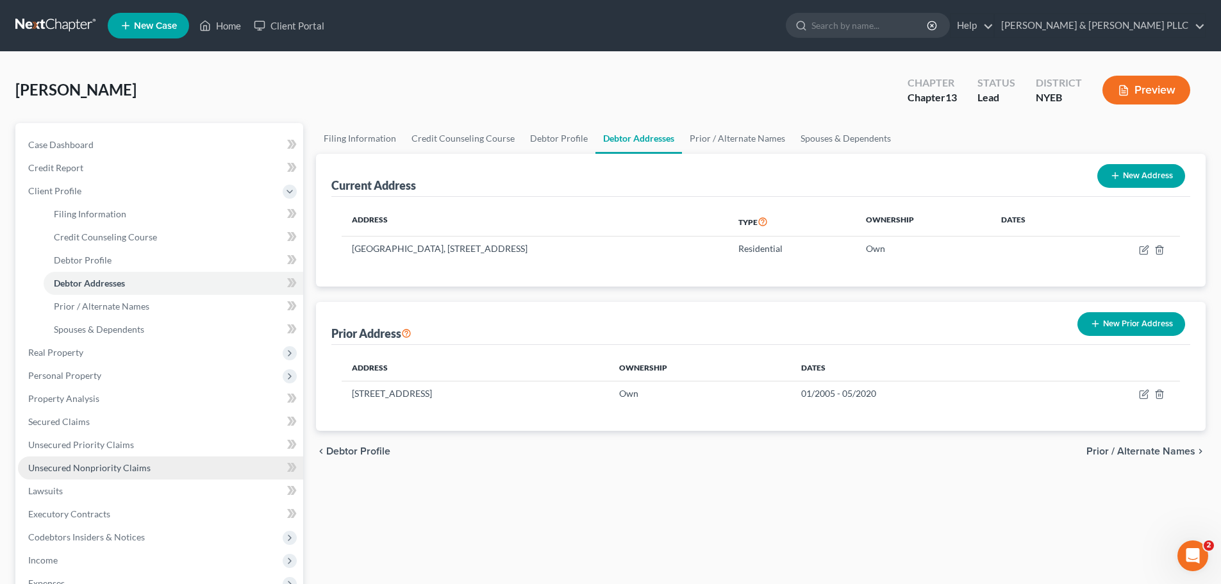
click at [80, 469] on span "Unsecured Nonpriority Claims" at bounding box center [89, 467] width 122 height 11
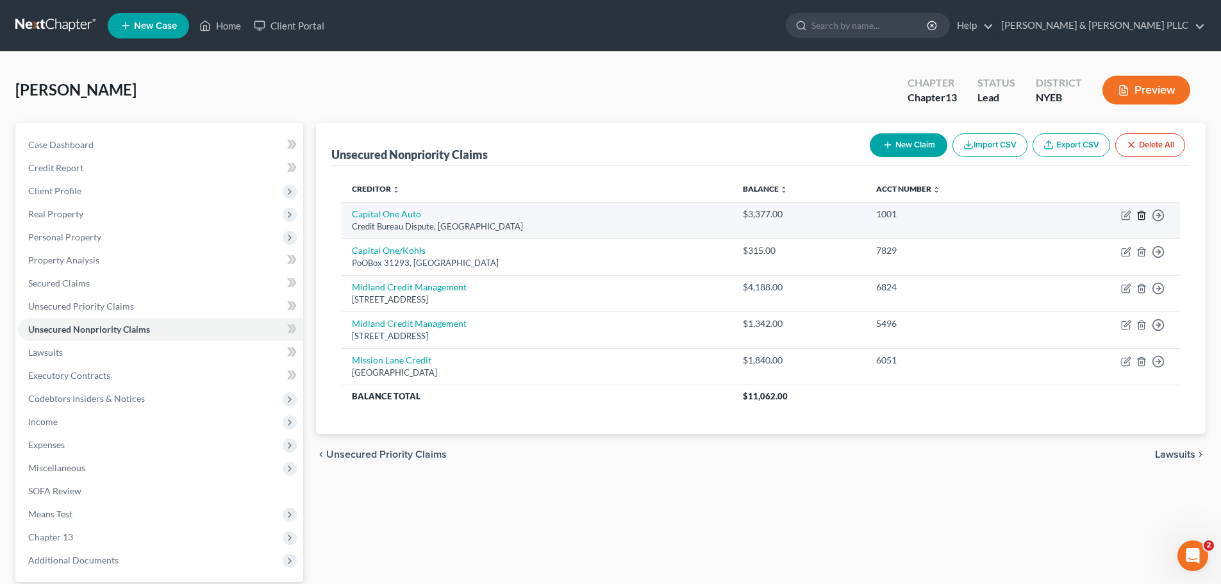
click at [1139, 212] on icon "button" at bounding box center [1142, 215] width 10 height 10
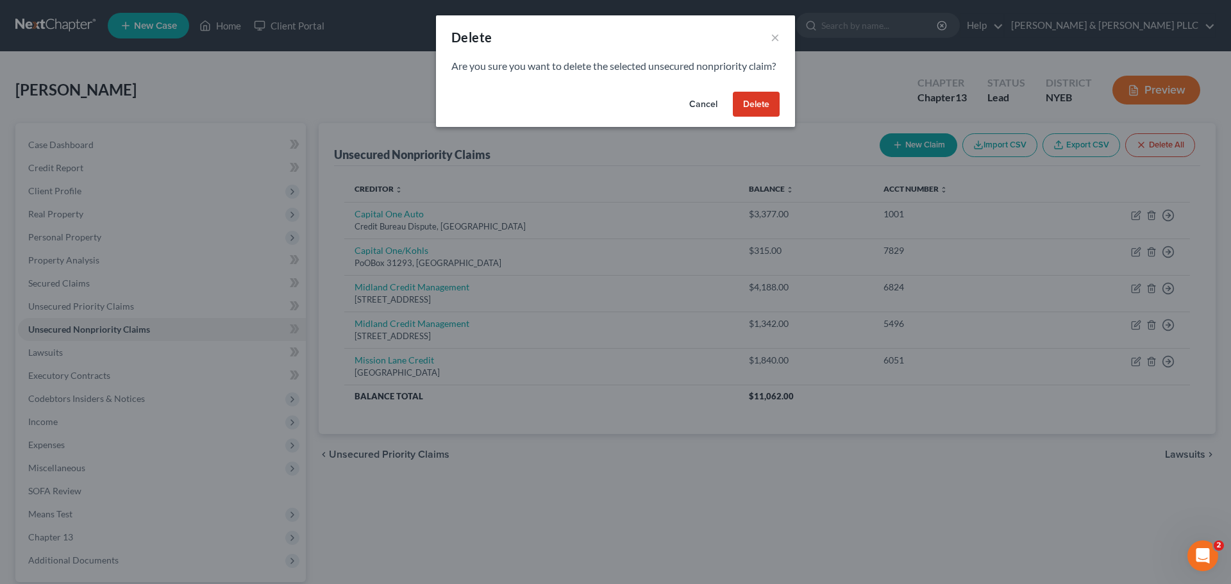
click at [750, 117] on button "Delete" at bounding box center [756, 105] width 47 height 26
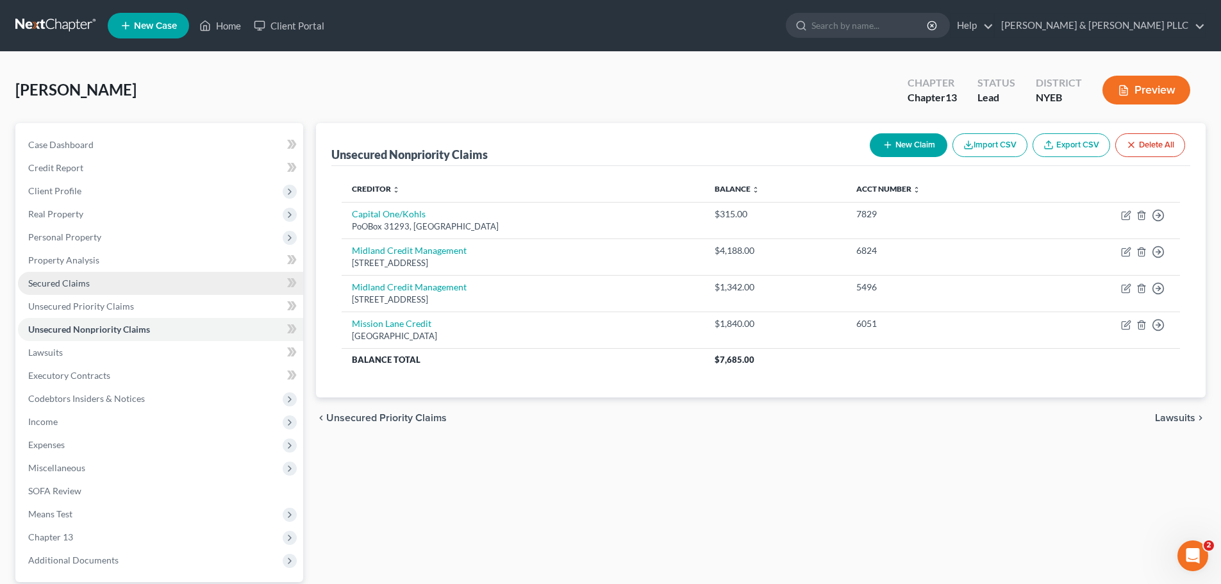
click at [85, 284] on span "Secured Claims" at bounding box center [59, 283] width 62 height 11
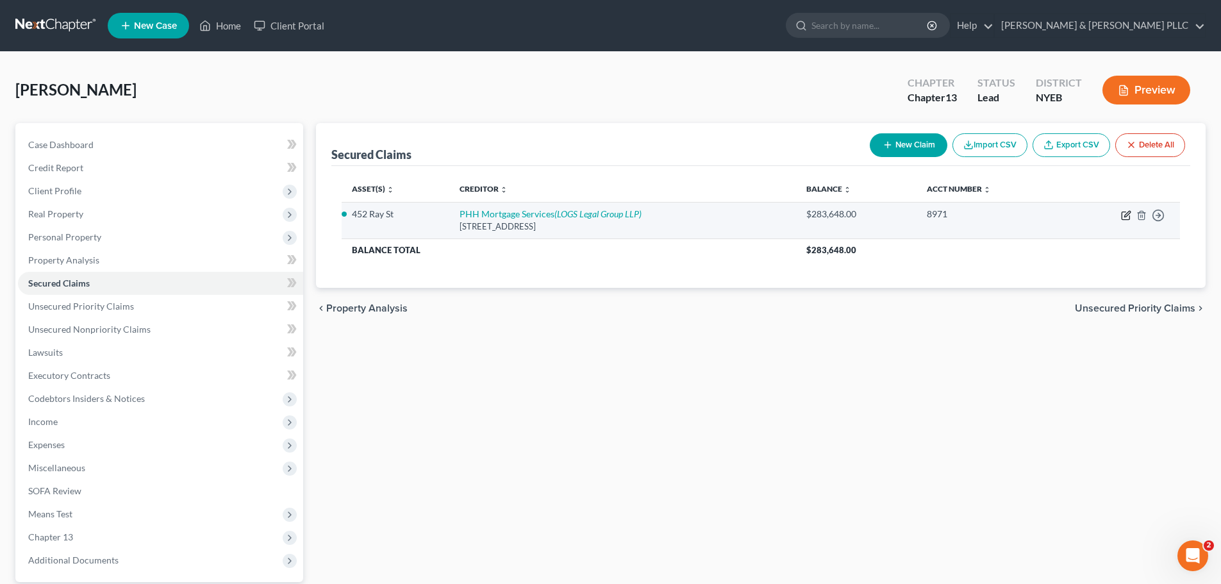
click at [1126, 213] on icon "button" at bounding box center [1126, 215] width 10 height 10
select select "33"
select select "4"
select select "0"
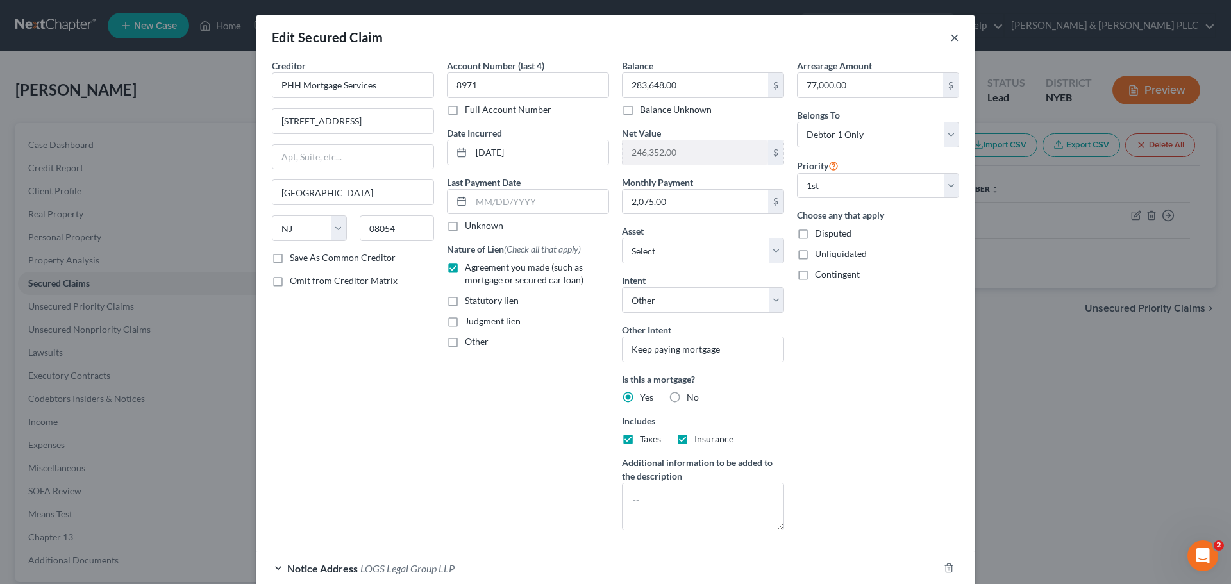
click at [950, 35] on button "×" at bounding box center [954, 36] width 9 height 15
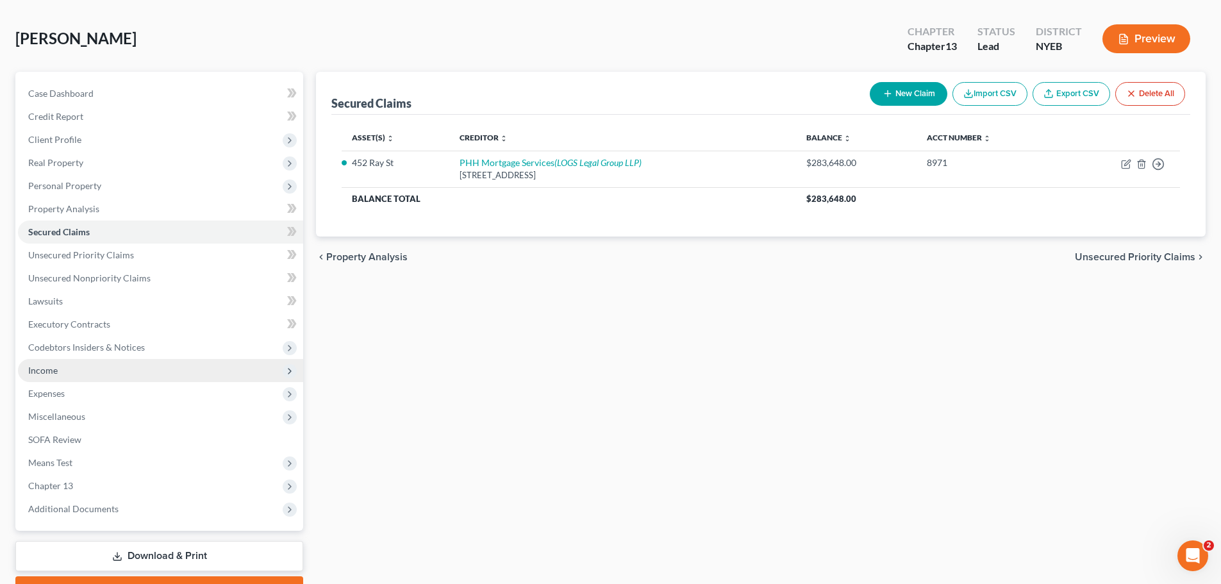
scroll to position [121, 0]
